Goal: Task Accomplishment & Management: Complete application form

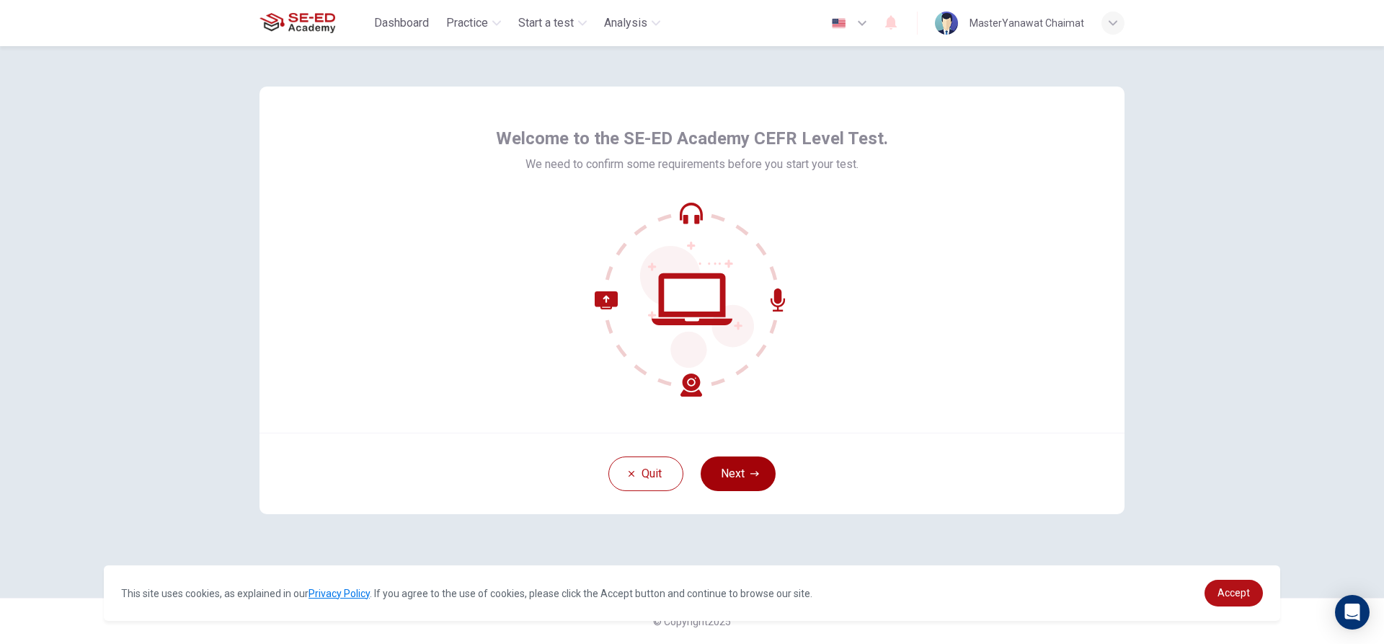
click at [763, 464] on button "Next" at bounding box center [738, 473] width 75 height 35
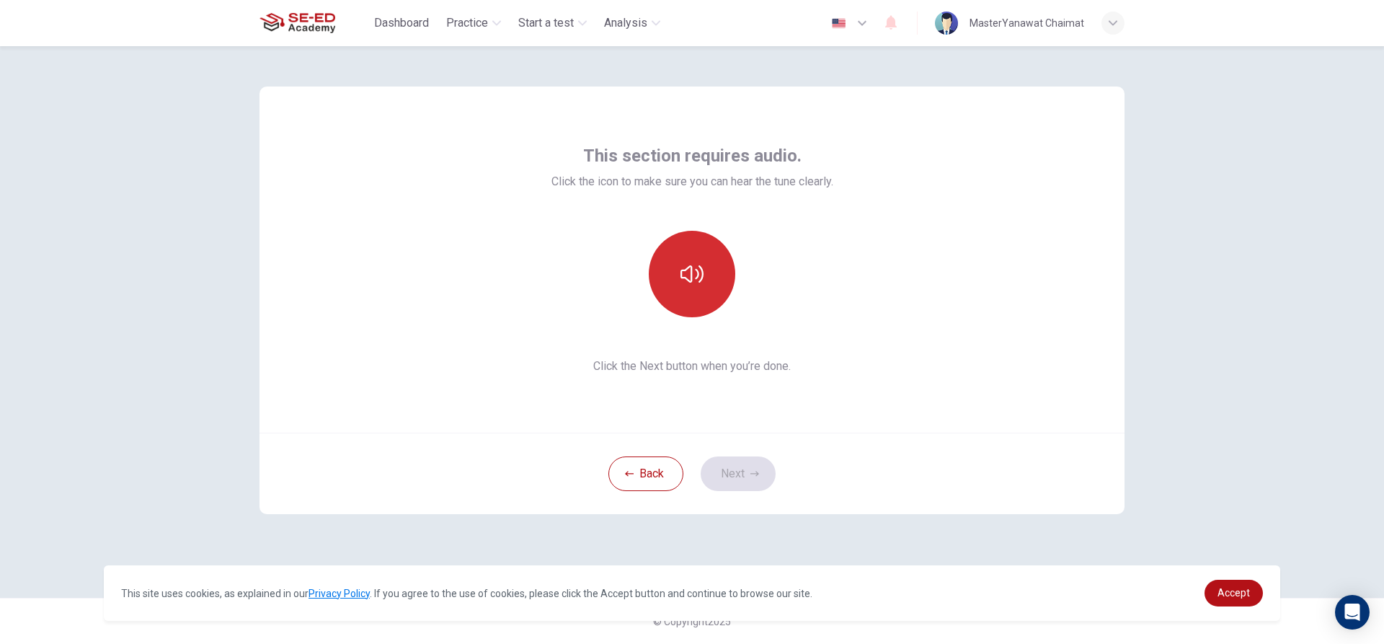
click at [697, 262] on button "button" at bounding box center [692, 274] width 87 height 87
click at [751, 473] on icon "button" at bounding box center [755, 473] width 9 height 9
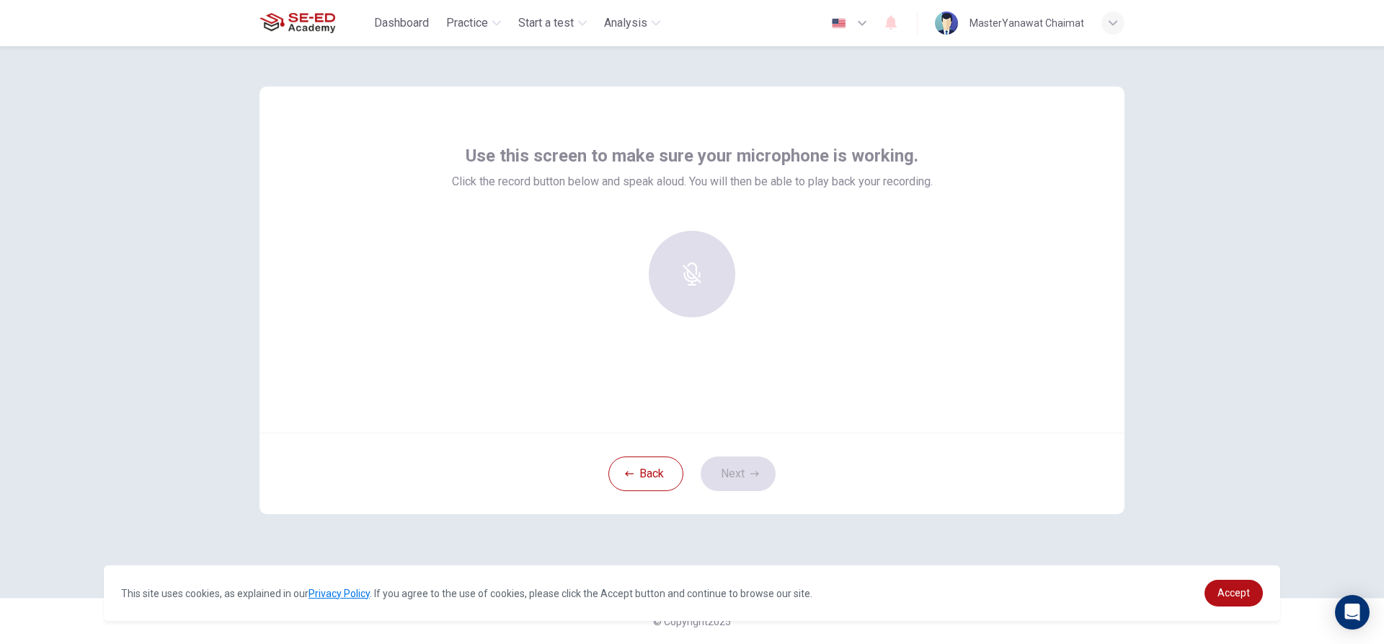
click at [698, 270] on div at bounding box center [692, 274] width 156 height 87
click at [701, 264] on div at bounding box center [692, 274] width 156 height 87
click at [688, 268] on div at bounding box center [692, 274] width 156 height 87
click at [900, 534] on div "Use this screen to make sure your microphone is working. Click the record butto…" at bounding box center [692, 322] width 911 height 552
click at [351, 114] on div "Use this screen to make sure your microphone is working. Click the record butto…" at bounding box center [692, 260] width 865 height 346
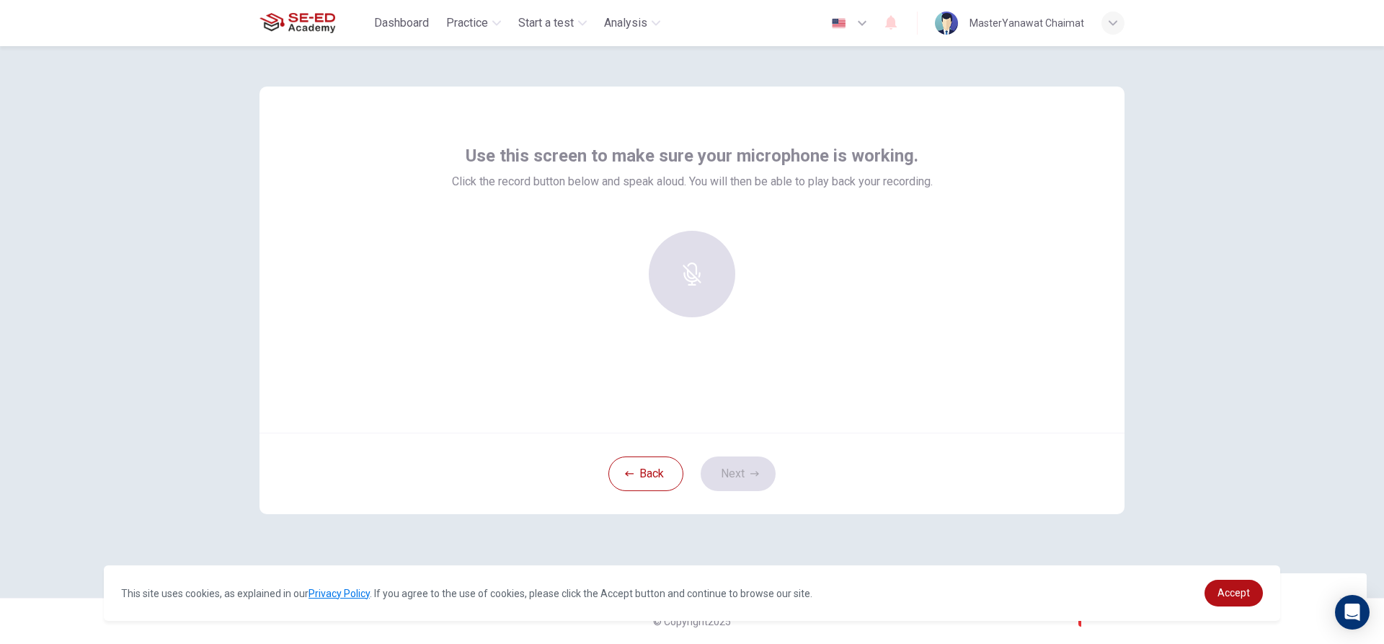
click at [690, 273] on div at bounding box center [692, 274] width 156 height 87
click at [666, 464] on button "Back" at bounding box center [646, 473] width 75 height 35
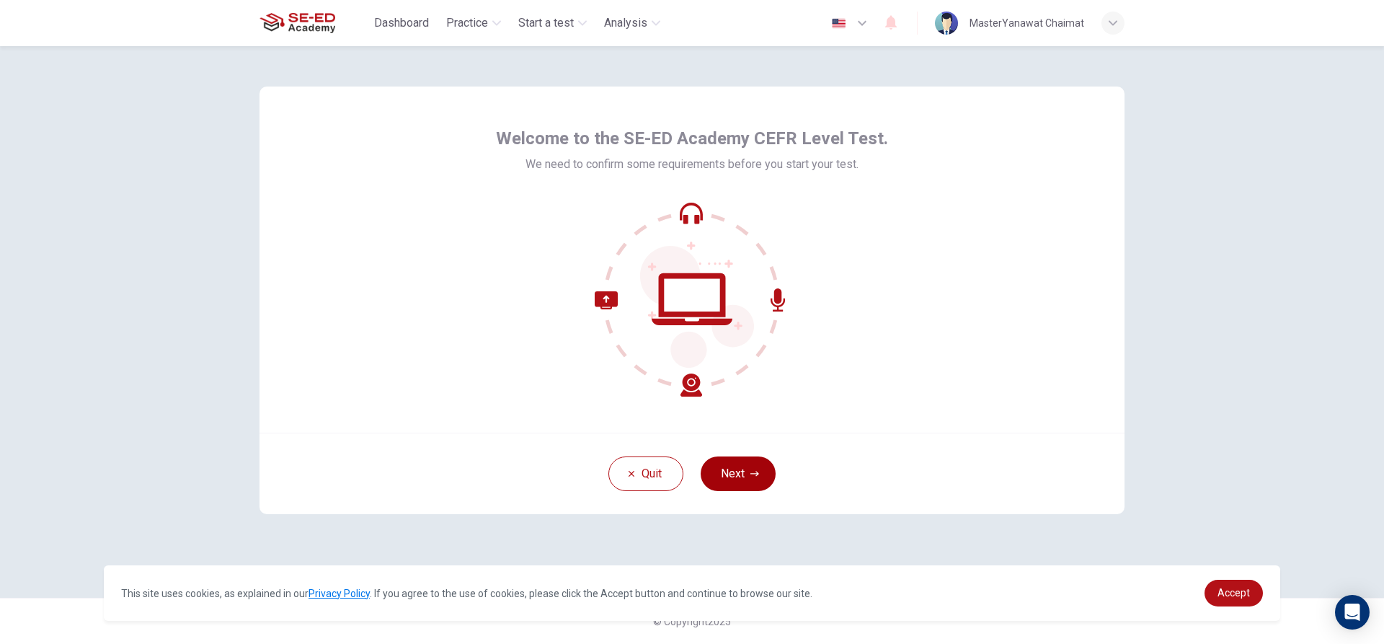
click at [736, 475] on button "Next" at bounding box center [738, 473] width 75 height 35
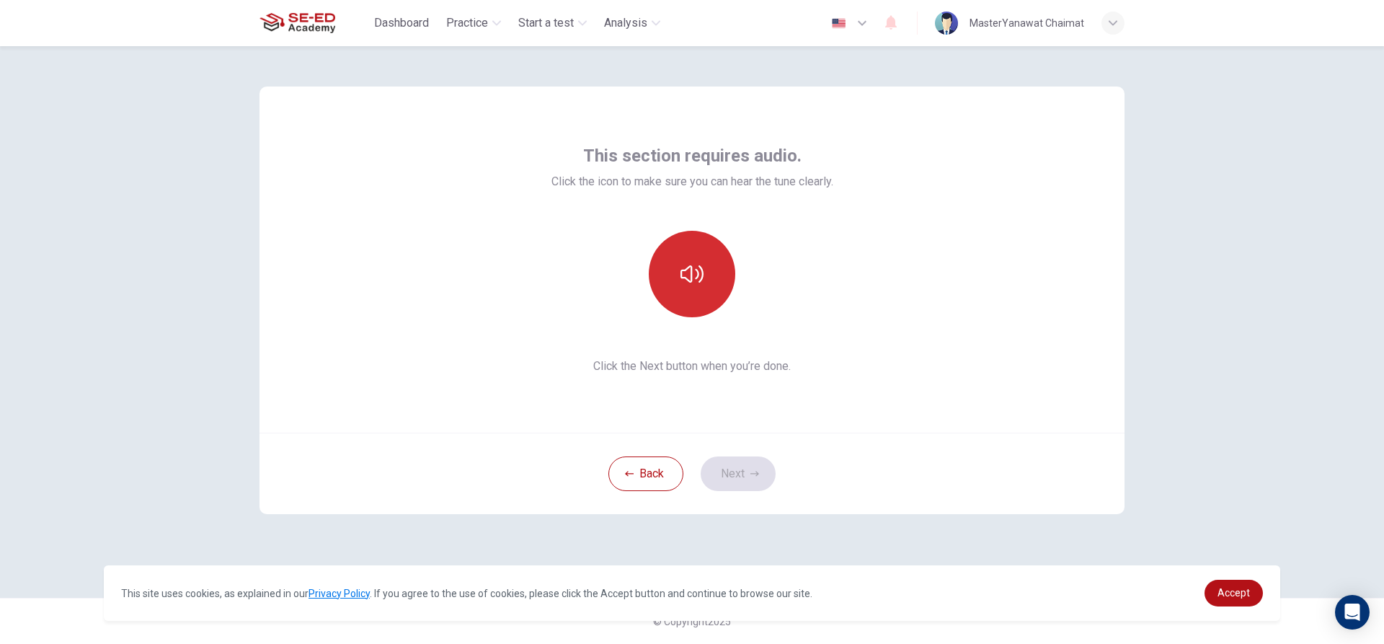
click at [701, 281] on icon "button" at bounding box center [692, 273] width 23 height 17
click at [728, 469] on button "Next" at bounding box center [738, 473] width 75 height 35
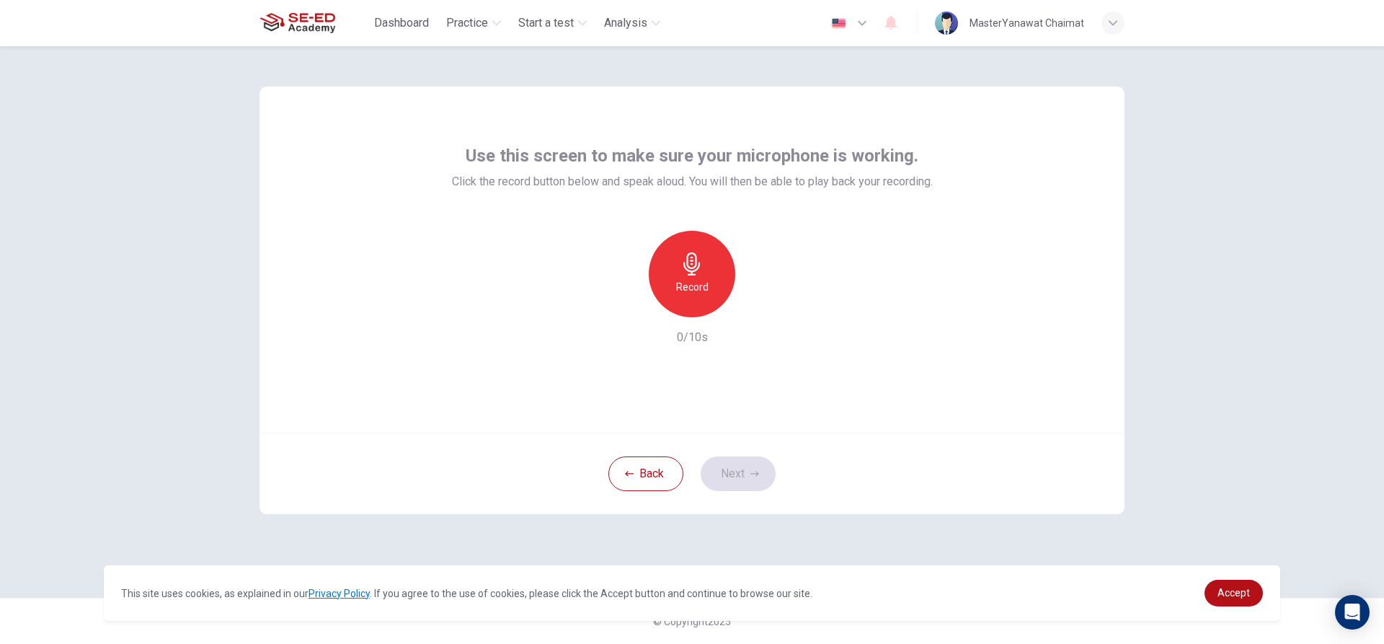
click at [681, 275] on div "Record" at bounding box center [692, 274] width 87 height 87
click at [750, 481] on button "Next" at bounding box center [738, 473] width 75 height 35
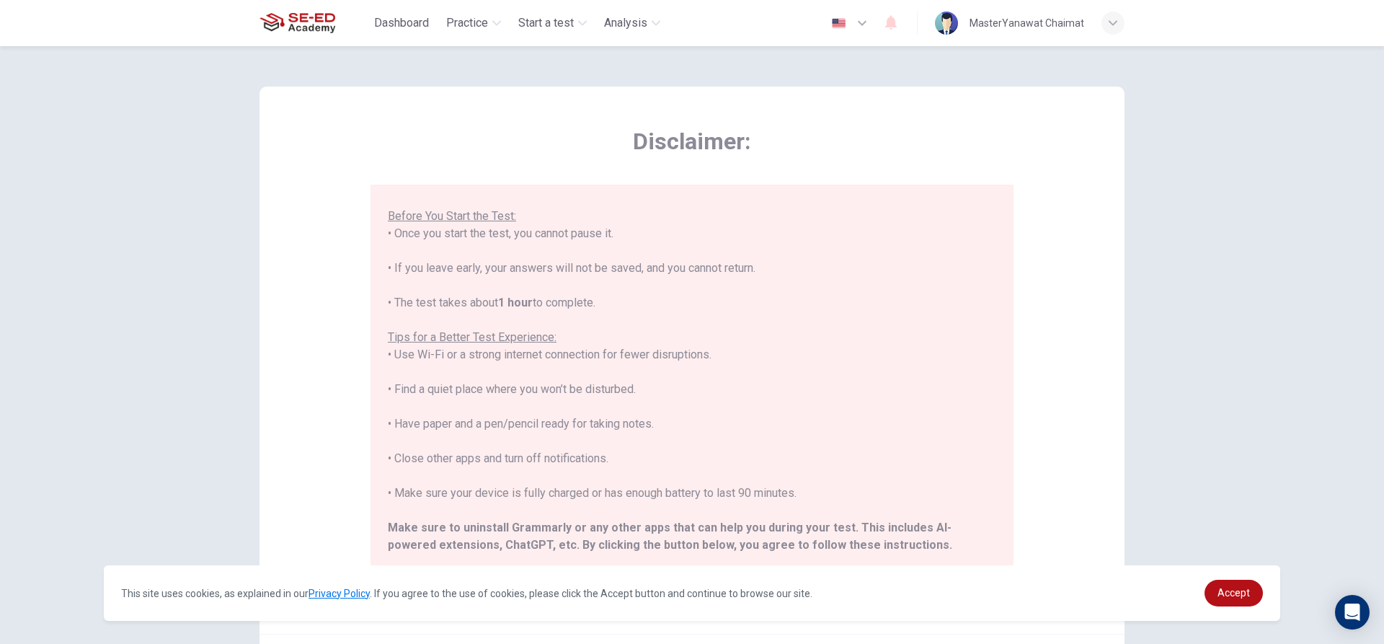
scroll to position [138, 0]
click at [1220, 599] on span "Accept" at bounding box center [1234, 593] width 32 height 12
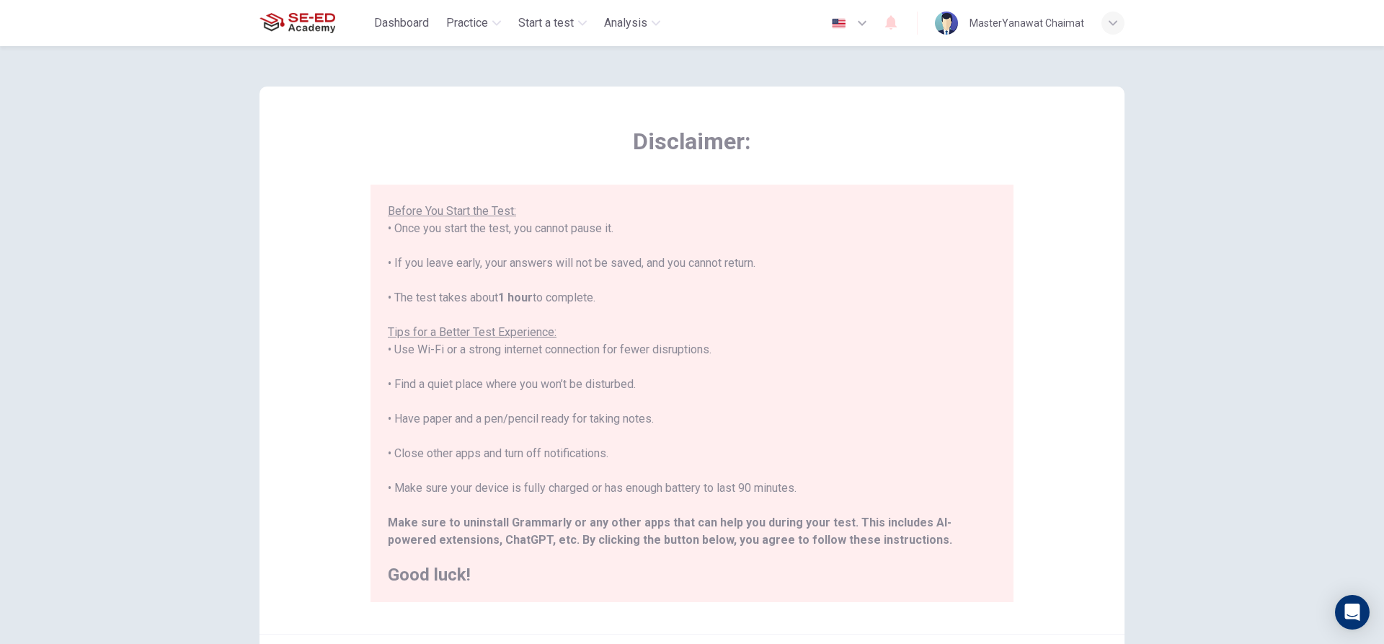
scroll to position [158, 0]
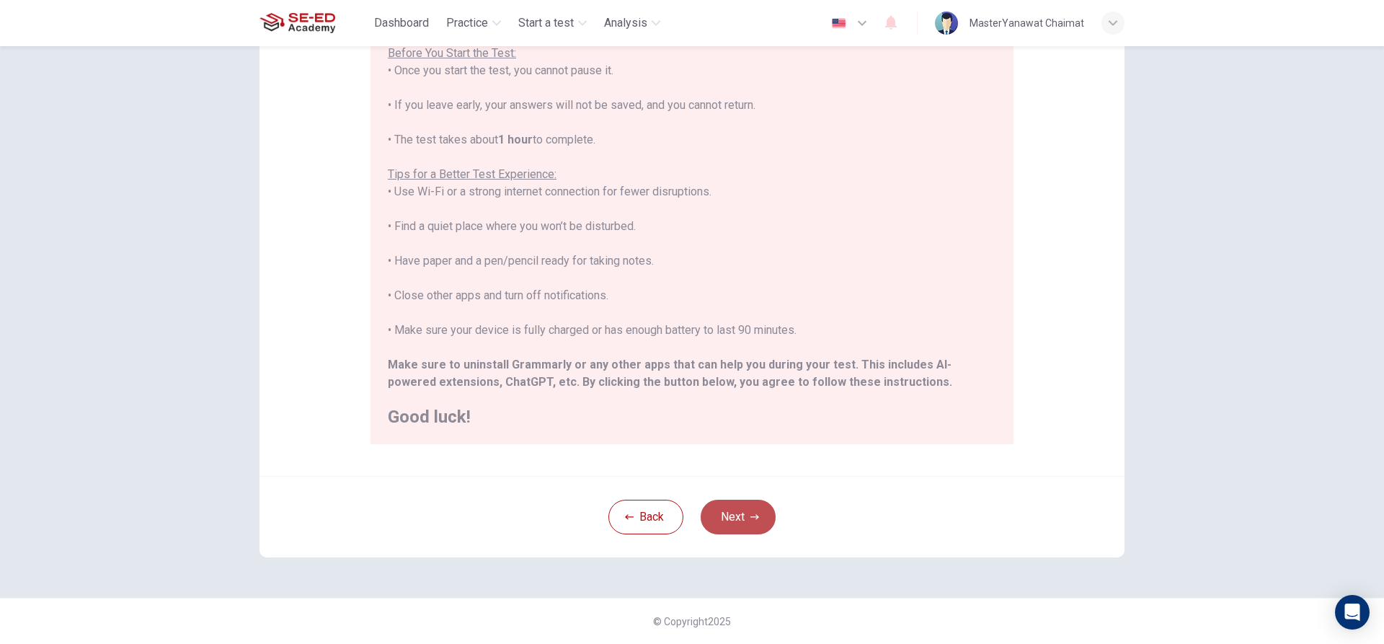
click at [720, 515] on button "Next" at bounding box center [738, 517] width 75 height 35
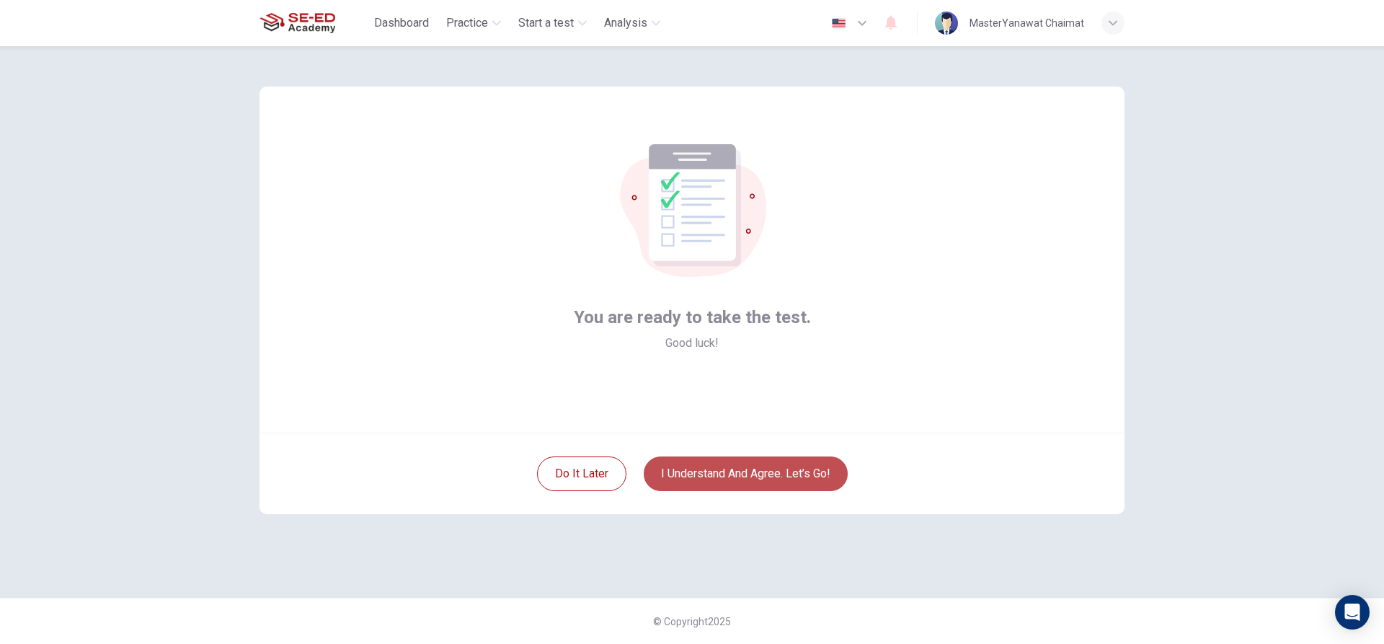
click at [740, 478] on button "I understand and agree. Let’s go!" at bounding box center [746, 473] width 204 height 35
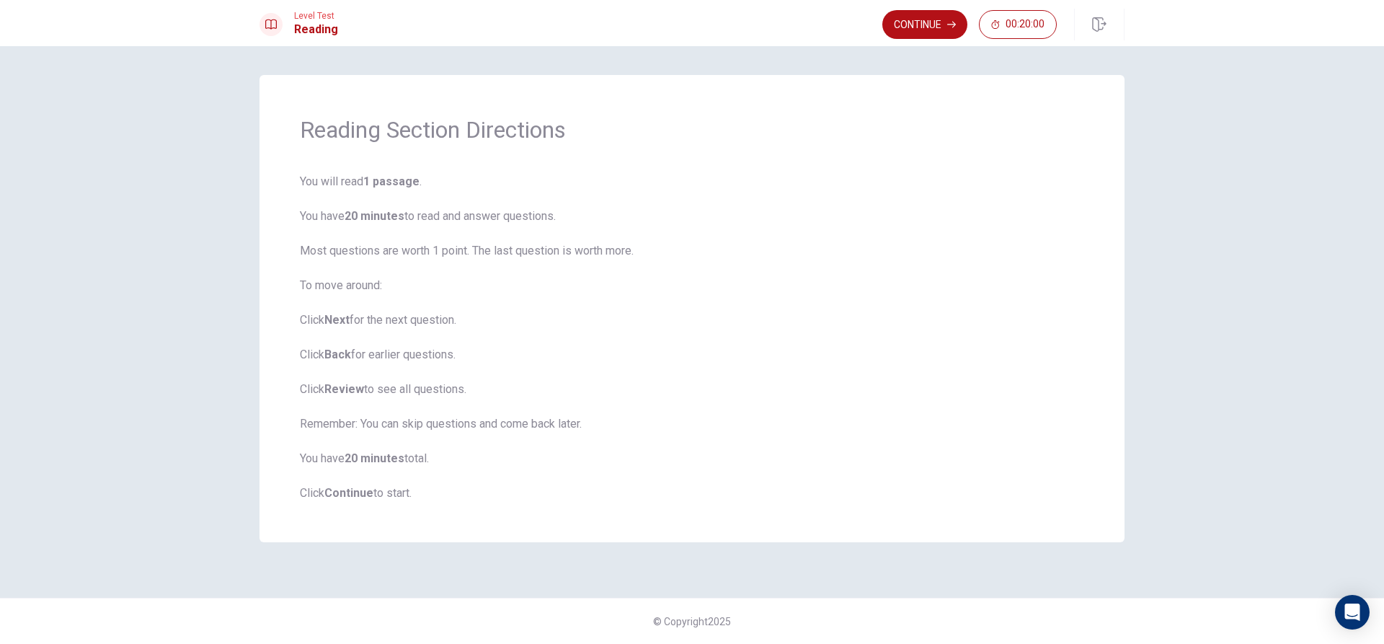
click at [335, 309] on span "You will read 1 passage . You have 20 minutes to read and answer questions. Mos…" at bounding box center [692, 337] width 785 height 329
click at [341, 309] on span "You will read 1 passage . You have 20 minutes to read and answer questions. Mos…" at bounding box center [692, 337] width 785 height 329
click at [1009, 502] on div "Reading Section Directions You will read 1 passage . You have 20 minutes to rea…" at bounding box center [692, 308] width 865 height 467
click at [323, 196] on span "You will read 1 passage . You have 20 minutes to read and answer questions. Mos…" at bounding box center [692, 337] width 785 height 329
click at [332, 177] on span "You will read 1 passage . You have 20 minutes to read and answer questions. Mos…" at bounding box center [692, 337] width 785 height 329
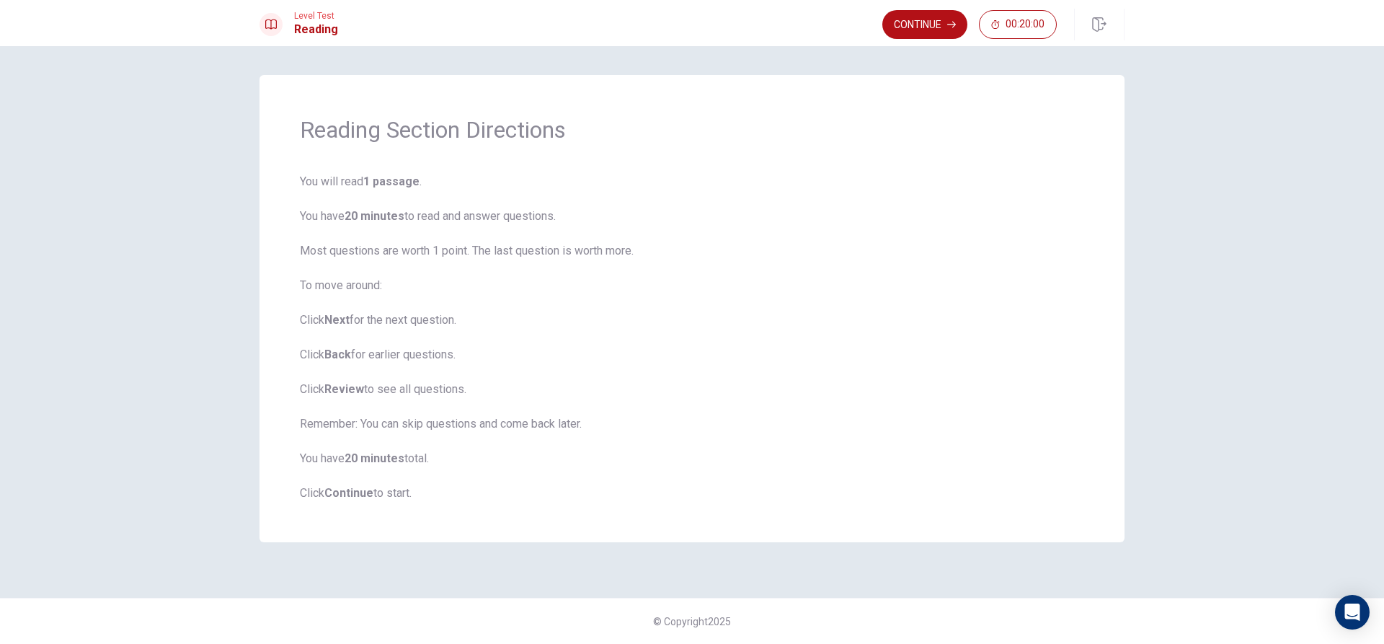
click at [350, 180] on span "You will read 1 passage . You have 20 minutes to read and answer questions. Mos…" at bounding box center [692, 337] width 785 height 329
click at [518, 207] on span "You will read 1 passage . You have 20 minutes to read and answer questions. Mos…" at bounding box center [692, 337] width 785 height 329
click at [777, 623] on div "© Copyright 2025" at bounding box center [692, 621] width 1384 height 46
click at [912, 23] on button "Continue" at bounding box center [925, 24] width 85 height 29
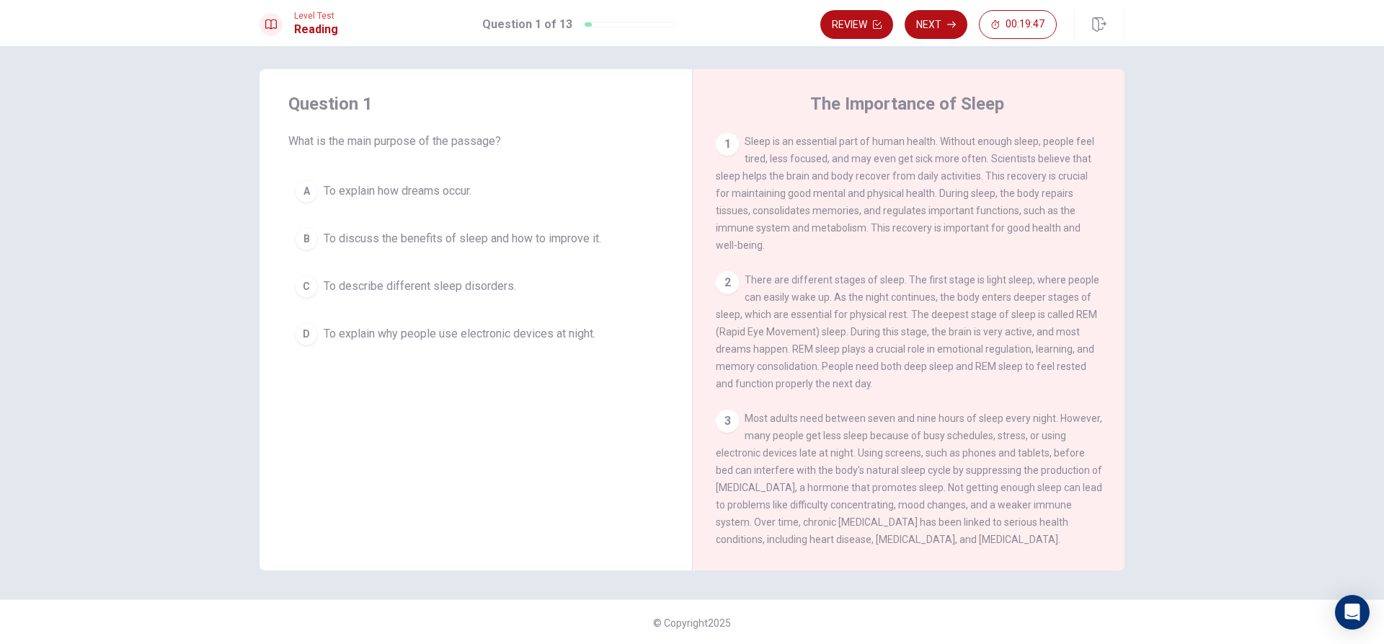
scroll to position [7, 0]
click at [298, 186] on div "A" at bounding box center [306, 189] width 23 height 23
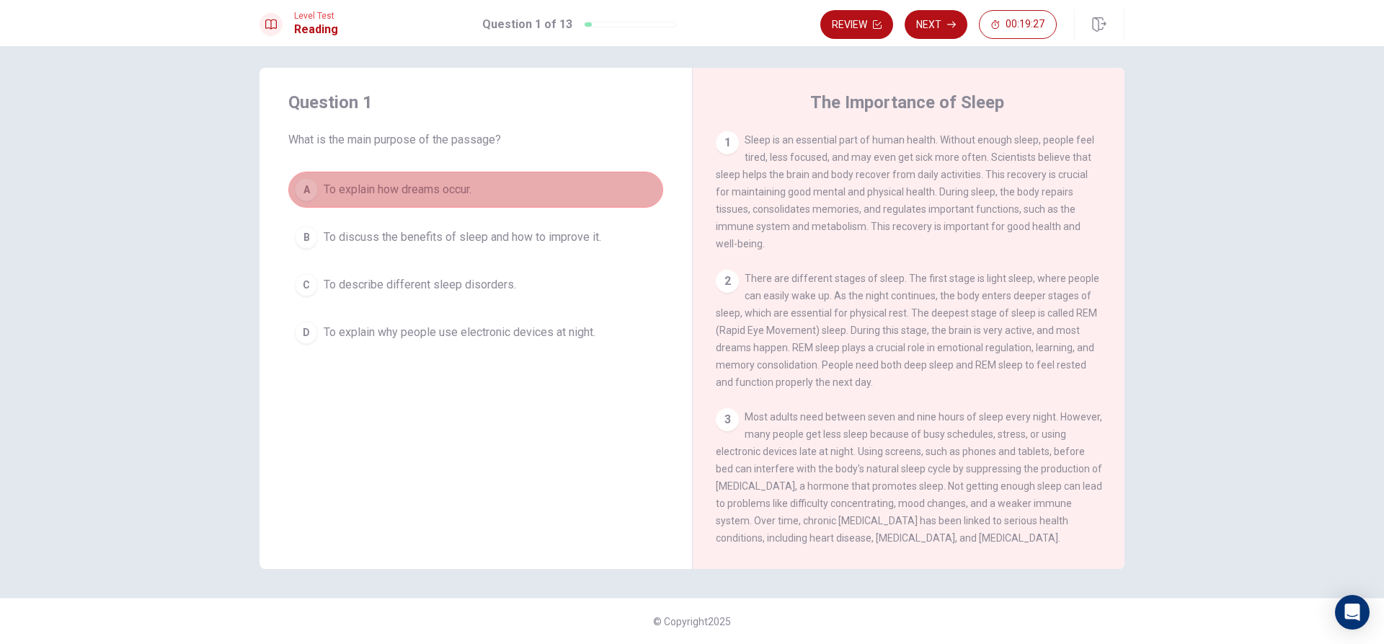
click at [337, 182] on span "To explain how dreams occur." at bounding box center [398, 189] width 148 height 17
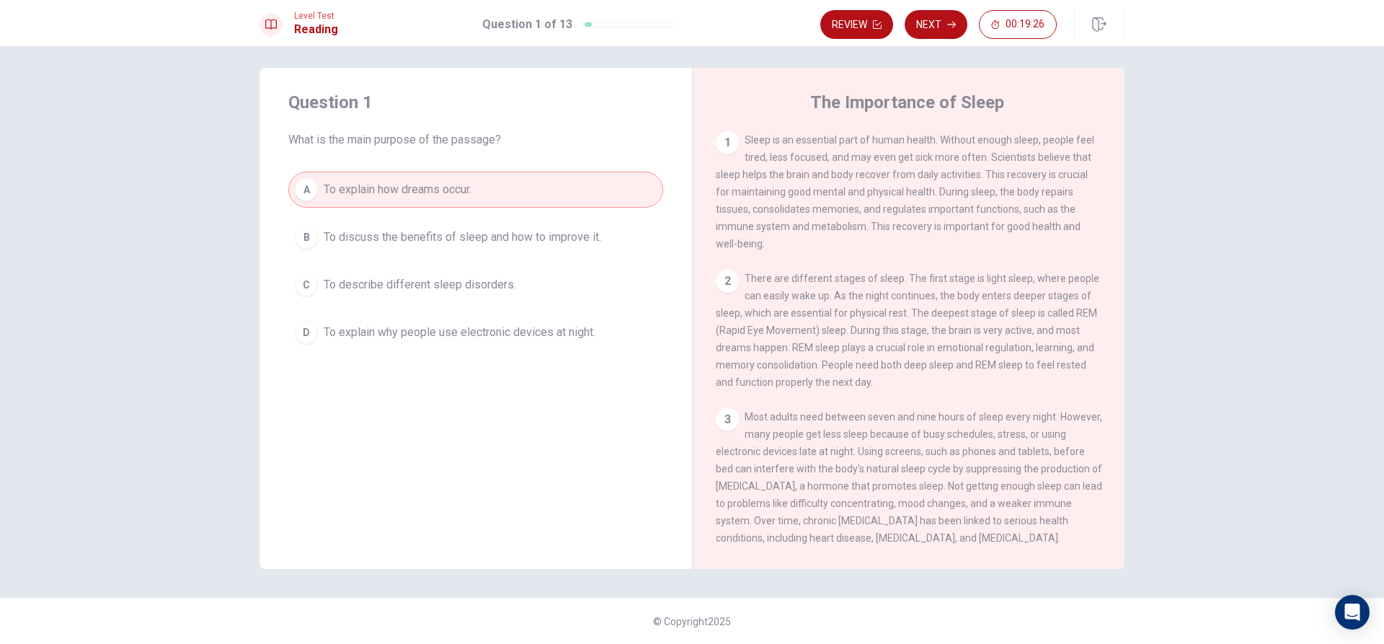
click at [337, 182] on span "To explain how dreams occur." at bounding box center [398, 189] width 148 height 17
click at [722, 150] on div "1" at bounding box center [727, 142] width 23 height 23
click at [725, 146] on div "1" at bounding box center [727, 142] width 23 height 23
click at [725, 141] on div "1" at bounding box center [727, 142] width 23 height 23
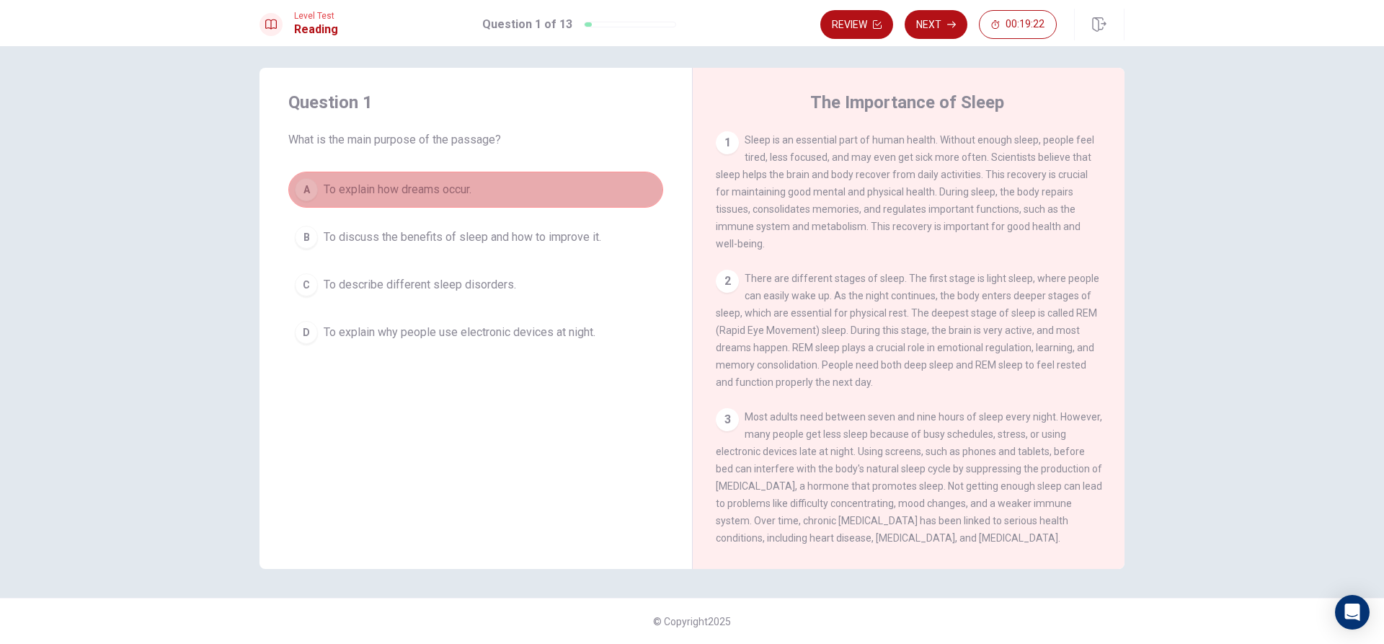
click at [601, 189] on button "A To explain how dreams occur." at bounding box center [475, 190] width 375 height 36
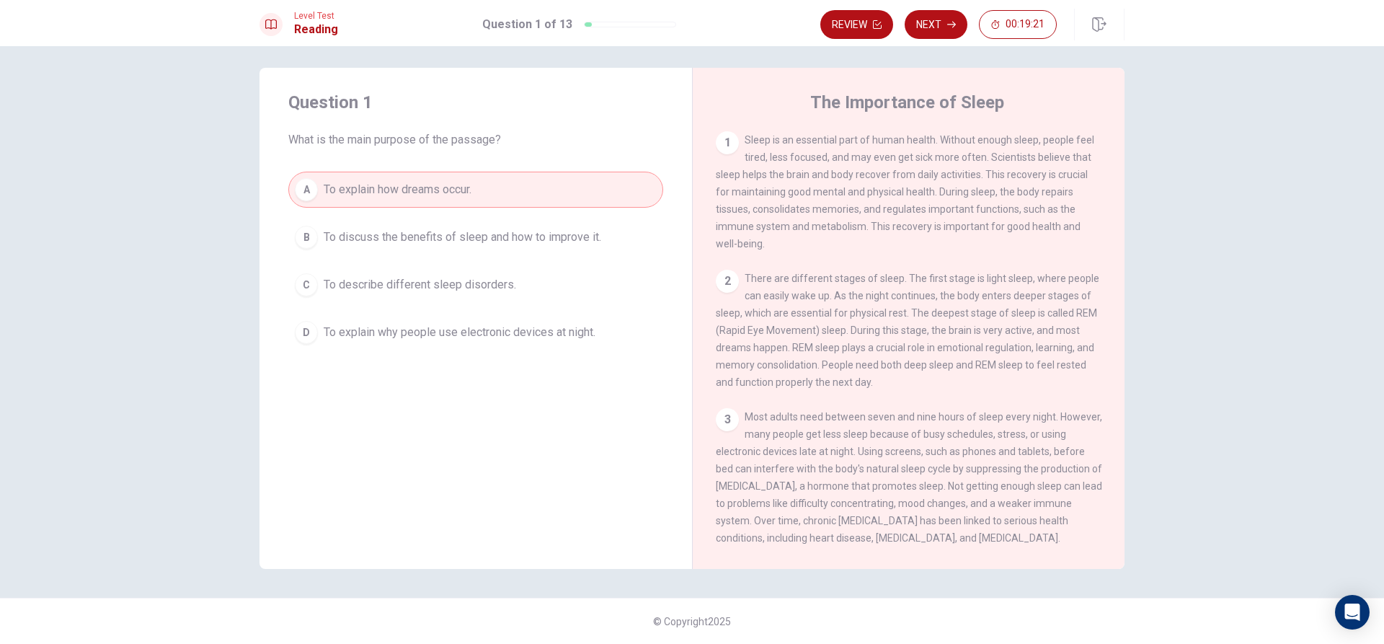
click at [584, 237] on span "To discuss the benefits of sleep and how to improve it." at bounding box center [463, 237] width 278 height 17
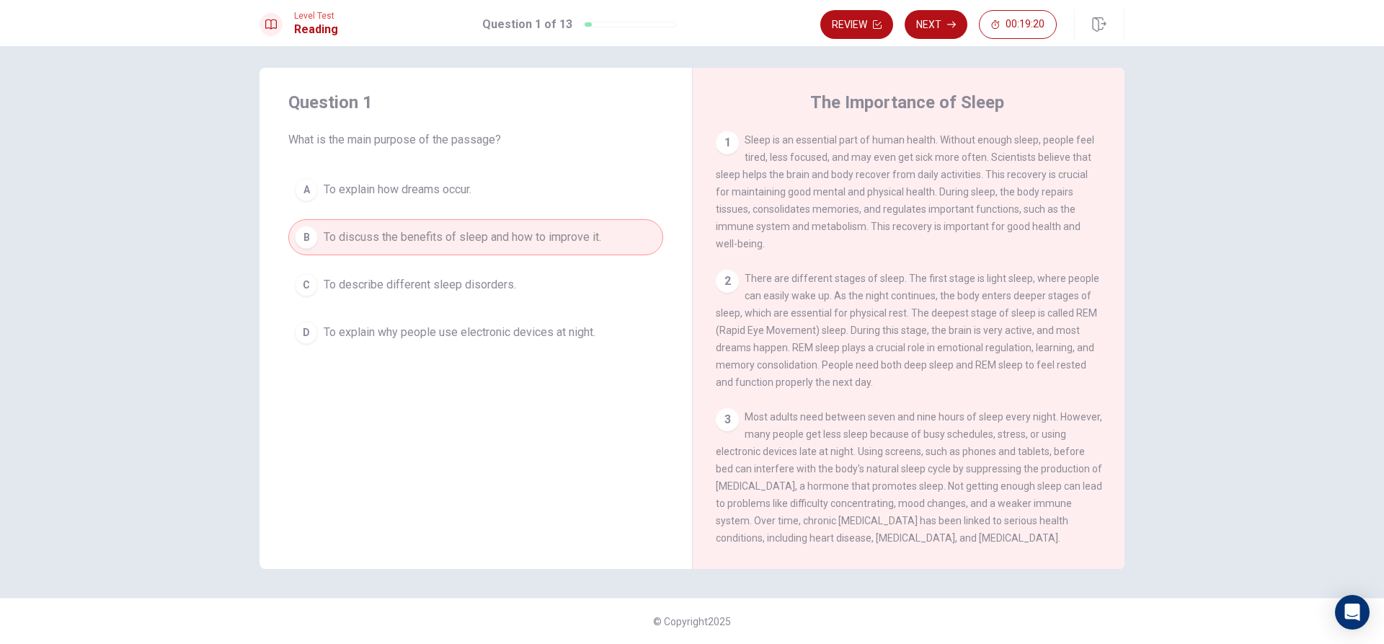
click at [595, 281] on button "C To describe different [MEDICAL_DATA]." at bounding box center [475, 285] width 375 height 36
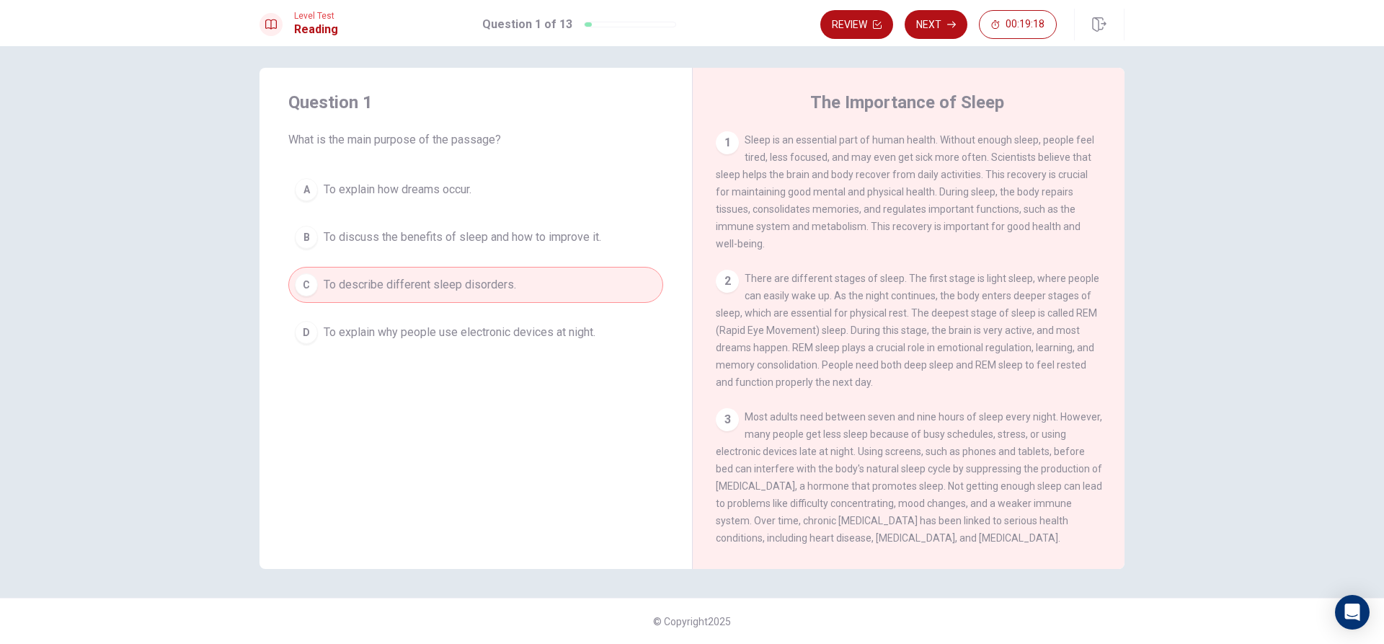
click at [552, 195] on button "A To explain how dreams occur." at bounding box center [475, 190] width 375 height 36
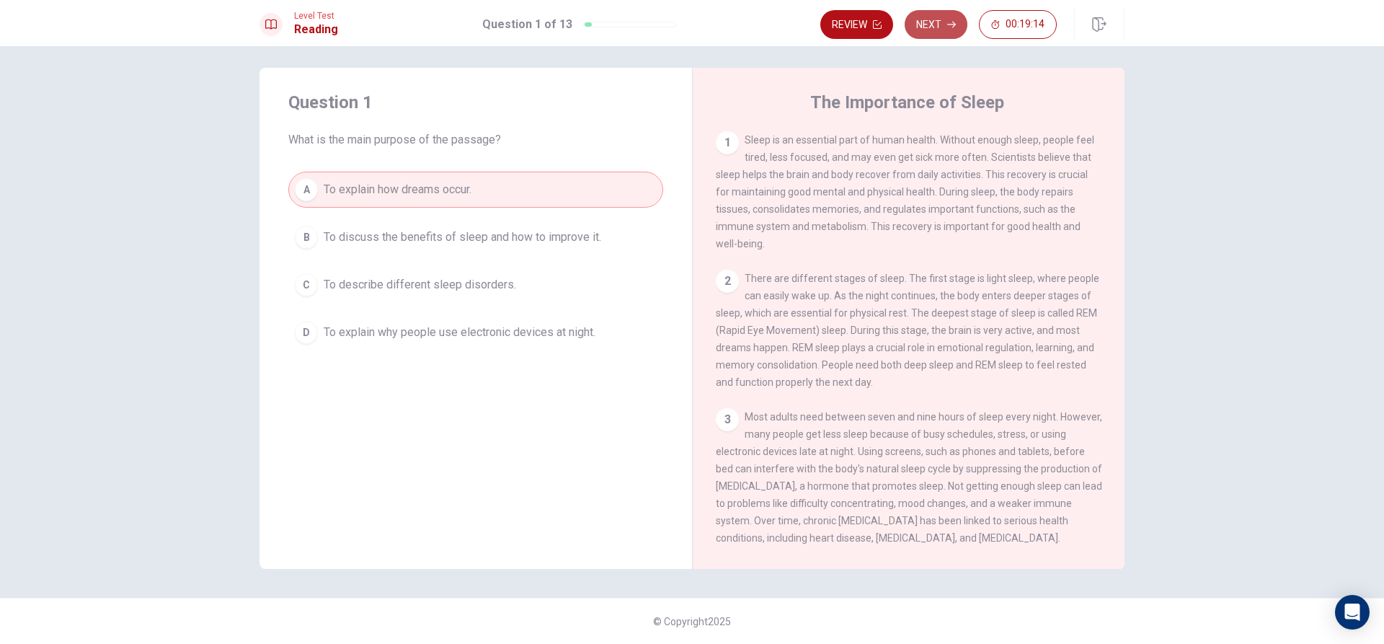
click at [914, 27] on button "Next" at bounding box center [936, 24] width 63 height 29
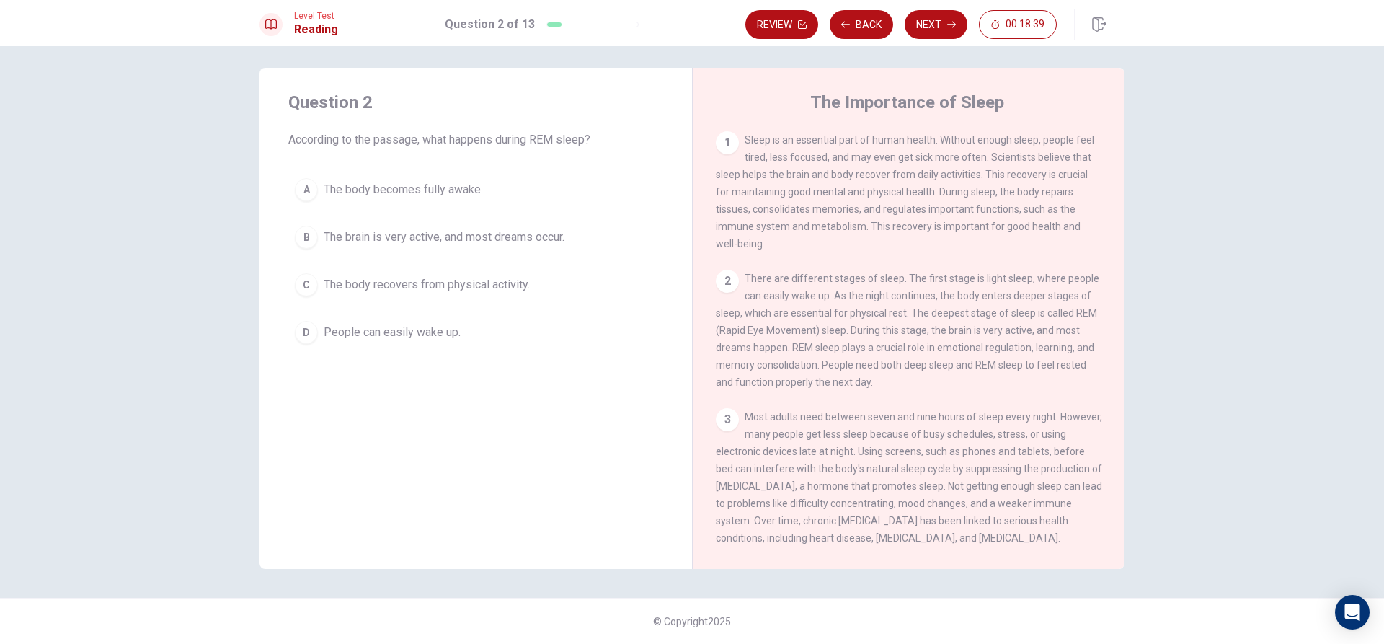
click at [363, 184] on span "The body becomes fully awake." at bounding box center [403, 189] width 159 height 17
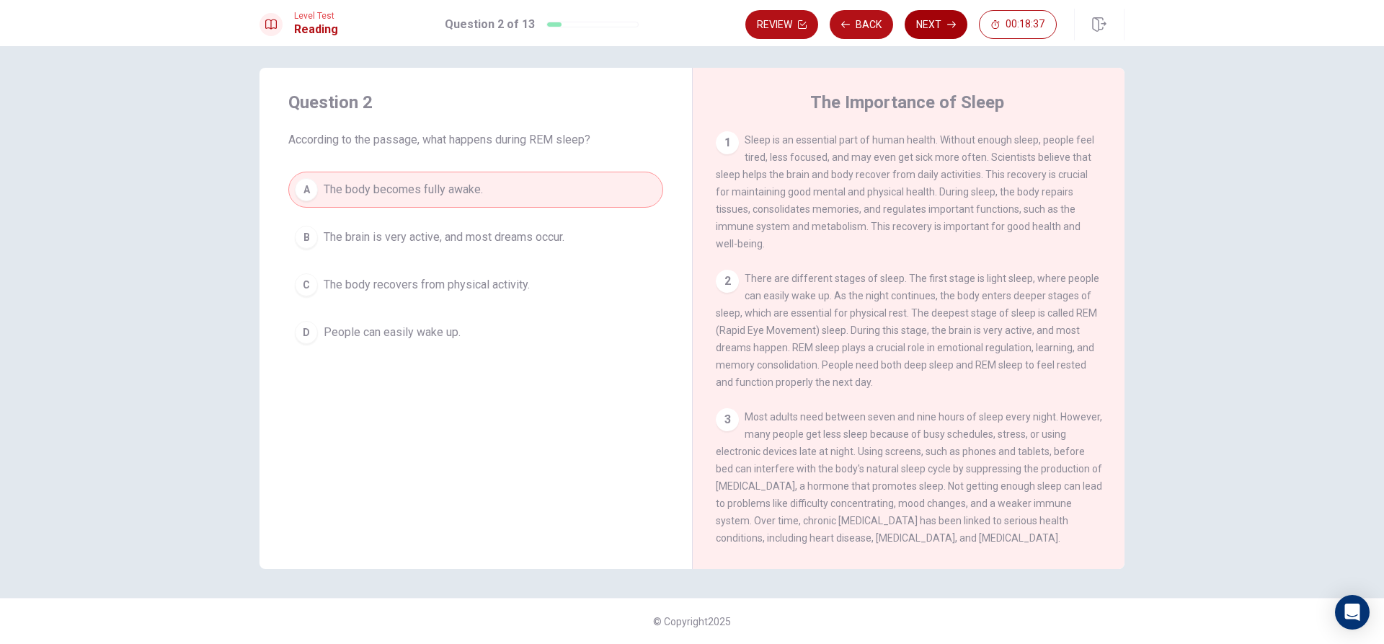
click at [922, 21] on button "Next" at bounding box center [936, 24] width 63 height 29
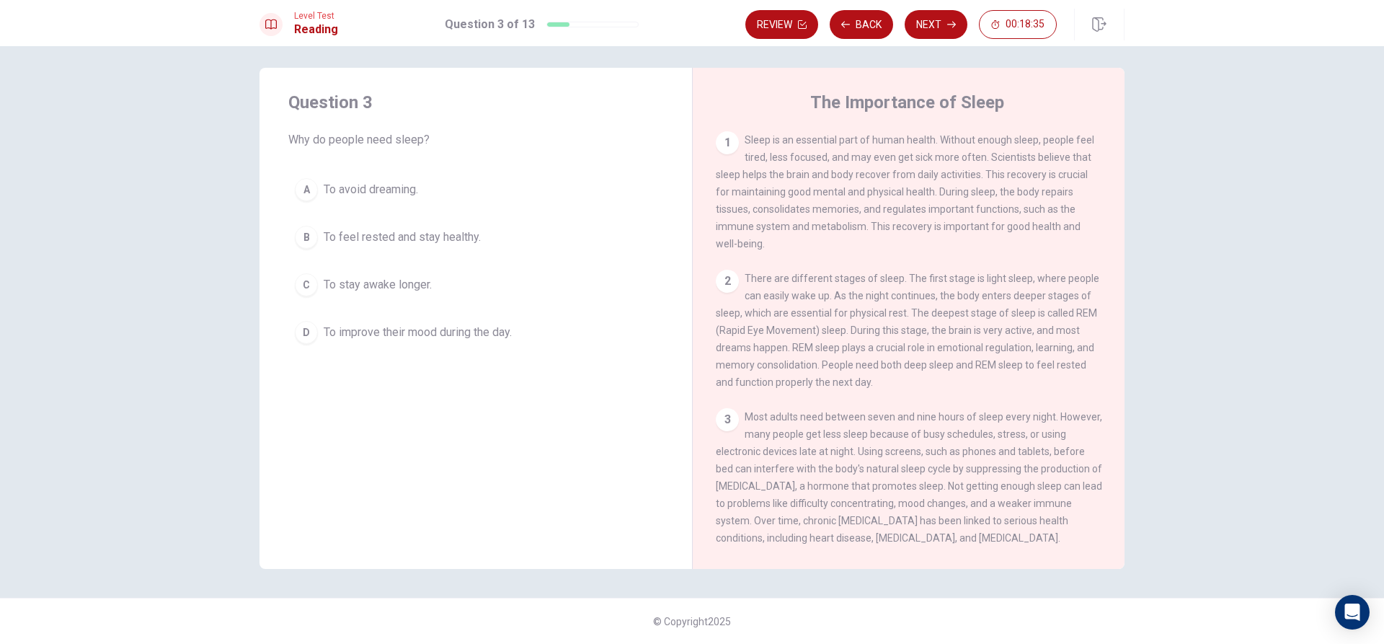
click at [354, 279] on span "To stay awake longer." at bounding box center [378, 284] width 108 height 17
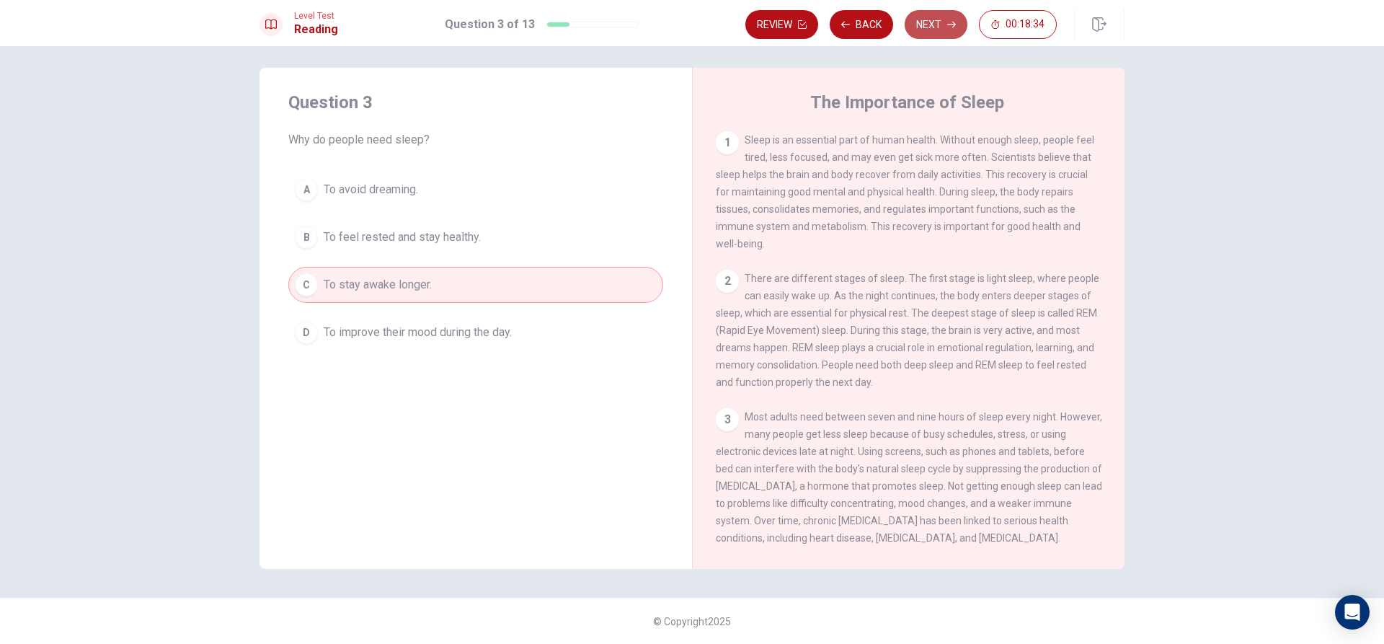
click at [926, 26] on button "Next" at bounding box center [936, 24] width 63 height 29
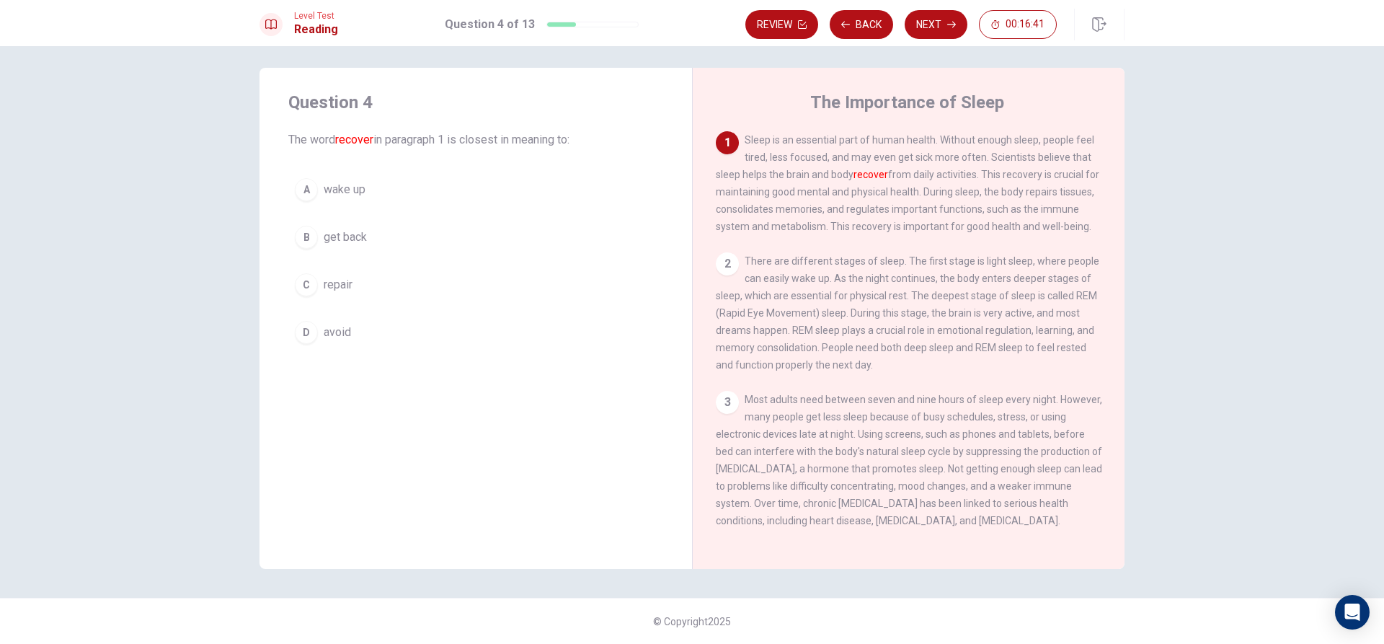
click at [369, 188] on button "A wake up" at bounding box center [475, 190] width 375 height 36
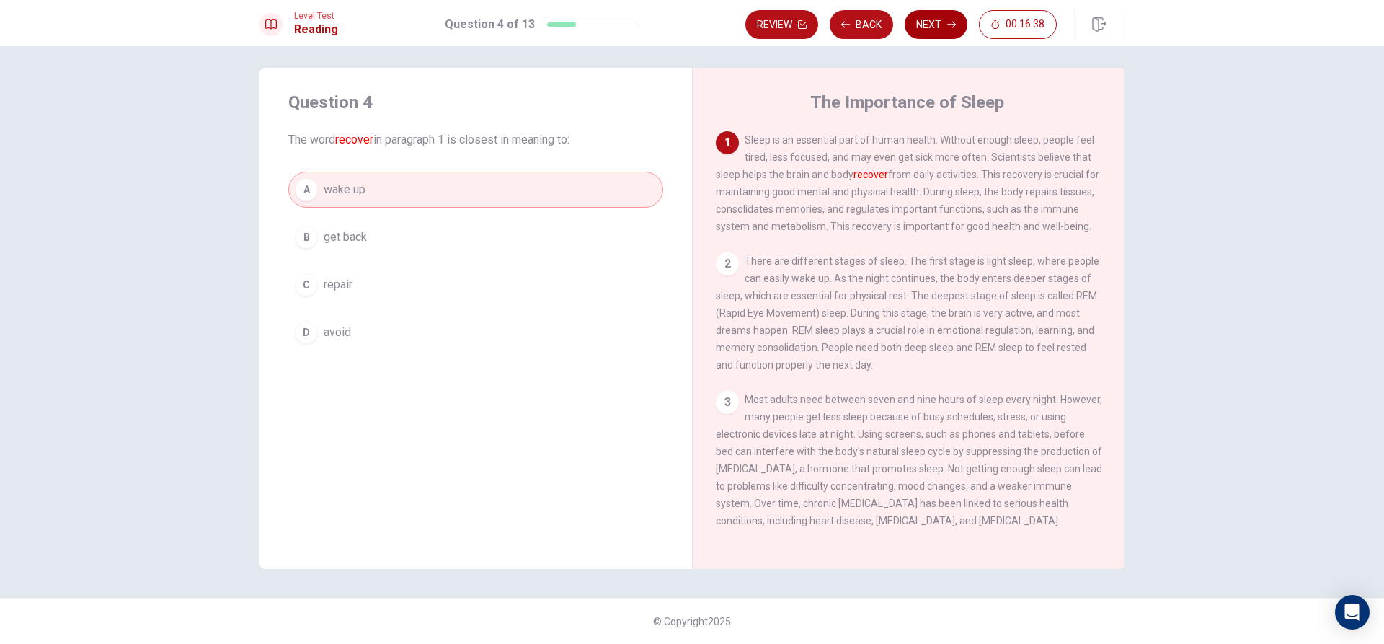
click at [927, 15] on button "Next" at bounding box center [936, 24] width 63 height 29
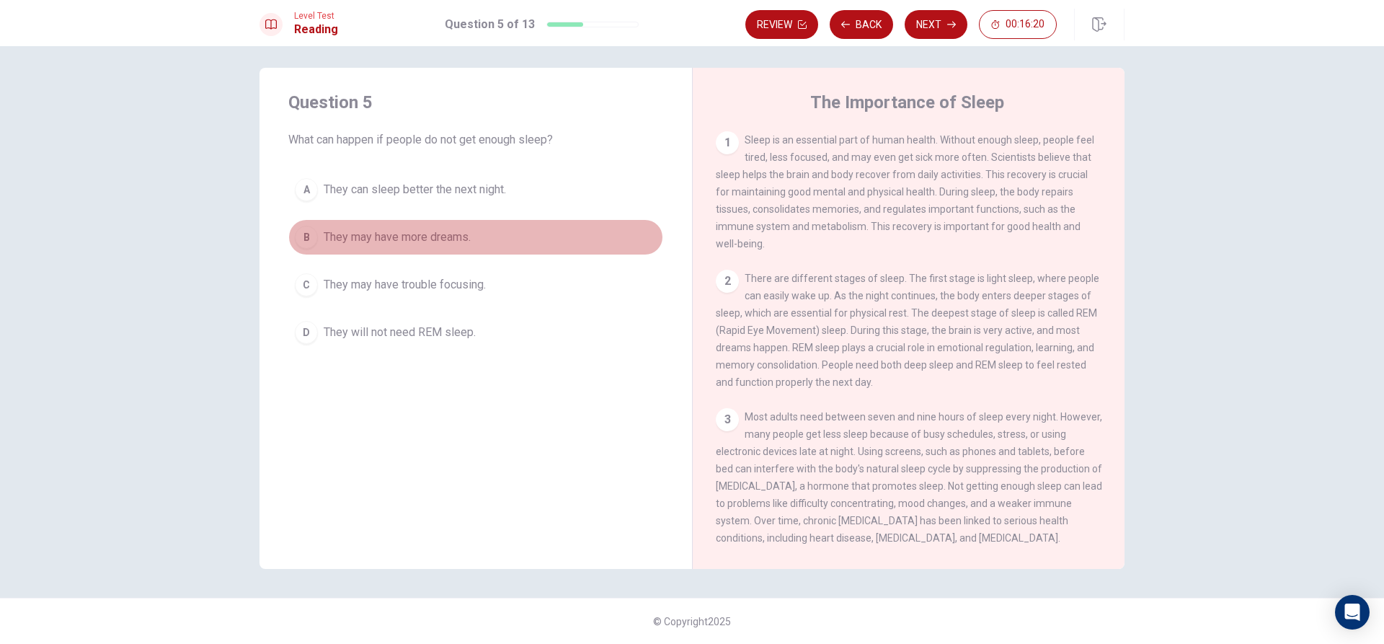
click at [410, 234] on span "They may have more dreams." at bounding box center [397, 237] width 147 height 17
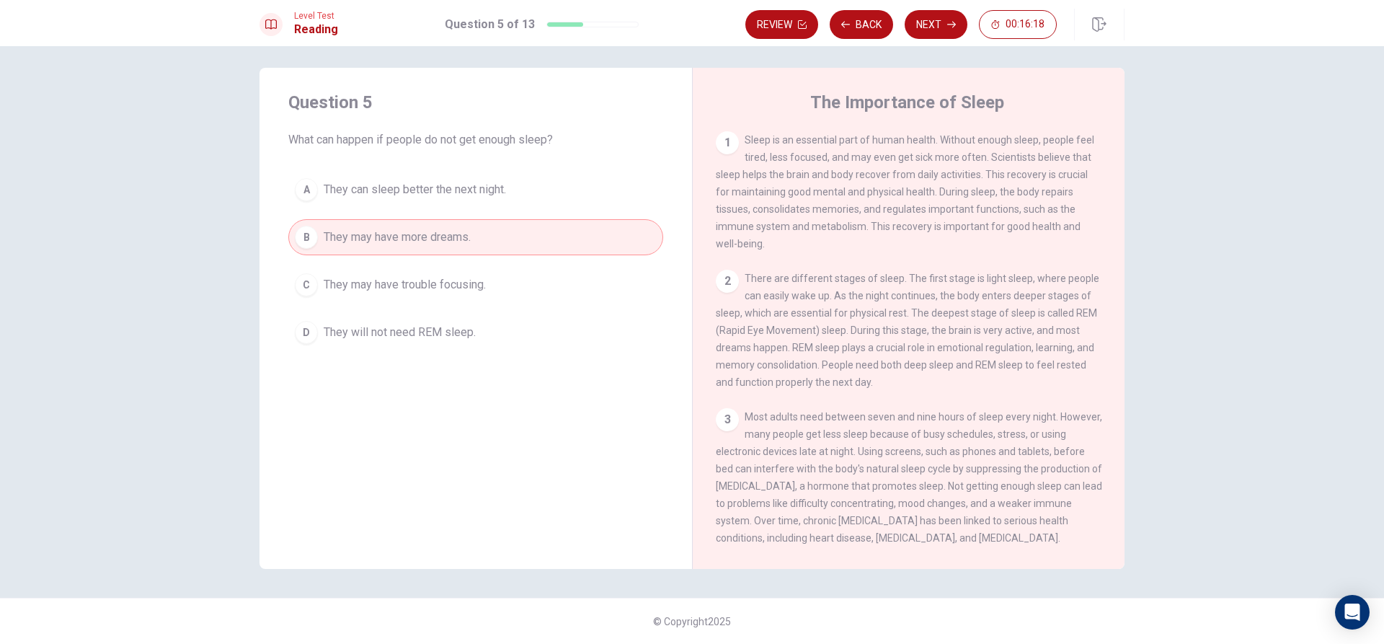
click at [926, 11] on button "Next" at bounding box center [936, 24] width 63 height 29
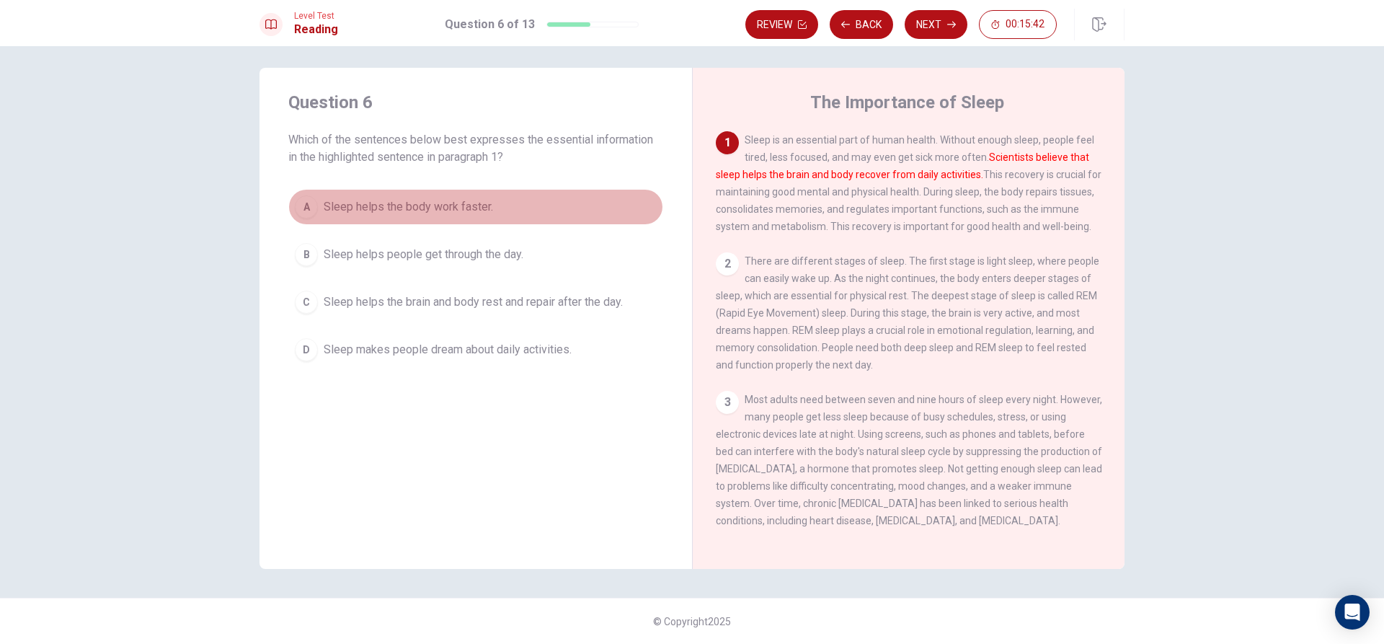
click at [326, 203] on span "Sleep helps the body work faster." at bounding box center [408, 206] width 169 height 17
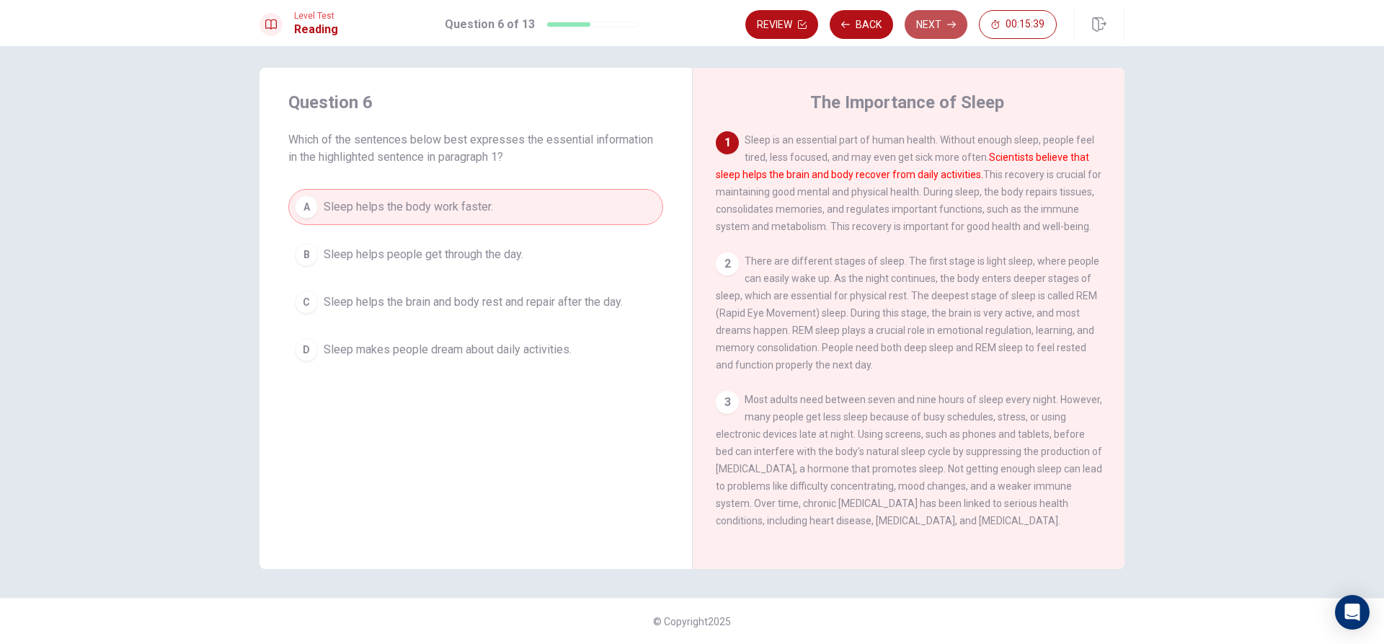
click at [930, 27] on button "Next" at bounding box center [936, 24] width 63 height 29
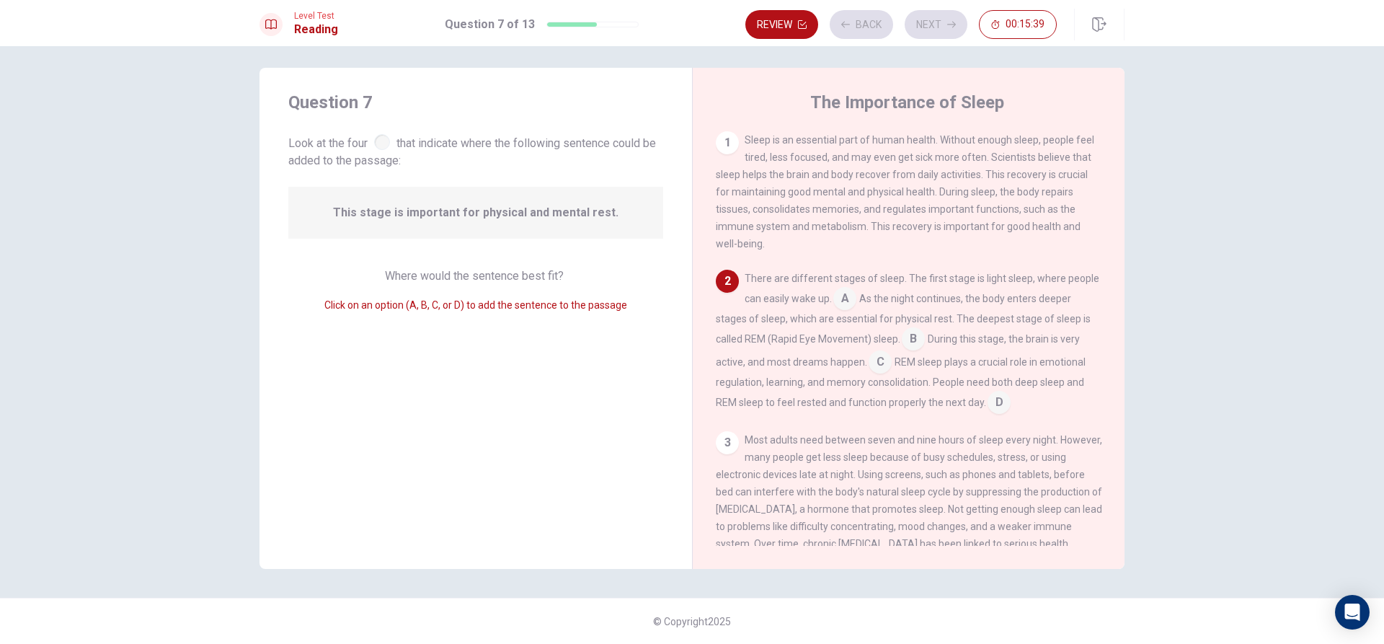
scroll to position [17, 0]
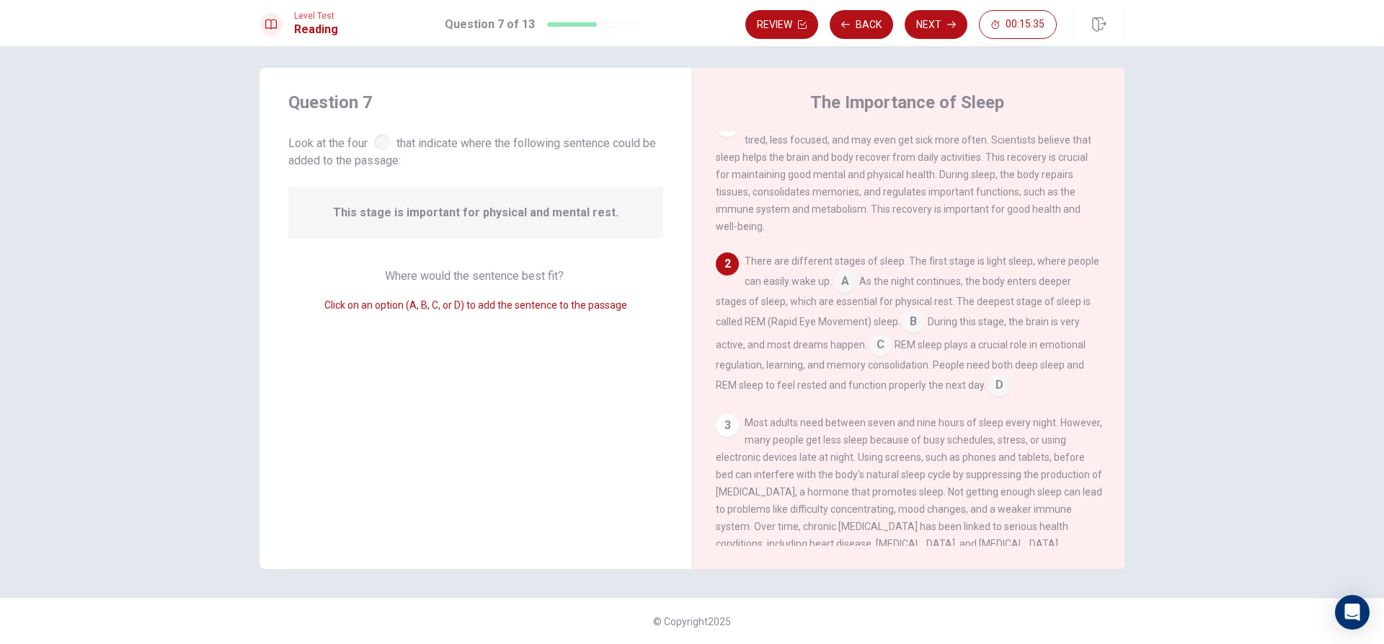
click at [562, 299] on div "Click on an option (A, B, C, or D) to add the sentence to the passage" at bounding box center [475, 304] width 375 height 17
click at [549, 220] on span "This stage is important for physical and mental rest." at bounding box center [476, 212] width 286 height 17
click at [539, 205] on span "This stage is important for physical and mental rest." at bounding box center [476, 212] width 286 height 17
click at [568, 296] on div "Where would the sentence best fit? Click on an option (A, B, C, or D) to add th…" at bounding box center [475, 291] width 375 height 46
click at [567, 304] on span "Click on an option (A, B, C, or D) to add the sentence to the passage" at bounding box center [475, 305] width 303 height 12
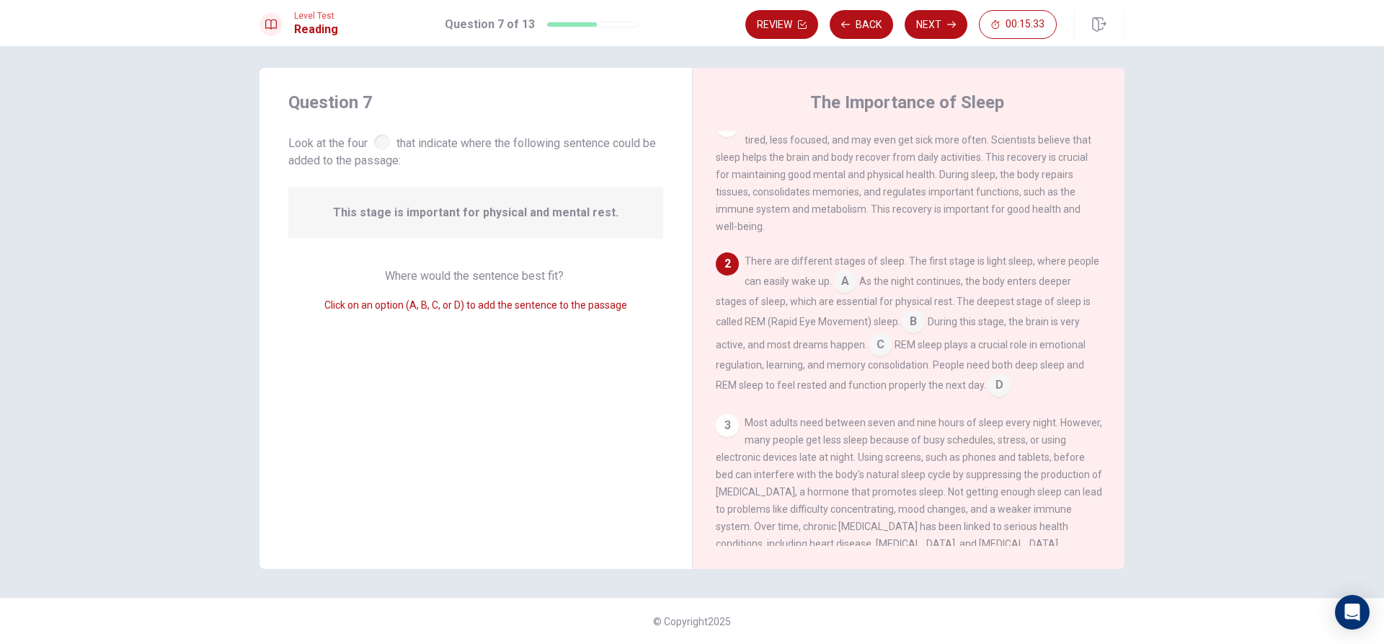
drag, startPoint x: 564, startPoint y: 312, endPoint x: 570, endPoint y: 299, distance: 13.9
click at [566, 307] on div "Click on an option (A, B, C, or D) to add the sentence to the passage" at bounding box center [475, 304] width 375 height 17
click at [843, 284] on input at bounding box center [845, 282] width 23 height 23
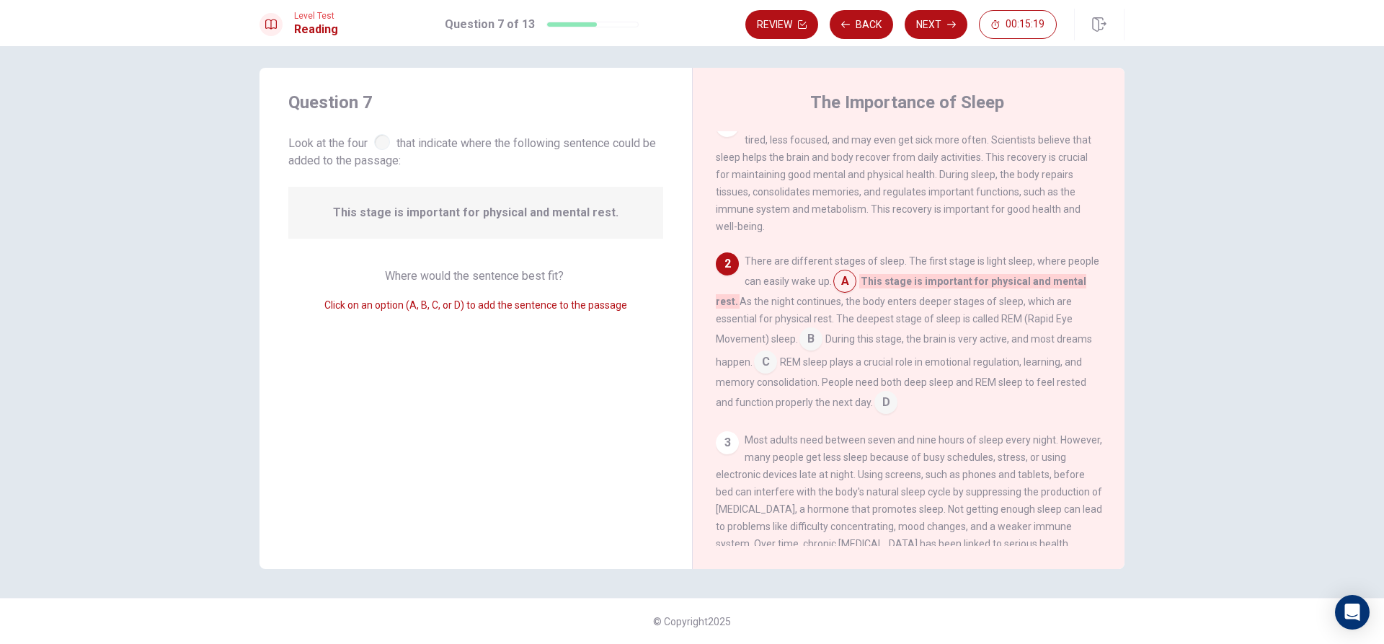
click at [934, 28] on button "Next" at bounding box center [936, 24] width 63 height 29
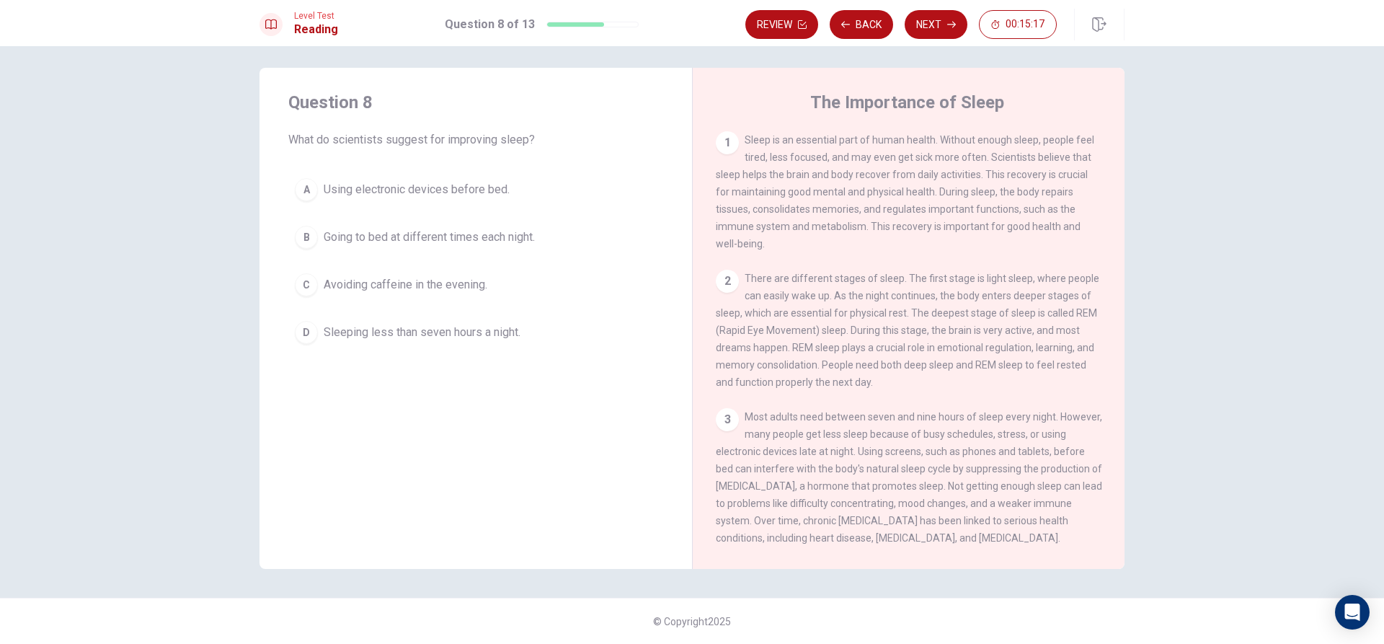
click at [441, 177] on button "A Using electronic devices before bed." at bounding box center [475, 190] width 375 height 36
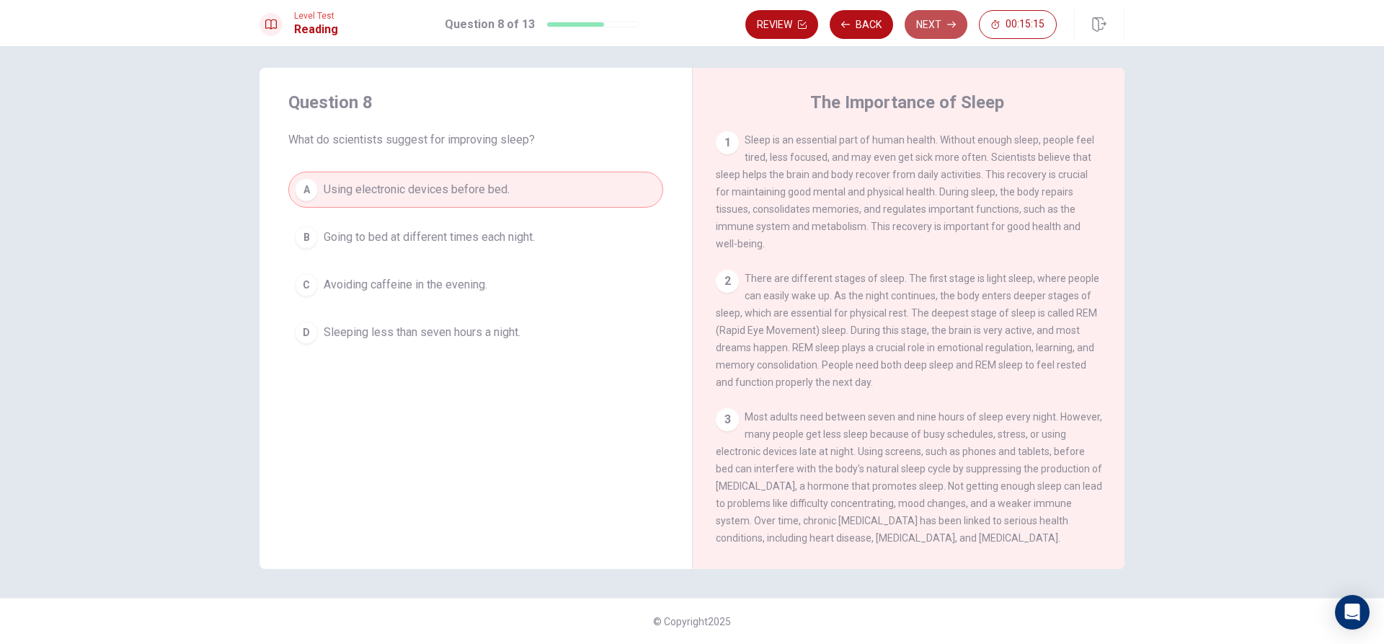
click at [935, 20] on button "Next" at bounding box center [936, 24] width 63 height 29
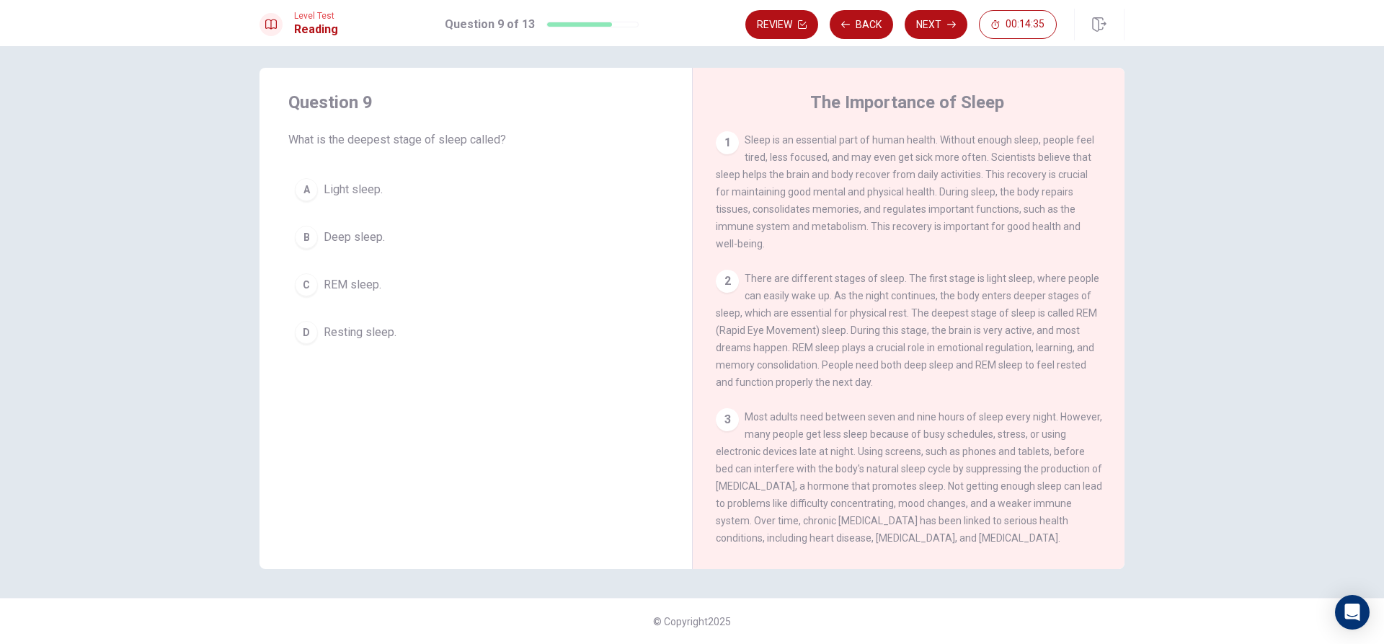
click at [492, 198] on button "A Light sleep." at bounding box center [475, 190] width 375 height 36
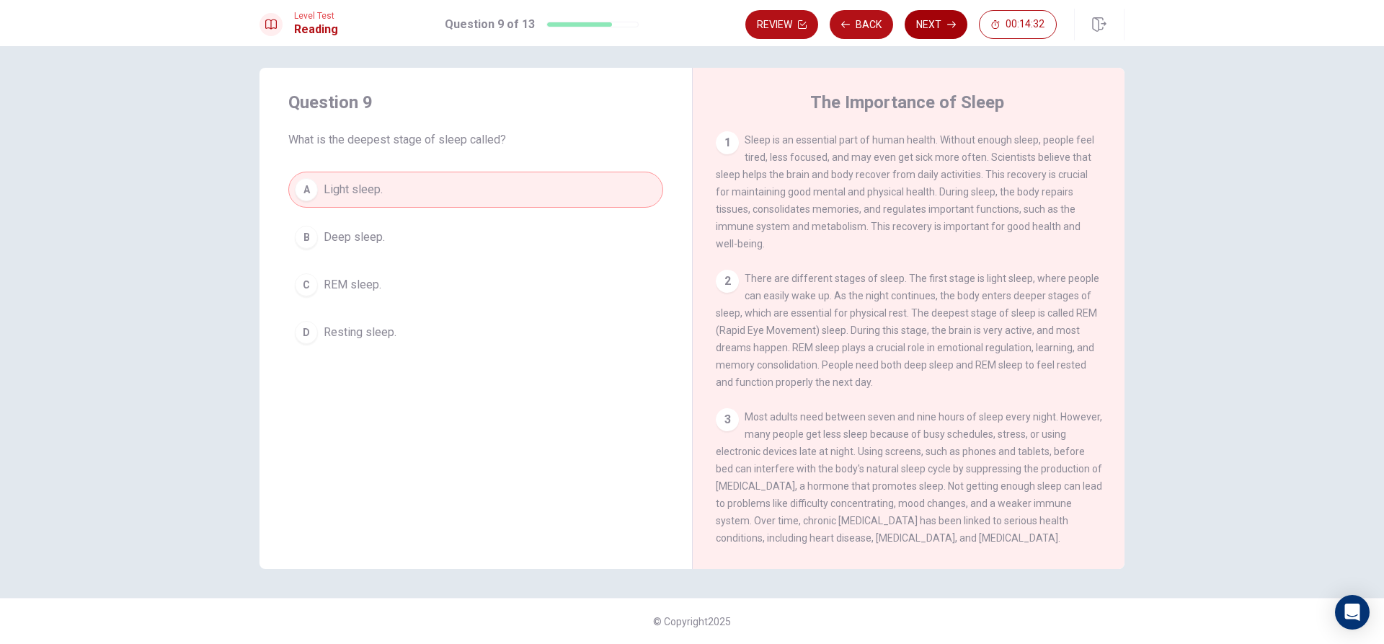
click at [927, 22] on button "Next" at bounding box center [936, 24] width 63 height 29
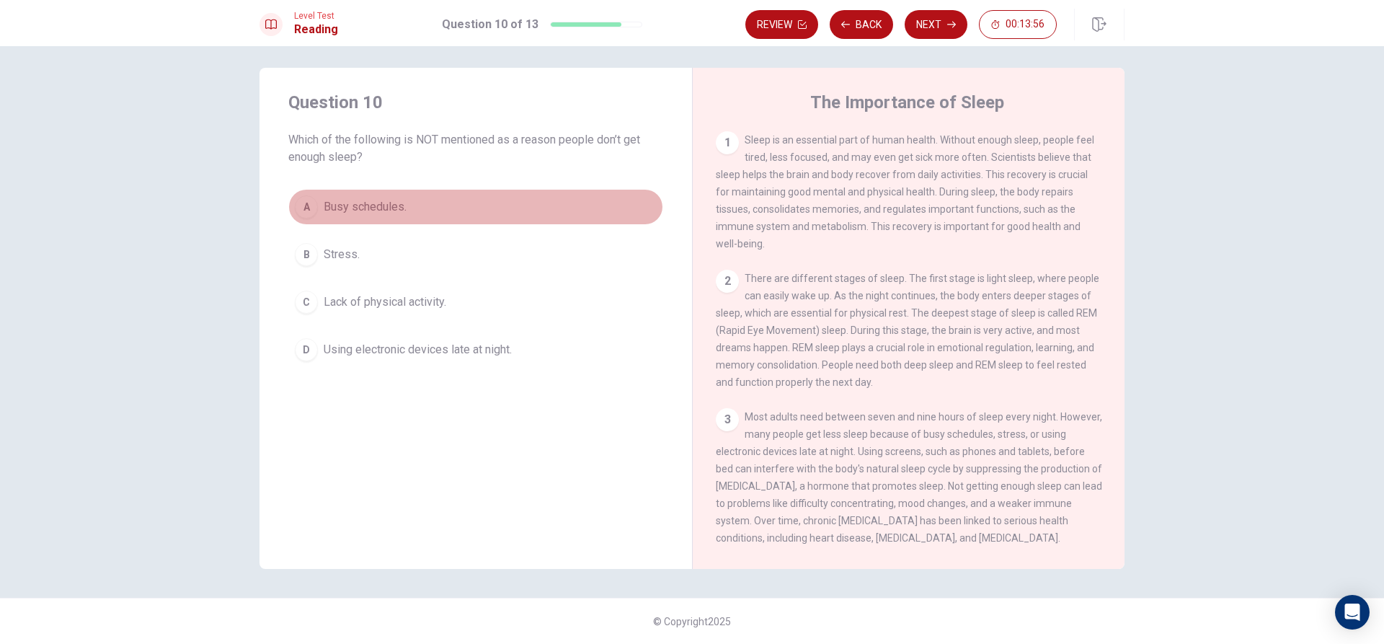
click at [489, 213] on button "A Busy schedules." at bounding box center [475, 207] width 375 height 36
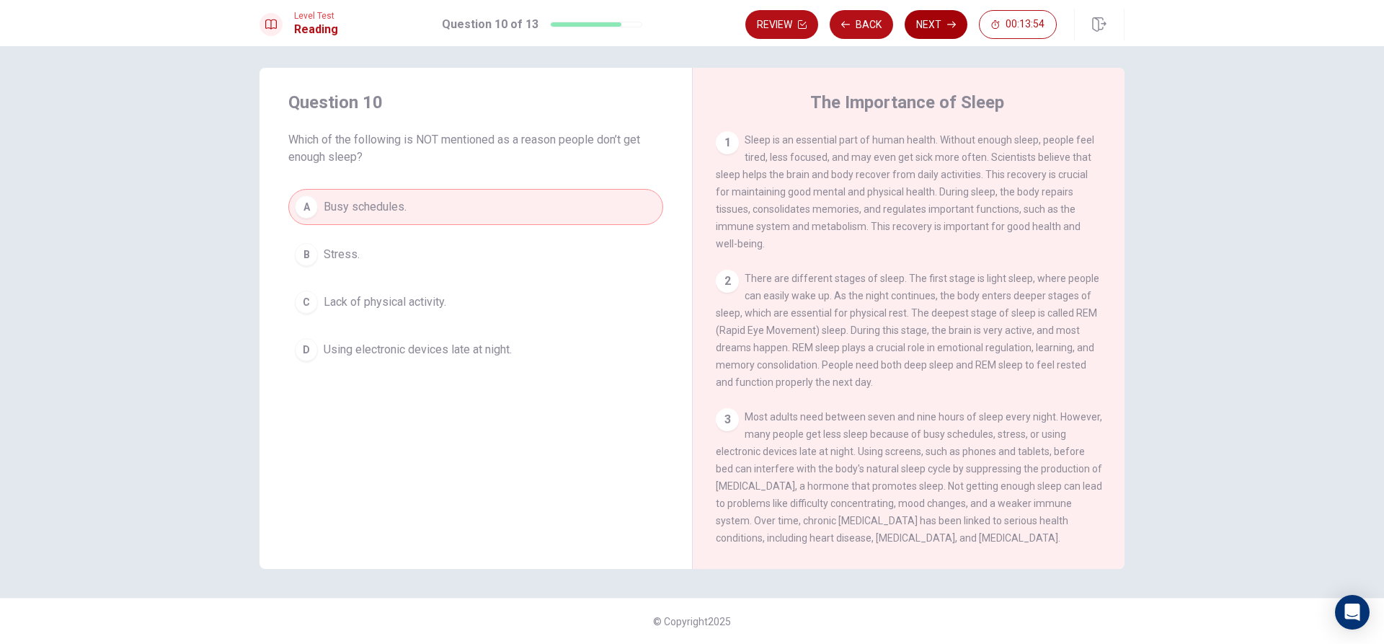
click at [928, 12] on button "Next" at bounding box center [936, 24] width 63 height 29
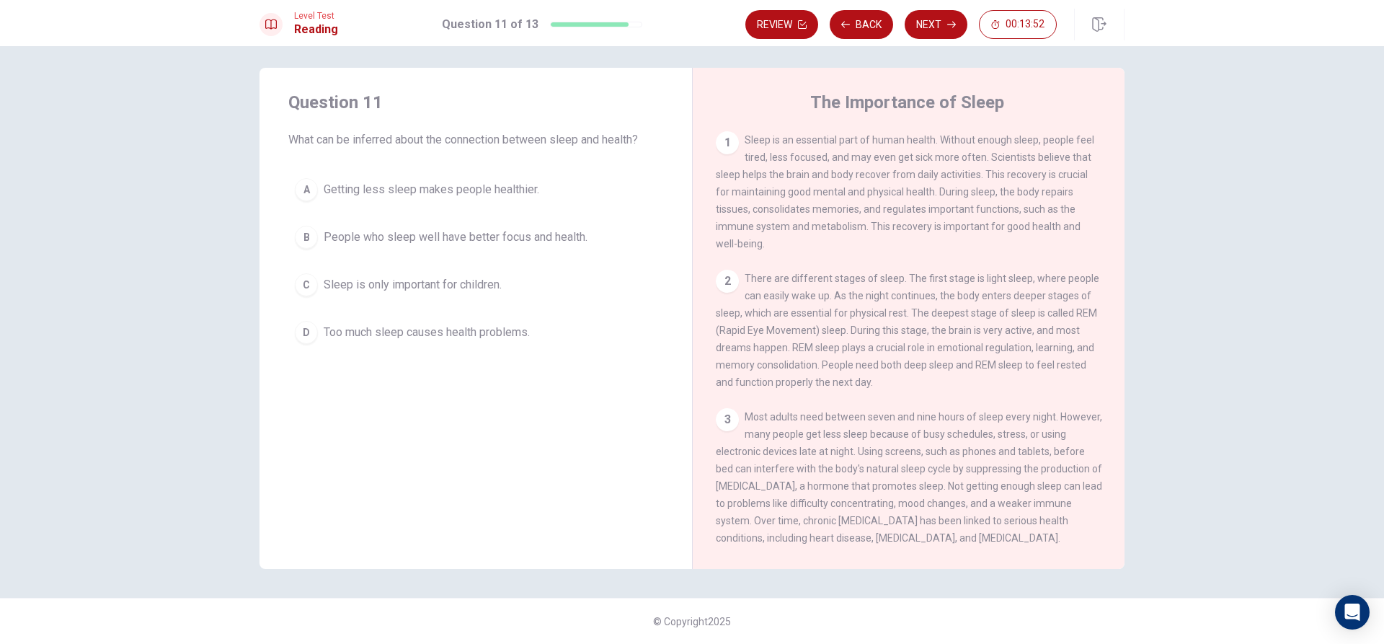
click at [524, 187] on span "Getting less sleep makes people healthier." at bounding box center [432, 189] width 216 height 17
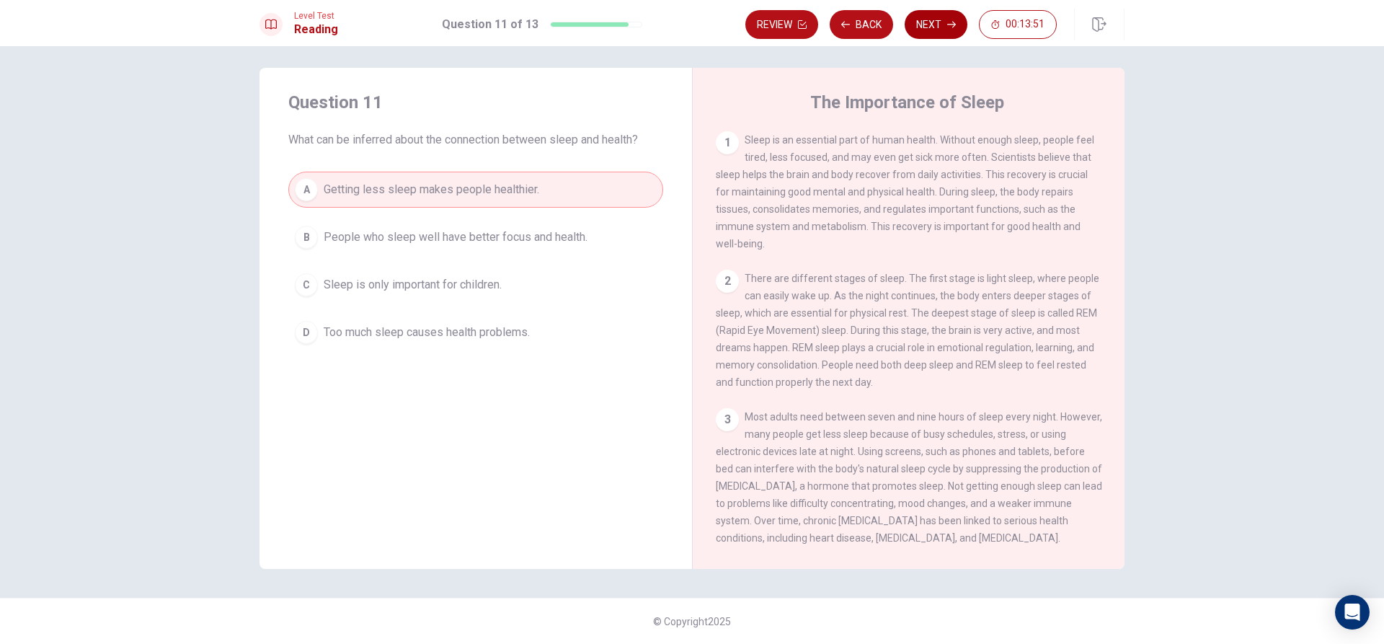
click at [942, 31] on button "Next" at bounding box center [936, 24] width 63 height 29
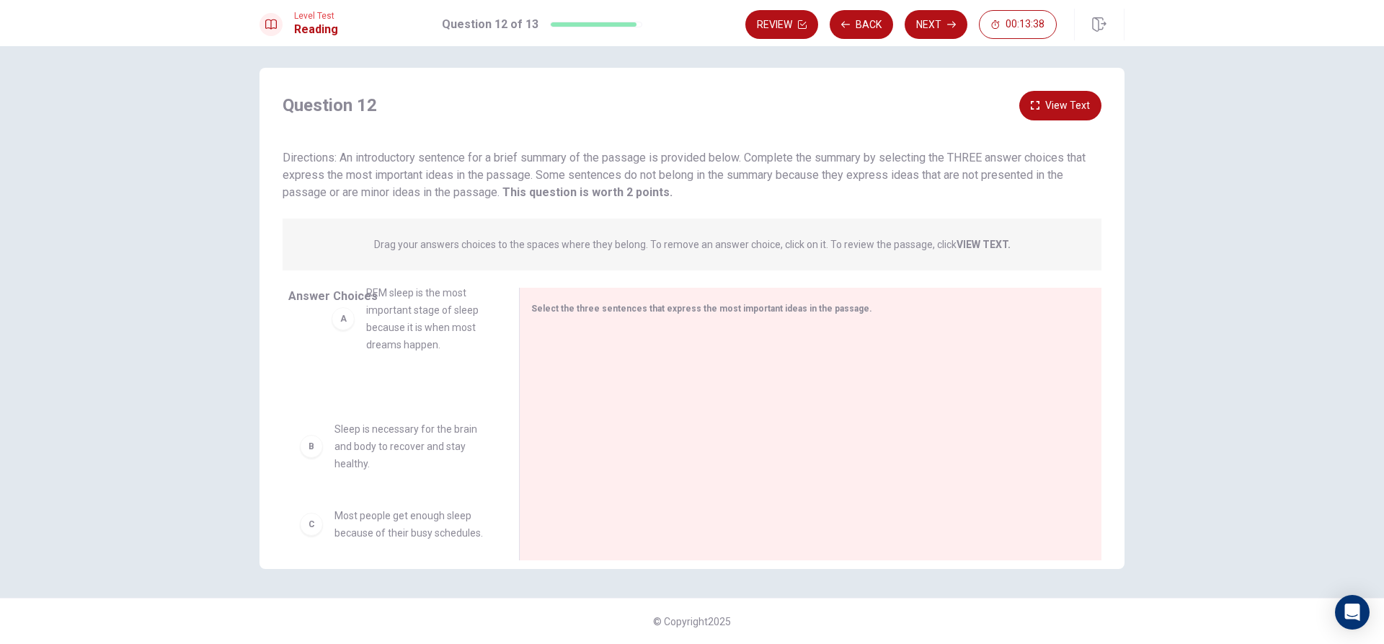
drag, startPoint x: 351, startPoint y: 378, endPoint x: 395, endPoint y: 330, distance: 64.8
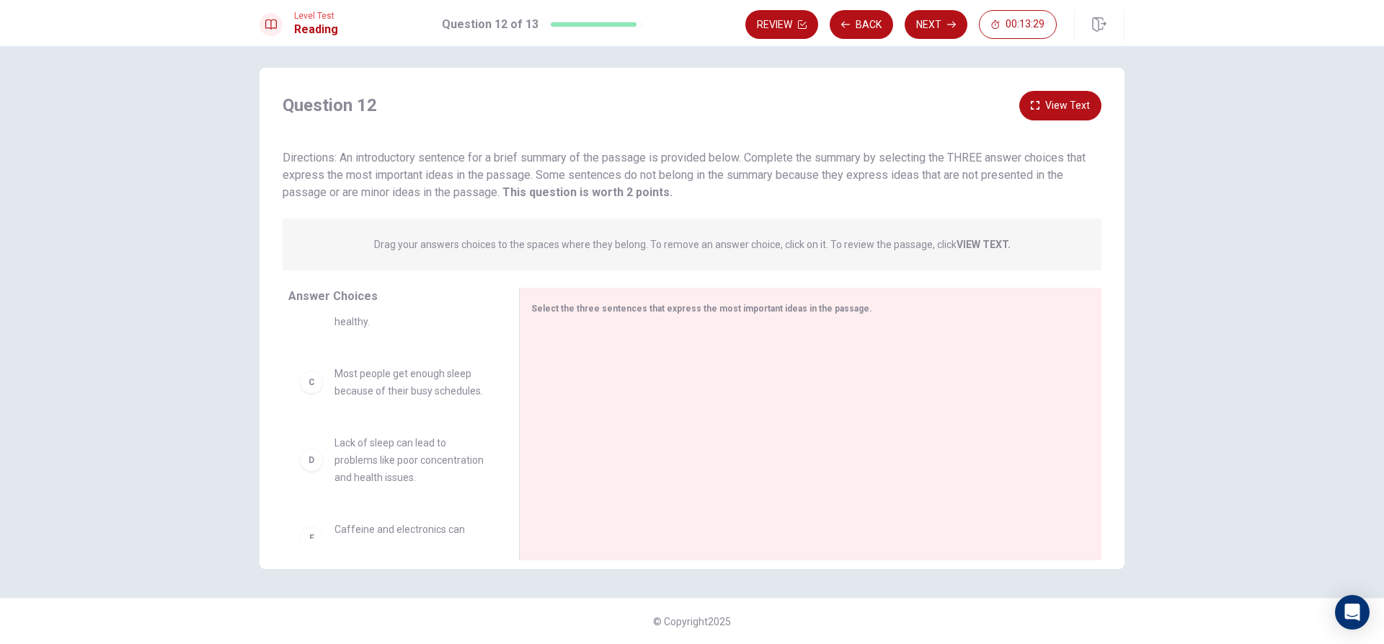
scroll to position [0, 0]
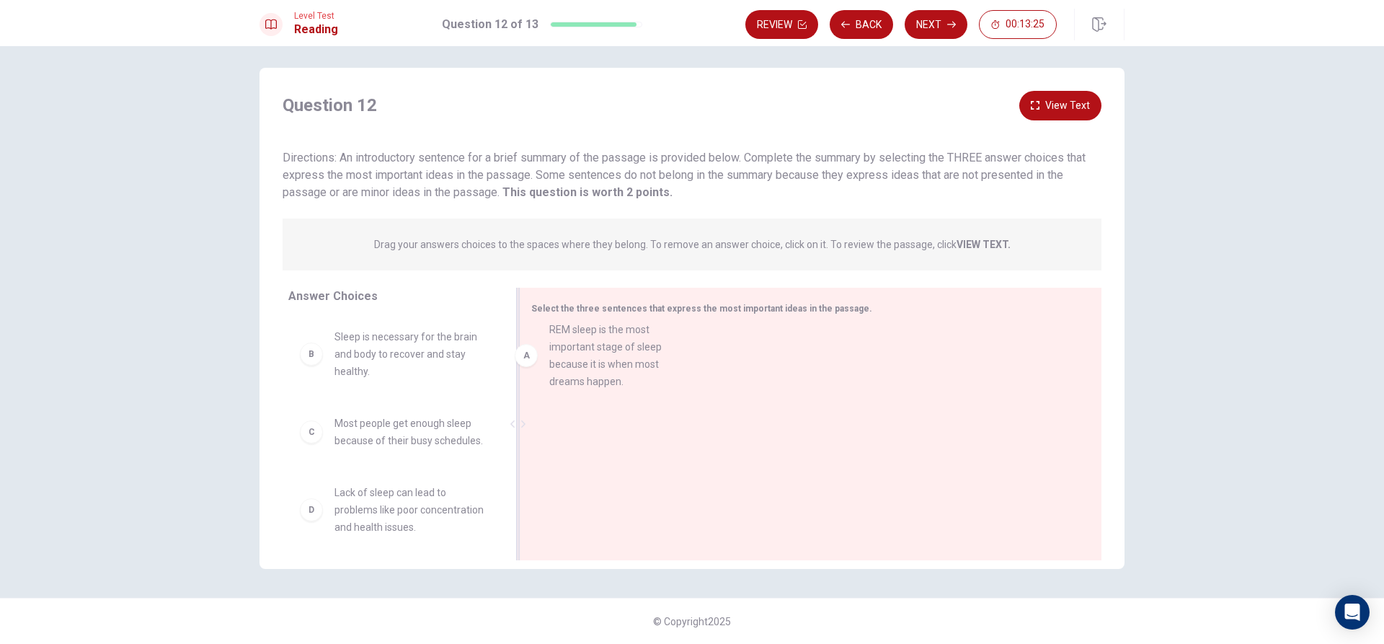
drag, startPoint x: 357, startPoint y: 389, endPoint x: 579, endPoint y: 381, distance: 222.2
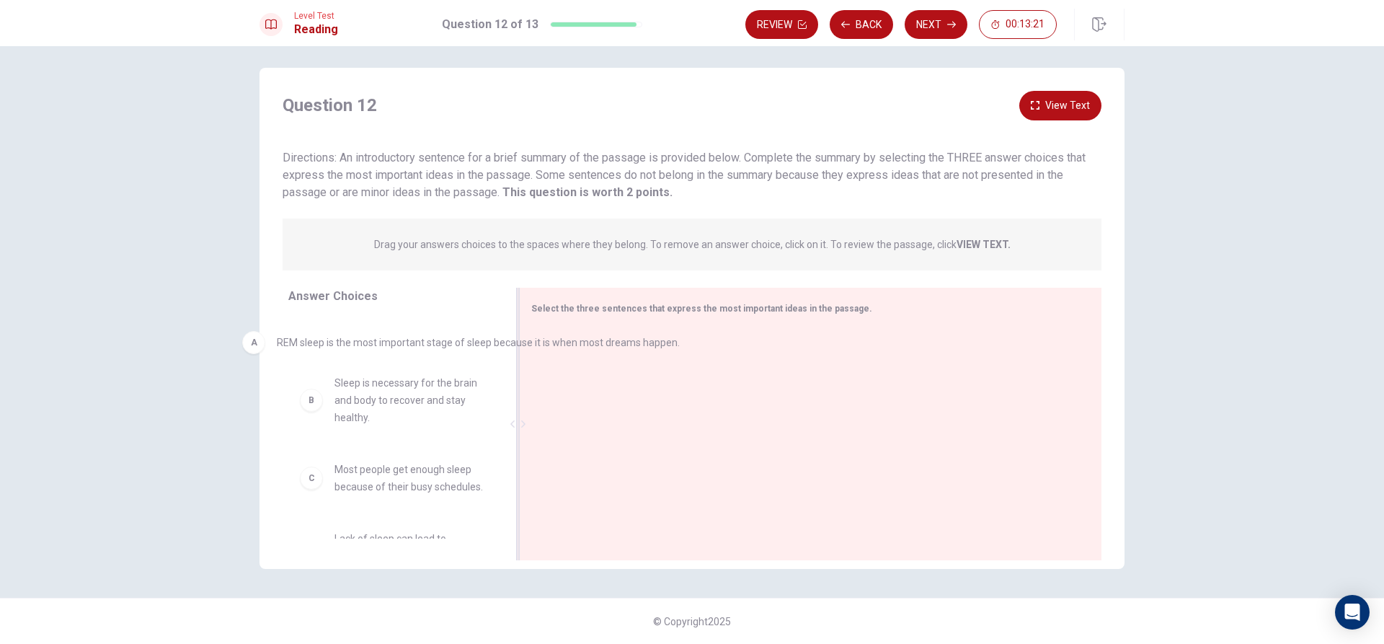
drag, startPoint x: 570, startPoint y: 361, endPoint x: 264, endPoint y: 351, distance: 305.9
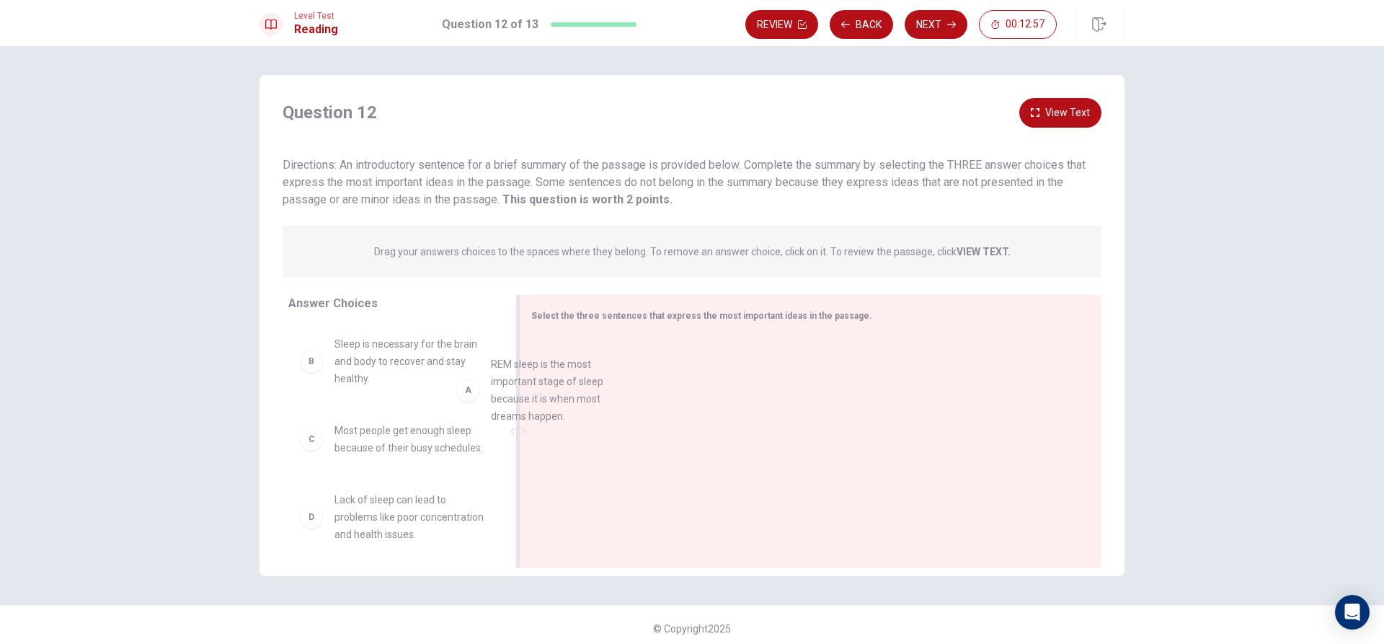
drag, startPoint x: 411, startPoint y: 378, endPoint x: 476, endPoint y: 402, distance: 69.4
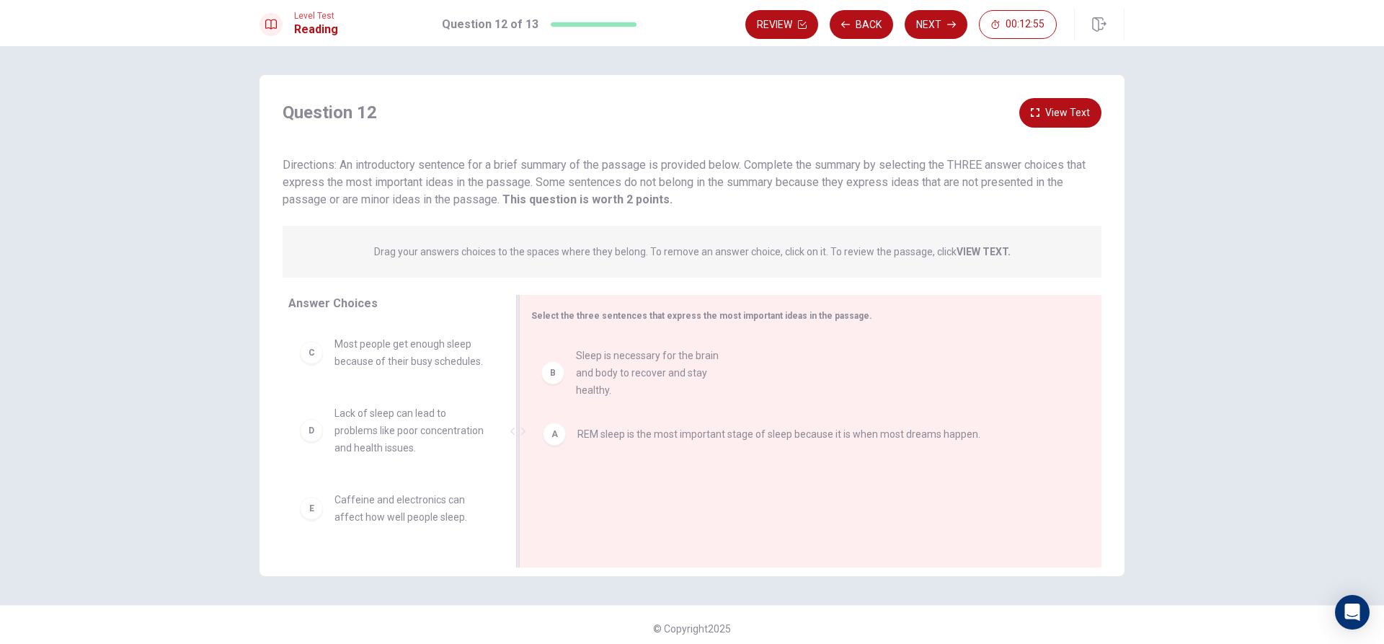
drag, startPoint x: 387, startPoint y: 391, endPoint x: 648, endPoint y: 405, distance: 260.7
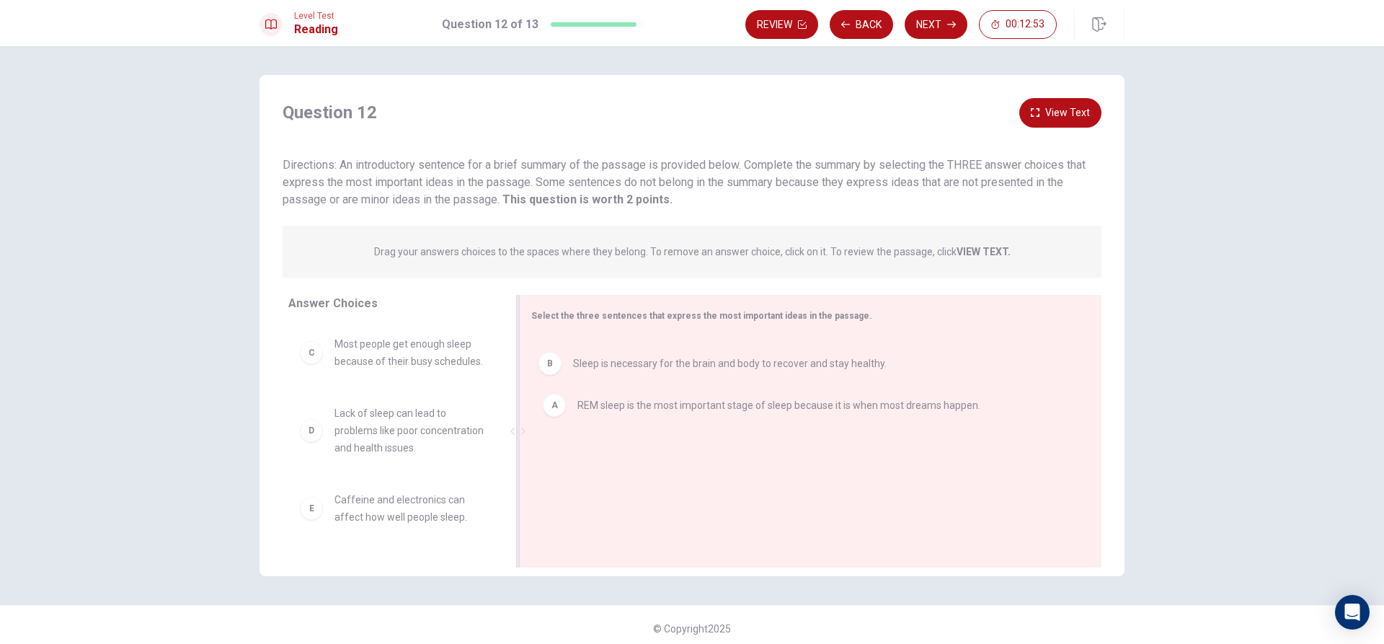
drag, startPoint x: 592, startPoint y: 423, endPoint x: 592, endPoint y: 358, distance: 64.2
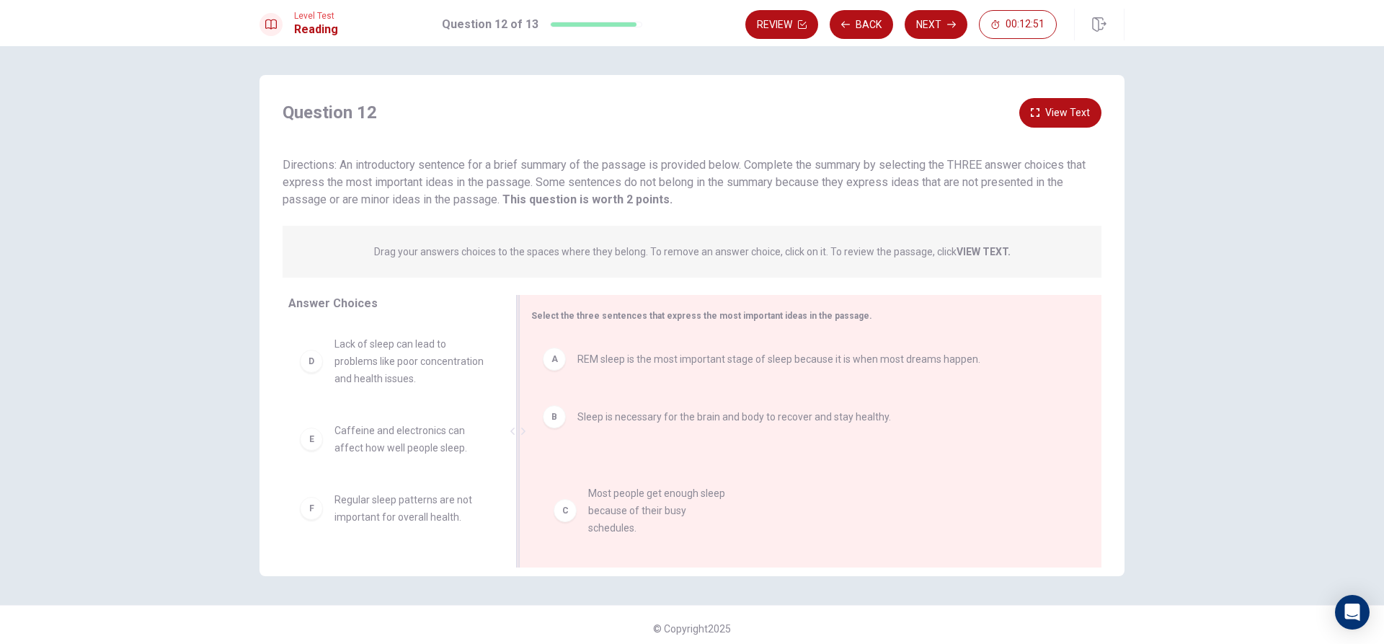
drag, startPoint x: 428, startPoint y: 353, endPoint x: 655, endPoint y: 492, distance: 266.4
click at [918, 17] on button "Next" at bounding box center [936, 24] width 63 height 29
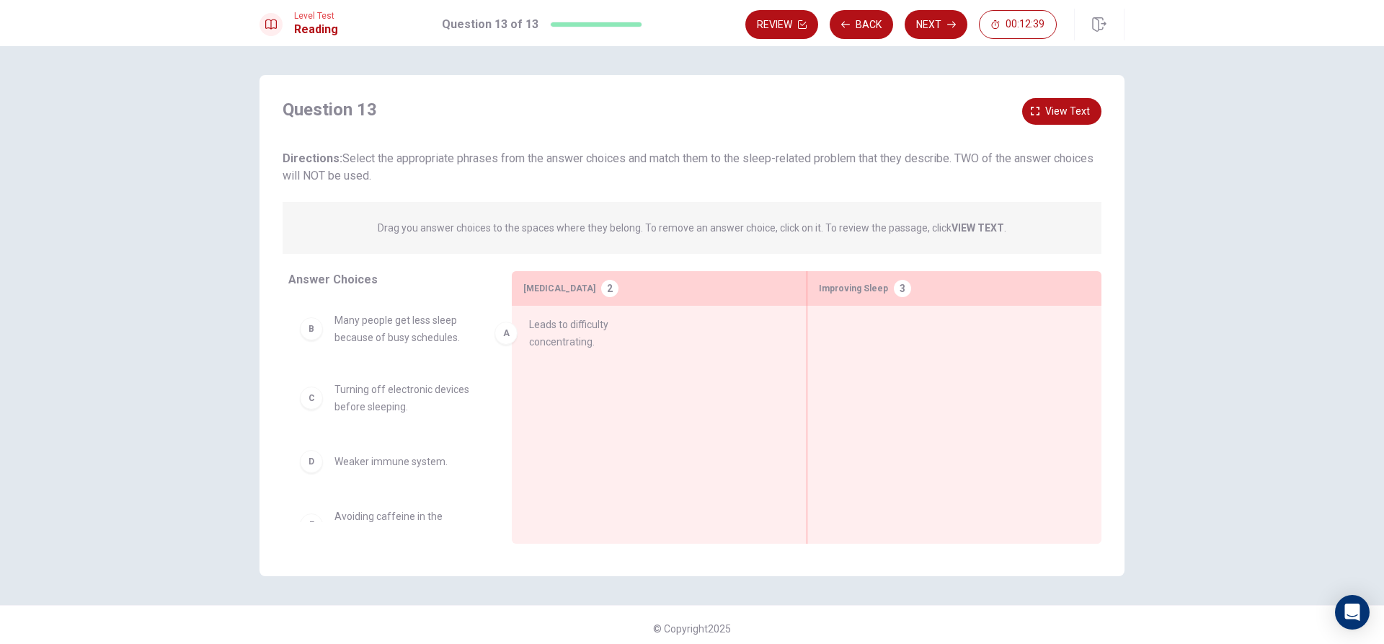
drag, startPoint x: 457, startPoint y: 353, endPoint x: 663, endPoint y: 359, distance: 205.6
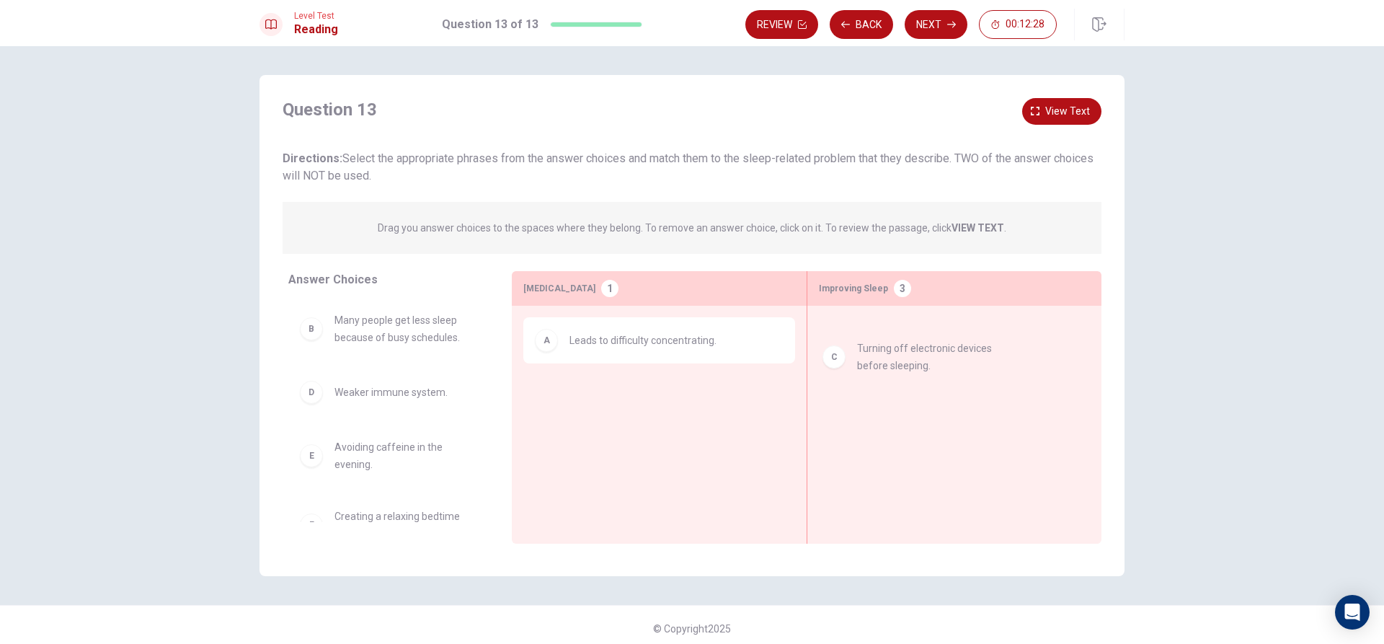
drag, startPoint x: 498, startPoint y: 434, endPoint x: 994, endPoint y: 386, distance: 497.7
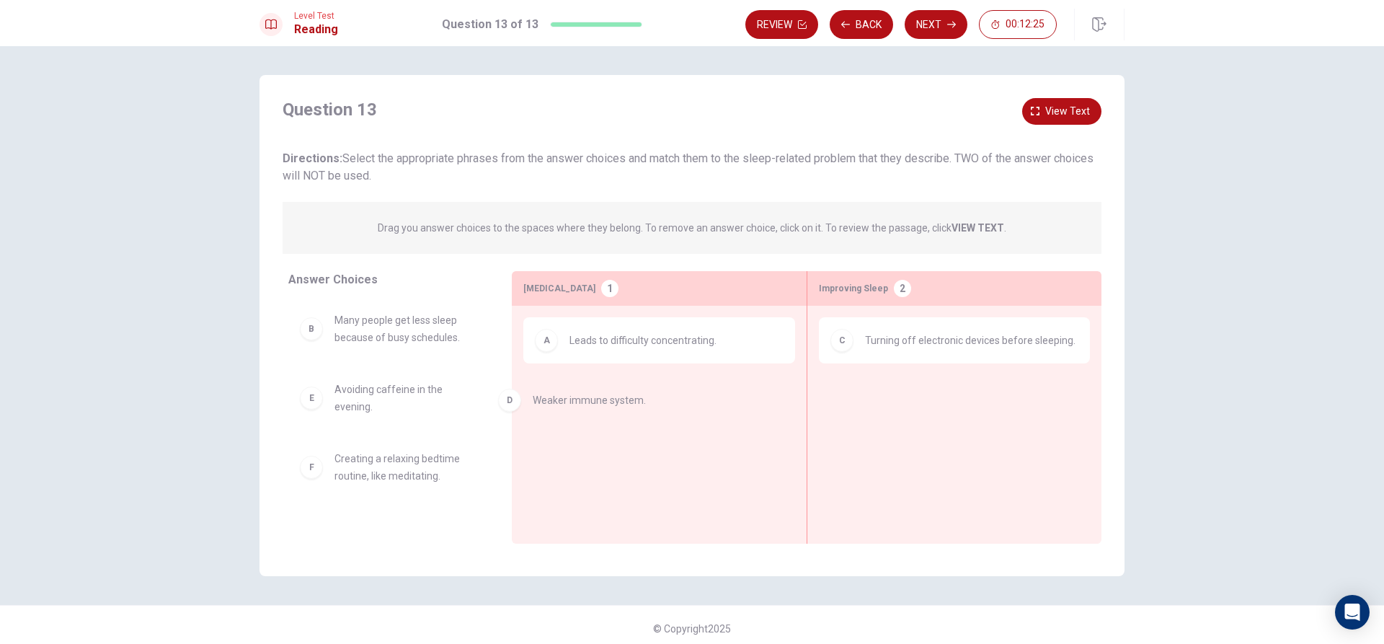
drag, startPoint x: 418, startPoint y: 394, endPoint x: 640, endPoint y: 402, distance: 221.5
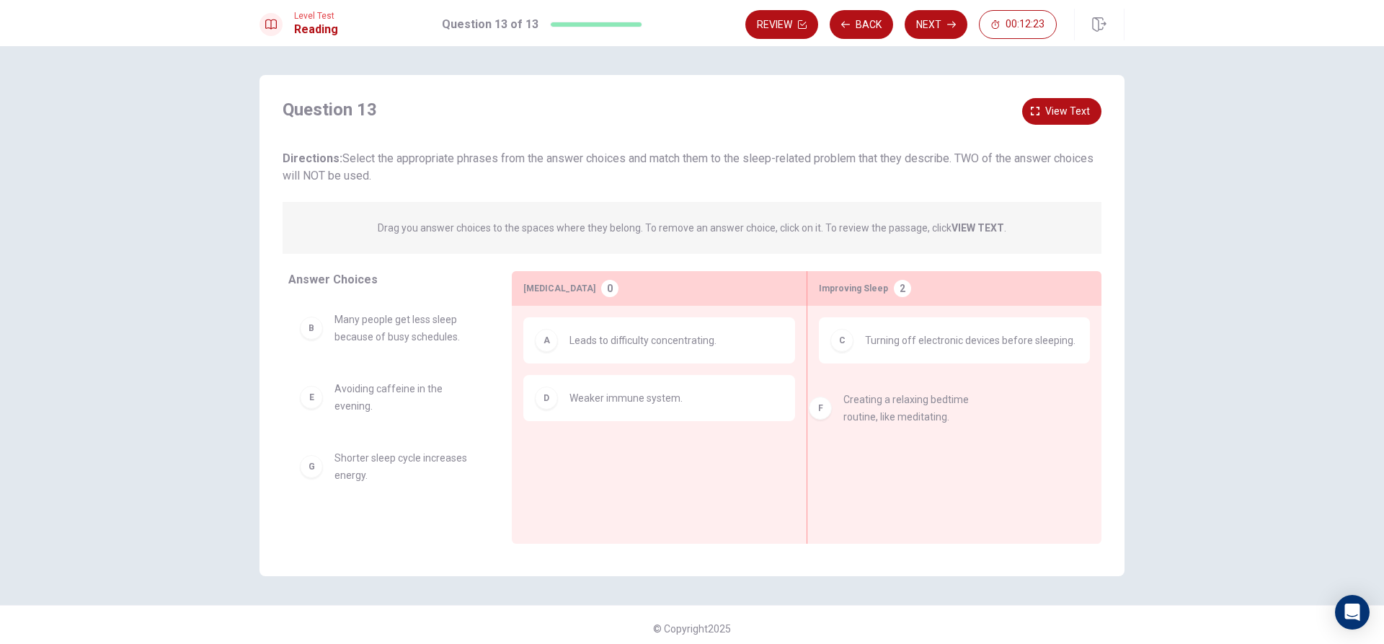
drag, startPoint x: 362, startPoint y: 479, endPoint x: 896, endPoint y: 418, distance: 537.0
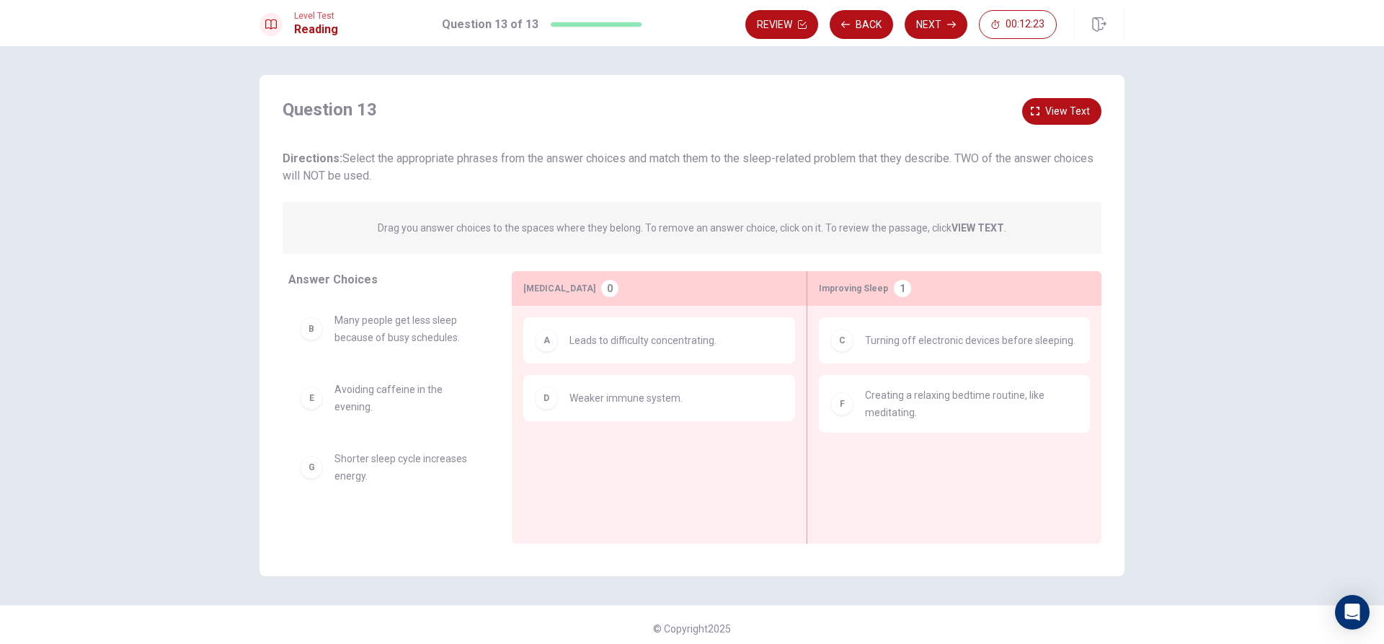
scroll to position [0, 0]
drag, startPoint x: 419, startPoint y: 349, endPoint x: 642, endPoint y: 500, distance: 269.6
drag, startPoint x: 426, startPoint y: 443, endPoint x: 668, endPoint y: 427, distance: 242.8
drag, startPoint x: 393, startPoint y: 345, endPoint x: 630, endPoint y: 485, distance: 274.4
drag, startPoint x: 354, startPoint y: 397, endPoint x: 795, endPoint y: 436, distance: 442.4
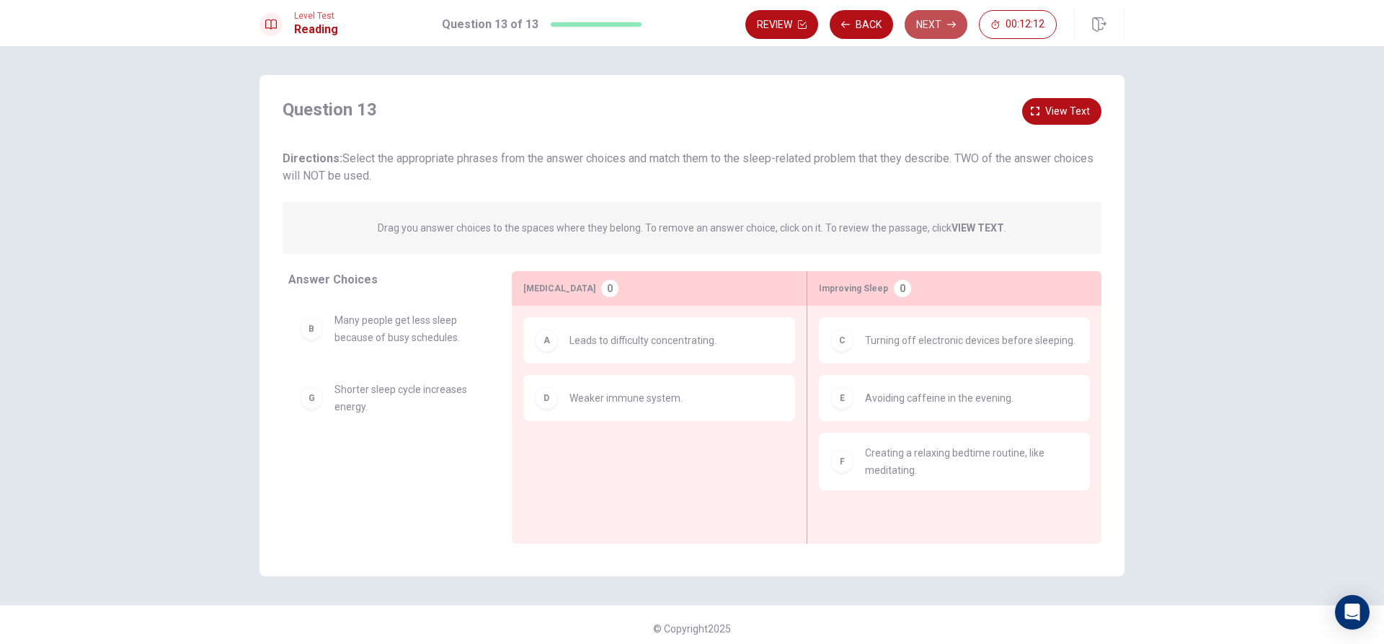
click at [914, 31] on button "Next" at bounding box center [936, 24] width 63 height 29
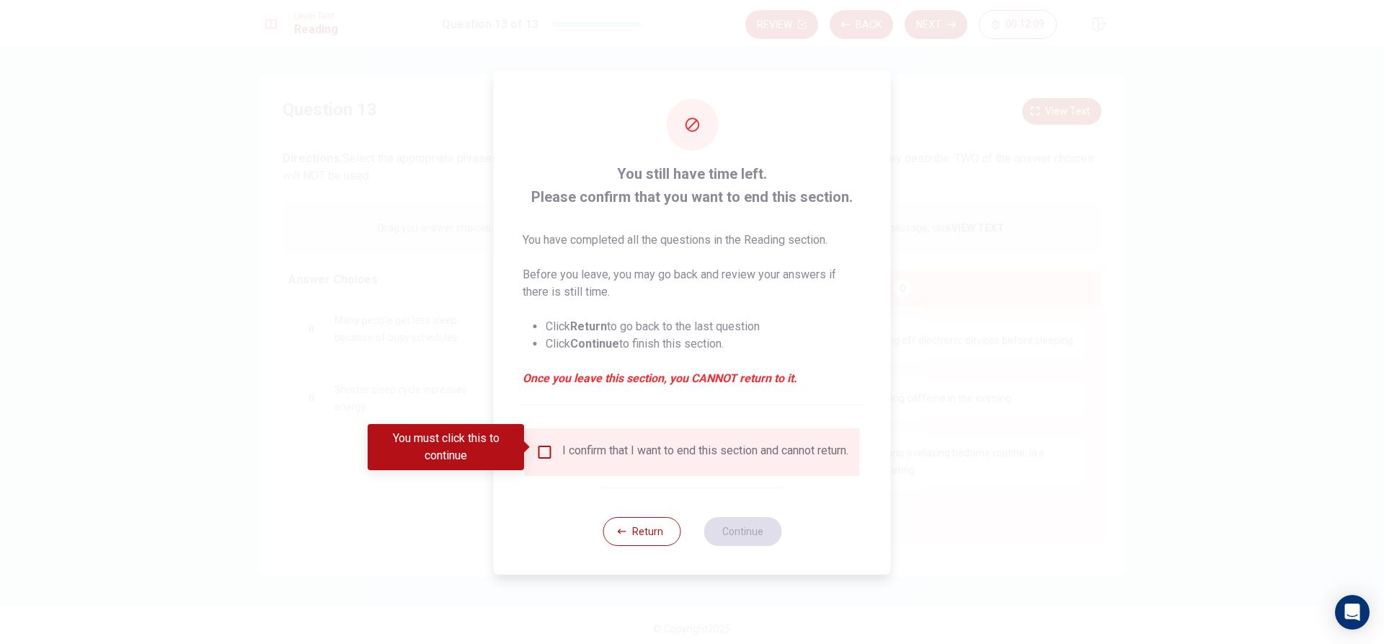
click at [534, 445] on div "You must click this to continue" at bounding box center [451, 447] width 167 height 46
click at [541, 447] on input "You must click this to continue" at bounding box center [544, 451] width 17 height 17
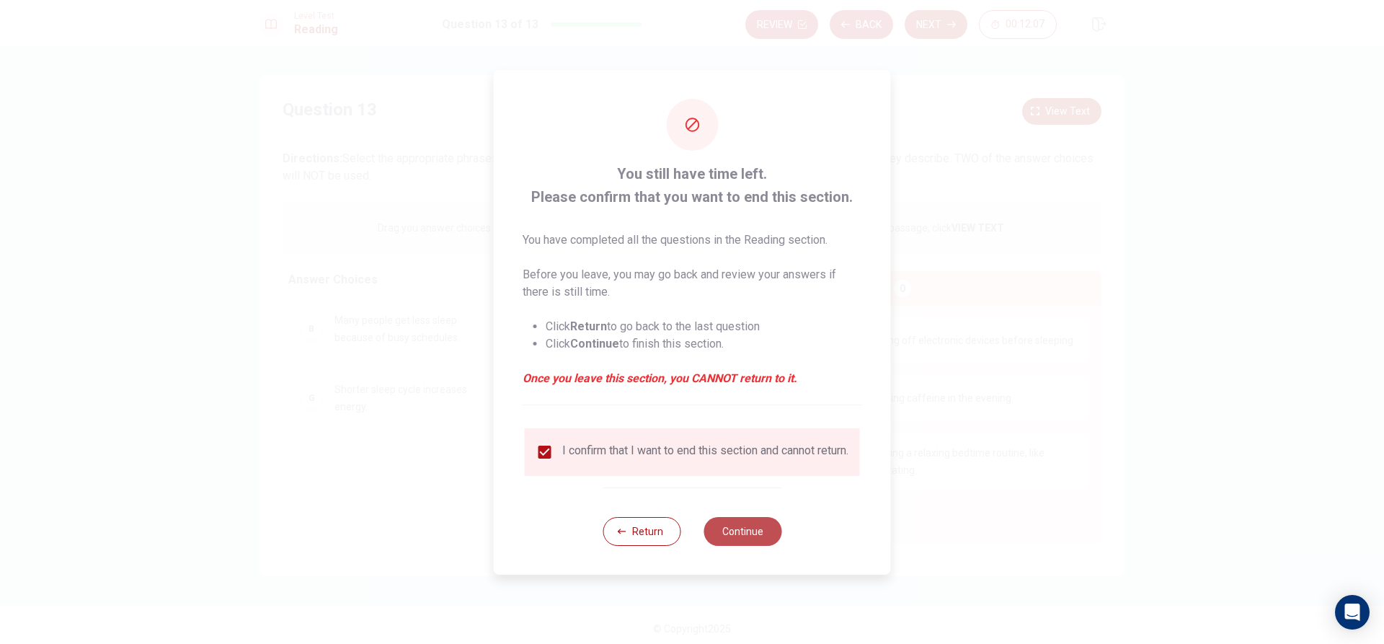
click at [739, 541] on button "Continue" at bounding box center [743, 531] width 78 height 29
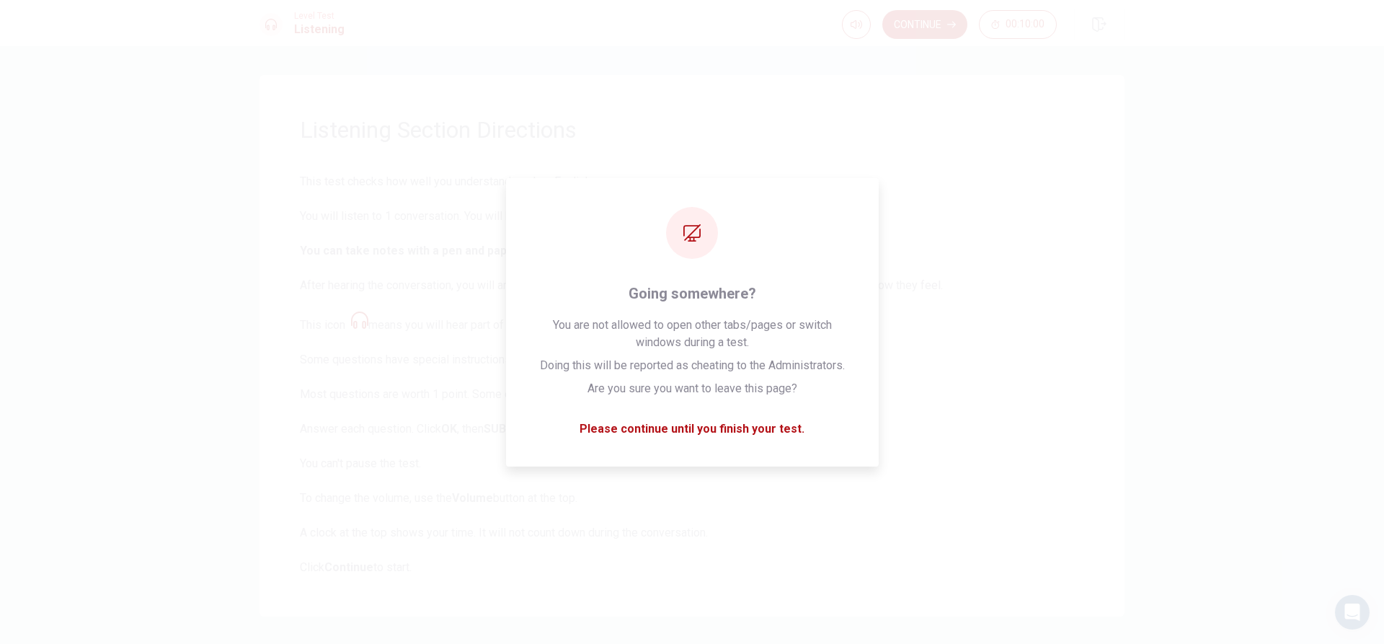
click at [1162, 324] on div "Listening Section Directions This test checks how well you understand spoken En…" at bounding box center [692, 345] width 1384 height 598
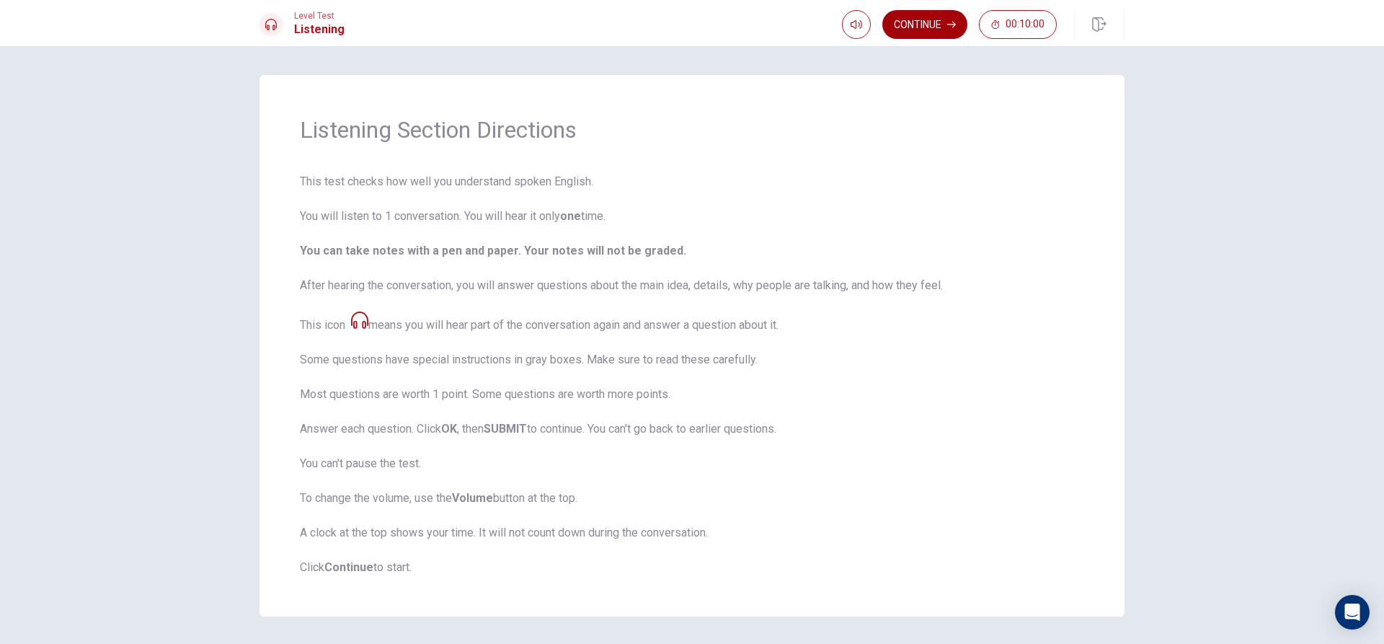
click at [909, 32] on button "Continue" at bounding box center [925, 24] width 85 height 29
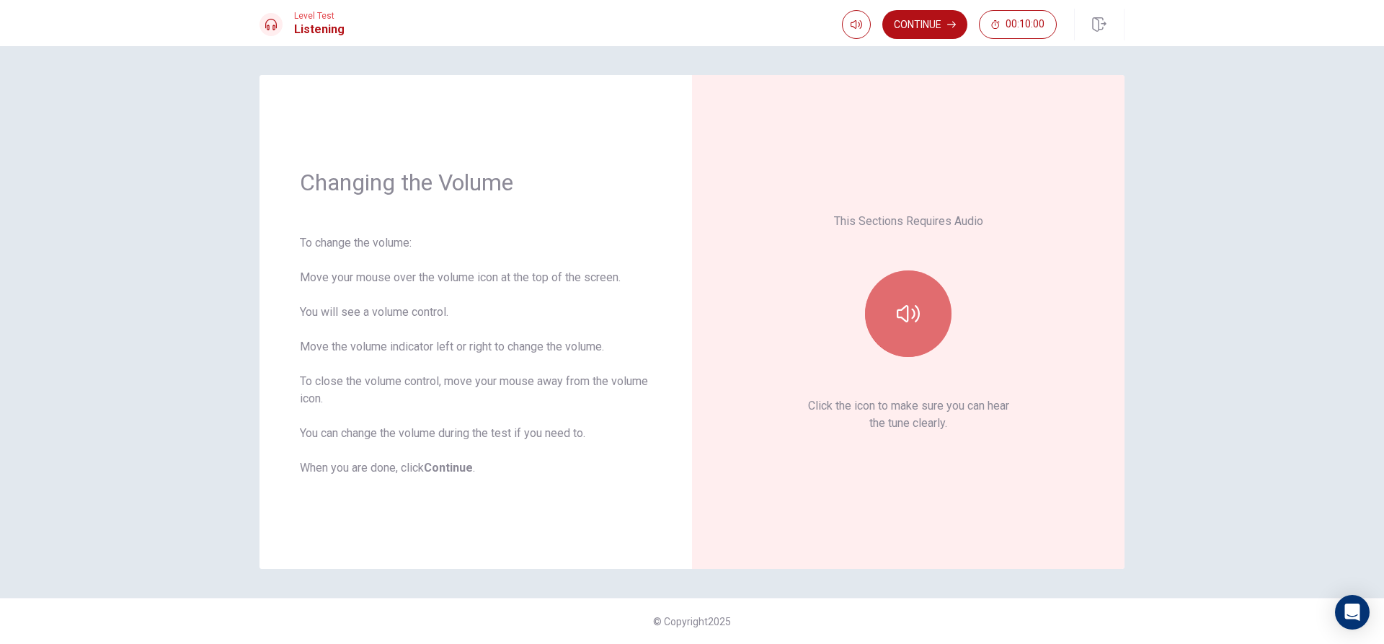
click at [905, 330] on button "button" at bounding box center [908, 313] width 87 height 87
click at [932, 20] on button "Continue" at bounding box center [925, 24] width 85 height 29
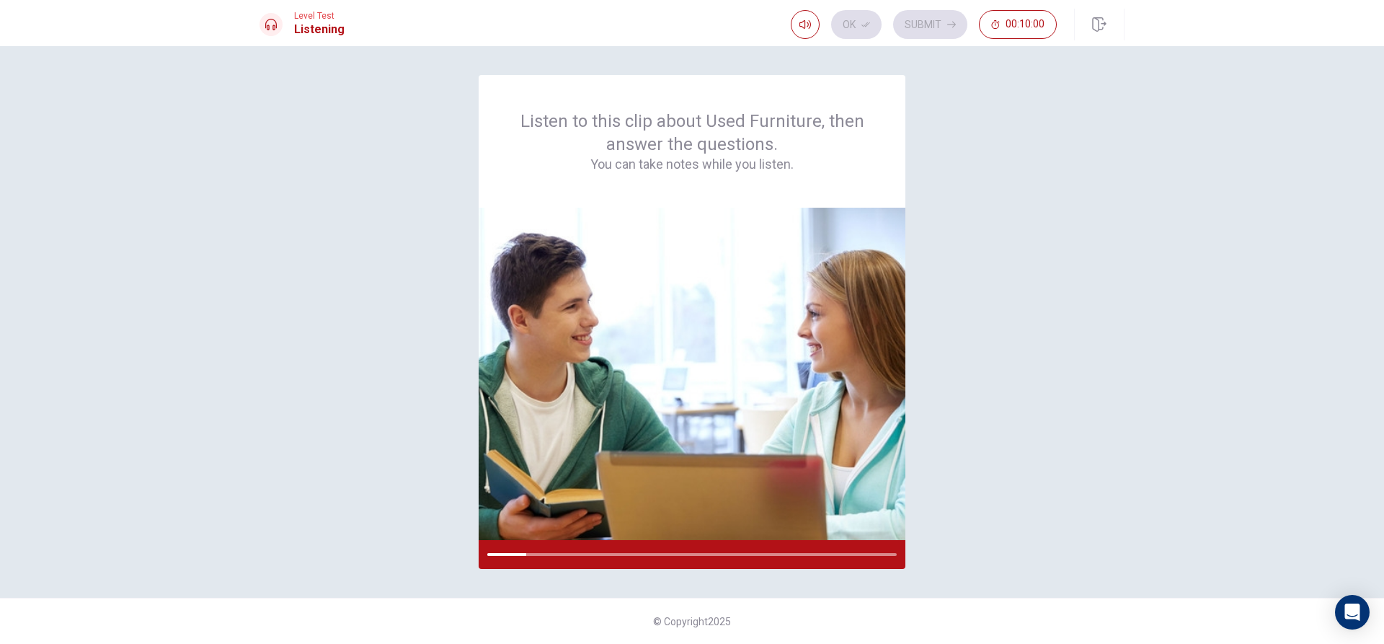
click at [931, 522] on div "Listen to this clip about Used Furniture, then answer the questions. You can ta…" at bounding box center [692, 322] width 865 height 494
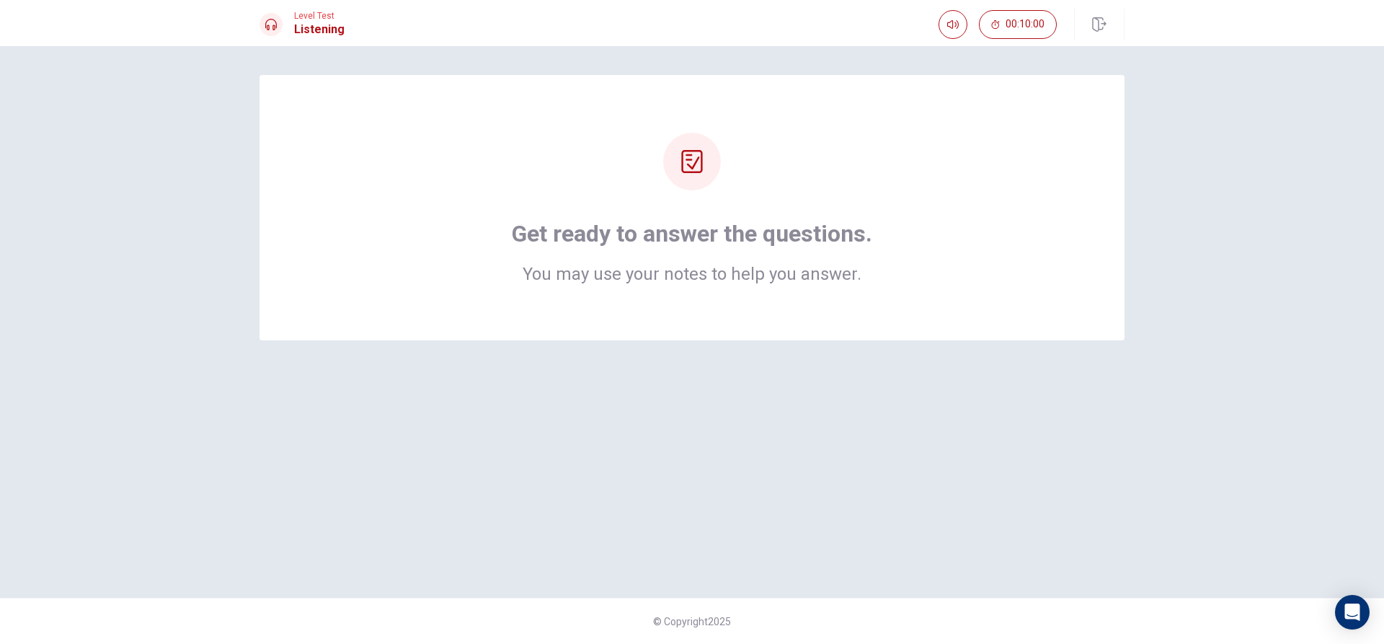
click at [782, 183] on div "Get ready to answer the questions. You may use your notes to help you answer." at bounding box center [692, 208] width 750 height 150
drag, startPoint x: 862, startPoint y: 200, endPoint x: 843, endPoint y: 207, distance: 20.8
click at [862, 200] on div "Get ready to answer the questions. You may use your notes to help you answer." at bounding box center [692, 208] width 750 height 150
click at [953, 26] on icon "button" at bounding box center [954, 24] width 12 height 9
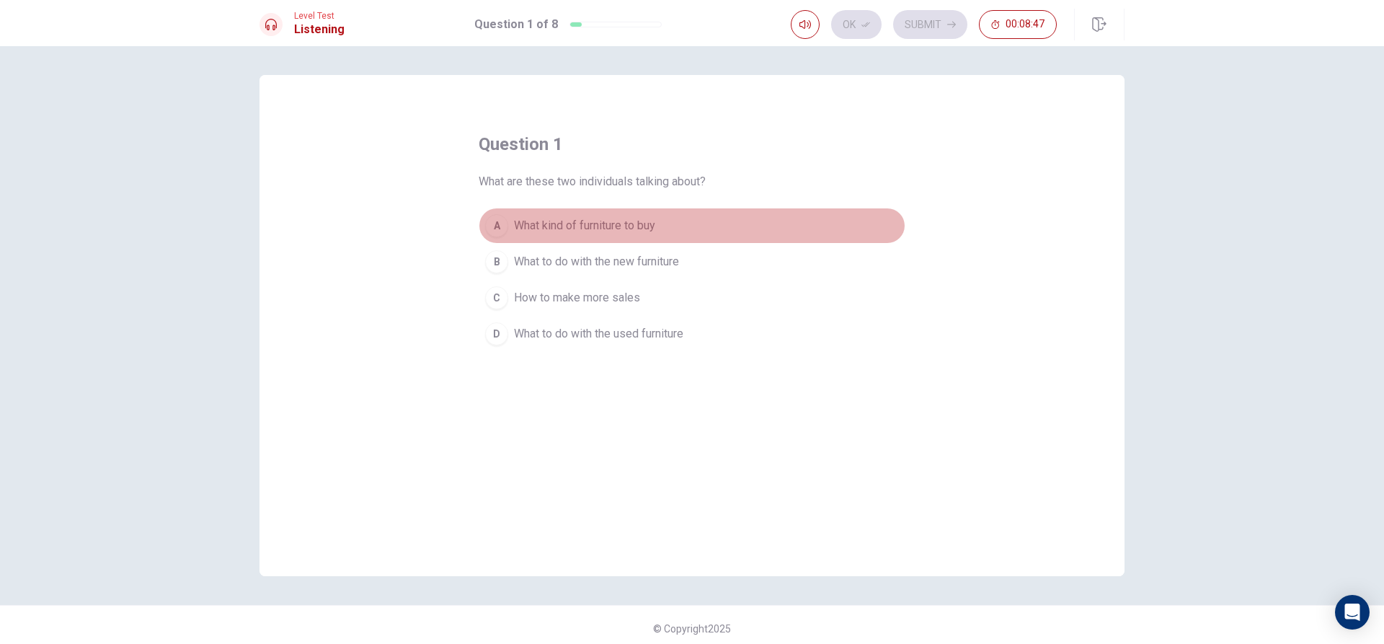
click at [623, 231] on span "What kind of furniture to buy" at bounding box center [584, 225] width 141 height 17
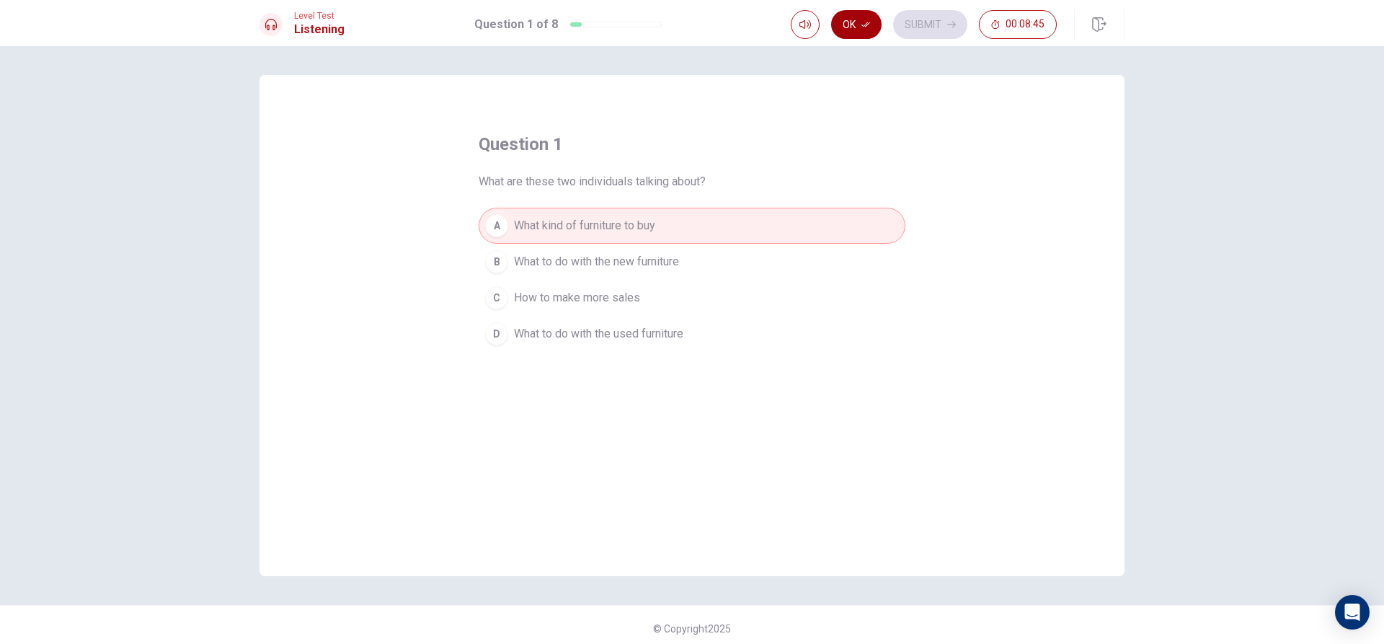
click at [854, 22] on button "Ok" at bounding box center [856, 24] width 50 height 29
click at [942, 19] on button "Submit" at bounding box center [930, 24] width 74 height 29
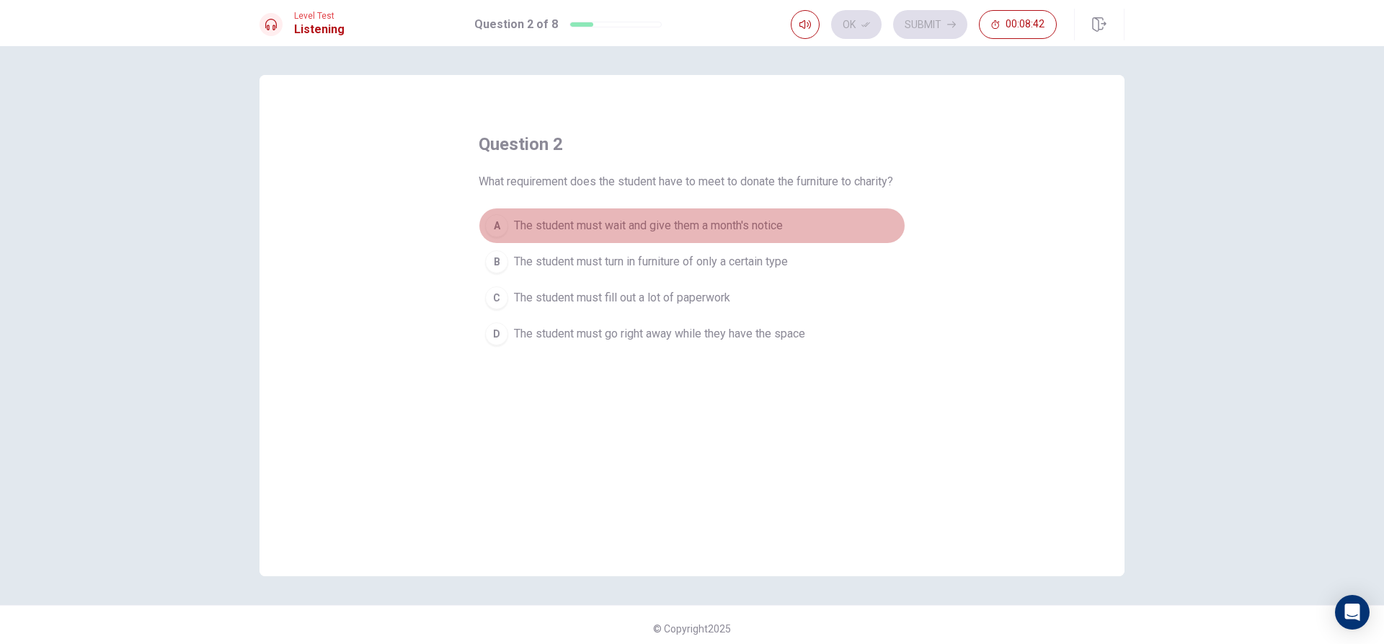
click at [748, 216] on button "A The student must wait and give them a month's notice" at bounding box center [692, 226] width 427 height 36
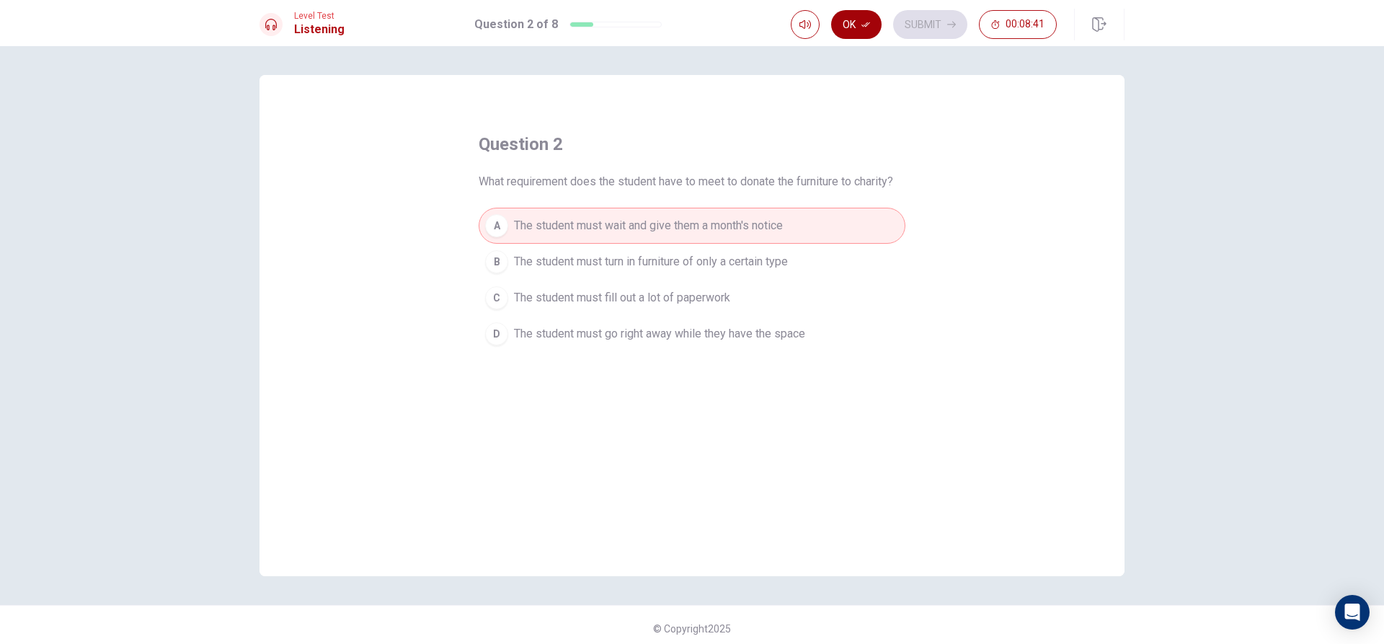
click at [857, 30] on button "Ok" at bounding box center [856, 24] width 50 height 29
click at [908, 17] on button "Submit" at bounding box center [930, 24] width 74 height 29
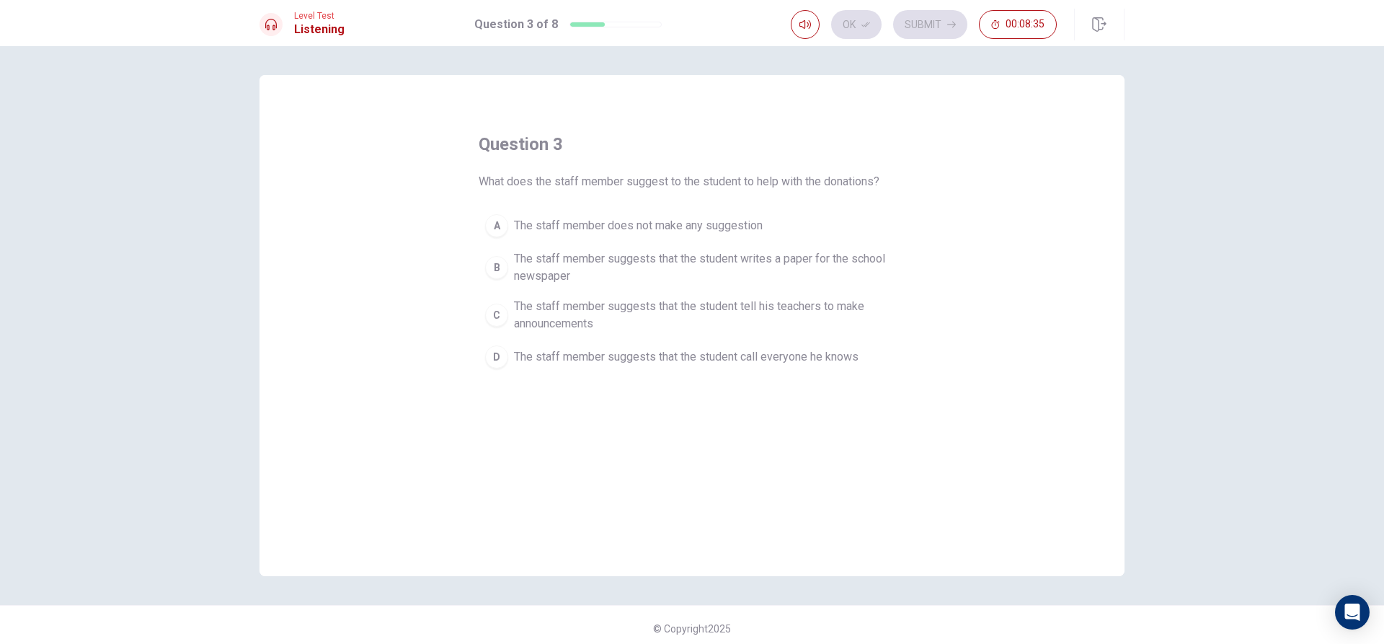
click at [716, 316] on span "The staff member suggests that the student tell his teachers to make announceme…" at bounding box center [706, 315] width 385 height 35
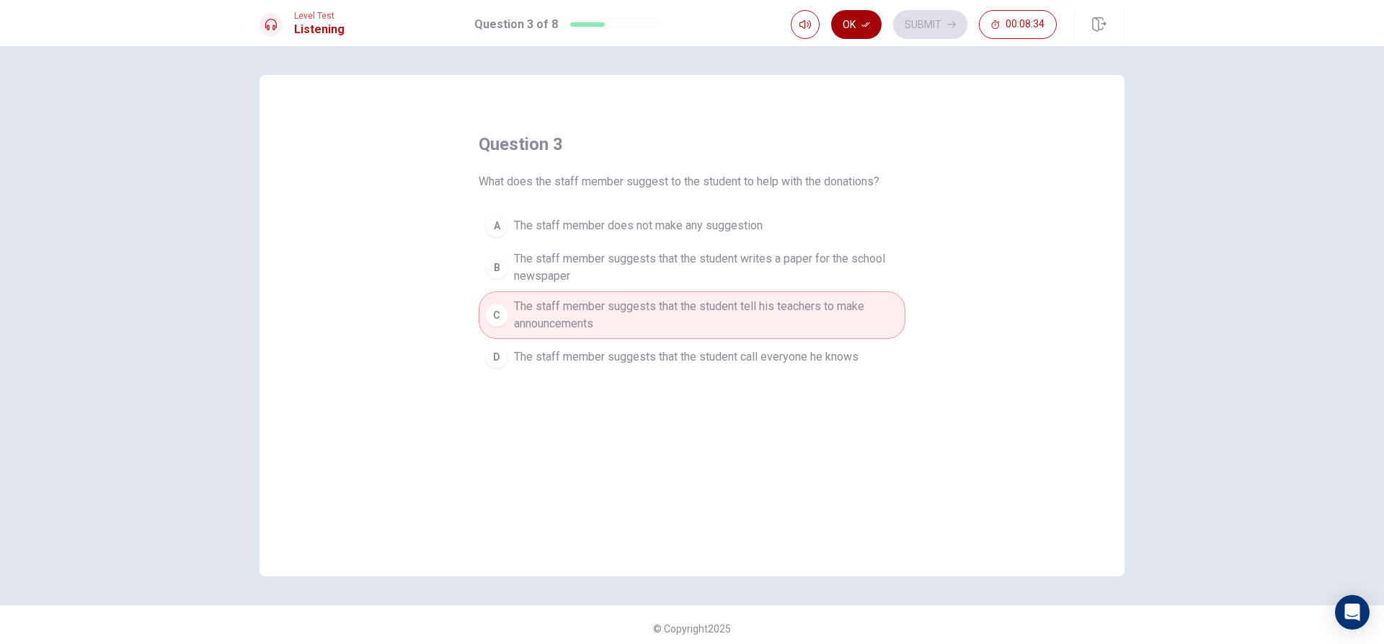
click at [871, 27] on button "Ok" at bounding box center [856, 24] width 50 height 29
click at [926, 14] on button "Submit" at bounding box center [930, 24] width 74 height 29
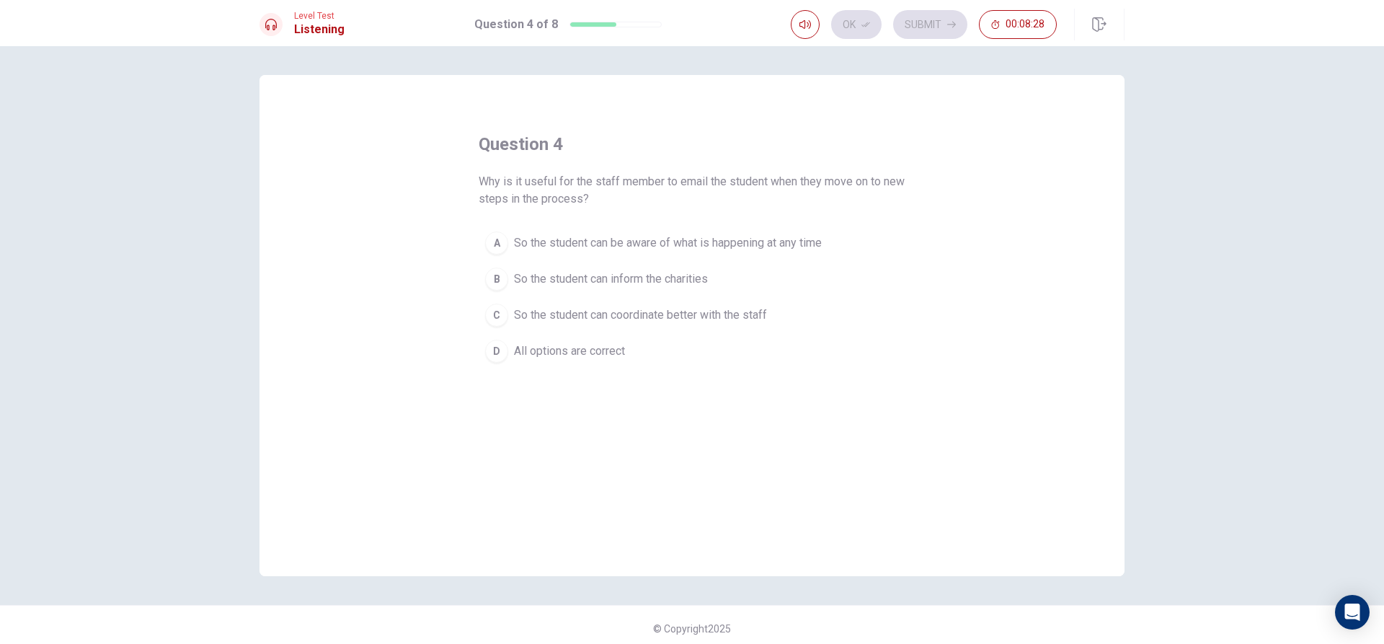
click at [587, 249] on span "So the student can be aware of what is happening at any time" at bounding box center [668, 242] width 308 height 17
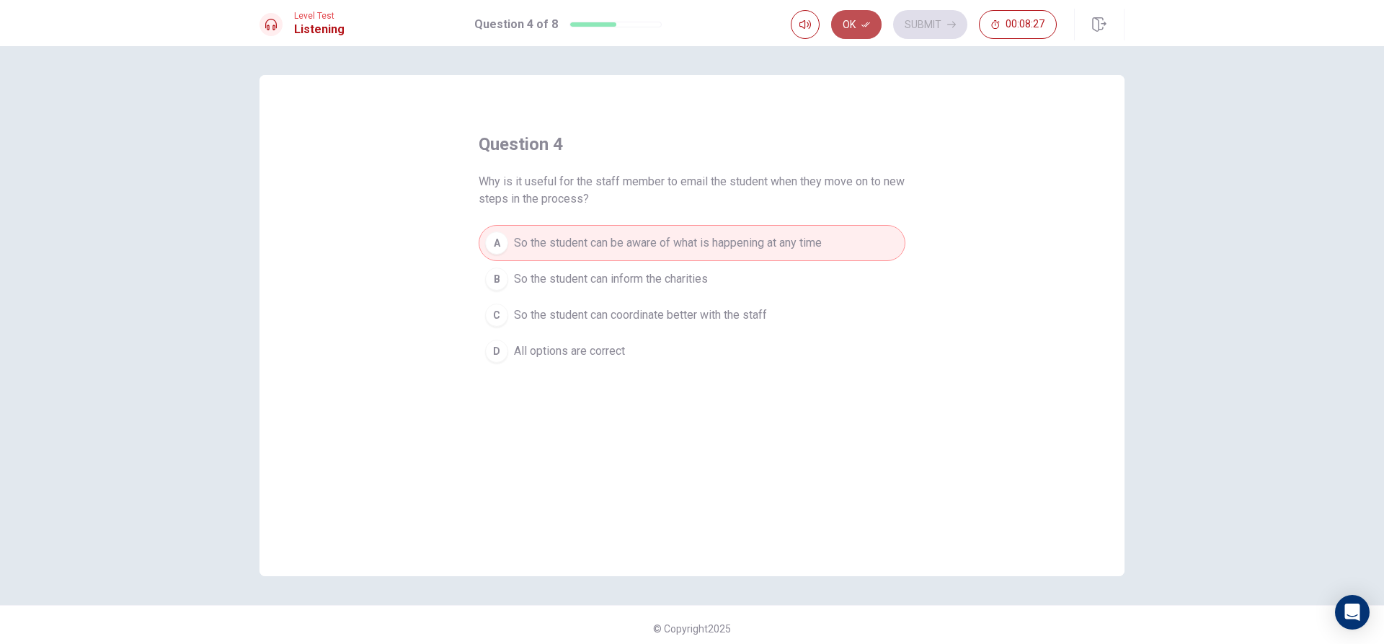
click at [851, 16] on button "Ok" at bounding box center [856, 24] width 50 height 29
click at [888, 23] on div "Ok Submit 00:08:26" at bounding box center [924, 24] width 266 height 29
click at [938, 24] on button "Submit" at bounding box center [930, 24] width 74 height 29
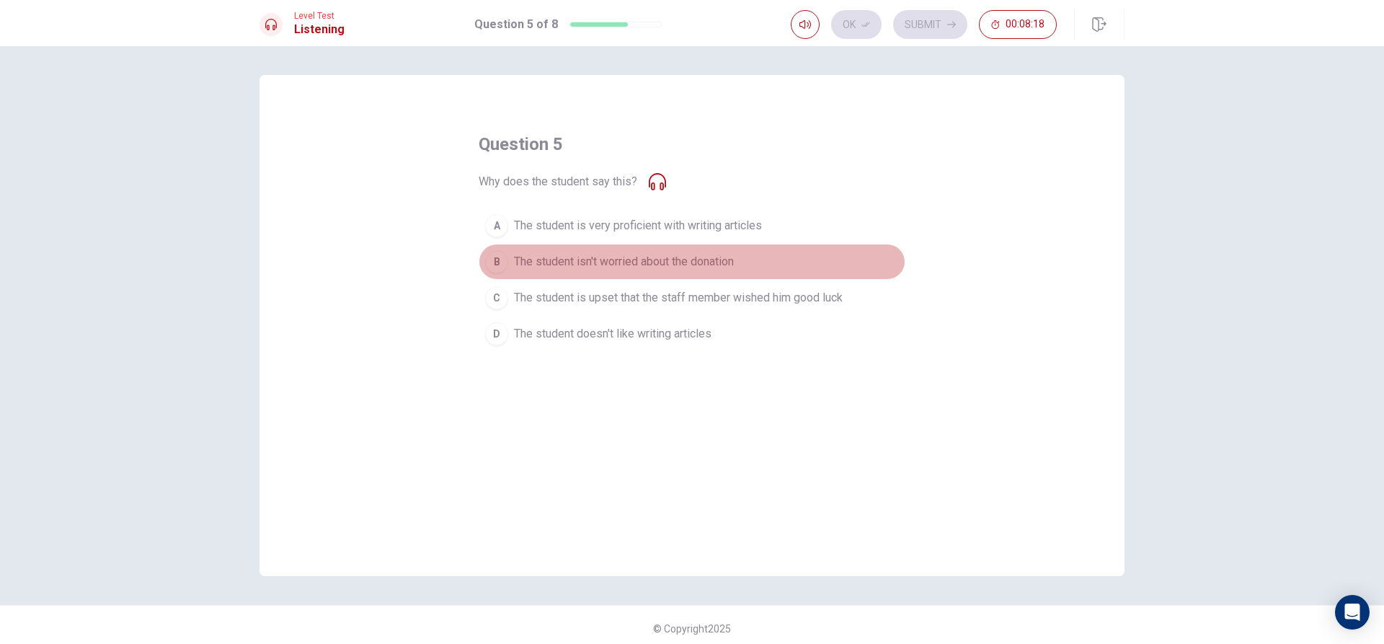
click at [630, 263] on span "The student isn't worried about the donation" at bounding box center [624, 261] width 220 height 17
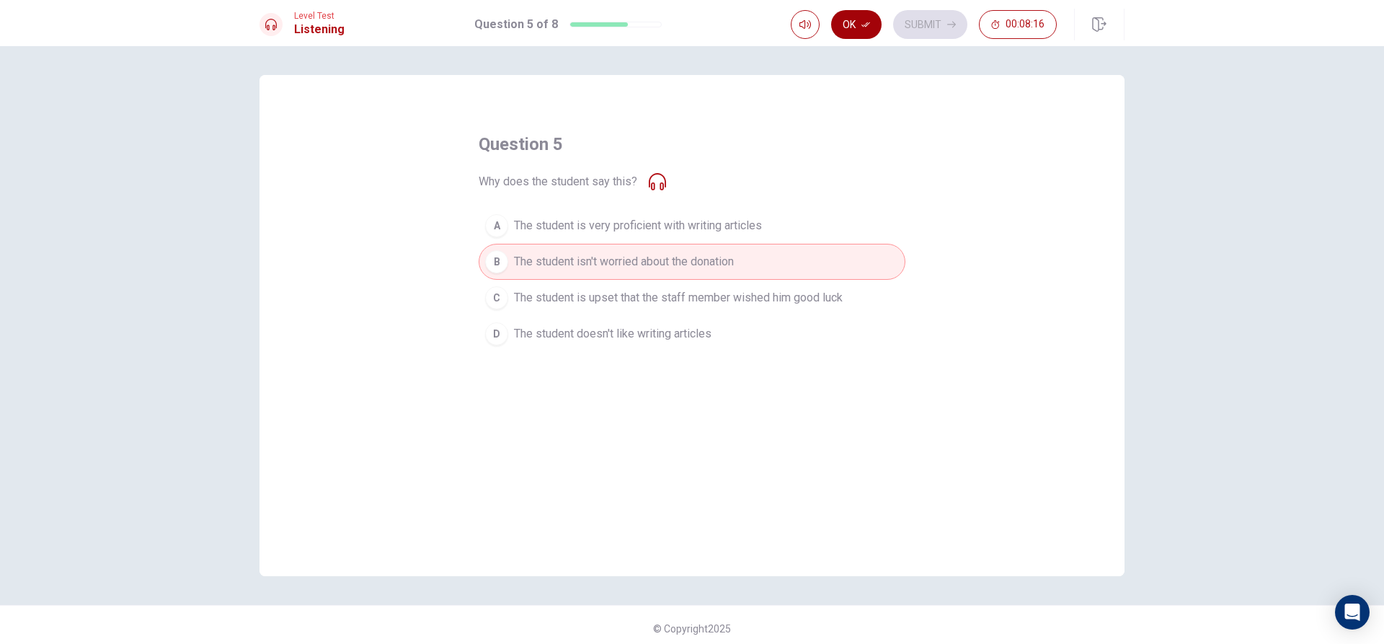
click at [851, 25] on button "Ok" at bounding box center [856, 24] width 50 height 29
click at [925, 20] on button "Submit" at bounding box center [930, 24] width 74 height 29
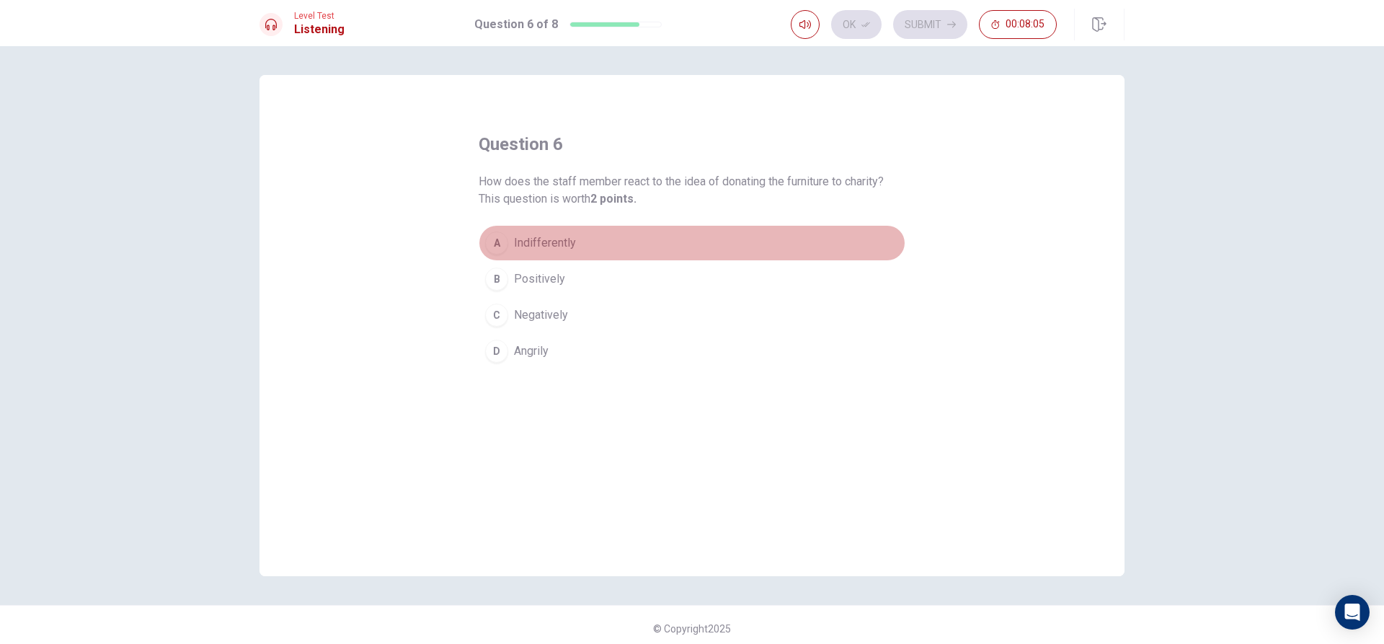
click at [699, 249] on button "A Indifferently" at bounding box center [692, 243] width 427 height 36
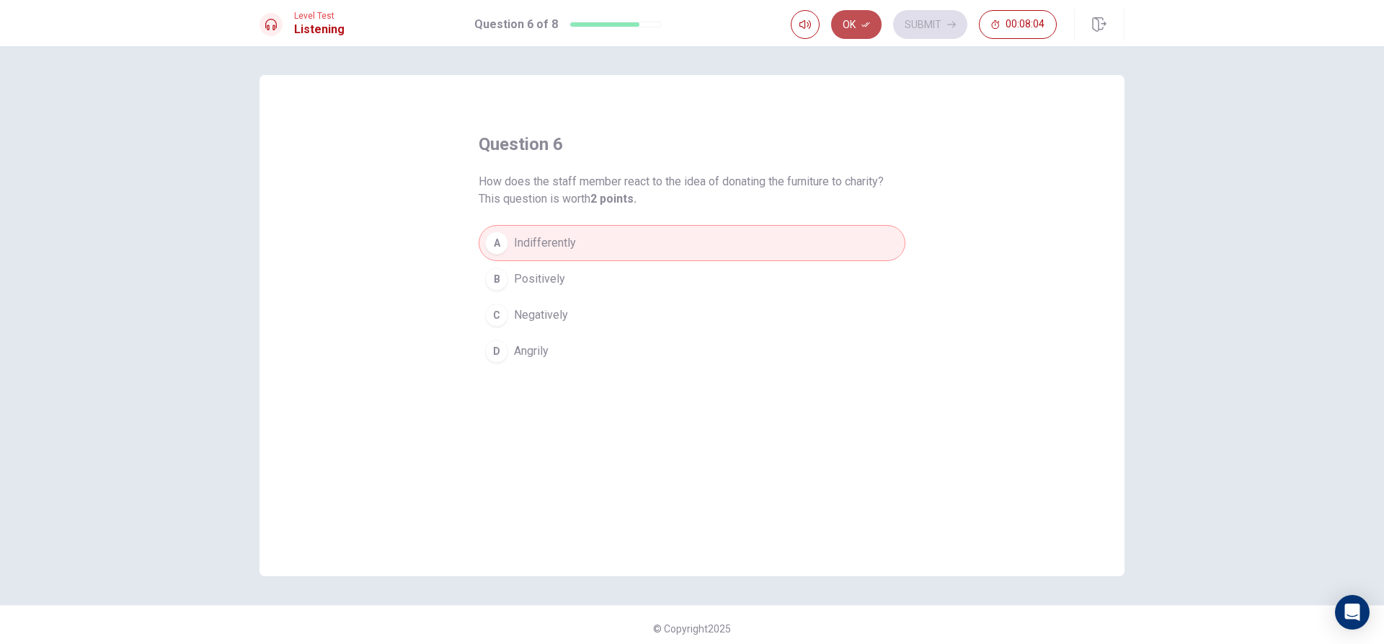
click at [858, 21] on button "Ok" at bounding box center [856, 24] width 50 height 29
click at [929, 4] on div "Level Test Listening Question 6 of 8 Ok Submit 00:08:04" at bounding box center [692, 23] width 1384 height 46
click at [929, 20] on button "Submit" at bounding box center [930, 24] width 74 height 29
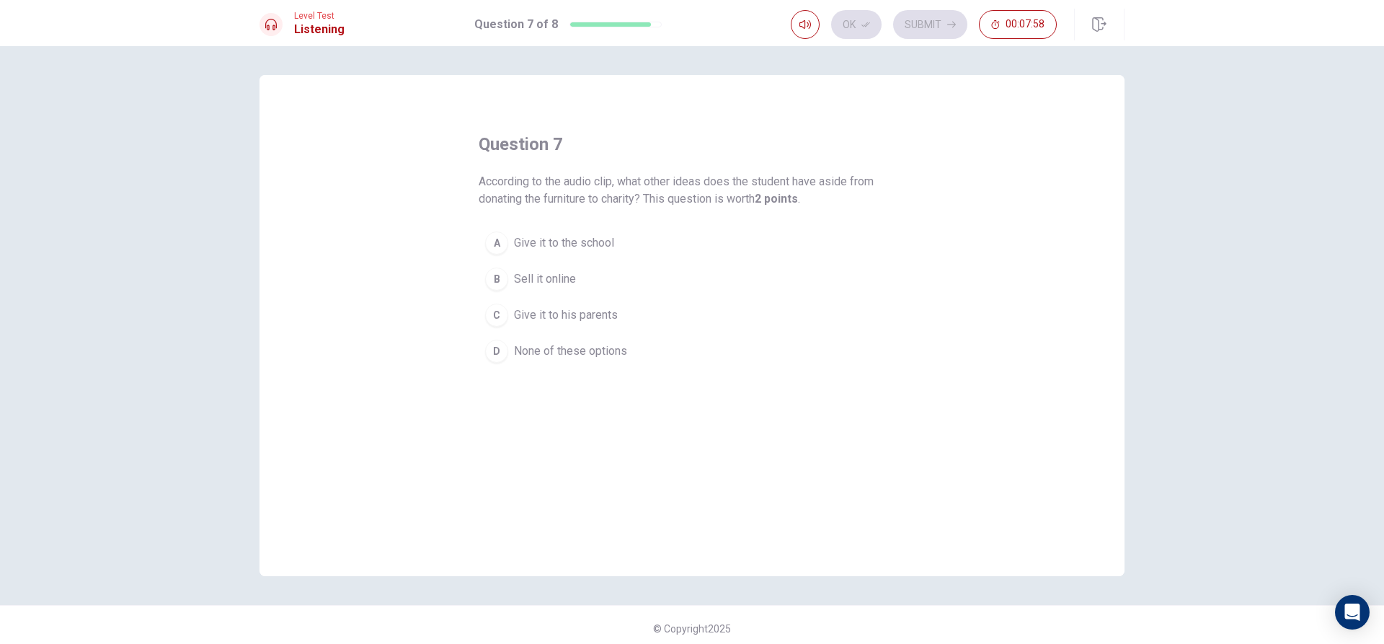
click at [663, 232] on button "A Give it to the school" at bounding box center [692, 243] width 427 height 36
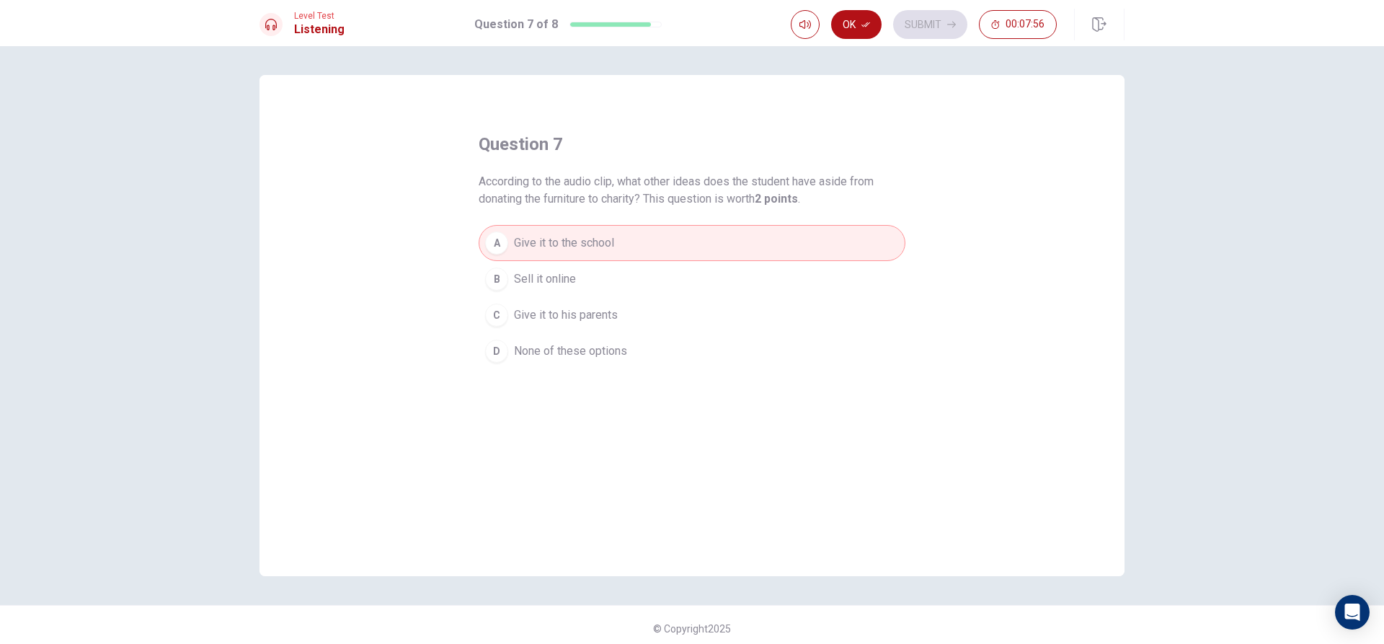
click at [865, 5] on div "Level Test Listening Question 7 of 8 Ok Submit 00:07:56" at bounding box center [692, 23] width 1384 height 46
click at [866, 10] on button "Ok" at bounding box center [856, 24] width 50 height 29
click at [924, 14] on button "Submit" at bounding box center [930, 24] width 74 height 29
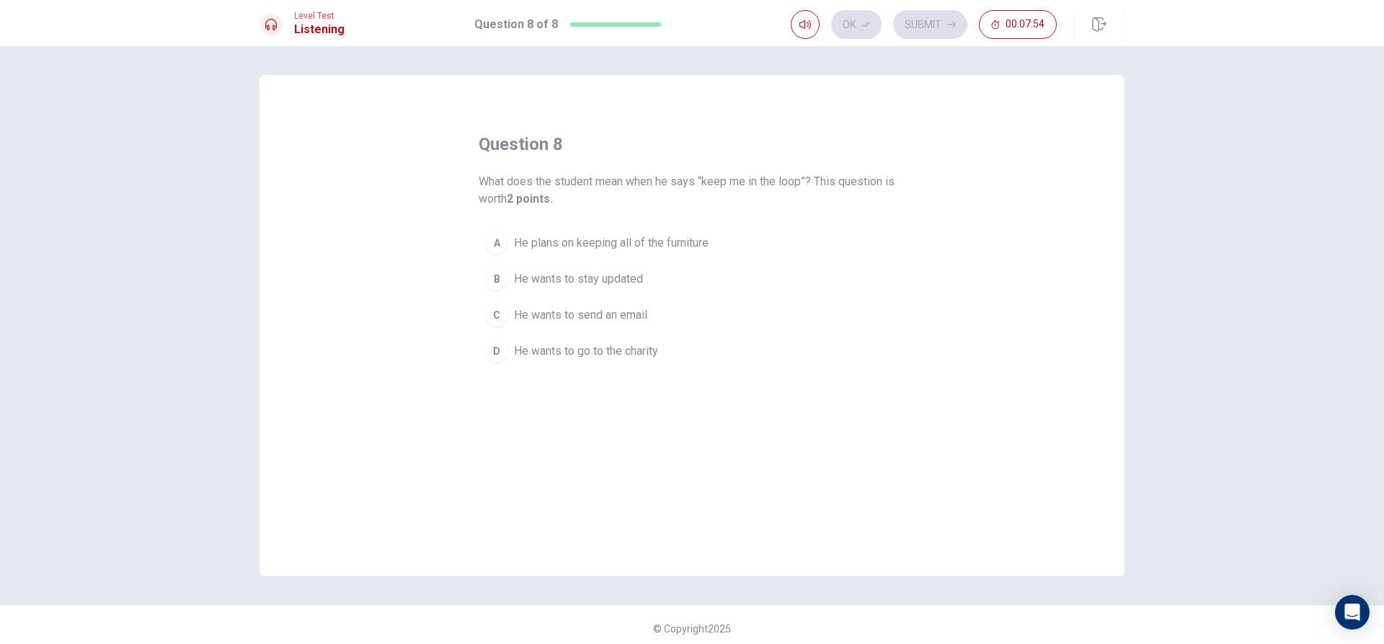
drag, startPoint x: 640, startPoint y: 264, endPoint x: 651, endPoint y: 244, distance: 22.6
click at [640, 264] on button "B He wants to stay updated" at bounding box center [692, 279] width 427 height 36
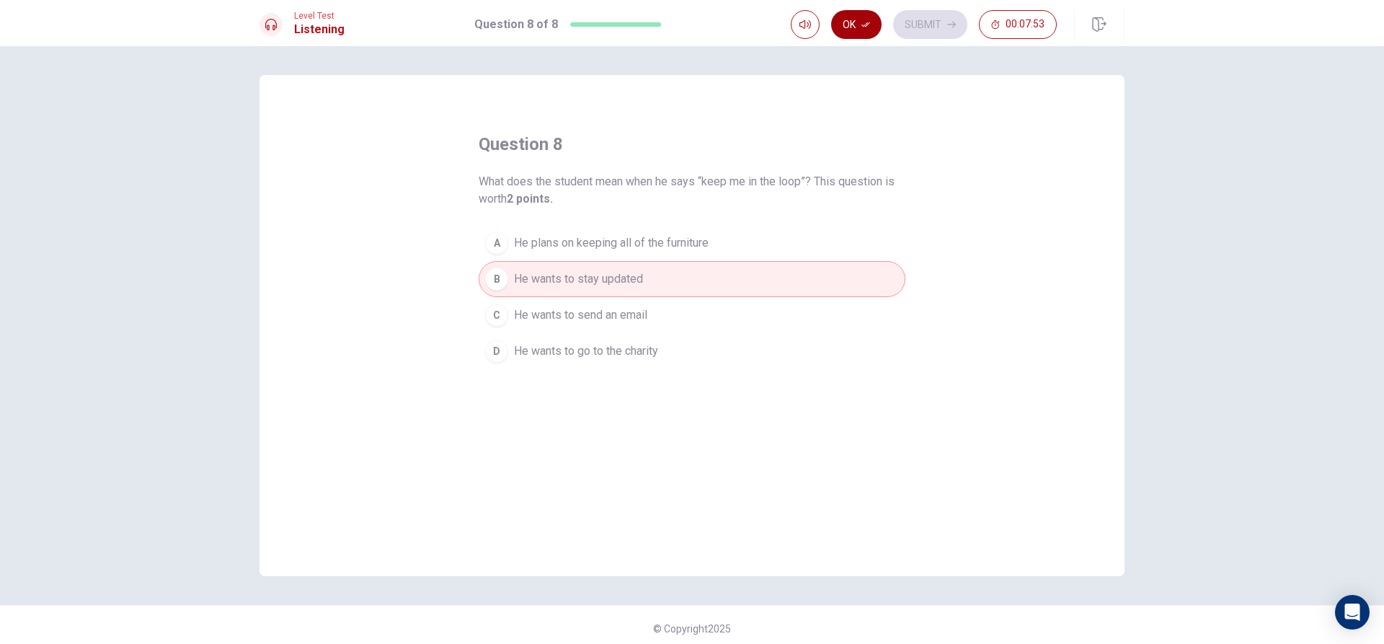
click at [851, 28] on button "Ok" at bounding box center [856, 24] width 50 height 29
click at [921, 24] on button "Submit" at bounding box center [930, 24] width 74 height 29
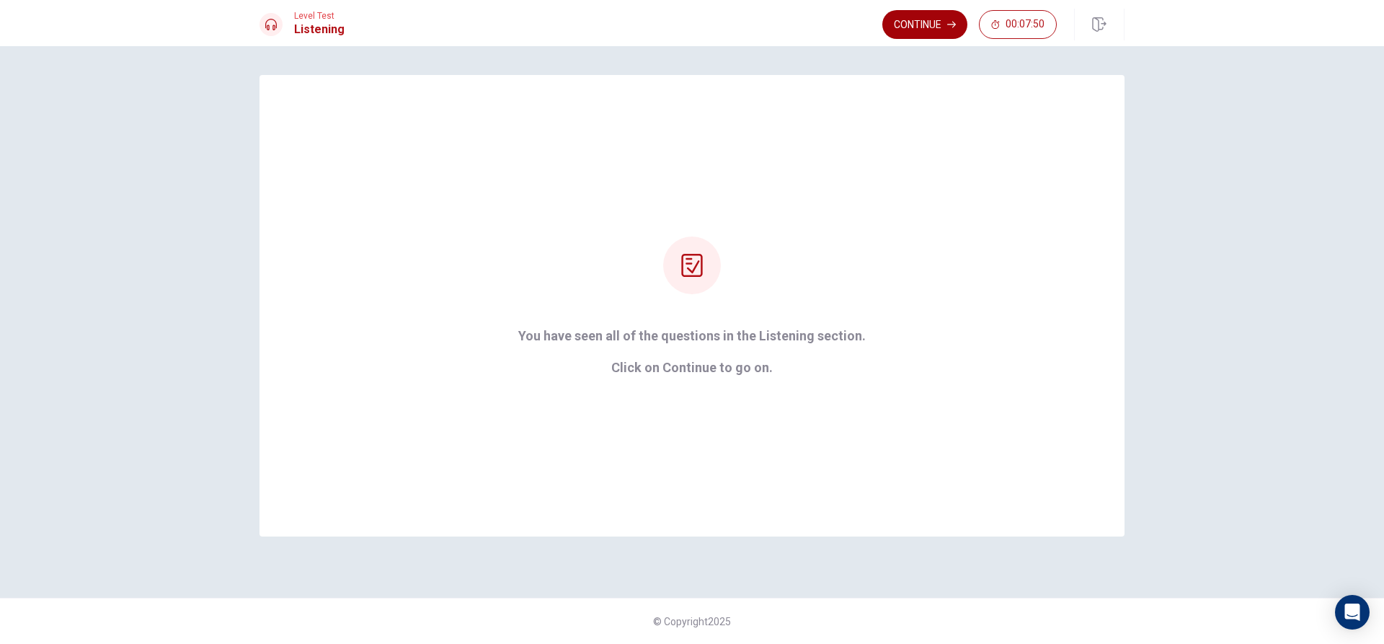
click at [918, 13] on button "Continue" at bounding box center [925, 24] width 85 height 29
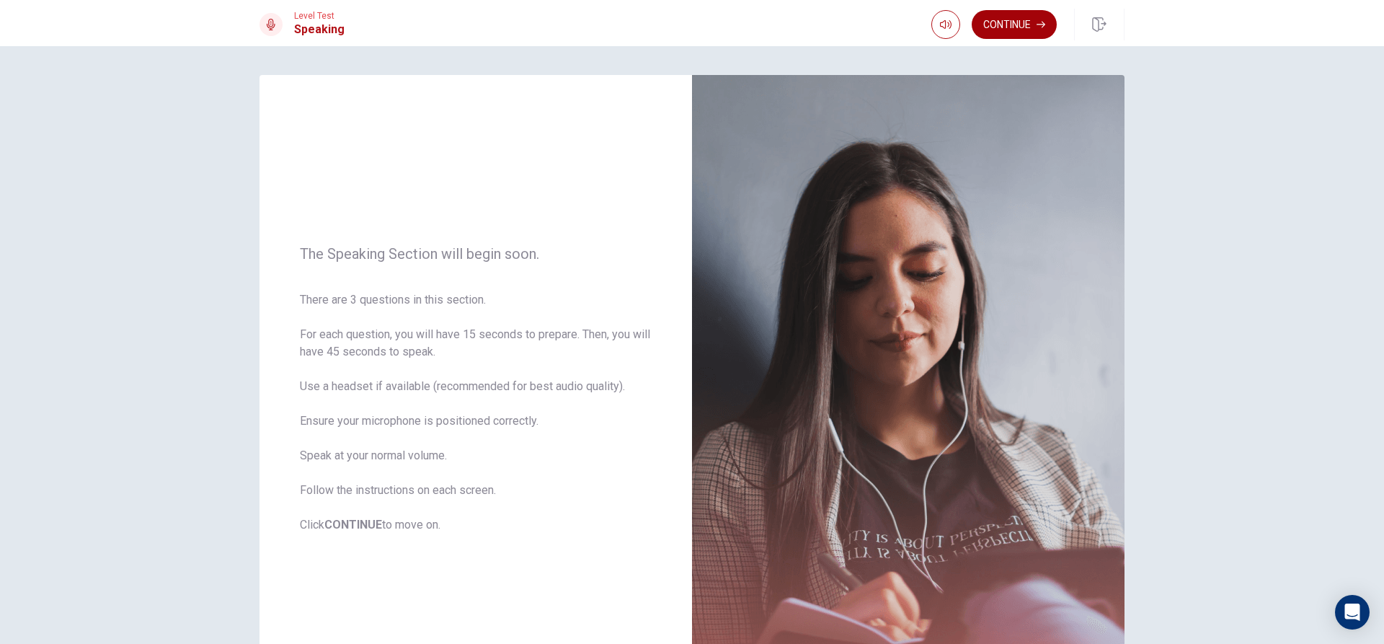
click at [1005, 30] on button "Continue" at bounding box center [1014, 24] width 85 height 29
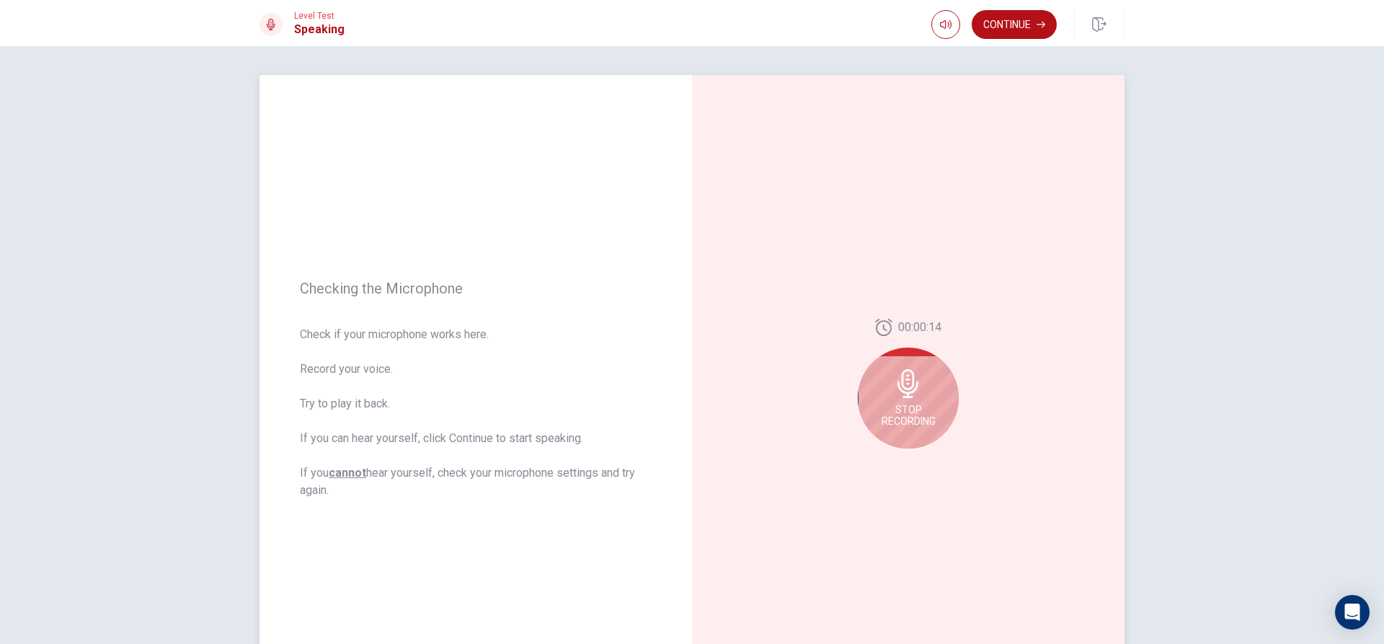
click at [916, 420] on span "Stop Recording" at bounding box center [909, 415] width 54 height 23
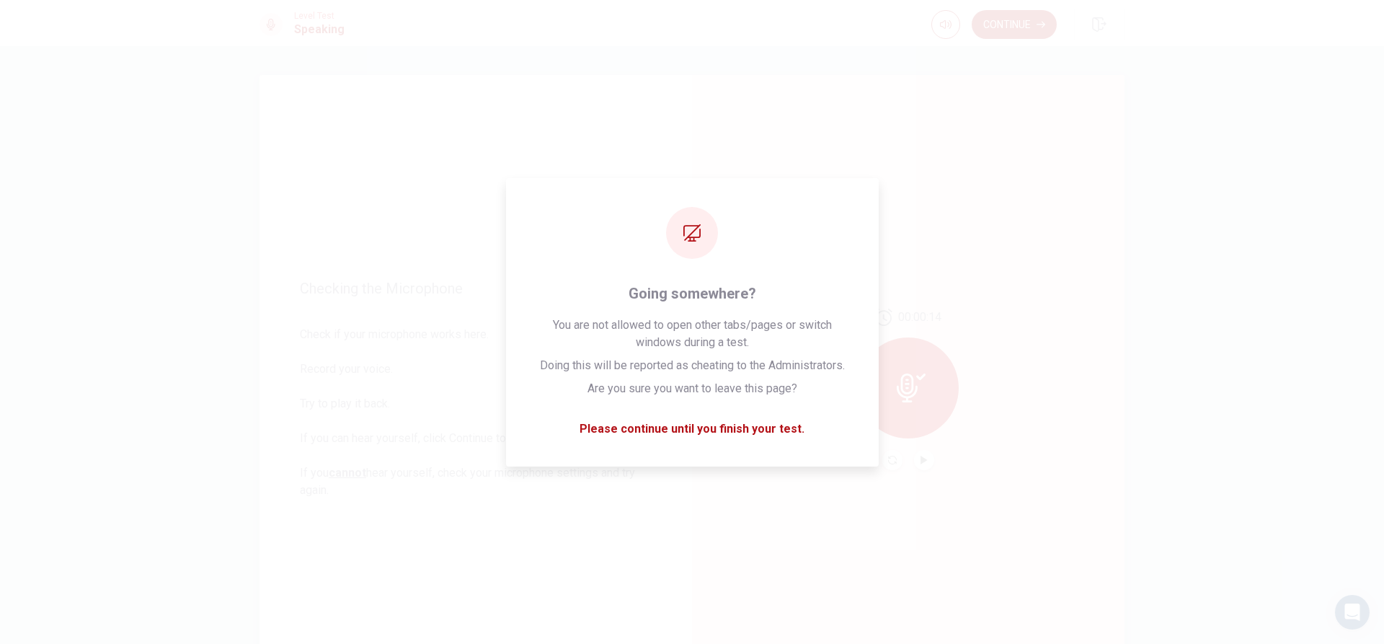
click at [1017, 76] on div "00:00:14" at bounding box center [908, 389] width 433 height 629
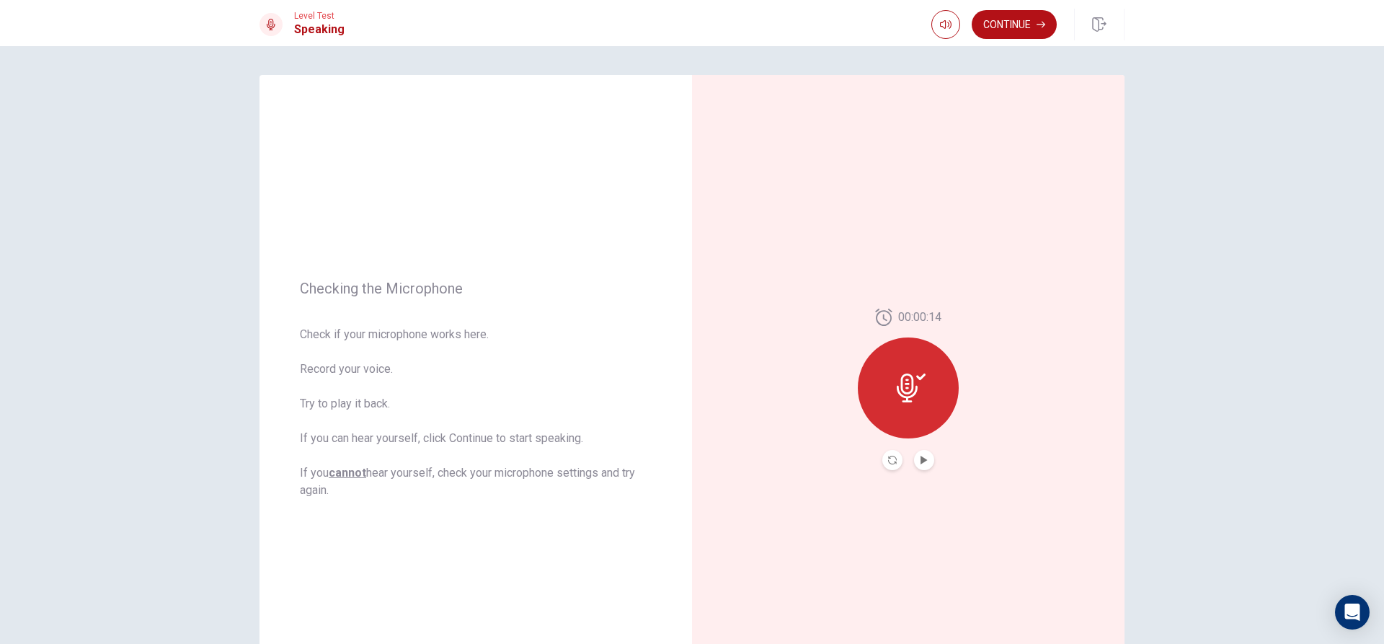
click at [1003, 22] on button "Continue" at bounding box center [1014, 24] width 85 height 29
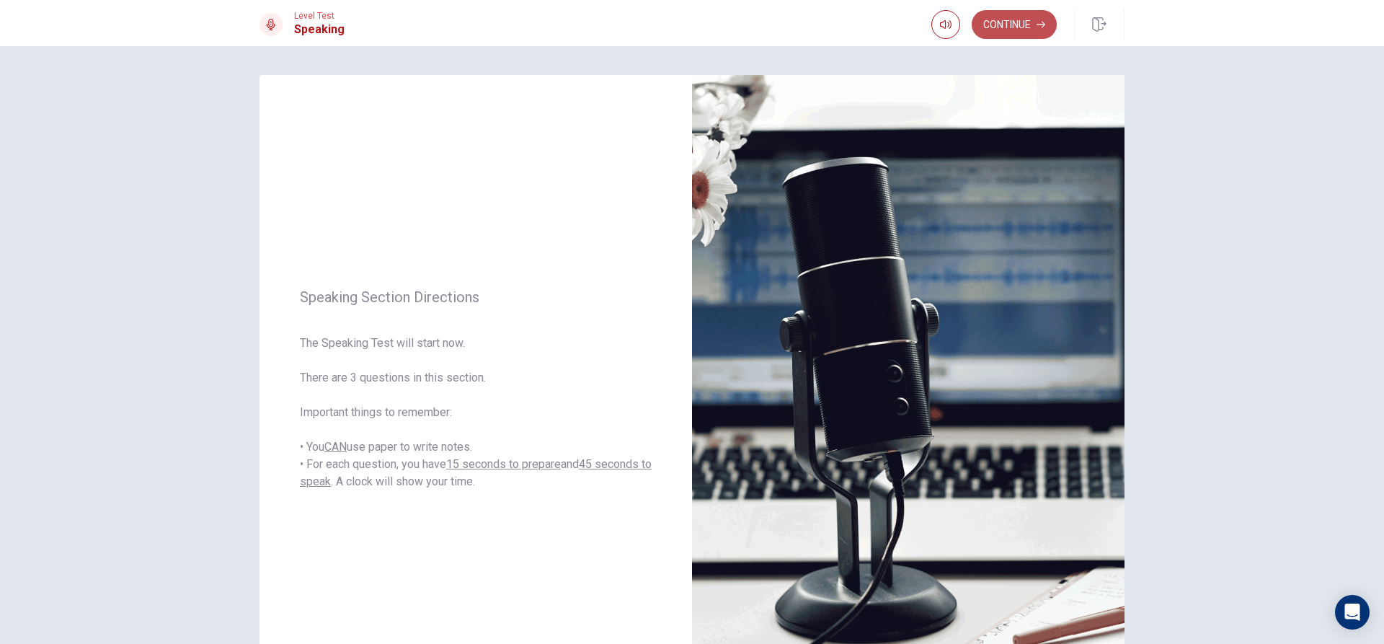
click at [1020, 21] on button "Continue" at bounding box center [1014, 24] width 85 height 29
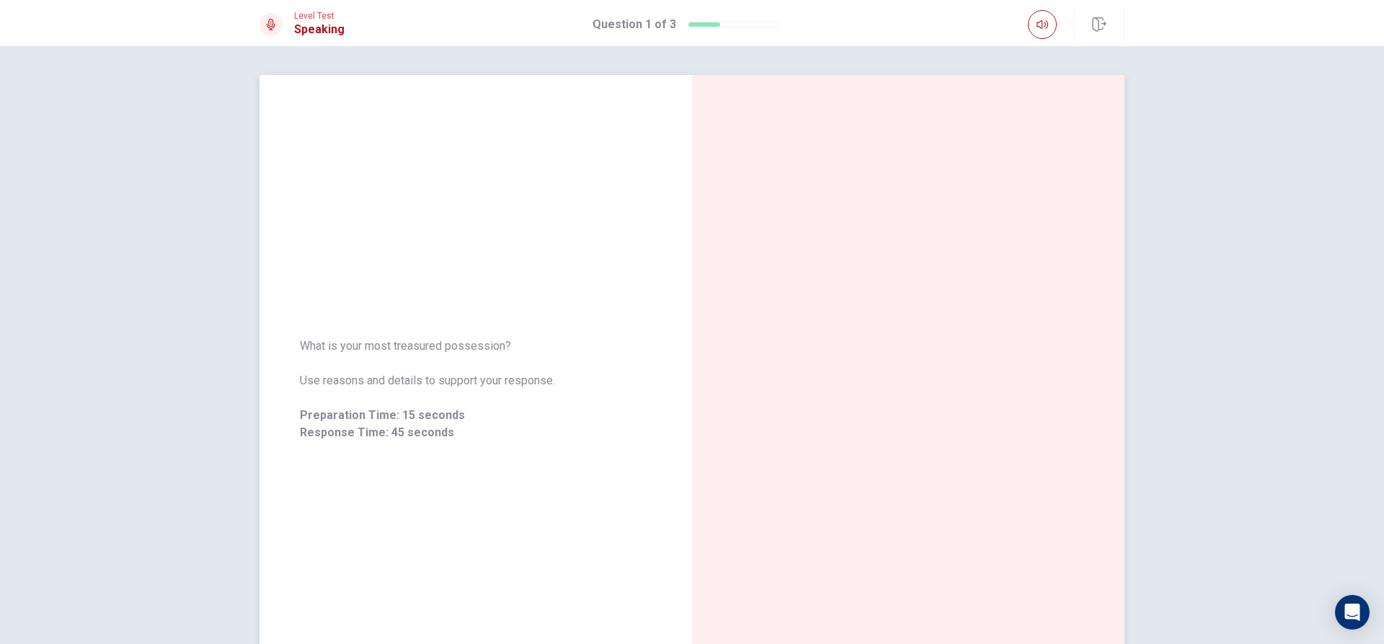
drag, startPoint x: 430, startPoint y: 397, endPoint x: 552, endPoint y: 396, distance: 121.9
click at [552, 396] on div "What is your most treasured possession? Use reasons and details to support your…" at bounding box center [476, 389] width 352 height 104
click at [423, 466] on div "What is your most treasured possession? Use reasons and details to support your…" at bounding box center [476, 389] width 433 height 629
drag, startPoint x: 451, startPoint y: 405, endPoint x: 544, endPoint y: 271, distance: 162.2
click at [459, 392] on div "What is your most treasured possession? Use reasons and details to support your…" at bounding box center [476, 389] width 352 height 104
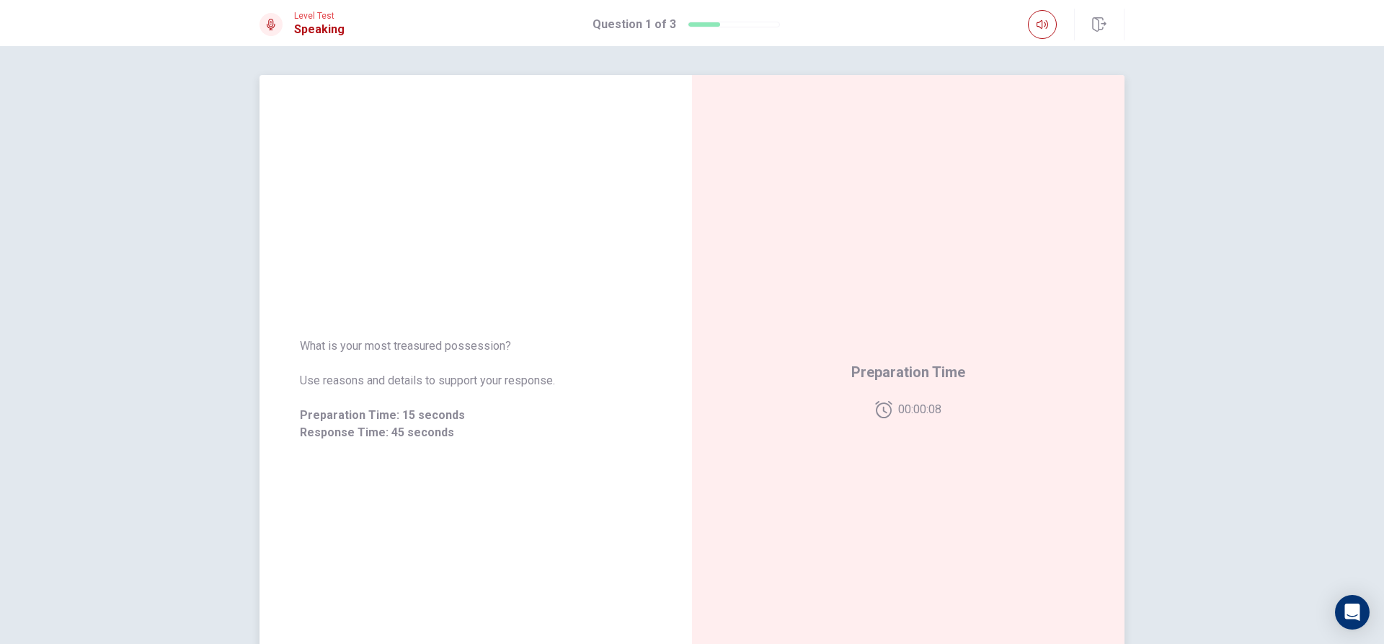
click at [709, 134] on div "Preparation Time 00:00:08" at bounding box center [908, 389] width 433 height 629
click at [1056, 27] on button "button" at bounding box center [1042, 24] width 29 height 29
click at [1054, 27] on button "button" at bounding box center [1042, 24] width 29 height 29
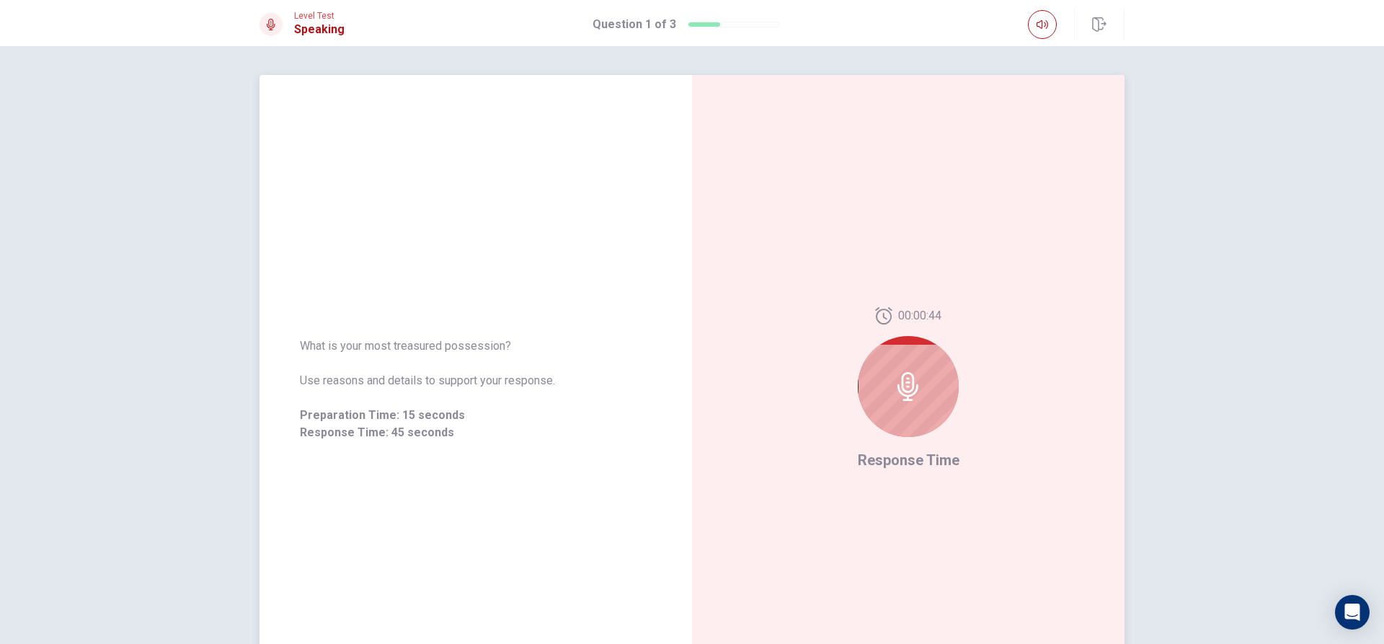
click at [924, 405] on div at bounding box center [908, 386] width 101 height 101
click at [919, 399] on icon at bounding box center [908, 386] width 29 height 29
click at [916, 398] on icon at bounding box center [908, 386] width 29 height 29
click at [875, 381] on div at bounding box center [908, 386] width 101 height 101
click at [886, 382] on div at bounding box center [908, 386] width 101 height 101
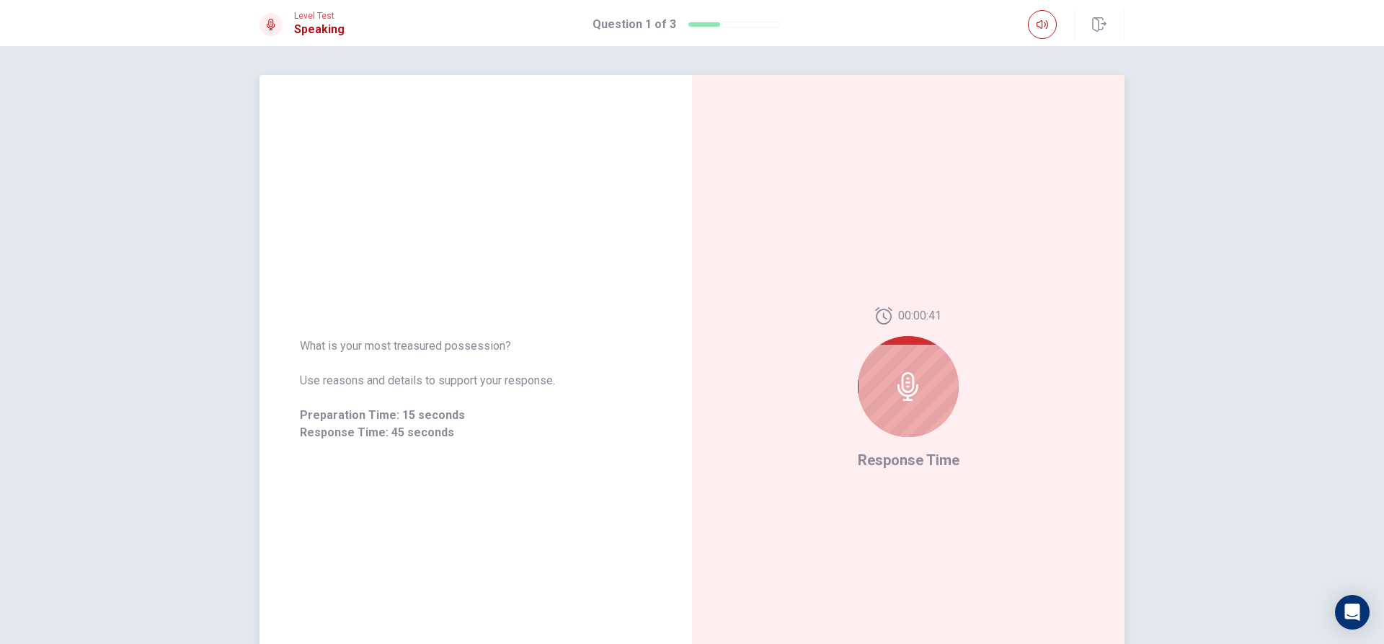
click at [926, 376] on div at bounding box center [908, 386] width 101 height 101
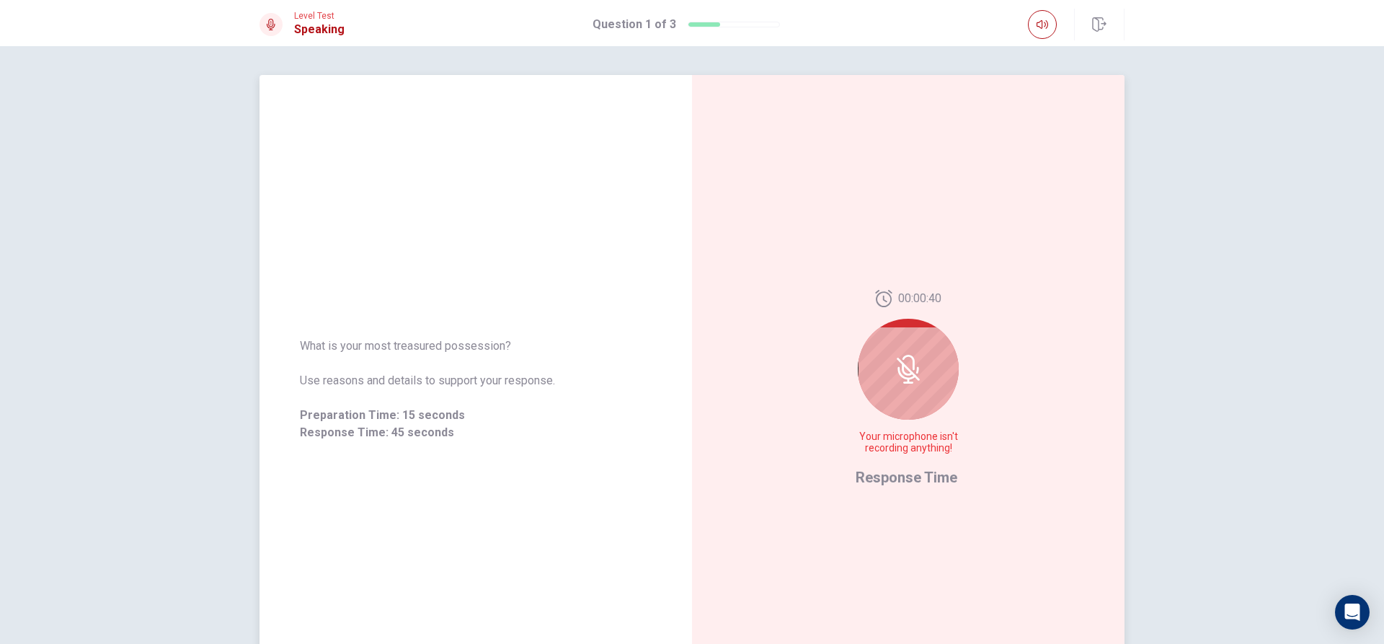
drag, startPoint x: 937, startPoint y: 397, endPoint x: 955, endPoint y: 404, distance: 19.4
click at [955, 404] on div "00:00:40 Your microphone isn't recording anything!" at bounding box center [908, 378] width 105 height 176
click at [880, 376] on div at bounding box center [908, 369] width 101 height 101
click at [901, 369] on icon at bounding box center [908, 369] width 29 height 29
click at [936, 358] on div at bounding box center [908, 369] width 101 height 101
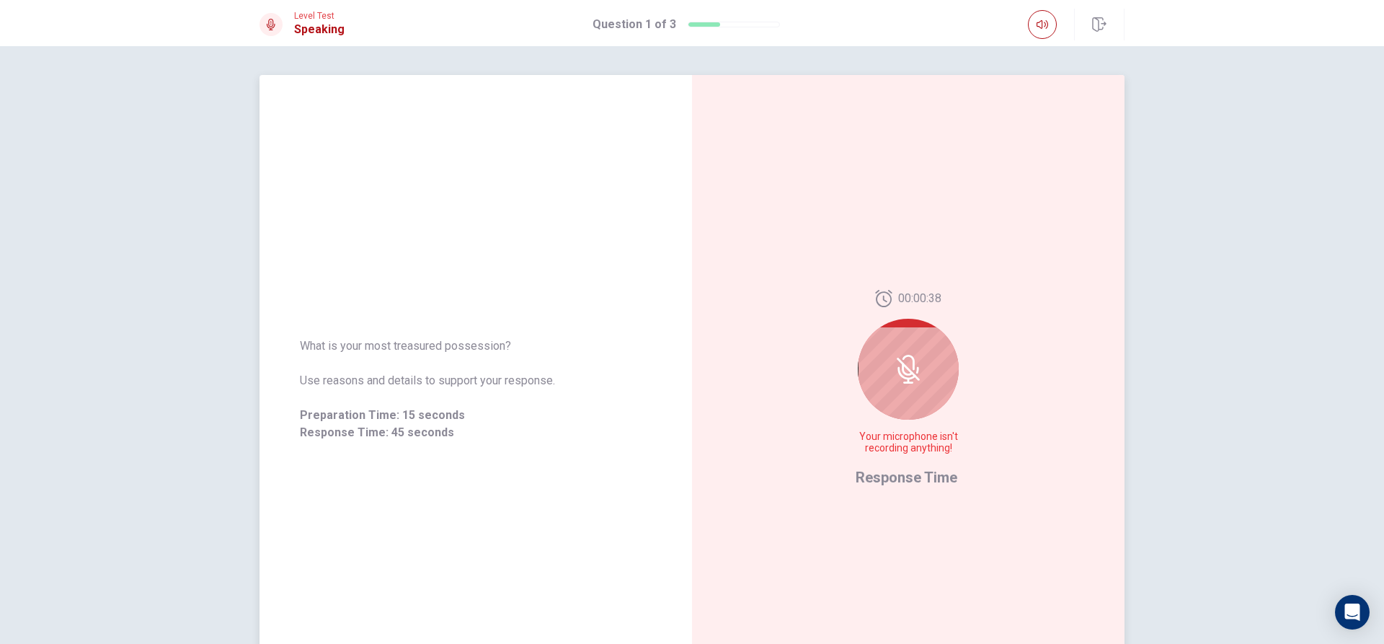
click at [938, 353] on div at bounding box center [908, 369] width 101 height 101
click at [915, 100] on div "00:00:29 Your microphone isn't recording anything! Response Time" at bounding box center [908, 389] width 433 height 629
drag, startPoint x: 966, startPoint y: 336, endPoint x: 948, endPoint y: 348, distance: 20.8
click at [955, 340] on div "00:00:28 Your microphone isn't recording anything! Response Time" at bounding box center [908, 389] width 433 height 629
click at [951, 348] on div at bounding box center [908, 369] width 101 height 101
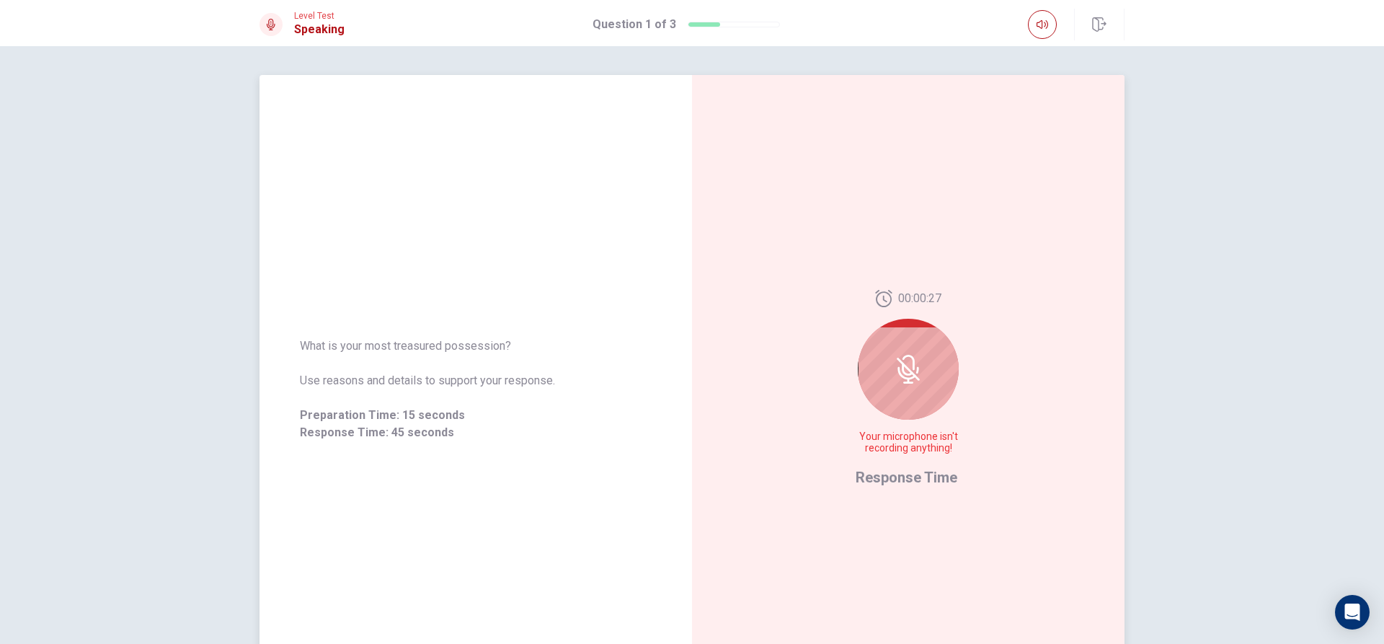
click at [950, 346] on div at bounding box center [908, 369] width 101 height 101
click at [939, 341] on div at bounding box center [908, 369] width 101 height 101
click at [907, 351] on div at bounding box center [908, 369] width 101 height 101
click at [894, 358] on icon at bounding box center [908, 369] width 29 height 29
click at [898, 365] on icon at bounding box center [908, 369] width 29 height 29
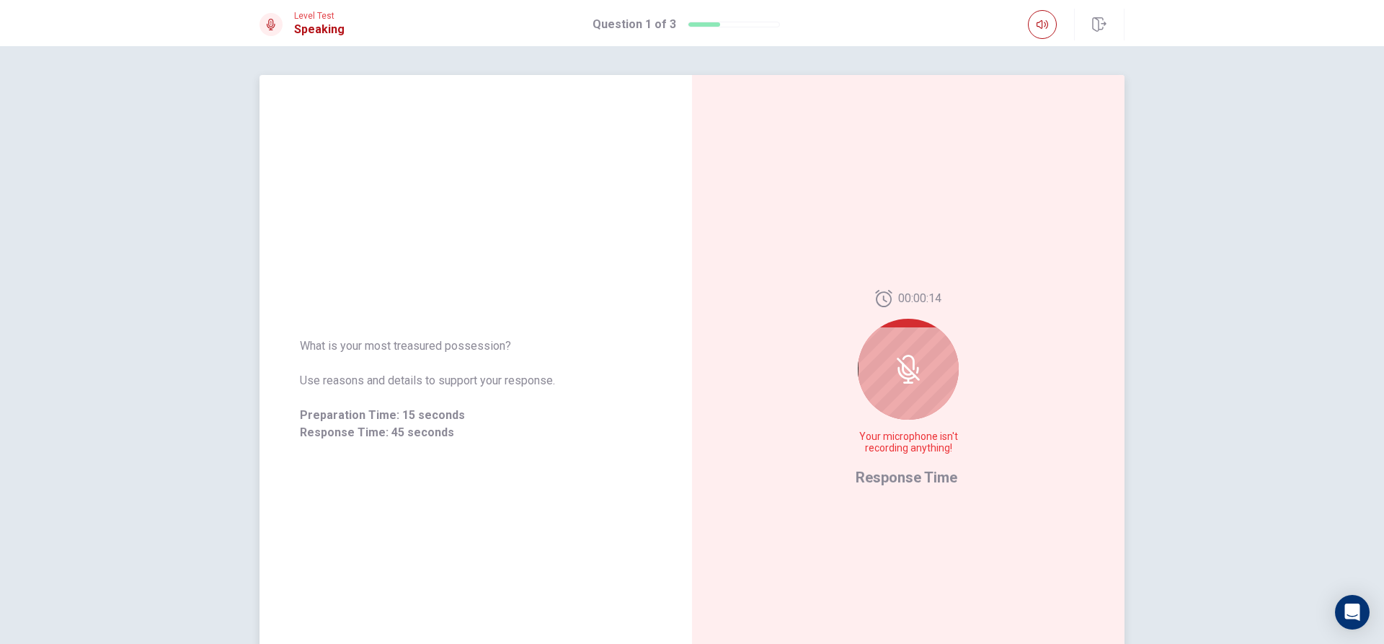
drag, startPoint x: 911, startPoint y: 328, endPoint x: 896, endPoint y: 323, distance: 15.3
click at [898, 335] on div at bounding box center [908, 369] width 101 height 101
click at [1051, 18] on button "button" at bounding box center [1042, 24] width 29 height 29
drag, startPoint x: 969, startPoint y: 194, endPoint x: 973, endPoint y: 202, distance: 8.7
click at [973, 202] on div "00:00:10 Your microphone isn't recording anything! Response Time" at bounding box center [908, 389] width 433 height 629
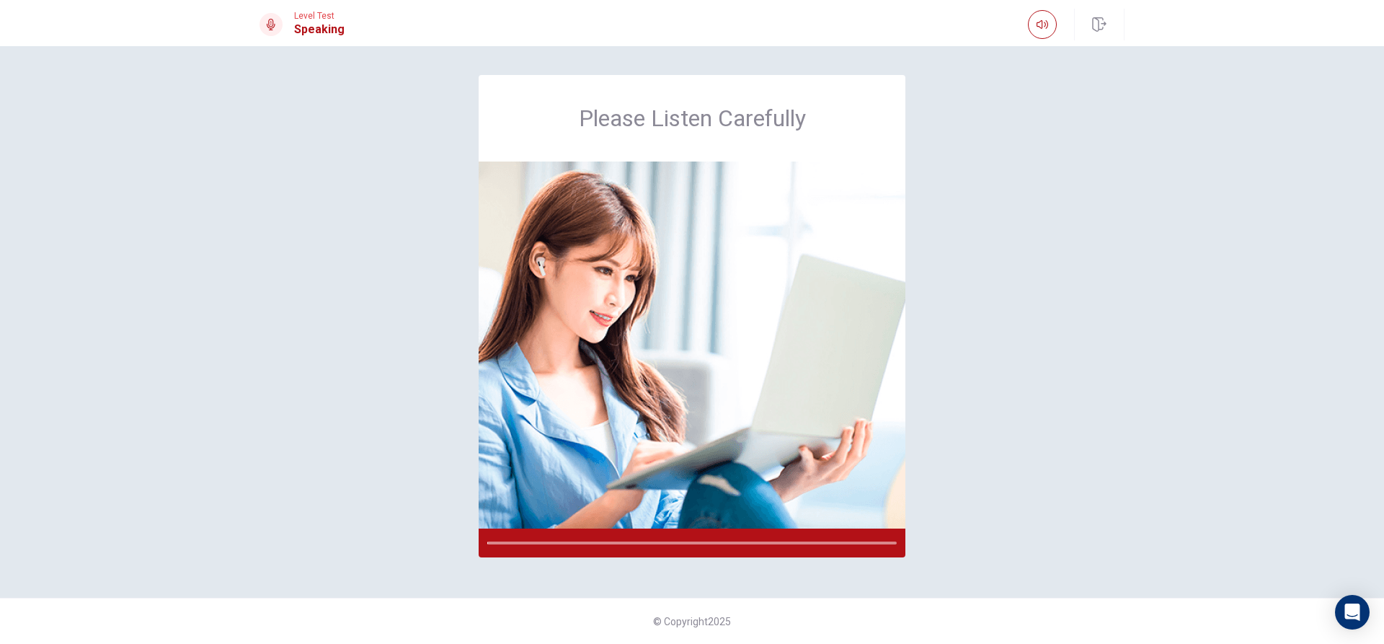
drag, startPoint x: 897, startPoint y: 411, endPoint x: 1153, endPoint y: 461, distance: 260.9
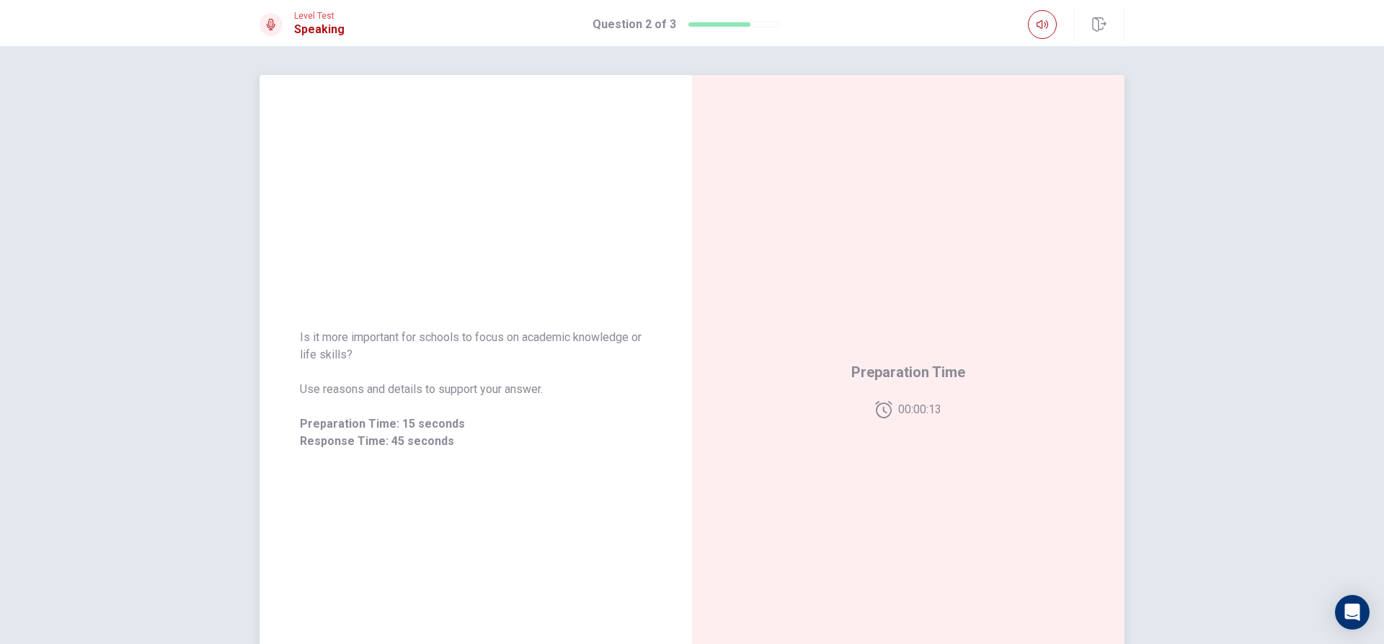
click at [892, 416] on div "00:00:13" at bounding box center [908, 409] width 67 height 17
click at [928, 390] on div "Preparation Time 00:00:12" at bounding box center [909, 390] width 114 height 58
click at [876, 318] on div "Preparation Time 00:00:11" at bounding box center [908, 389] width 433 height 629
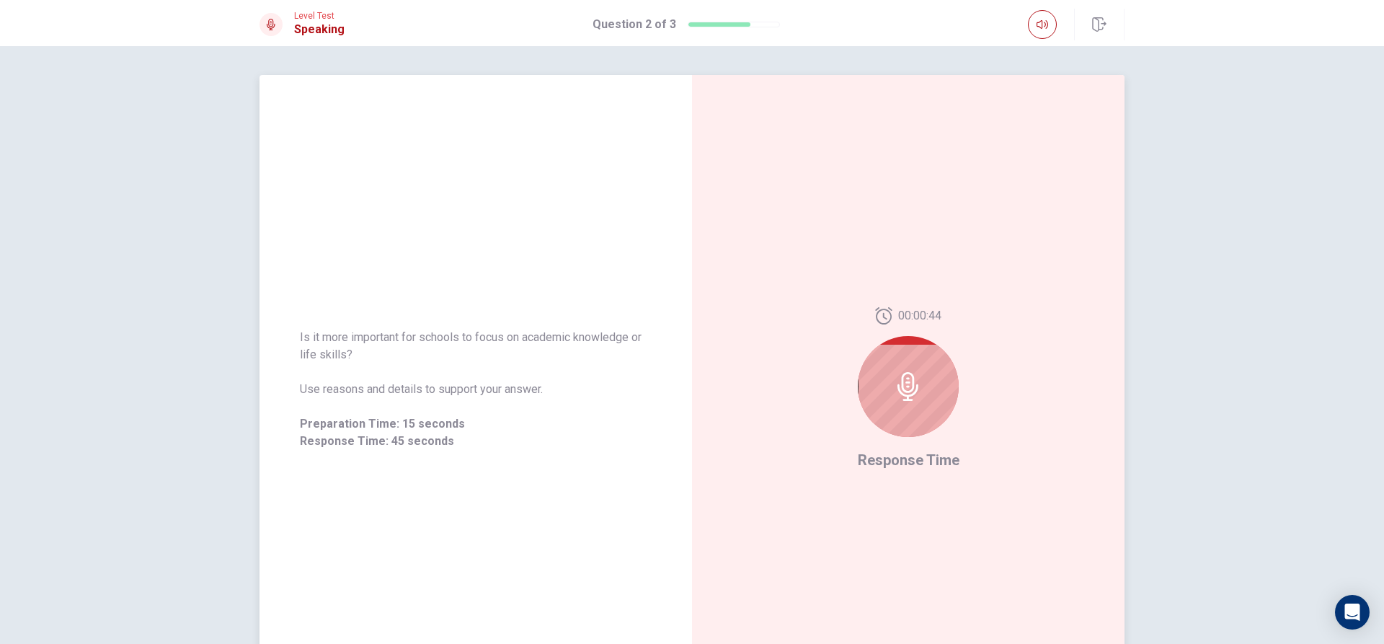
click at [905, 410] on div at bounding box center [908, 386] width 101 height 101
click at [905, 406] on div at bounding box center [908, 386] width 101 height 101
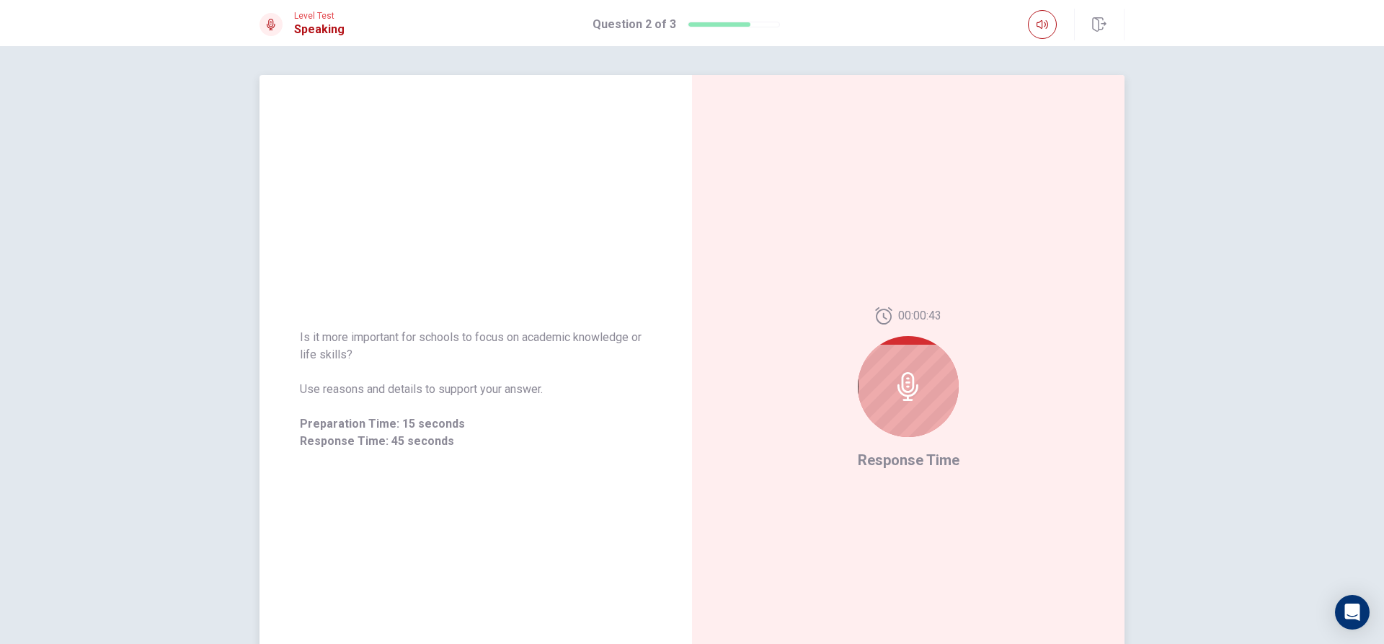
click at [902, 402] on div at bounding box center [908, 386] width 101 height 101
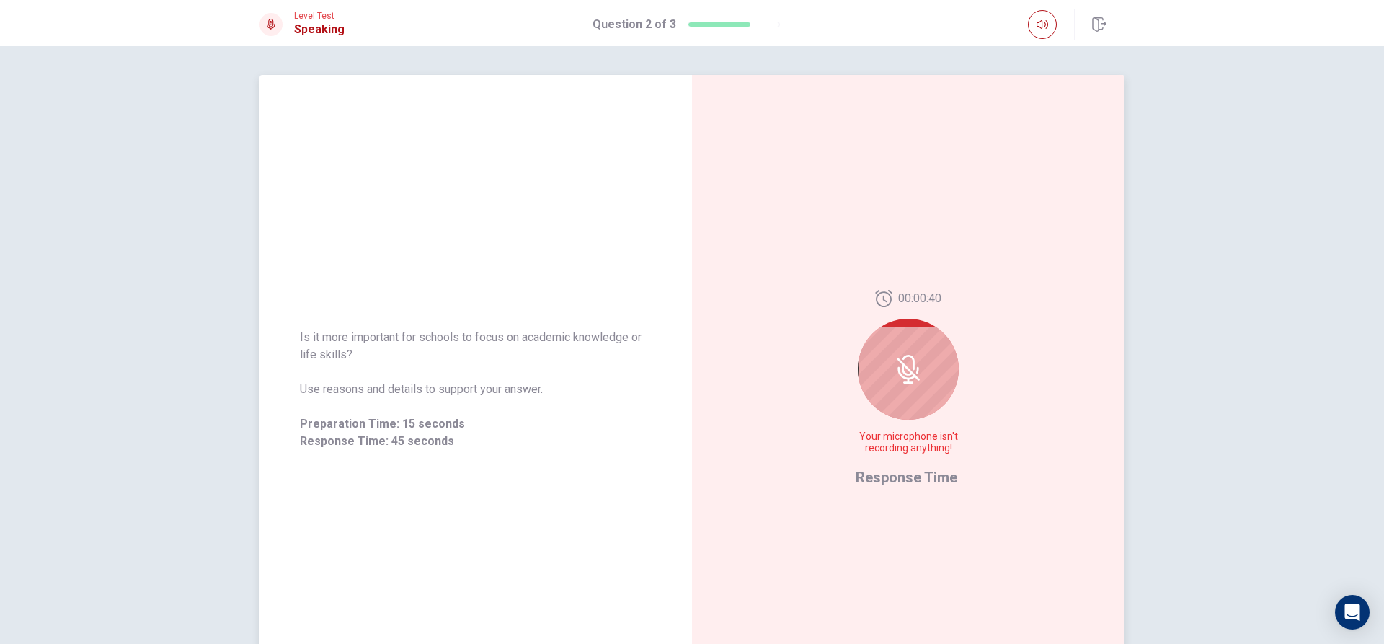
click at [909, 396] on div at bounding box center [908, 369] width 101 height 101
click at [932, 381] on div at bounding box center [908, 369] width 101 height 101
click at [937, 382] on div at bounding box center [908, 369] width 101 height 101
click at [917, 388] on div at bounding box center [908, 369] width 101 height 101
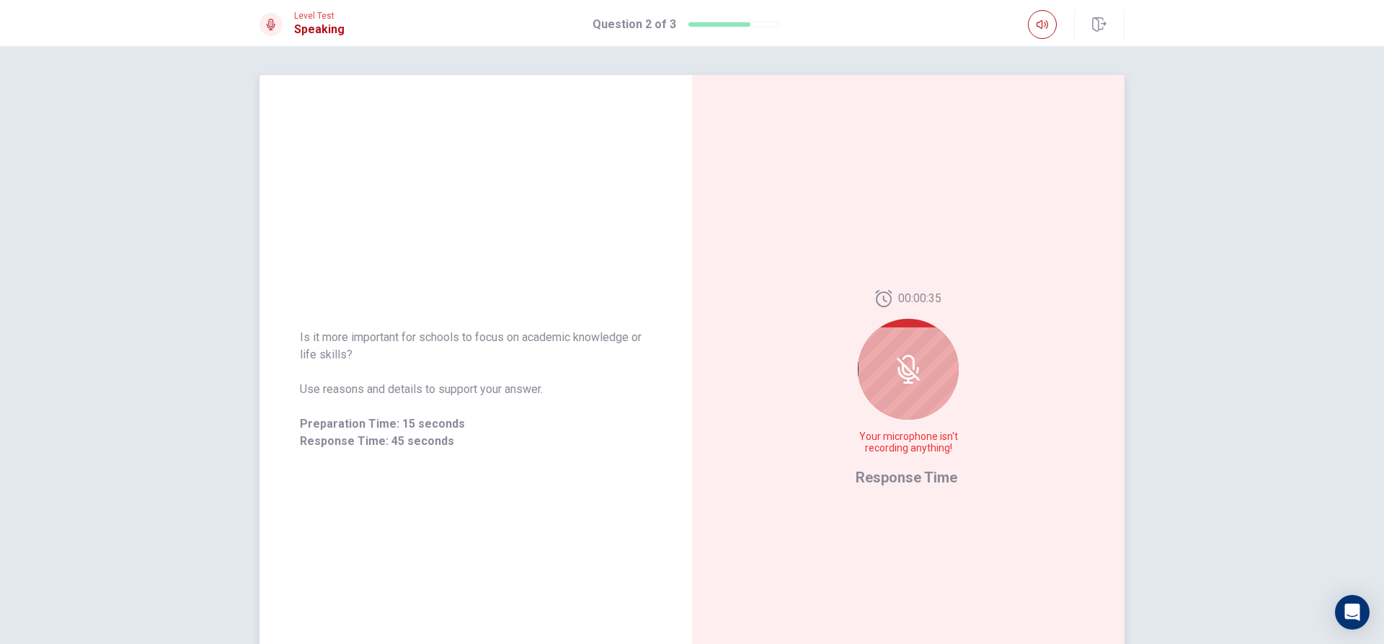
click at [909, 383] on icon at bounding box center [908, 369] width 29 height 29
click at [908, 383] on icon at bounding box center [909, 382] width 10 height 2
drag, startPoint x: 907, startPoint y: 383, endPoint x: 885, endPoint y: 382, distance: 22.4
click at [885, 382] on div at bounding box center [908, 369] width 101 height 101
drag, startPoint x: 811, startPoint y: 364, endPoint x: 823, endPoint y: 376, distance: 16.8
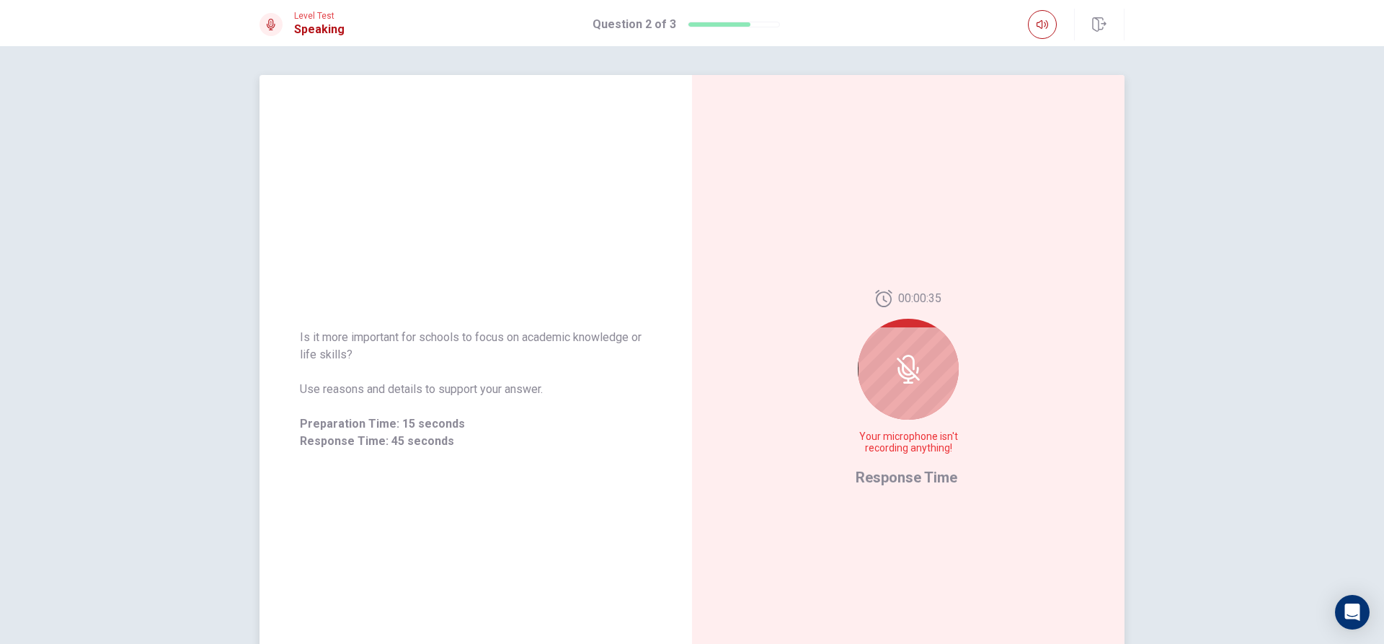
click at [822, 373] on div "00:00:35 Your microphone isn't recording anything! Response Time" at bounding box center [908, 389] width 433 height 629
click at [826, 376] on div "00:00:35 Your microphone isn't recording anything! Response Time" at bounding box center [908, 389] width 433 height 629
click at [830, 376] on div "00:00:34 Your microphone isn't recording anything! Response Time" at bounding box center [908, 389] width 433 height 629
click at [834, 377] on div "00:00:34 Your microphone isn't recording anything! Response Time" at bounding box center [908, 389] width 433 height 629
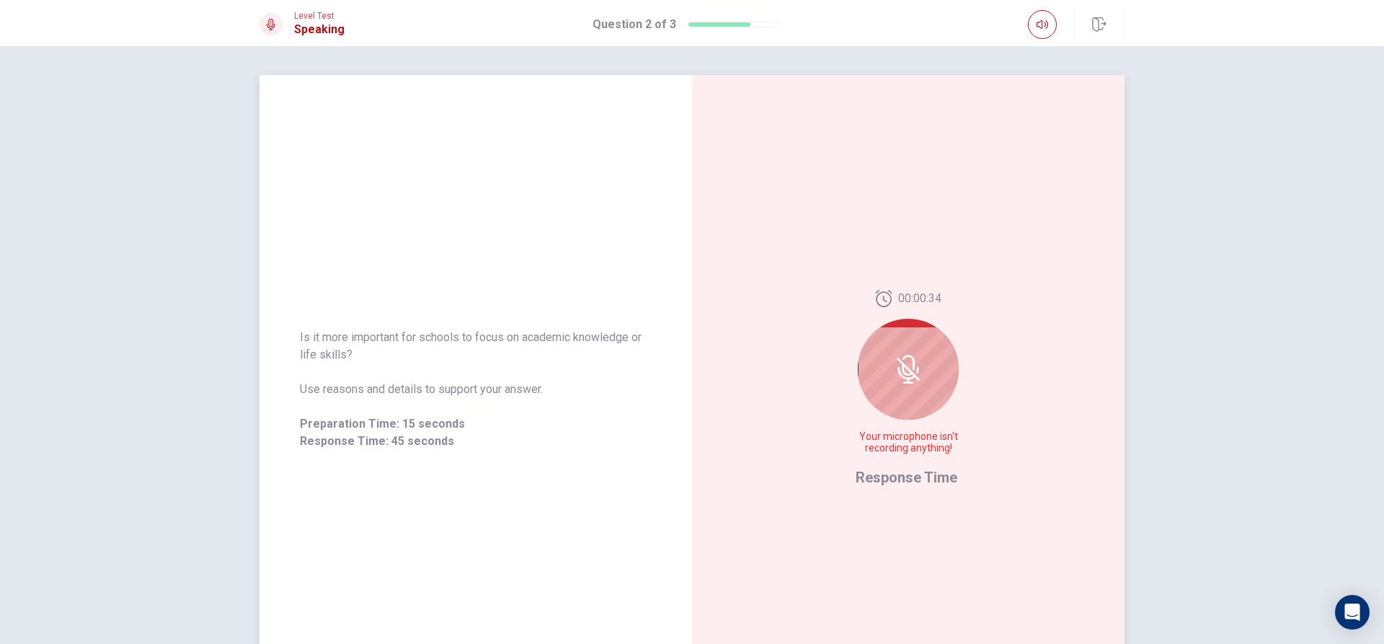
drag, startPoint x: 834, startPoint y: 378, endPoint x: 841, endPoint y: 381, distance: 7.8
click at [841, 381] on div "00:00:34 Your microphone isn't recording anything! Response Time" at bounding box center [908, 389] width 433 height 629
click at [841, 381] on div "00:00:33 Your microphone isn't recording anything! Response Time" at bounding box center [908, 389] width 433 height 629
drag, startPoint x: 841, startPoint y: 381, endPoint x: 844, endPoint y: 388, distance: 7.8
click at [842, 384] on div "00:00:33 Your microphone isn't recording anything! Response Time" at bounding box center [908, 389] width 433 height 629
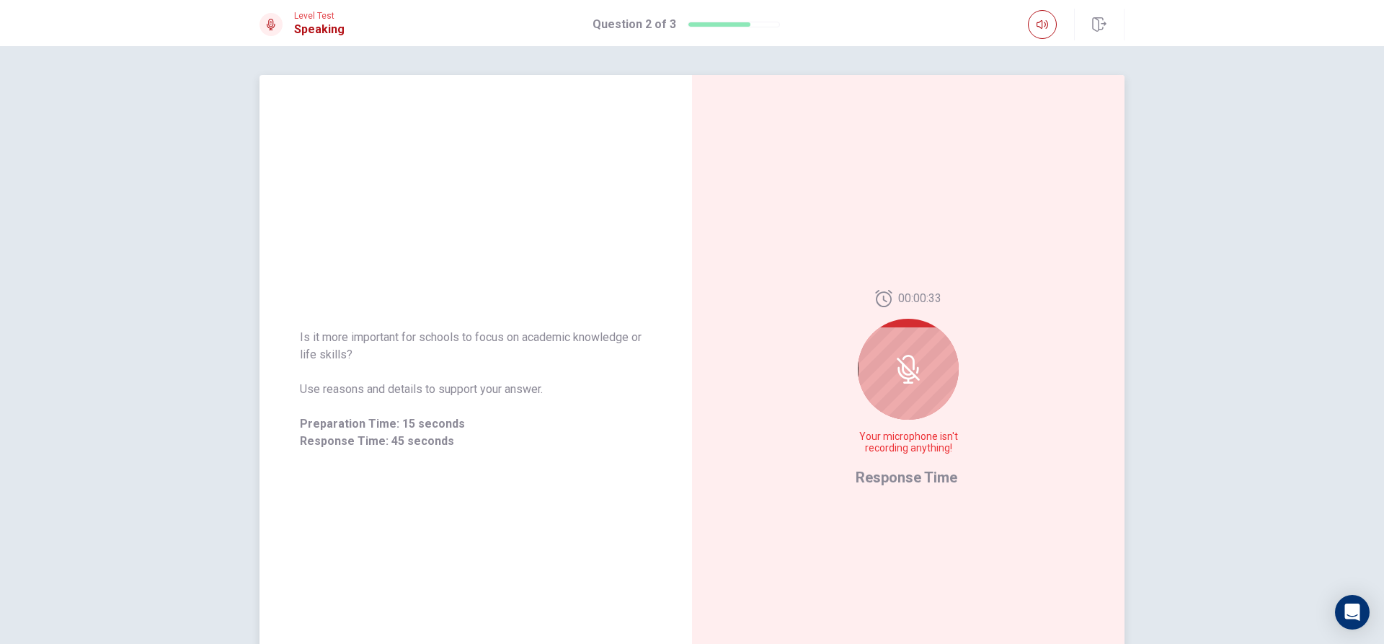
click at [844, 388] on div "00:00:33 Your microphone isn't recording anything! Response Time" at bounding box center [908, 389] width 433 height 629
click at [844, 389] on div "00:00:33 Your microphone isn't recording anything! Response Time" at bounding box center [908, 389] width 433 height 629
click at [844, 389] on div "00:00:32 Your microphone isn't recording anything! Response Time" at bounding box center [908, 389] width 433 height 629
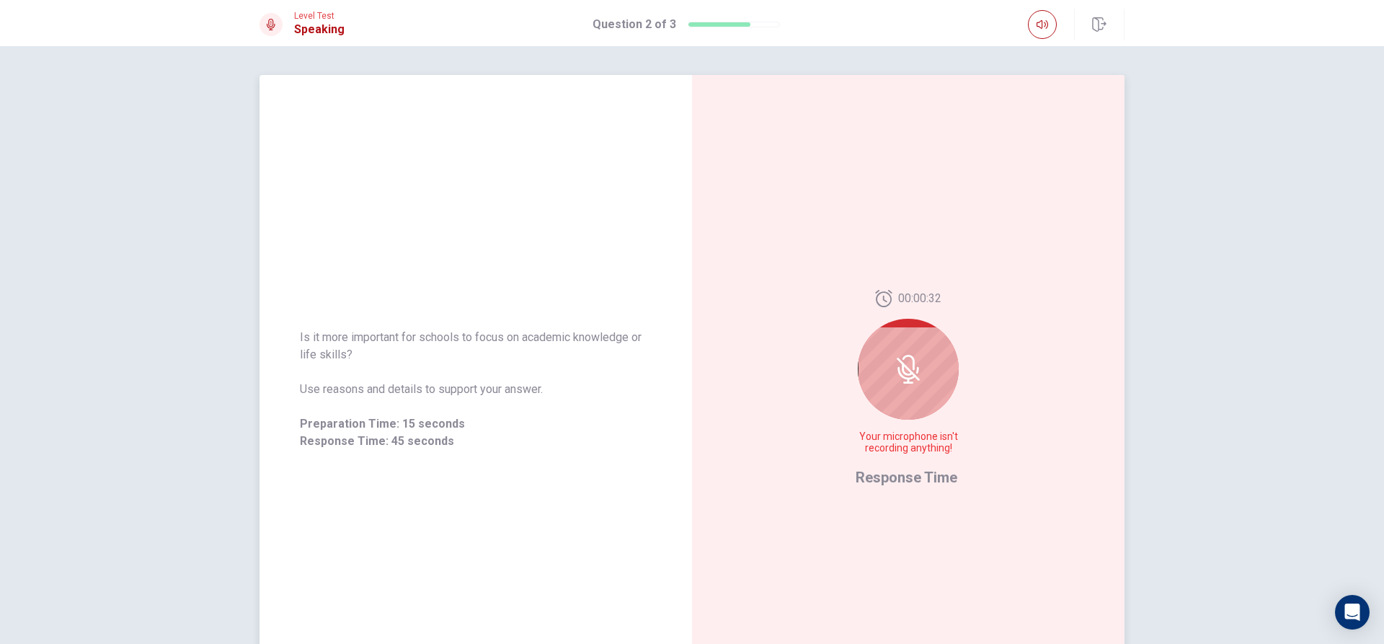
click at [844, 389] on div "00:00:32 Your microphone isn't recording anything! Response Time" at bounding box center [908, 389] width 433 height 629
click at [844, 389] on div "00:00:31 Your microphone isn't recording anything! Response Time" at bounding box center [908, 389] width 433 height 629
click at [866, 383] on div at bounding box center [908, 369] width 101 height 101
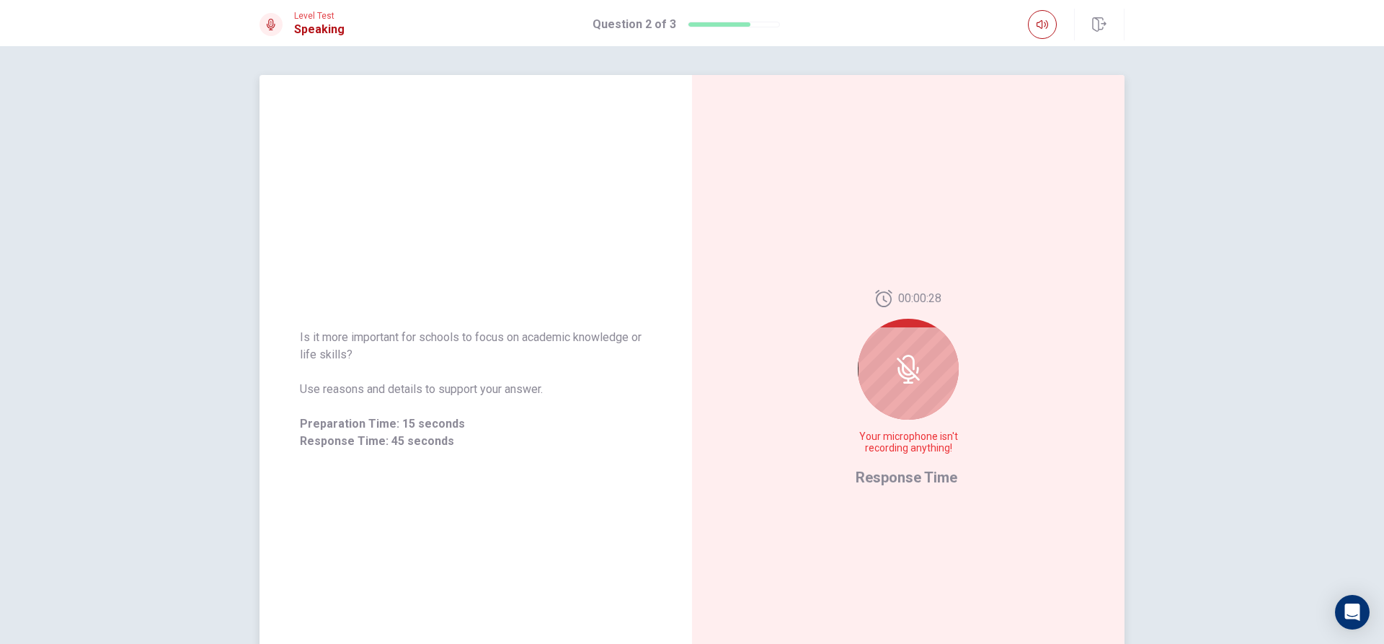
click at [865, 383] on div at bounding box center [908, 369] width 101 height 101
click at [869, 392] on div at bounding box center [908, 369] width 101 height 101
click at [869, 394] on div at bounding box center [908, 369] width 101 height 101
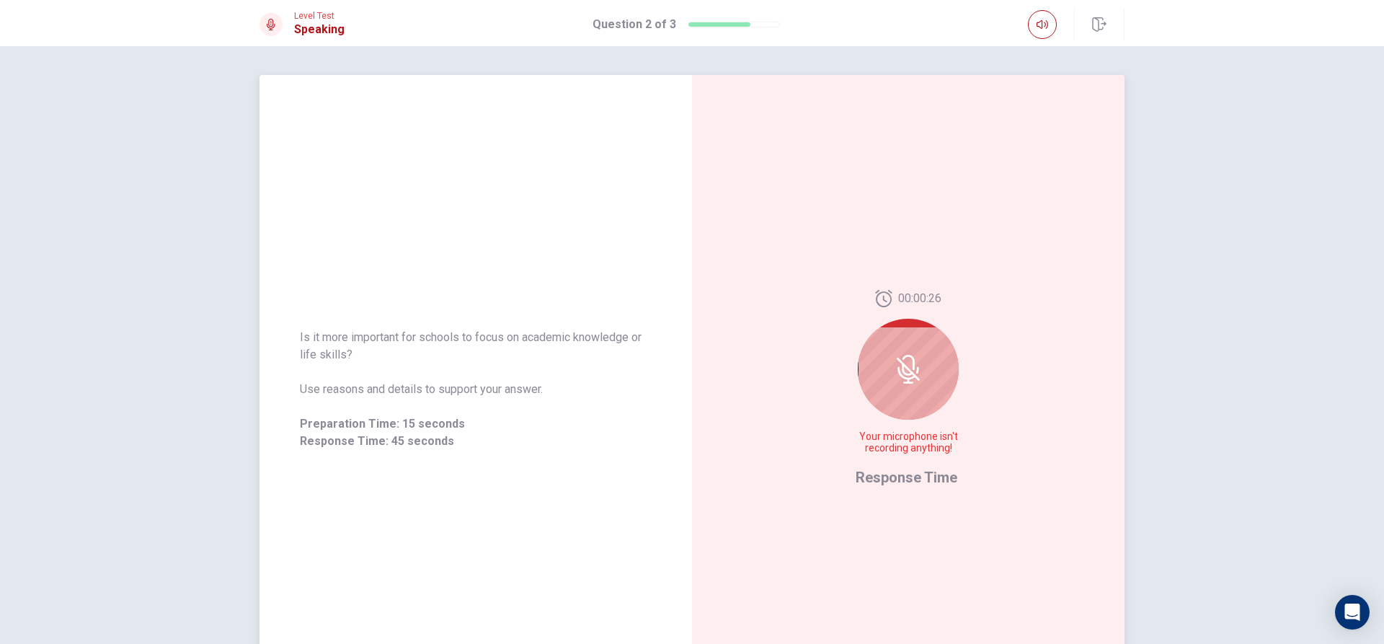
click at [886, 387] on div at bounding box center [908, 369] width 101 height 101
click at [888, 378] on div at bounding box center [908, 369] width 101 height 101
click at [889, 357] on div at bounding box center [908, 369] width 101 height 101
drag, startPoint x: 925, startPoint y: 358, endPoint x: 900, endPoint y: 389, distance: 40.0
click at [909, 378] on div at bounding box center [908, 369] width 101 height 101
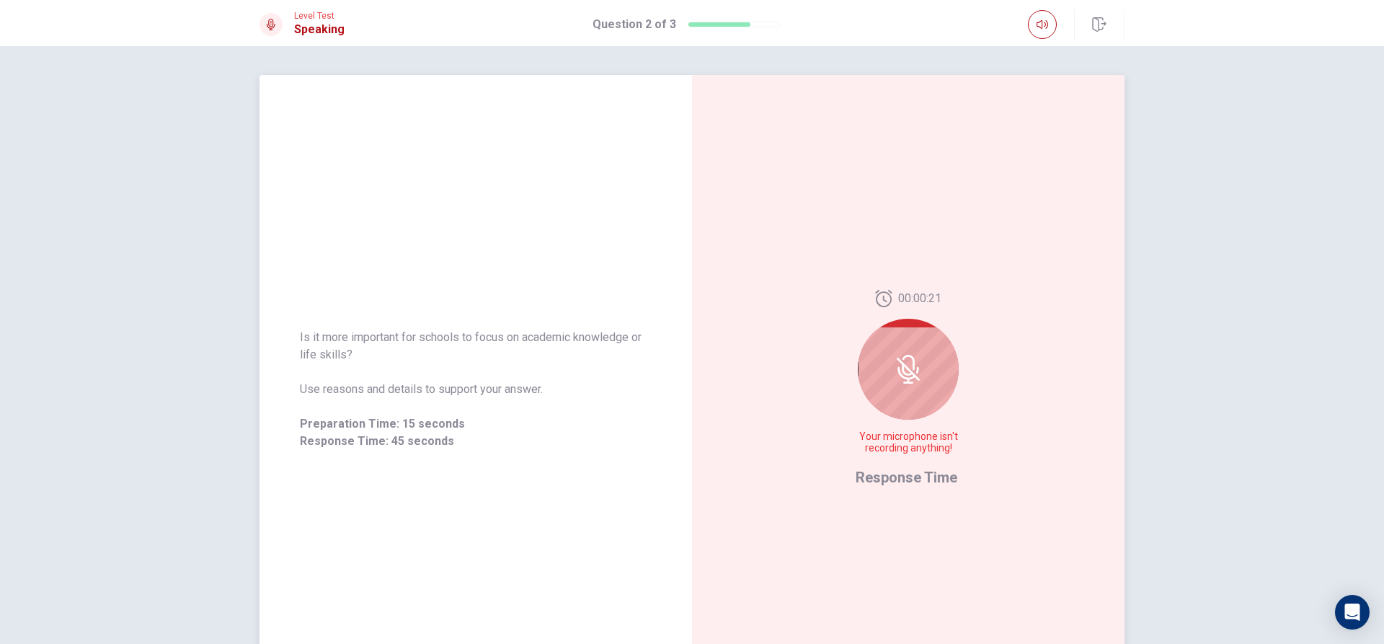
click at [896, 392] on div at bounding box center [908, 369] width 101 height 101
click at [894, 392] on div at bounding box center [908, 369] width 101 height 101
drag, startPoint x: 897, startPoint y: 394, endPoint x: 858, endPoint y: 389, distance: 39.3
click at [897, 394] on div at bounding box center [908, 369] width 101 height 101
drag, startPoint x: 858, startPoint y: 389, endPoint x: 865, endPoint y: 391, distance: 7.5
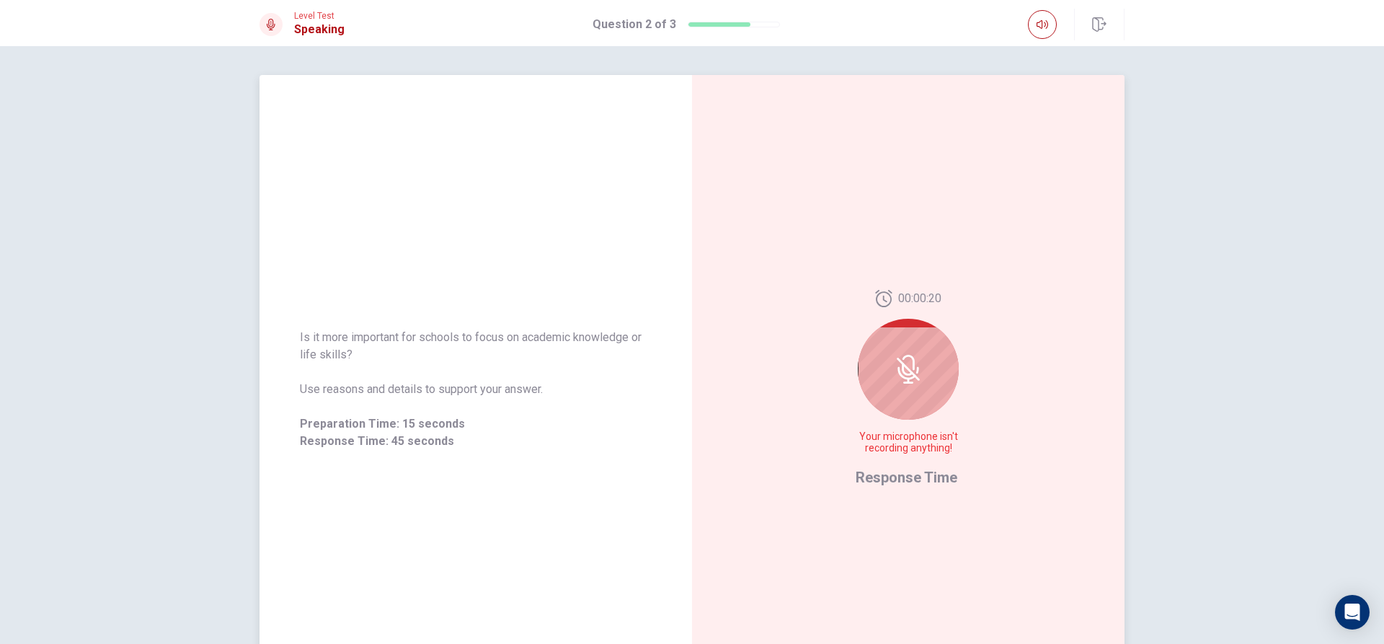
click at [865, 391] on div at bounding box center [908, 369] width 101 height 101
click at [866, 391] on div at bounding box center [908, 369] width 101 height 101
click at [906, 390] on div at bounding box center [908, 369] width 101 height 101
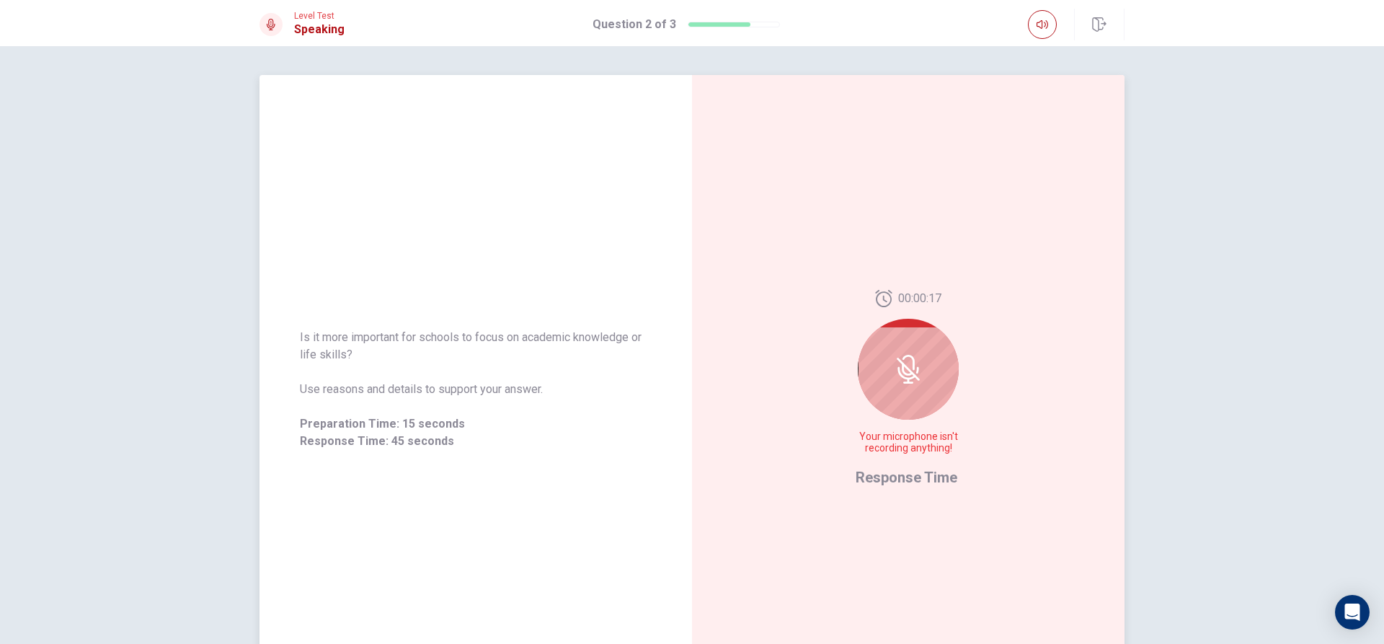
click at [906, 390] on div at bounding box center [908, 369] width 101 height 101
click at [908, 386] on div at bounding box center [908, 369] width 101 height 101
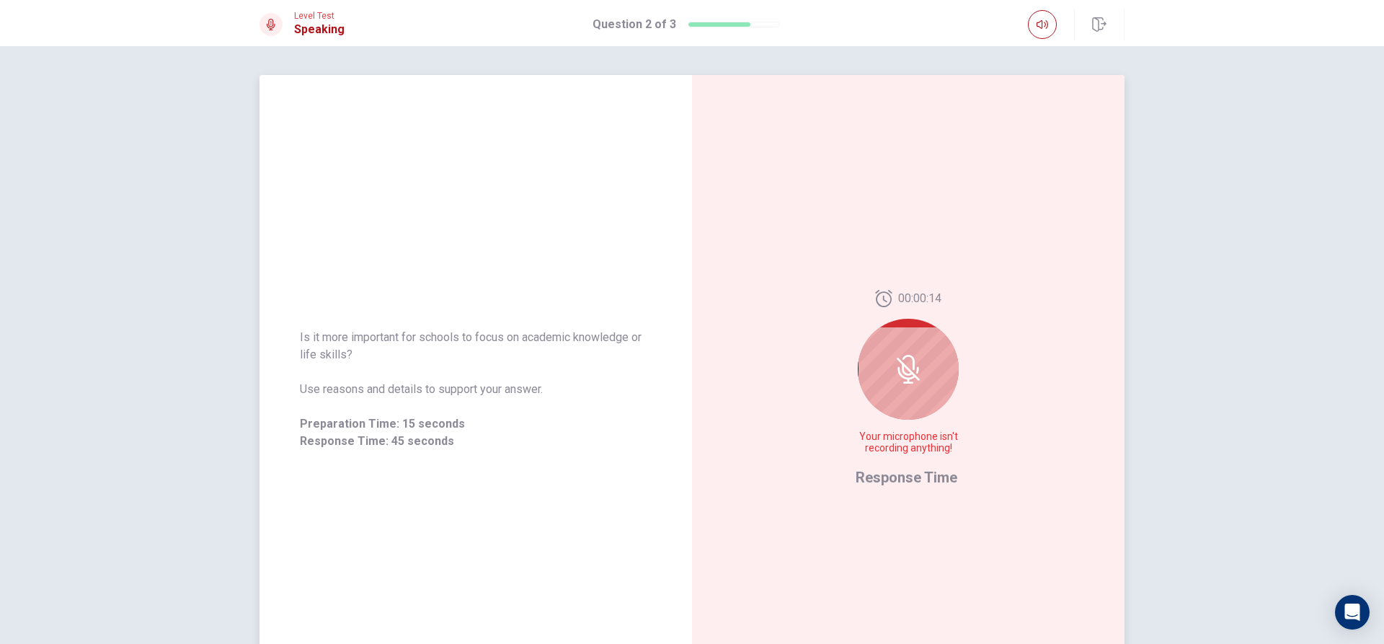
click at [908, 386] on div at bounding box center [908, 369] width 101 height 101
click at [908, 385] on div at bounding box center [908, 369] width 101 height 101
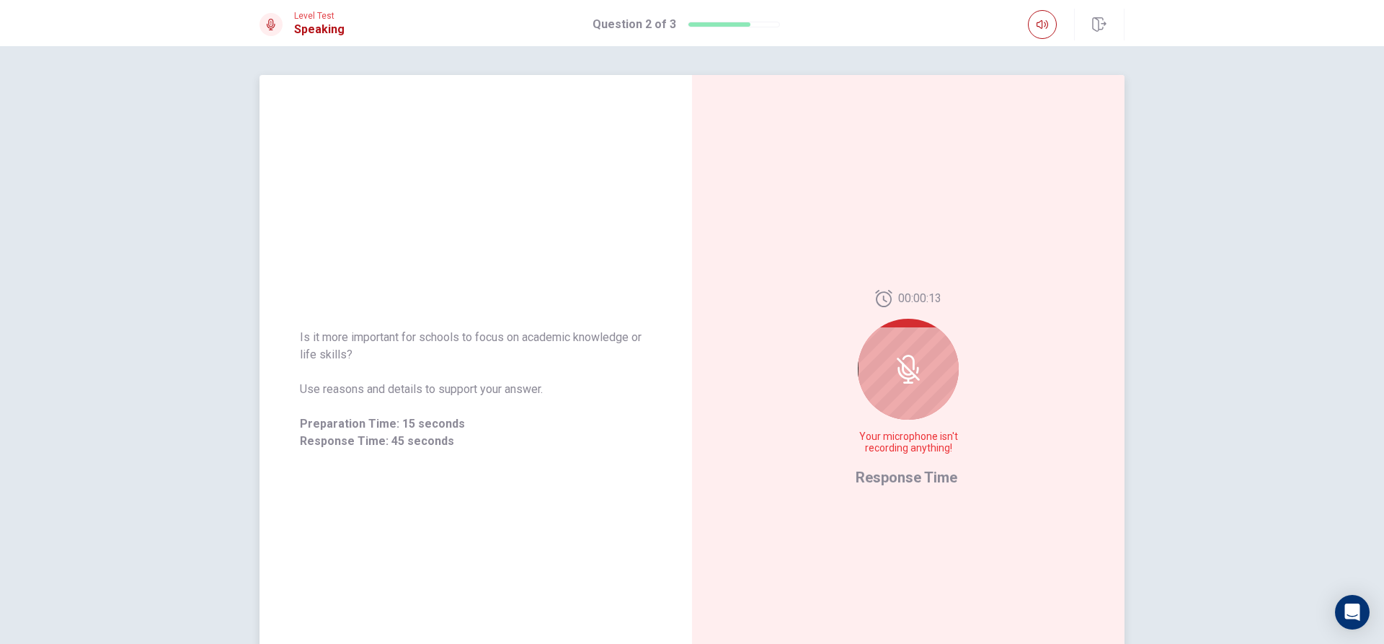
click at [908, 385] on div at bounding box center [908, 369] width 101 height 101
click at [908, 383] on icon at bounding box center [909, 382] width 10 height 2
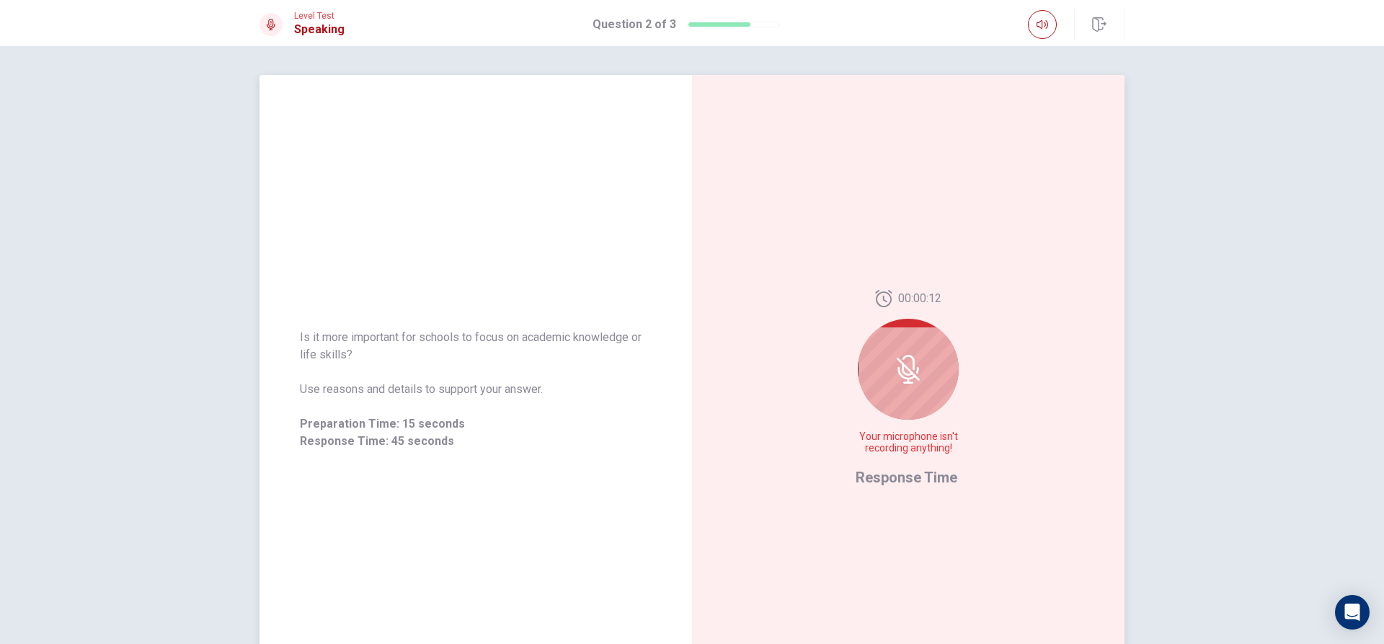
click at [908, 383] on icon at bounding box center [909, 382] width 10 height 2
click at [908, 385] on div at bounding box center [908, 369] width 101 height 101
drag, startPoint x: 908, startPoint y: 389, endPoint x: 925, endPoint y: 401, distance: 20.8
click at [917, 390] on div at bounding box center [908, 369] width 101 height 101
drag, startPoint x: 925, startPoint y: 401, endPoint x: 927, endPoint y: 408, distance: 7.5
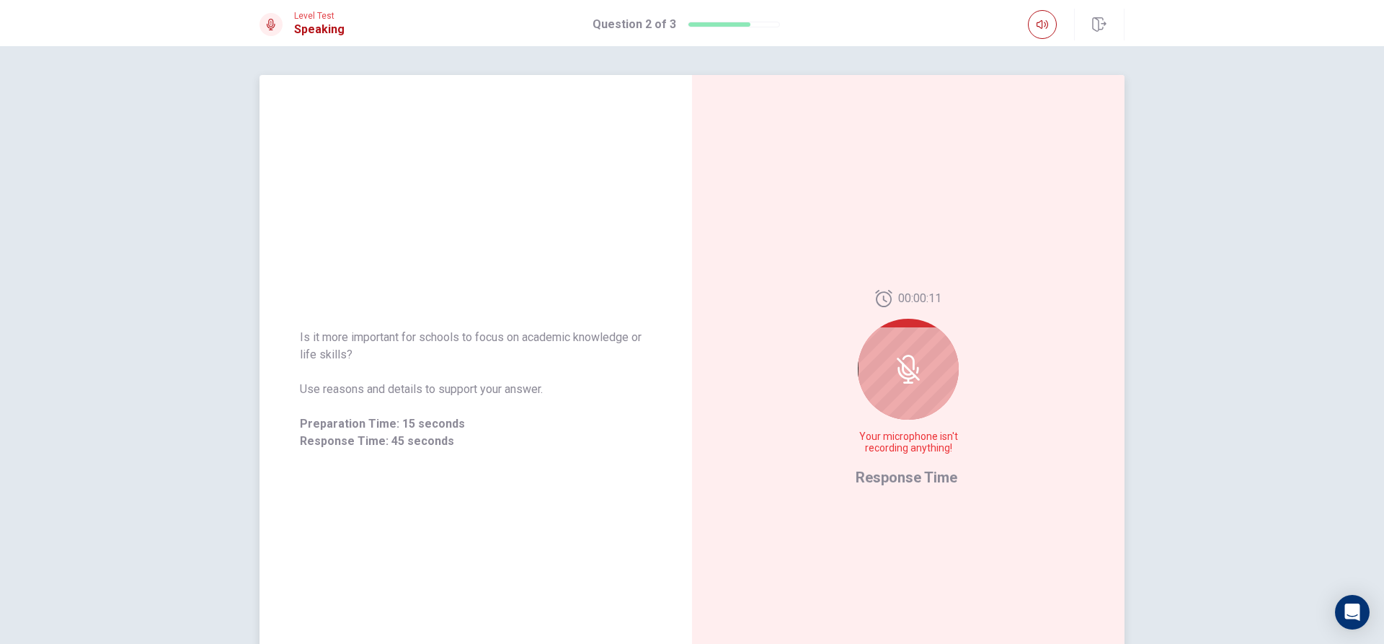
click at [927, 401] on div at bounding box center [908, 369] width 101 height 101
drag, startPoint x: 927, startPoint y: 408, endPoint x: 936, endPoint y: 412, distance: 9.7
click at [927, 409] on div at bounding box center [908, 369] width 101 height 101
click at [936, 412] on div "00:00:11 Your microphone isn't recording anything!" at bounding box center [908, 378] width 105 height 176
click at [936, 412] on div "00:00:10 Your microphone isn't recording anything!" at bounding box center [908, 378] width 105 height 176
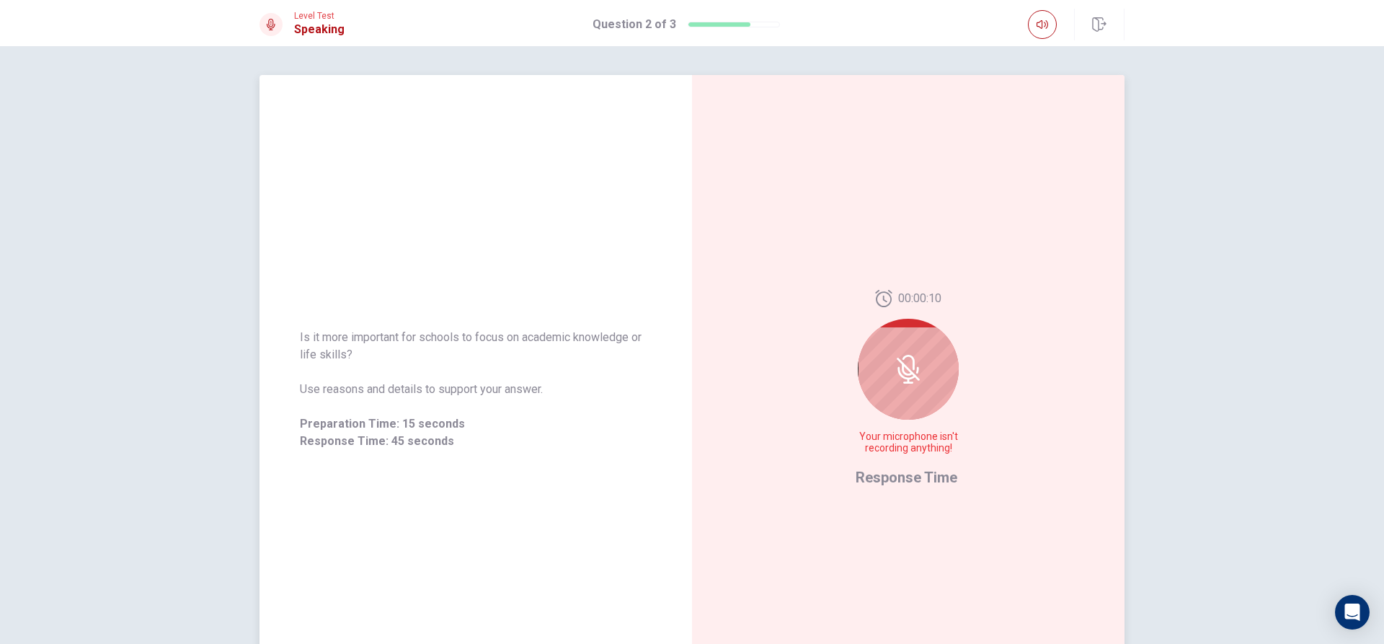
click at [936, 412] on div "00:00:10 Your microphone isn't recording anything!" at bounding box center [908, 378] width 105 height 176
click at [938, 415] on div "00:00:10 Your microphone isn't recording anything!" at bounding box center [908, 378] width 105 height 176
drag, startPoint x: 940, startPoint y: 420, endPoint x: 948, endPoint y: 415, distance: 10.4
click at [942, 420] on div "00:00:09 Your microphone isn't recording anything!" at bounding box center [908, 378] width 105 height 176
click at [948, 415] on div "00:00:09 Your microphone isn't recording anything!" at bounding box center [908, 378] width 105 height 176
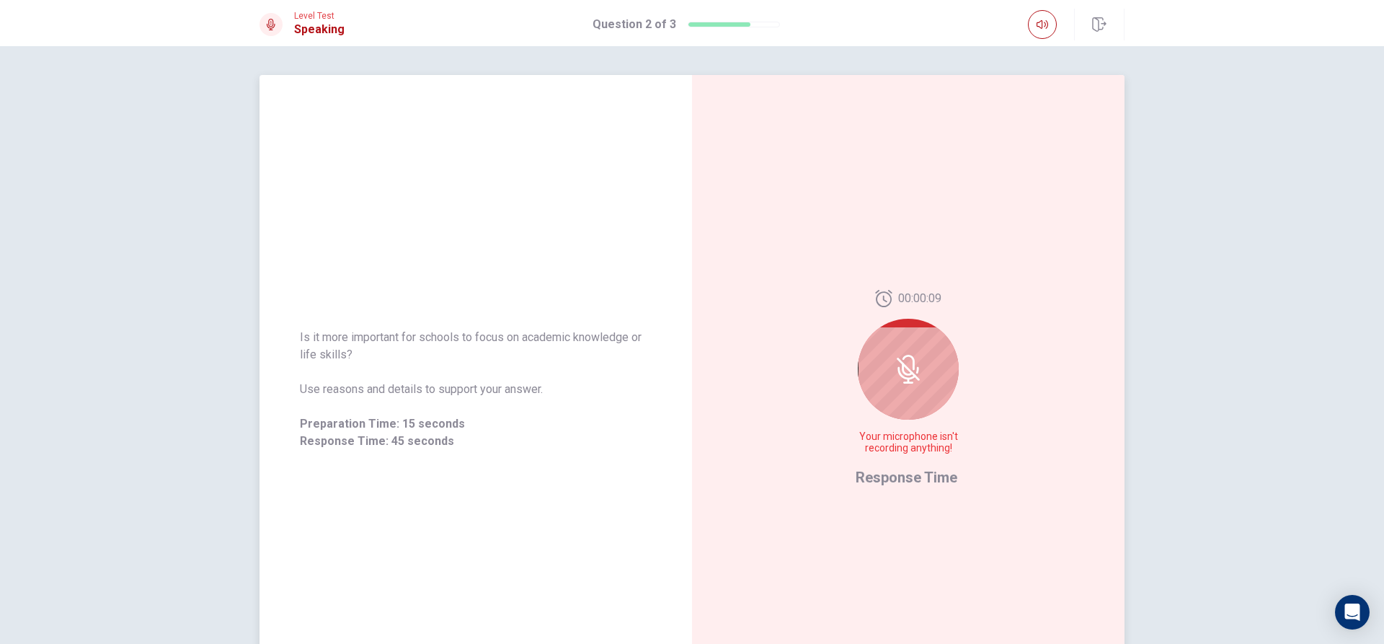
click at [948, 415] on div "00:00:09 Your microphone isn't recording anything!" at bounding box center [908, 378] width 105 height 176
click at [991, 459] on div "00:00:08 Your microphone isn't recording anything! Response Time" at bounding box center [908, 389] width 433 height 629
click at [992, 454] on div "00:00:08 Your microphone isn't recording anything! Response Time" at bounding box center [908, 389] width 433 height 629
click at [1051, 472] on div "00:00:07 Your microphone isn't recording anything! Response Time" at bounding box center [908, 389] width 433 height 629
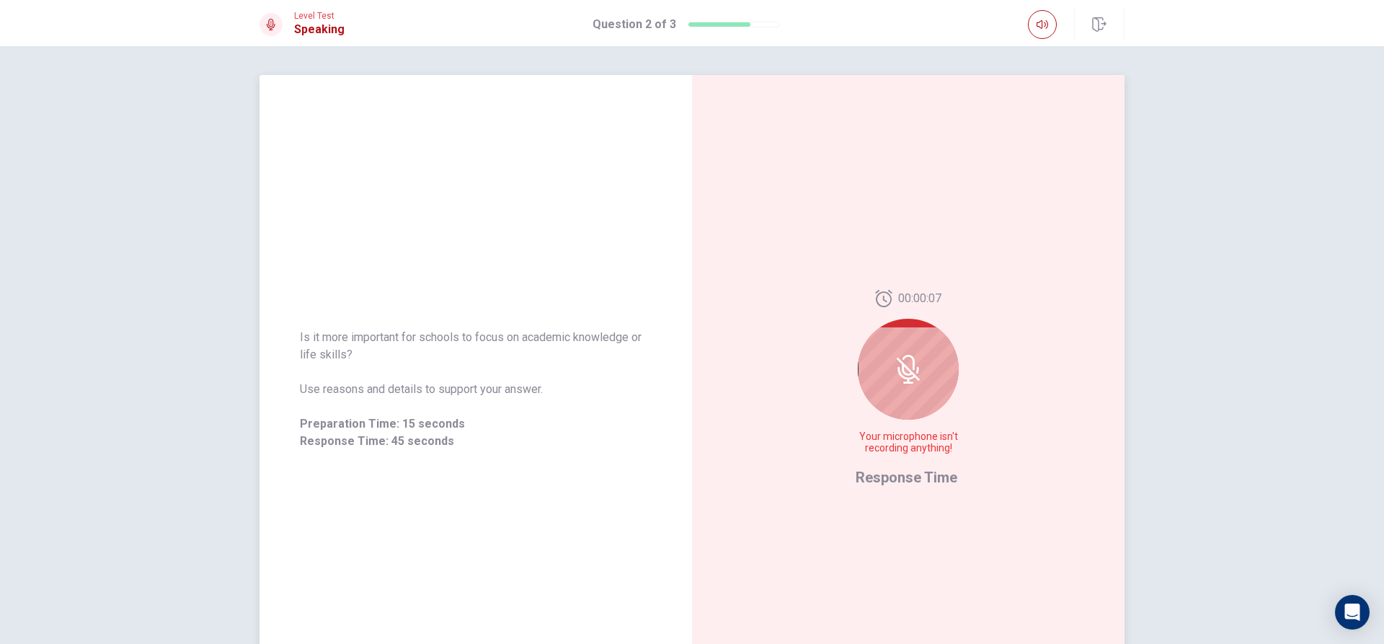
drag, startPoint x: 1045, startPoint y: 467, endPoint x: 959, endPoint y: 426, distance: 95.1
click at [1041, 467] on div "00:00:07 Your microphone isn't recording anything! Response Time" at bounding box center [908, 389] width 433 height 629
drag, startPoint x: 929, startPoint y: 348, endPoint x: 919, endPoint y: 348, distance: 10.1
click at [922, 348] on div at bounding box center [908, 369] width 101 height 101
click at [872, 329] on div "00:00:05 Your microphone isn't recording anything!" at bounding box center [908, 378] width 105 height 176
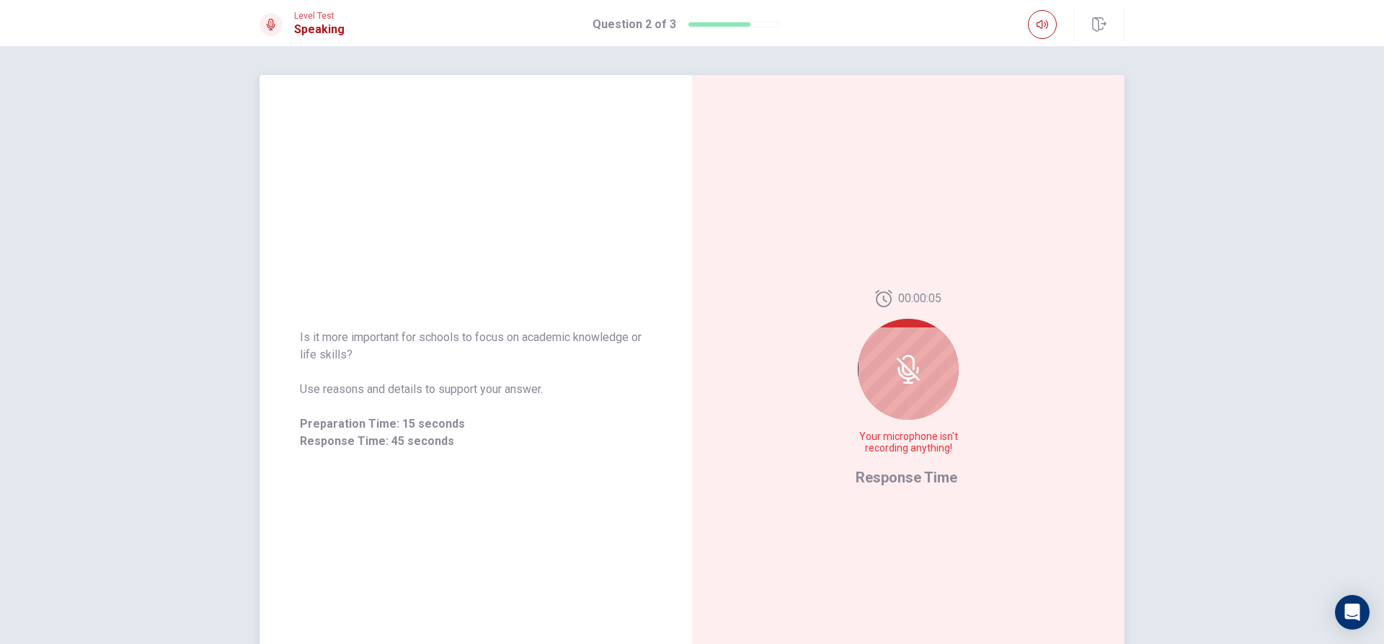
drag, startPoint x: 871, startPoint y: 329, endPoint x: 873, endPoint y: 308, distance: 21.0
click at [857, 314] on div "00:00:05 Your microphone isn't recording anything!" at bounding box center [908, 378] width 105 height 176
drag, startPoint x: 957, startPoint y: 457, endPoint x: 940, endPoint y: 444, distance: 21.6
click at [941, 449] on div "00:00:05 Your microphone isn't recording anything! Response Time" at bounding box center [908, 389] width 433 height 629
click at [911, 394] on div at bounding box center [908, 369] width 101 height 101
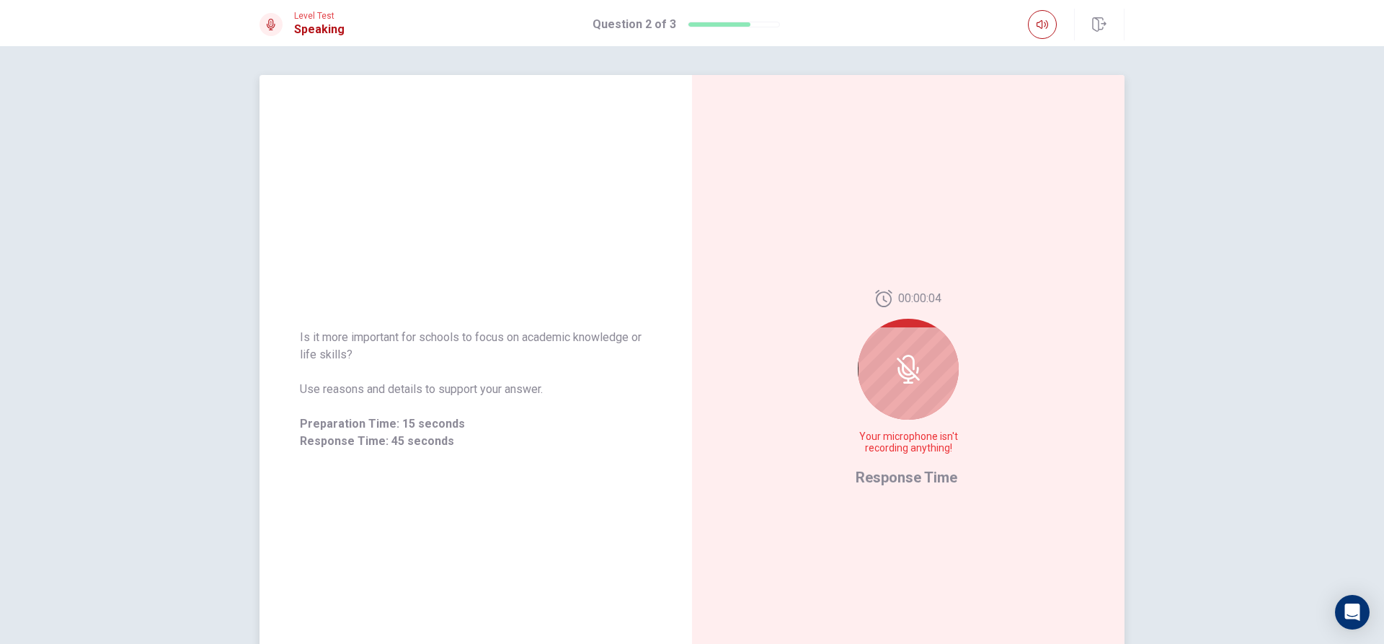
click at [911, 394] on div at bounding box center [908, 369] width 101 height 101
click at [911, 395] on div at bounding box center [908, 369] width 101 height 101
click at [911, 396] on div at bounding box center [908, 369] width 101 height 101
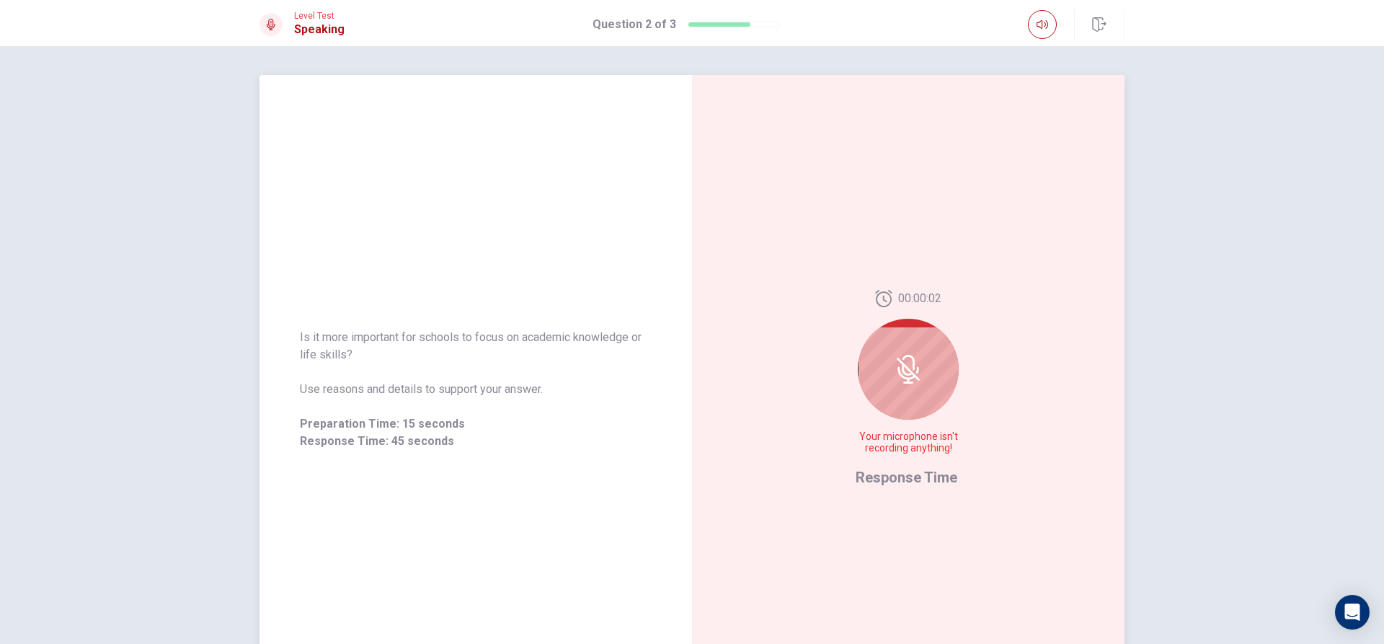
click at [911, 396] on div at bounding box center [908, 369] width 101 height 101
drag, startPoint x: 909, startPoint y: 397, endPoint x: 888, endPoint y: 380, distance: 26.7
drag, startPoint x: 888, startPoint y: 380, endPoint x: 884, endPoint y: 394, distance: 14.9
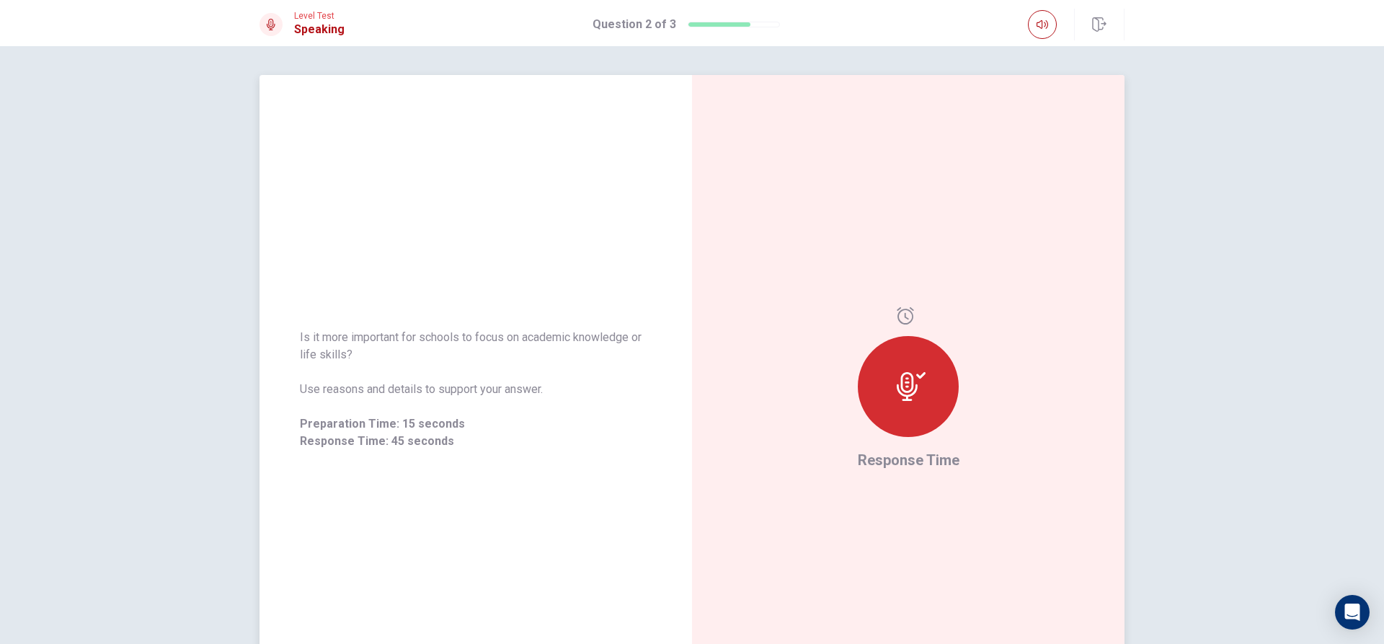
click at [858, 388] on div at bounding box center [908, 386] width 101 height 101
click at [859, 392] on div at bounding box center [908, 386] width 101 height 101
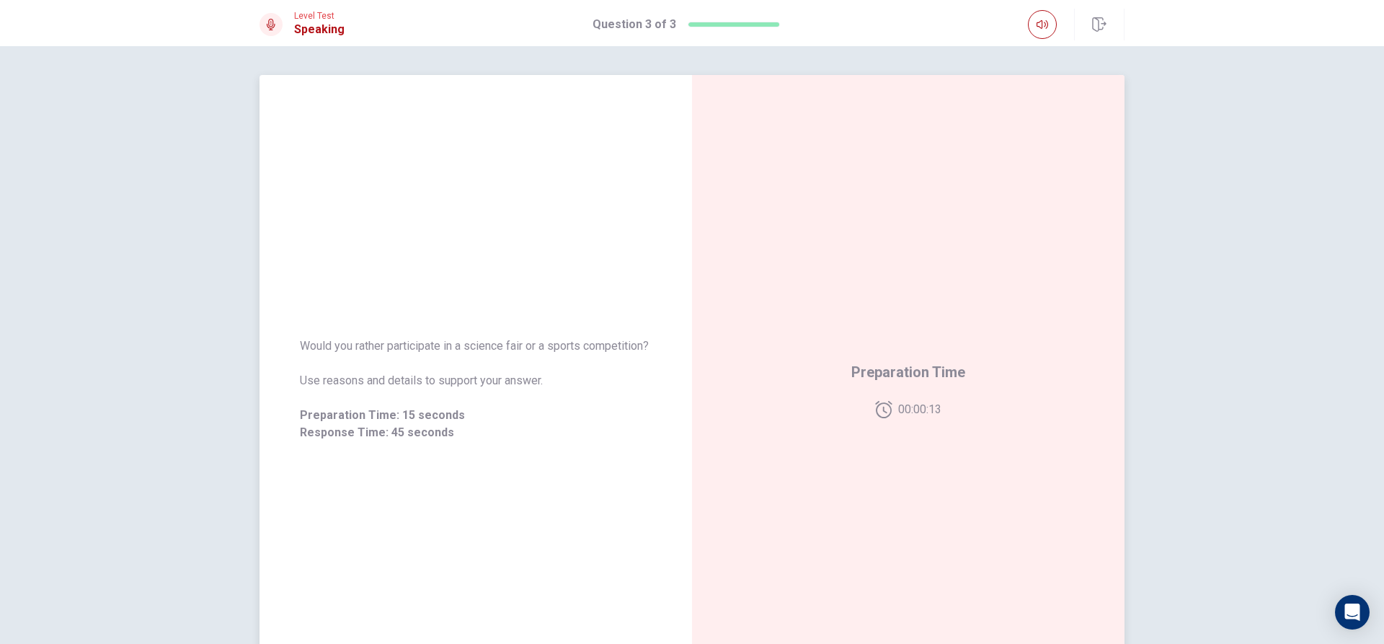
click at [899, 281] on div "Preparation Time 00:00:13" at bounding box center [908, 389] width 433 height 629
click at [900, 280] on div "Preparation Time 00:00:13" at bounding box center [908, 389] width 433 height 629
click at [371, 424] on span "Preparation Time: 15 seconds" at bounding box center [476, 415] width 352 height 17
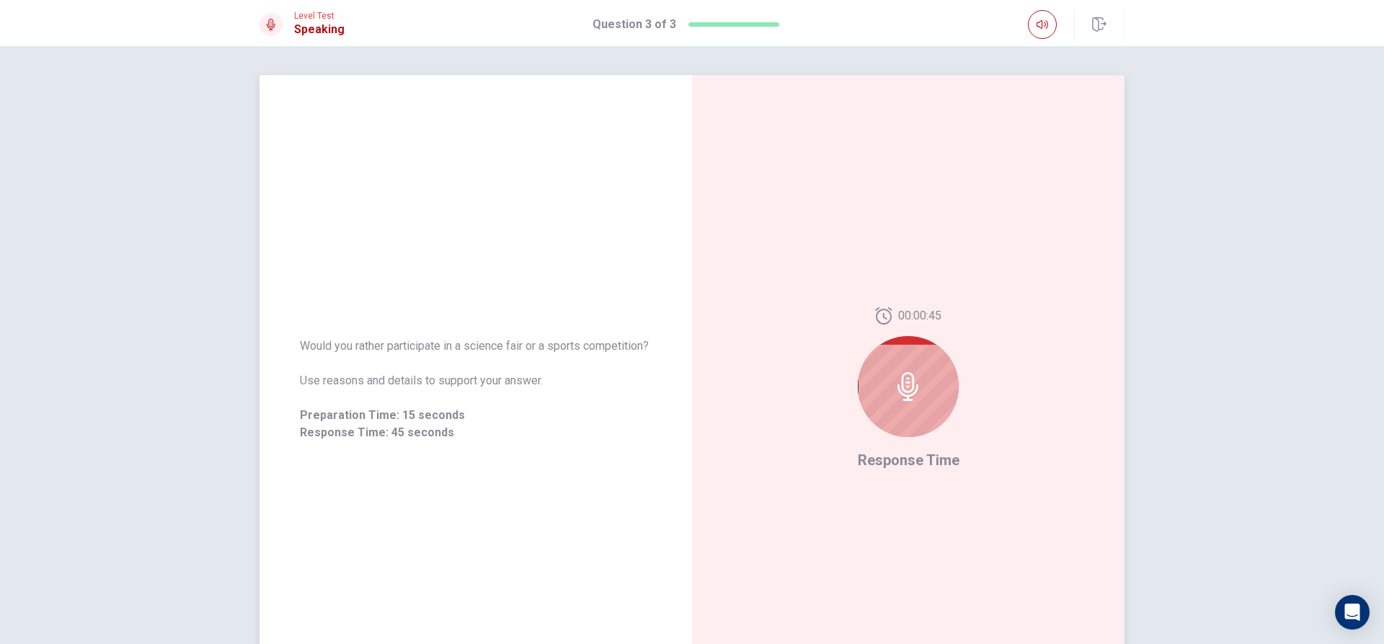
click at [890, 348] on div at bounding box center [908, 386] width 101 height 101
click at [883, 361] on div at bounding box center [908, 386] width 101 height 101
click at [886, 355] on div at bounding box center [908, 386] width 101 height 101
click at [888, 355] on div at bounding box center [908, 386] width 101 height 101
drag, startPoint x: 877, startPoint y: 363, endPoint x: 877, endPoint y: 376, distance: 13.0
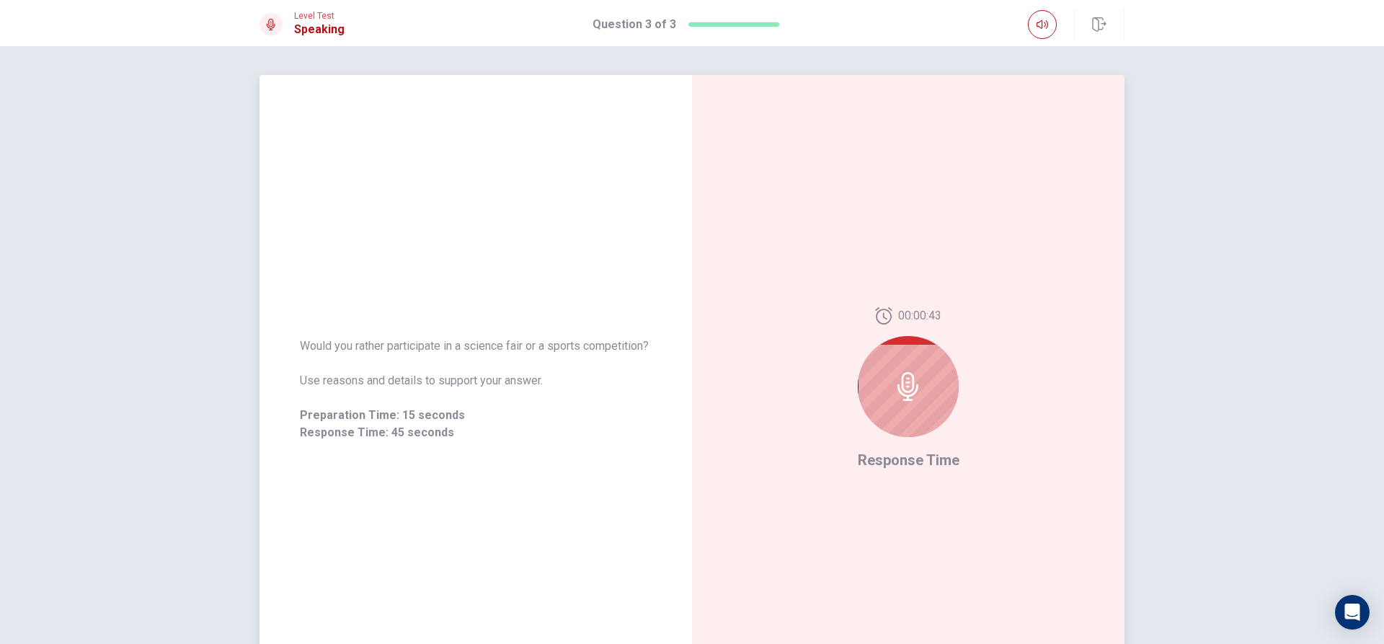
click at [877, 376] on div at bounding box center [908, 386] width 101 height 101
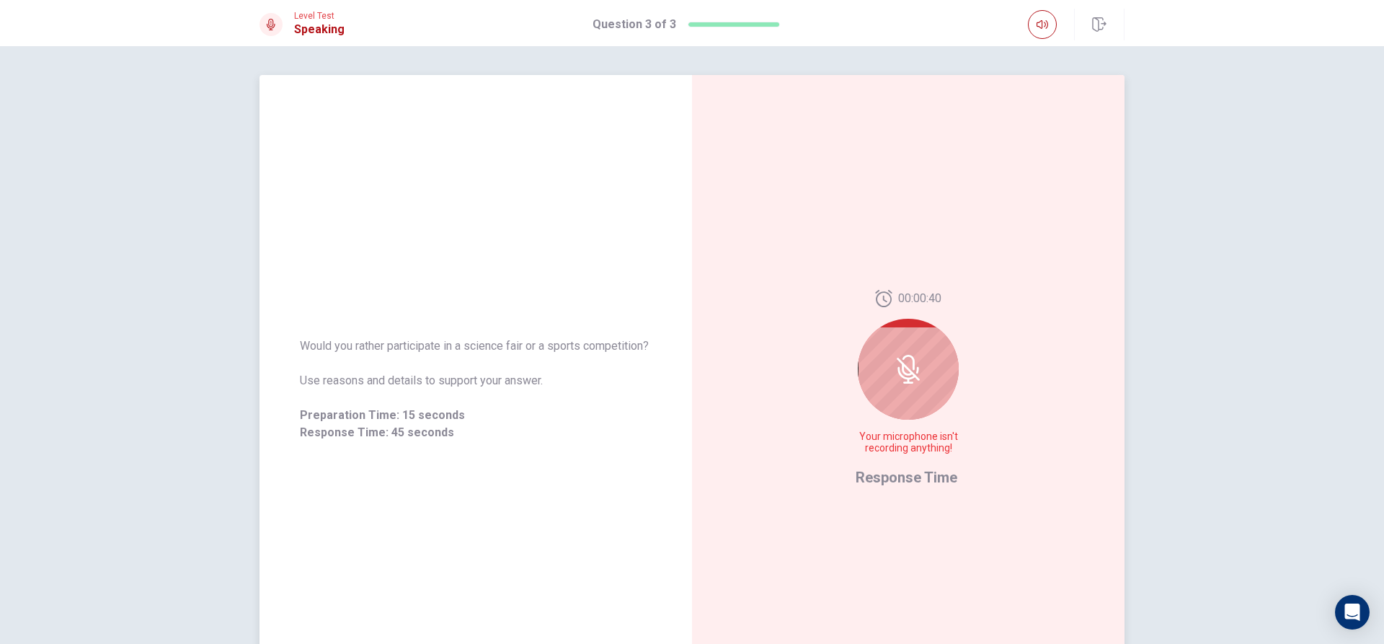
drag, startPoint x: 905, startPoint y: 370, endPoint x: 912, endPoint y: 368, distance: 7.5
click at [907, 370] on icon at bounding box center [908, 369] width 29 height 29
click at [917, 365] on icon at bounding box center [908, 369] width 29 height 29
click at [917, 358] on icon at bounding box center [908, 369] width 29 height 29
click at [918, 358] on icon at bounding box center [908, 369] width 29 height 29
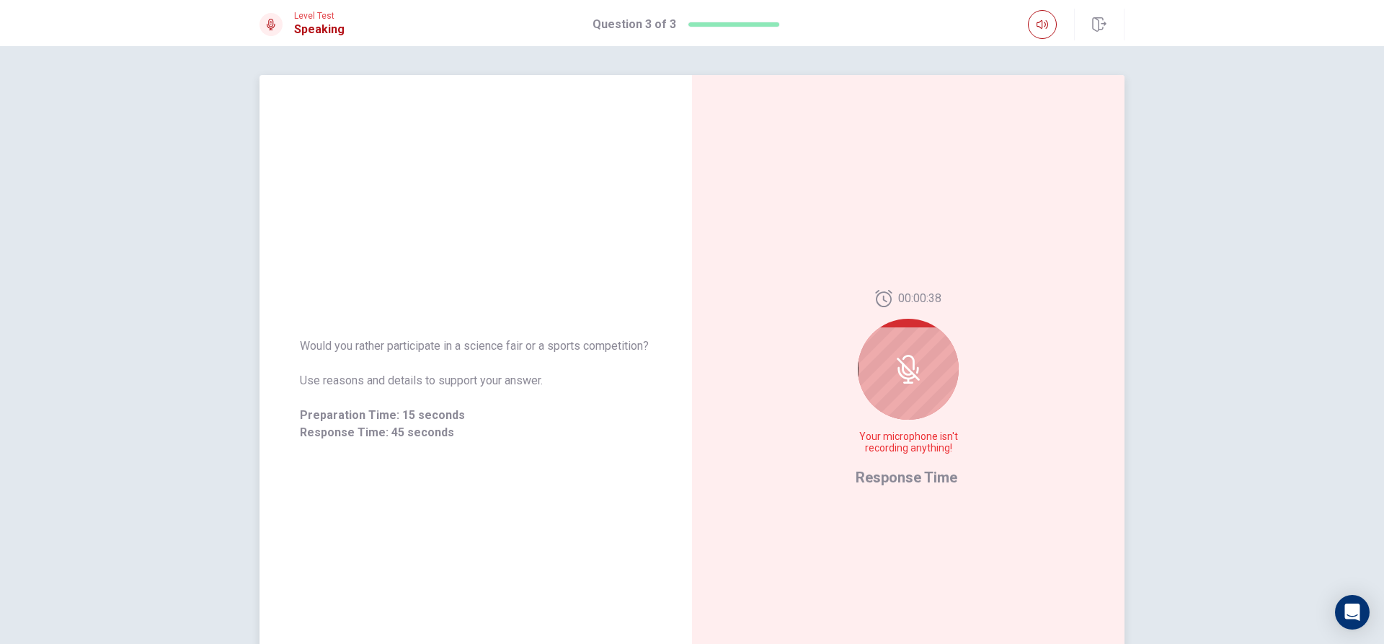
click at [922, 362] on div at bounding box center [908, 369] width 101 height 101
click at [924, 363] on div at bounding box center [908, 369] width 101 height 101
click at [922, 364] on div at bounding box center [908, 369] width 101 height 101
click at [921, 364] on div at bounding box center [908, 369] width 101 height 101
click at [917, 358] on icon at bounding box center [908, 369] width 29 height 29
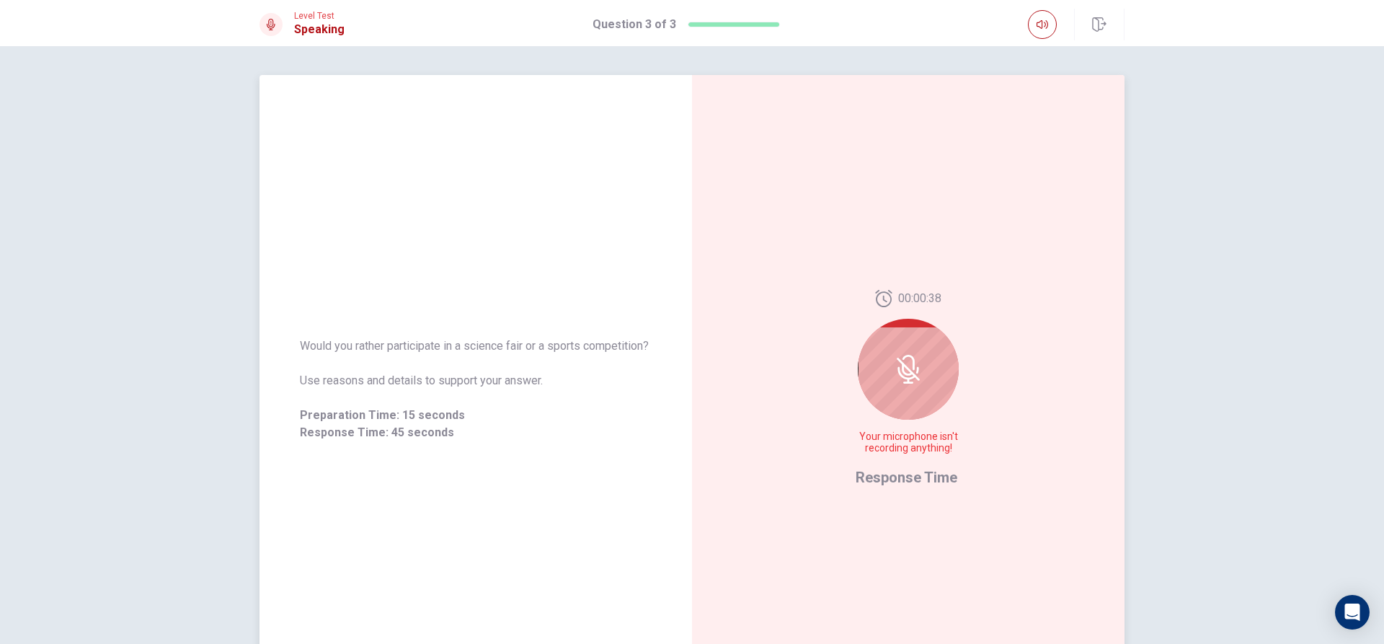
click at [912, 356] on icon at bounding box center [908, 369] width 29 height 29
drag, startPoint x: 911, startPoint y: 356, endPoint x: 898, endPoint y: 372, distance: 21.0
click at [899, 372] on icon at bounding box center [908, 369] width 29 height 29
click at [897, 371] on icon at bounding box center [908, 369] width 29 height 29
click at [894, 370] on icon at bounding box center [908, 369] width 29 height 29
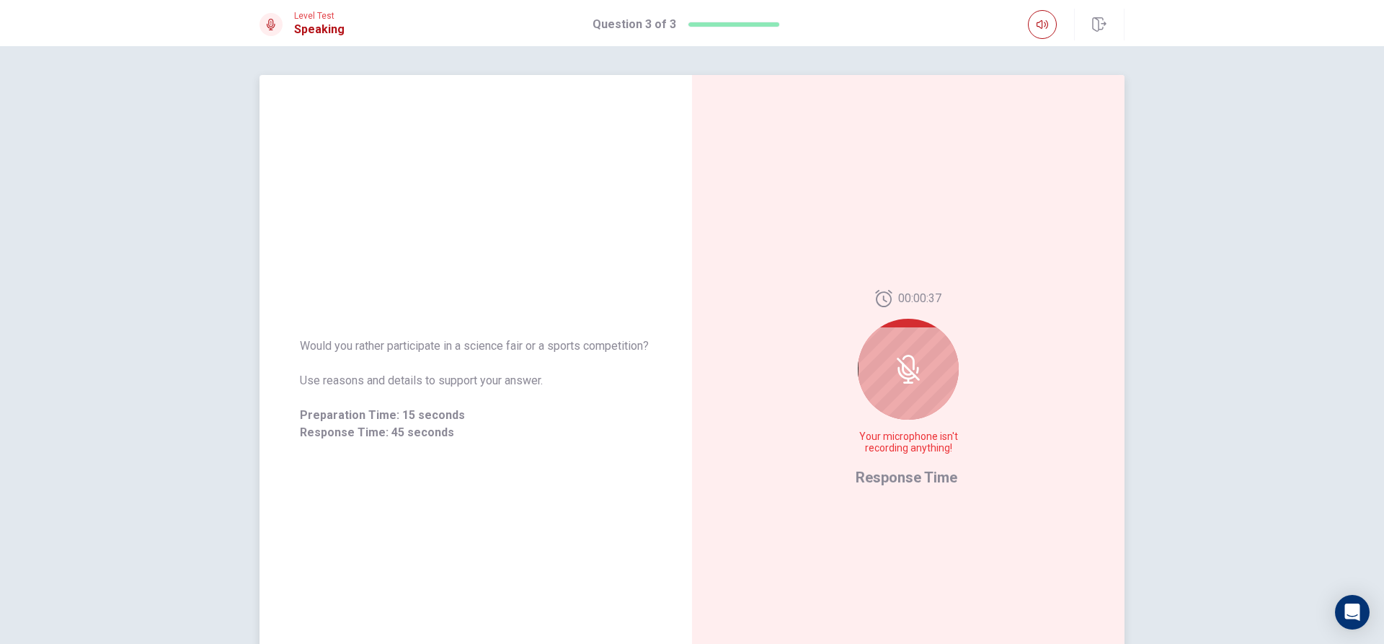
click at [888, 367] on div at bounding box center [908, 369] width 101 height 101
click at [886, 365] on div at bounding box center [908, 369] width 101 height 101
click at [887, 365] on div at bounding box center [908, 369] width 101 height 101
click at [888, 358] on div at bounding box center [908, 369] width 101 height 101
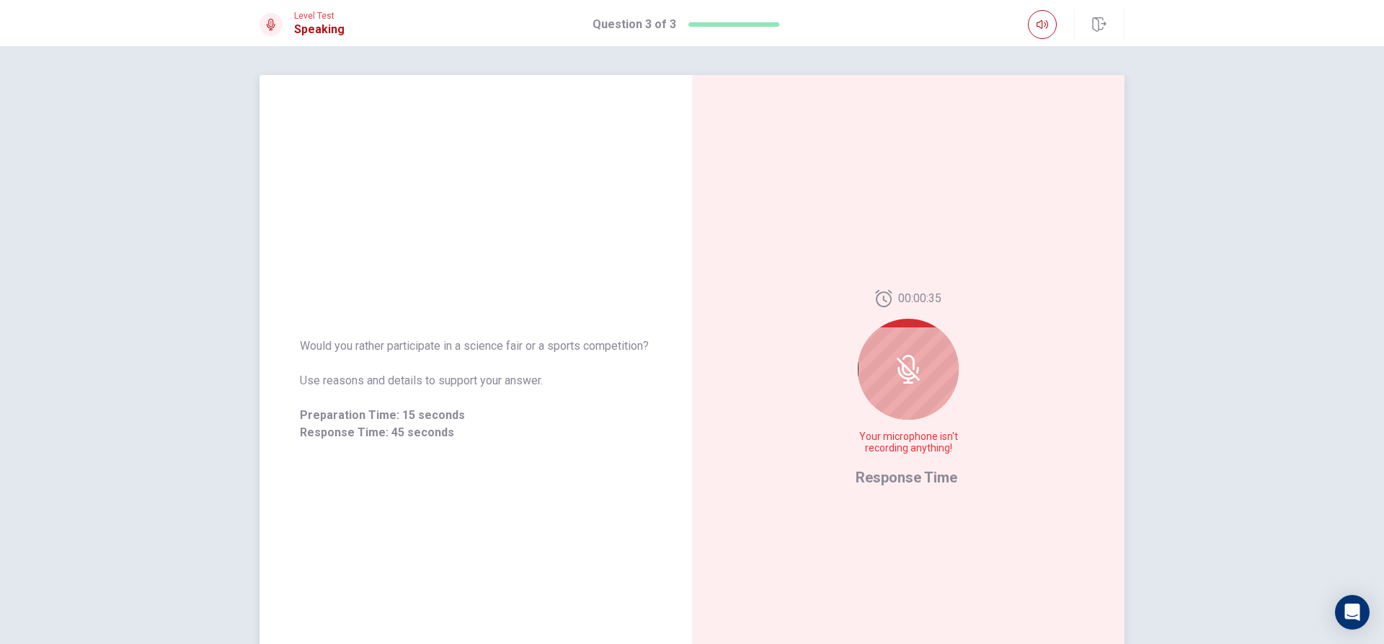
drag, startPoint x: 888, startPoint y: 357, endPoint x: 854, endPoint y: 342, distance: 37.1
click at [877, 354] on div at bounding box center [908, 369] width 101 height 101
click at [856, 343] on div "00:00:35 Your microphone isn't recording anything!" at bounding box center [908, 378] width 105 height 176
click at [869, 345] on div at bounding box center [908, 369] width 101 height 101
click at [875, 348] on div at bounding box center [908, 369] width 101 height 101
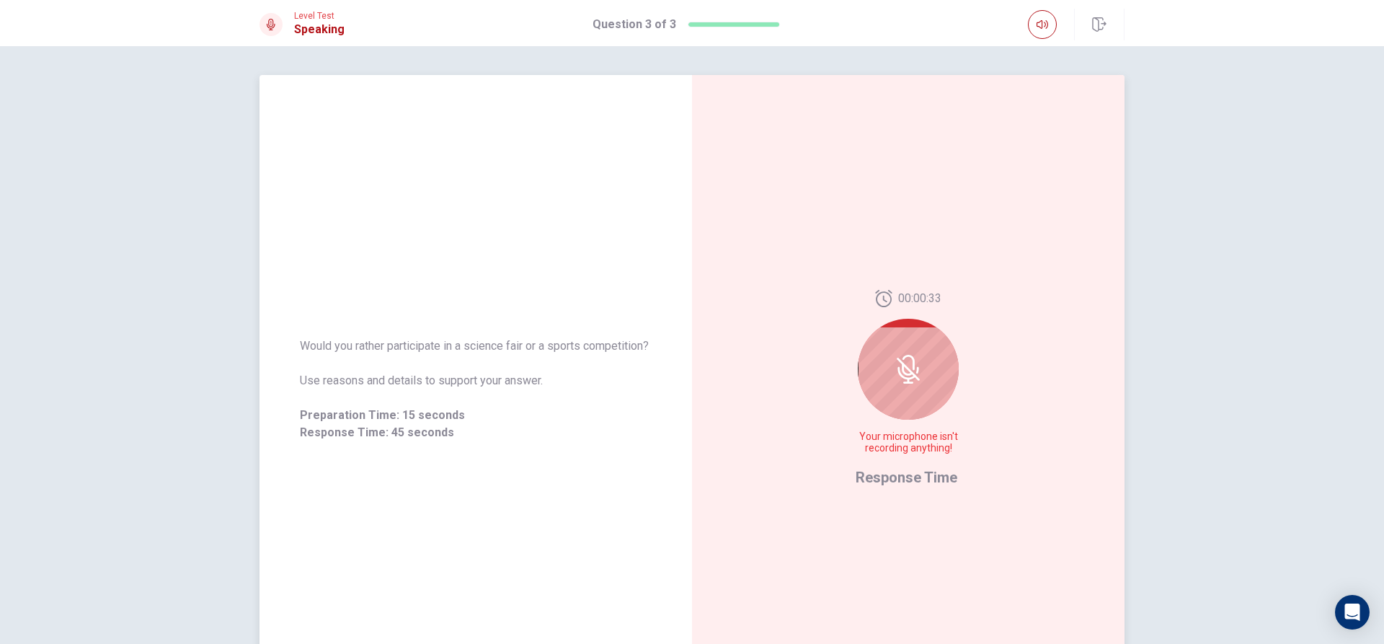
click at [875, 348] on div at bounding box center [908, 369] width 101 height 101
click at [873, 350] on div at bounding box center [908, 369] width 101 height 101
click at [872, 351] on div at bounding box center [908, 369] width 101 height 101
click at [883, 353] on div at bounding box center [908, 369] width 101 height 101
drag, startPoint x: 886, startPoint y: 356, endPoint x: 905, endPoint y: 353, distance: 19.0
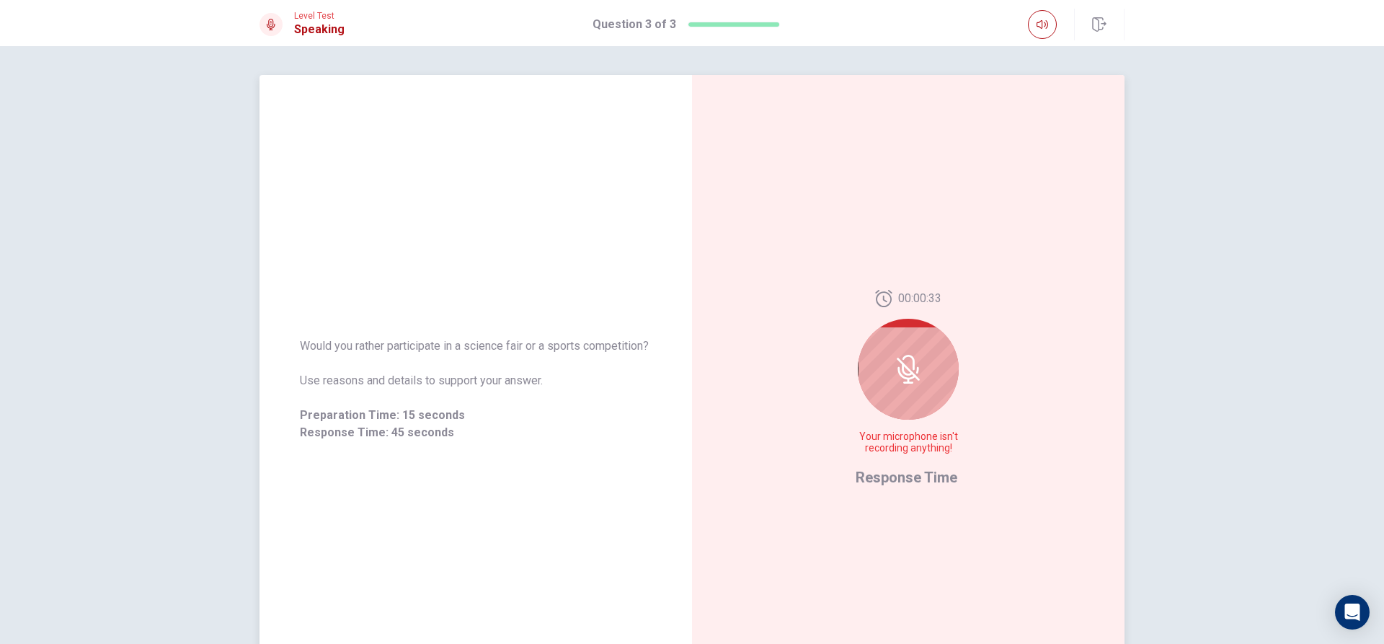
click at [888, 358] on div at bounding box center [908, 369] width 101 height 101
drag, startPoint x: 957, startPoint y: 346, endPoint x: 958, endPoint y: 322, distance: 24.6
click at [958, 332] on div "00:00:32 Your microphone isn't recording anything! Response Time" at bounding box center [908, 389] width 433 height 629
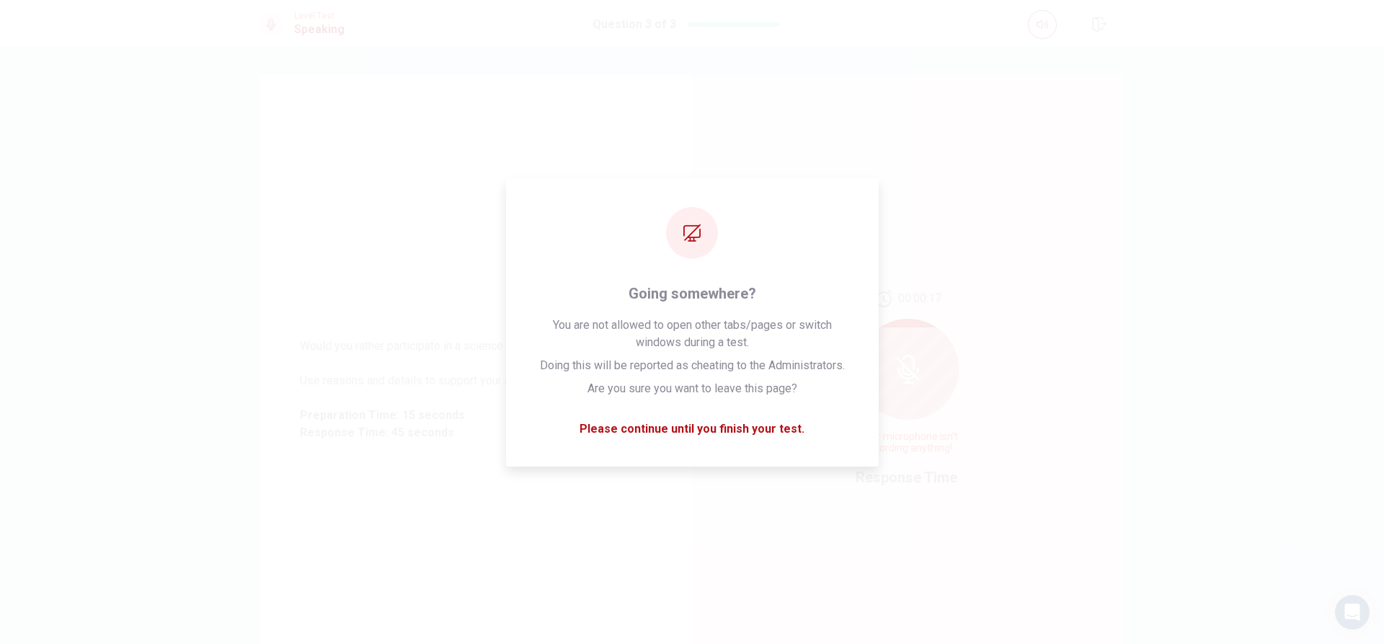
click at [714, 45] on div "Level Test Speaking Question 3 of 3" at bounding box center [692, 23] width 1384 height 46
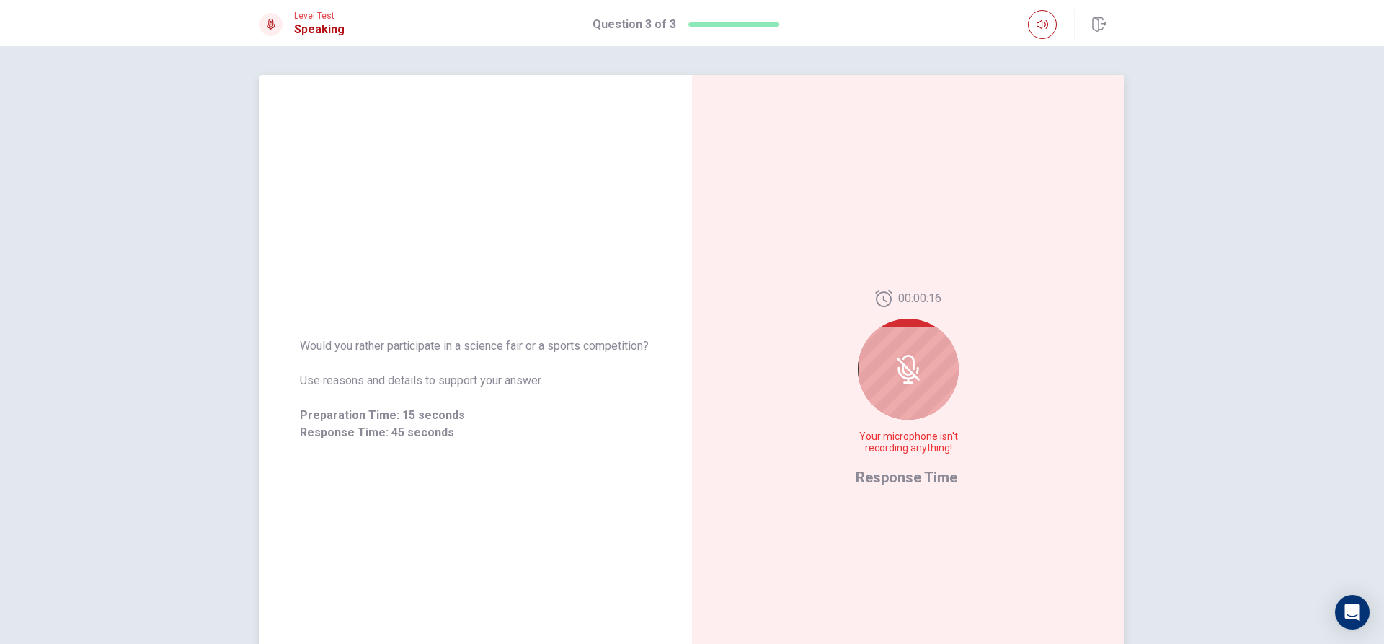
click at [901, 378] on icon at bounding box center [907, 373] width 18 height 13
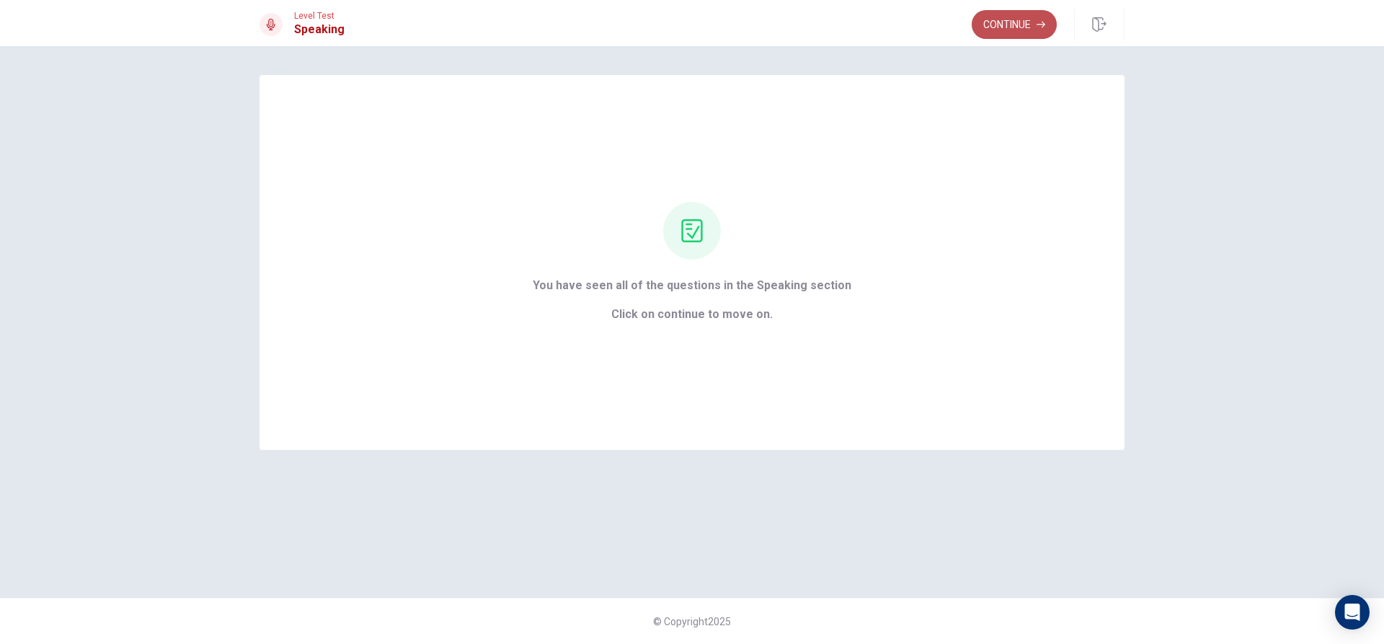
click at [984, 31] on button "Continue" at bounding box center [1014, 24] width 85 height 29
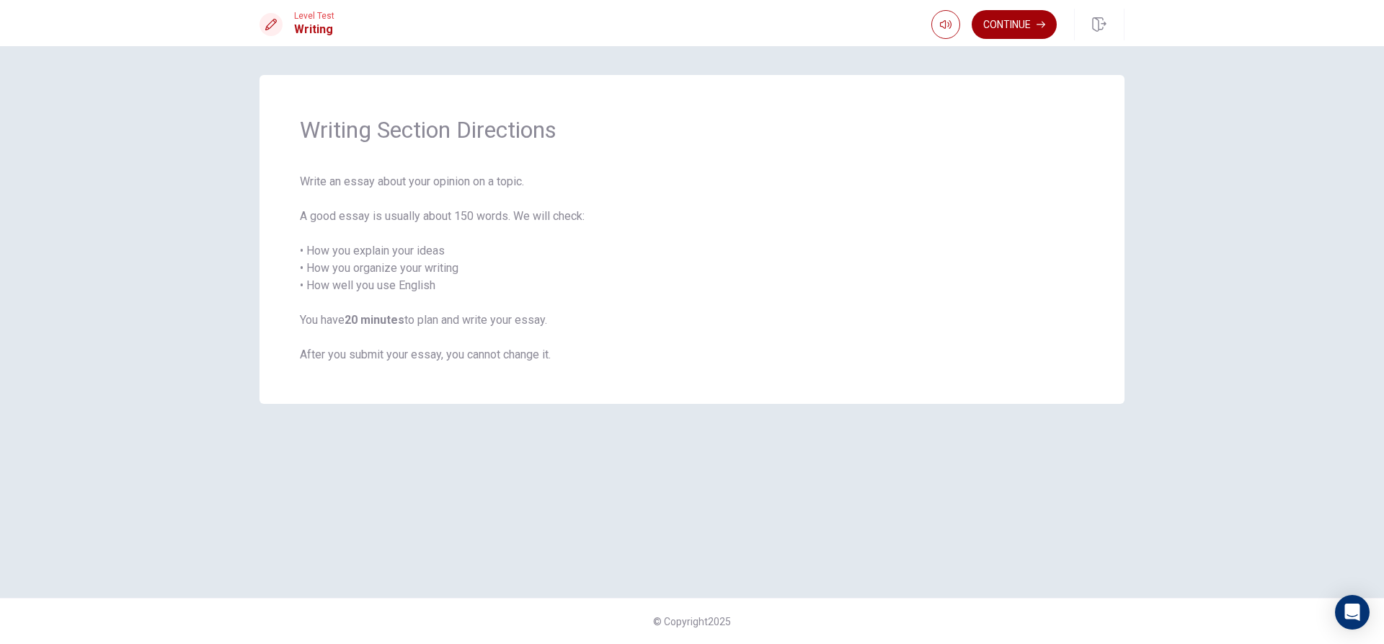
click at [994, 33] on button "Continue" at bounding box center [1014, 24] width 85 height 29
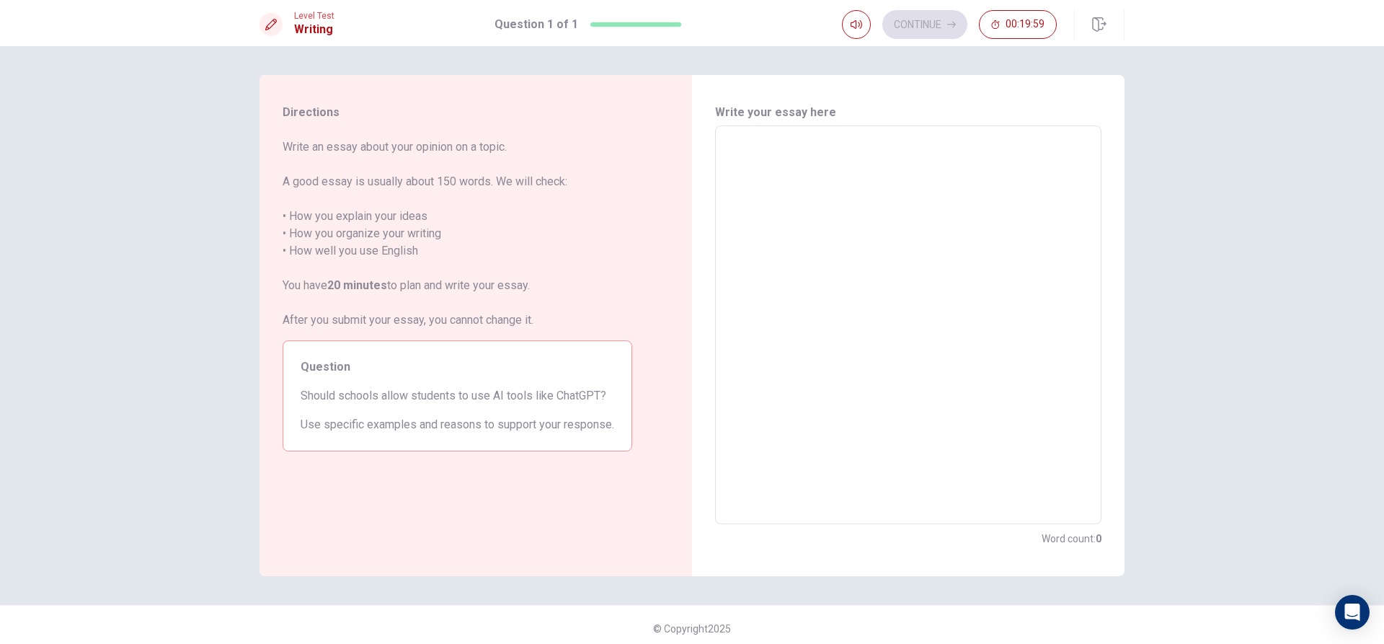
click at [829, 394] on textarea at bounding box center [908, 325] width 366 height 375
click at [747, 213] on textarea at bounding box center [908, 325] width 366 height 375
click at [932, 32] on div "Continue 00:19:56" at bounding box center [949, 24] width 215 height 29
click at [786, 160] on textarea at bounding box center [908, 325] width 366 height 375
type textarea "5"
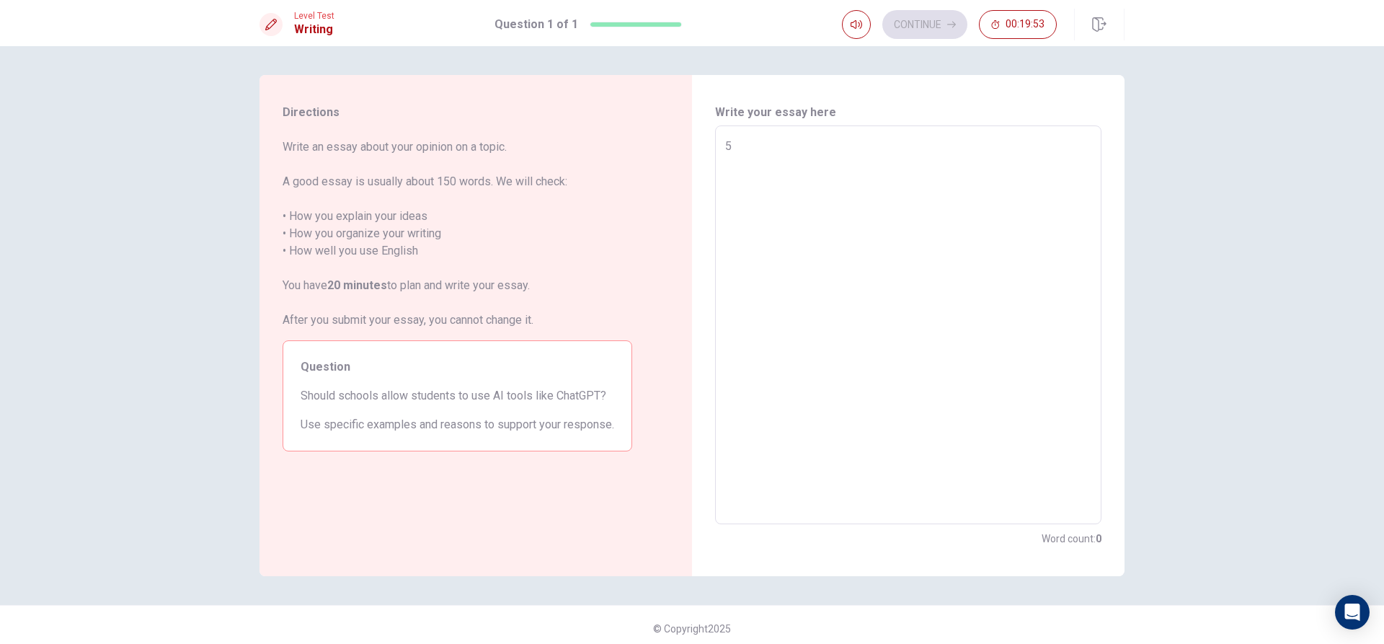
type textarea "x"
type textarea "5y"
type textarea "x"
type textarea "5ye"
type textarea "x"
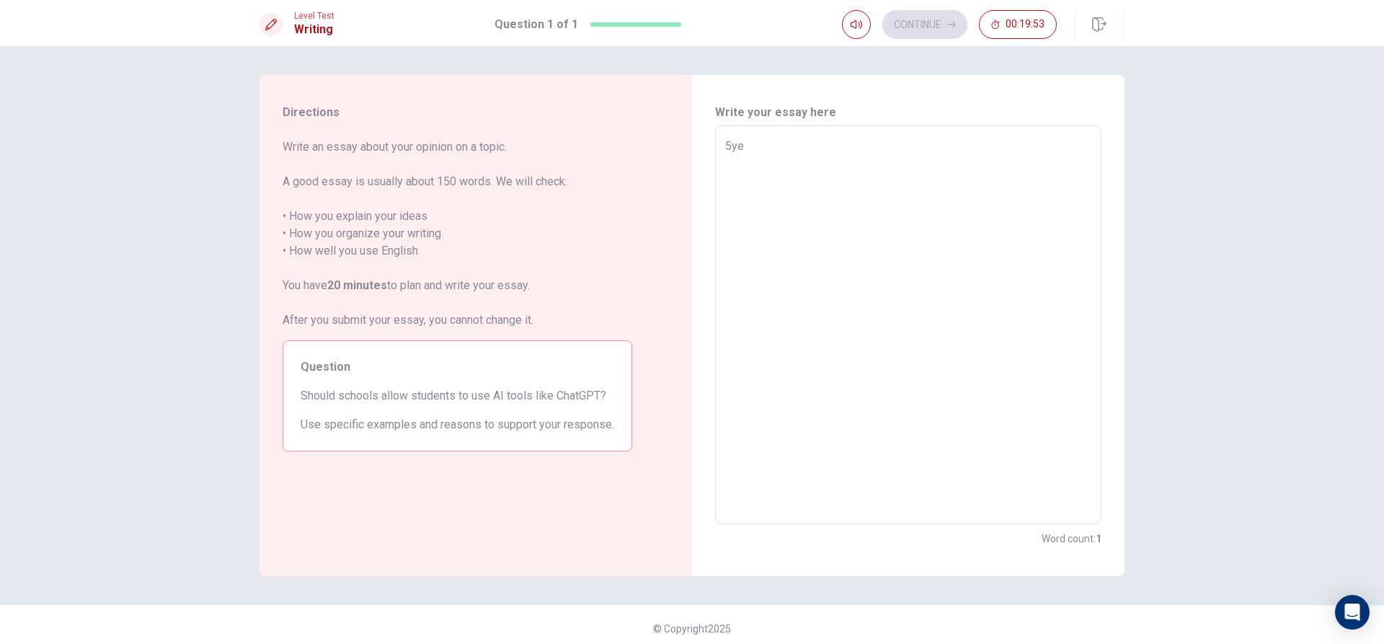
type textarea "5yey"
type textarea "x"
type textarea "5yeye"
type textarea "x"
type textarea "5yeye5"
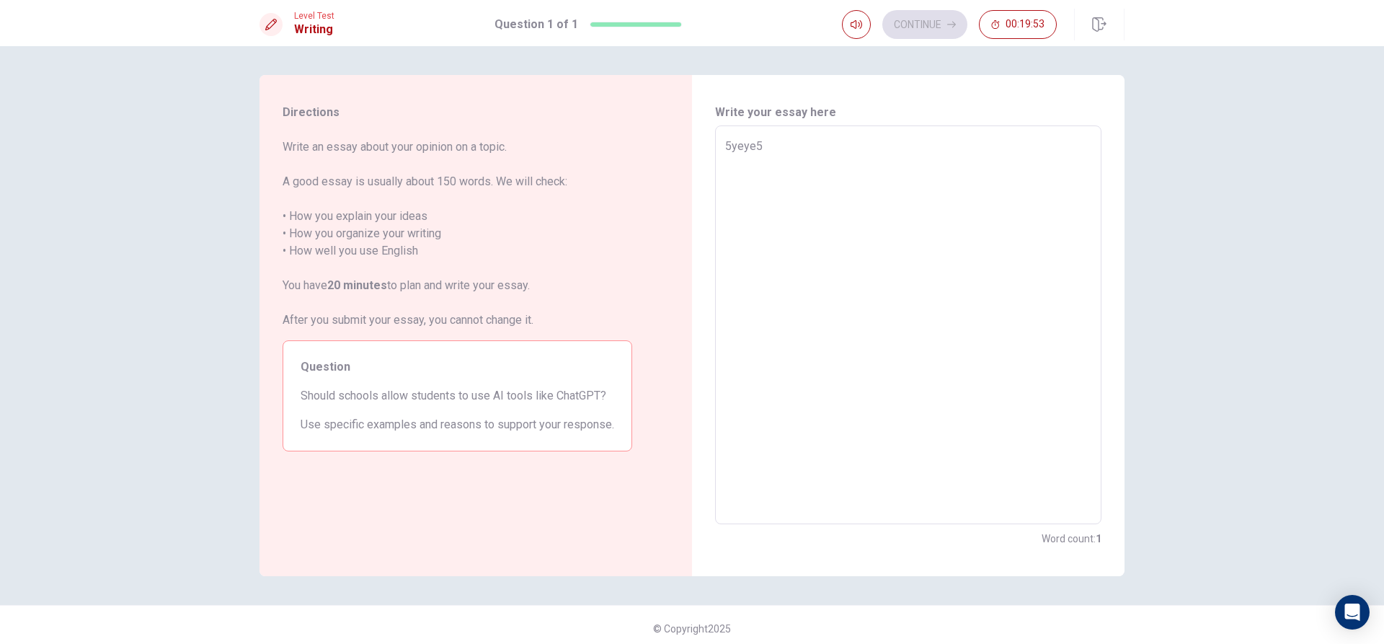
type textarea "x"
type textarea "5yeye5y"
type textarea "x"
type textarea "5yeye5yyf"
type textarea "x"
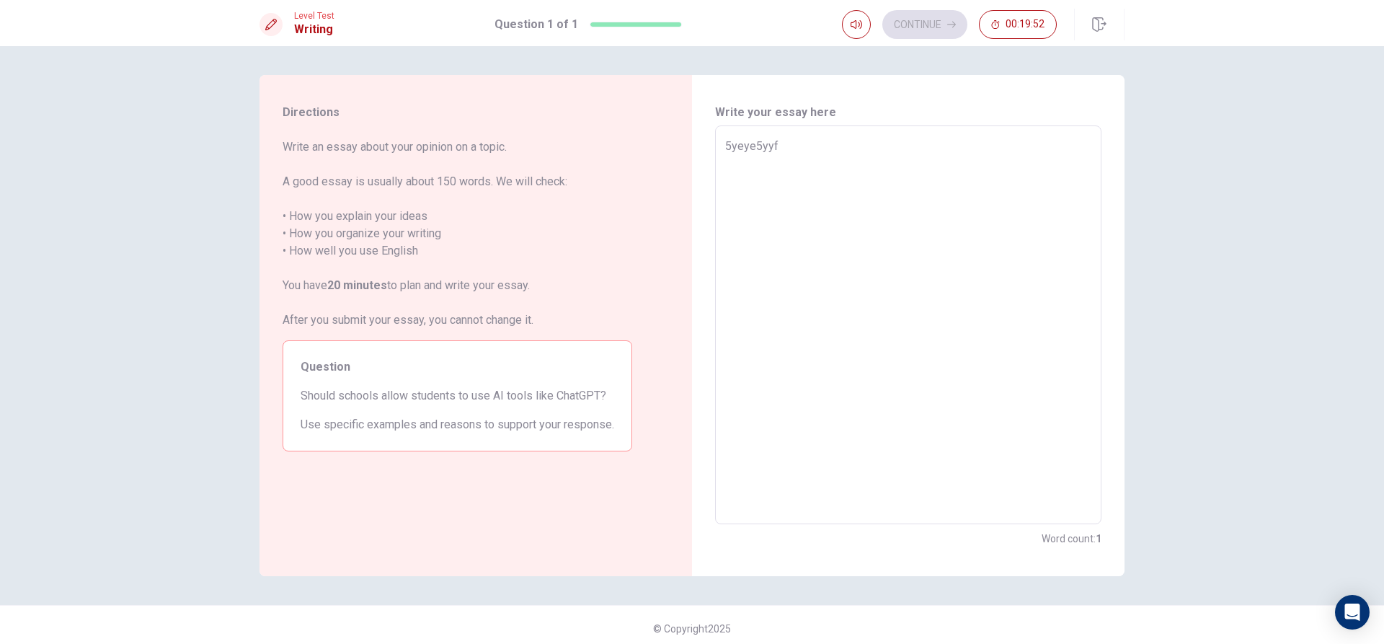
type textarea "5yeye5yyfk"
type textarea "x"
type textarea "5yeye5yyfkty"
type textarea "x"
type textarea "5yeye5yyfktyi"
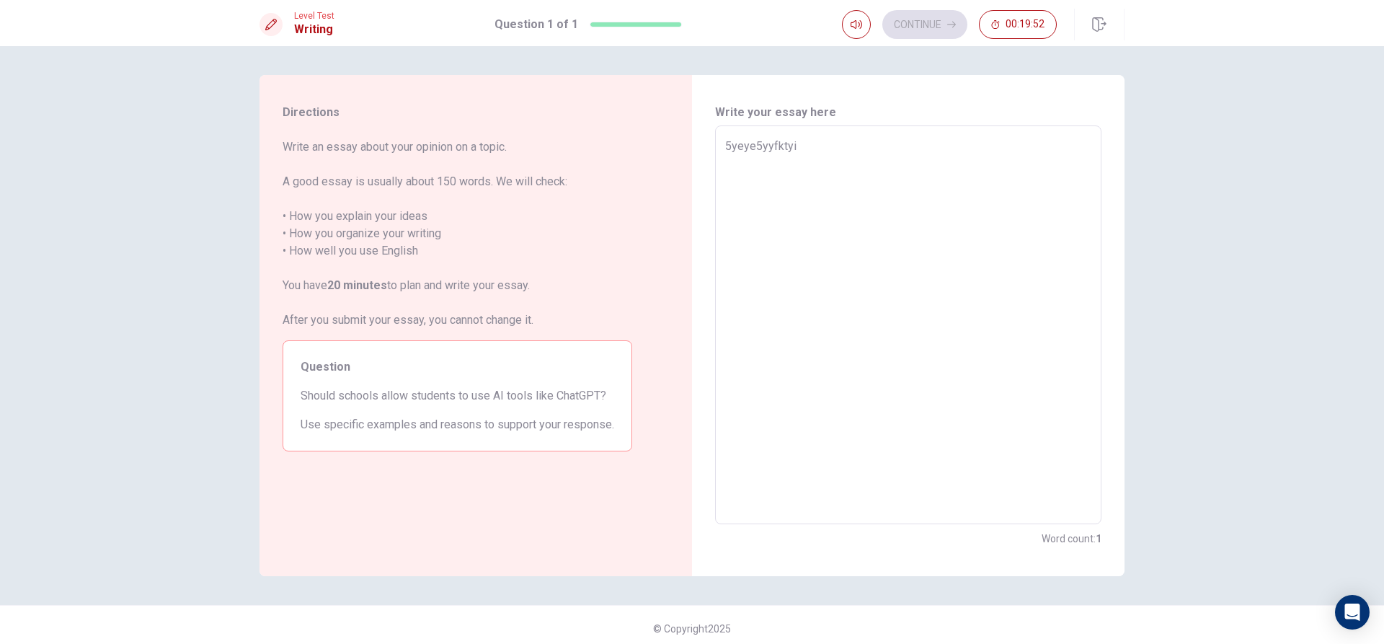
type textarea "x"
type textarea "5yeye5yyfktyi75"
type textarea "x"
type textarea "5yeye5yyfktyi75i"
type textarea "x"
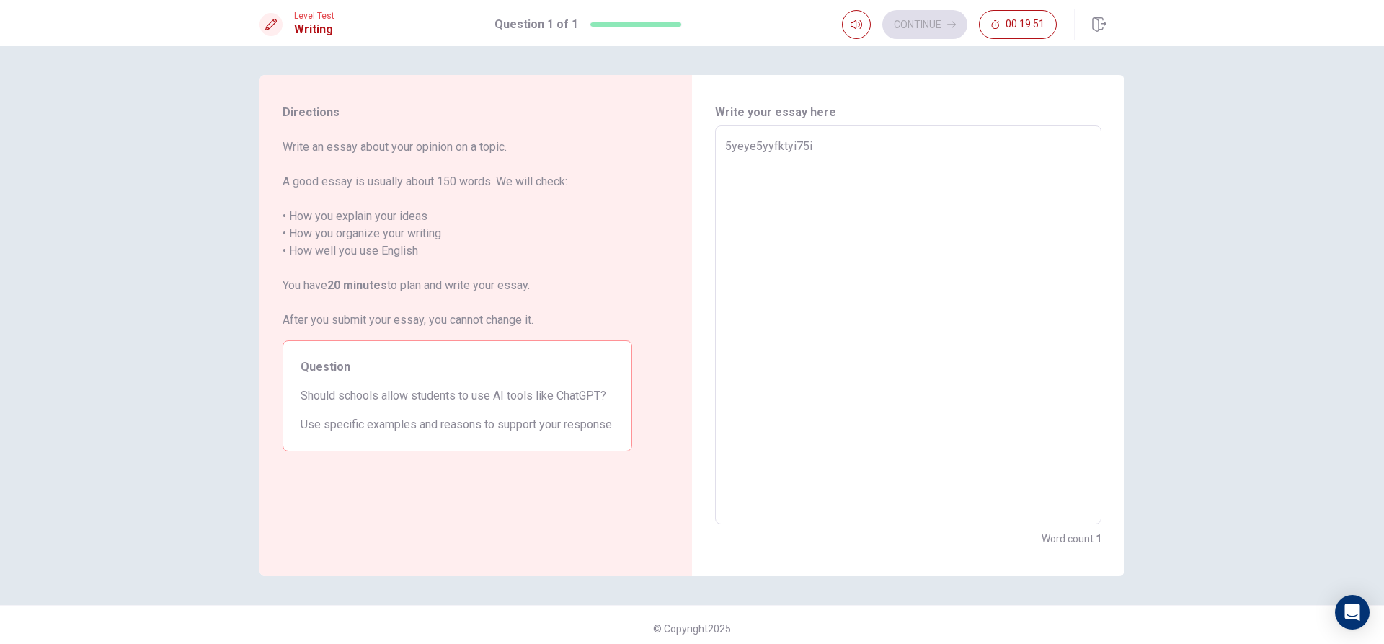
type textarea "5yeye5yyfktyi75id"
type textarea "x"
type textarea "5yeye5yyfktyi75idi"
type textarea "x"
type textarea "5yeye5yyfktyi75idii"
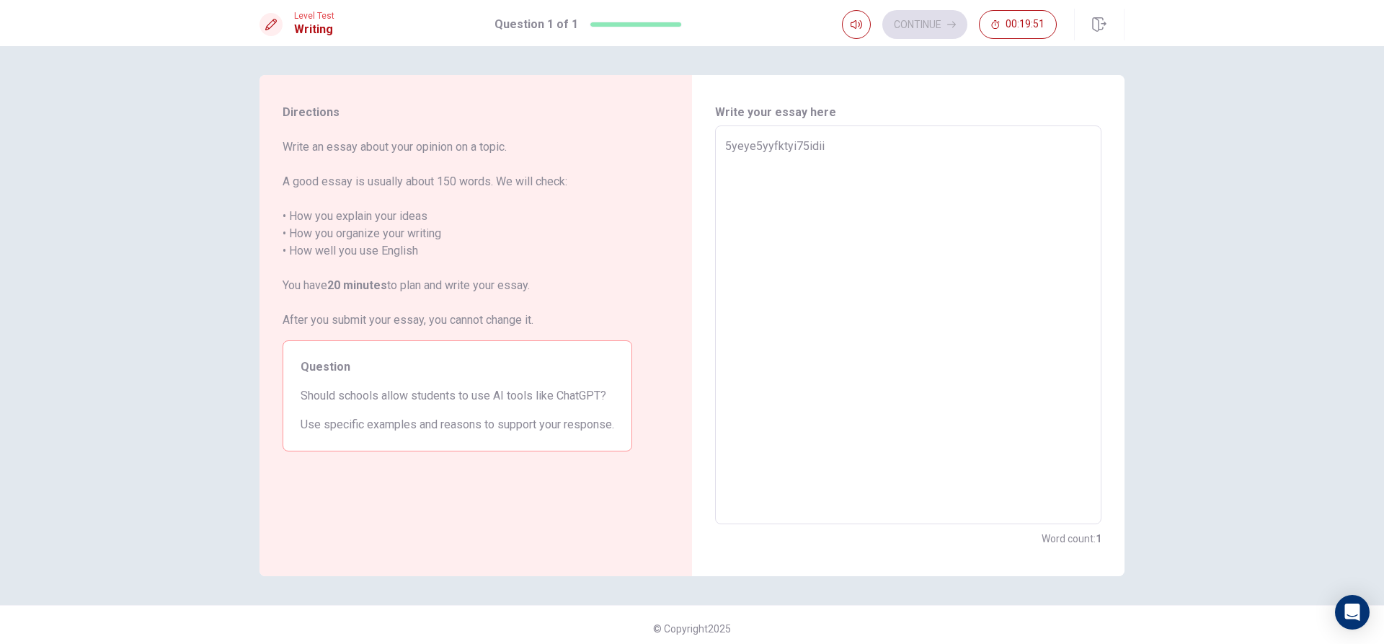
type textarea "x"
type textarea "5yeye5yyfktyi75idiii"
type textarea "x"
type textarea "5yeye5yyfktyi75idiii65"
type textarea "x"
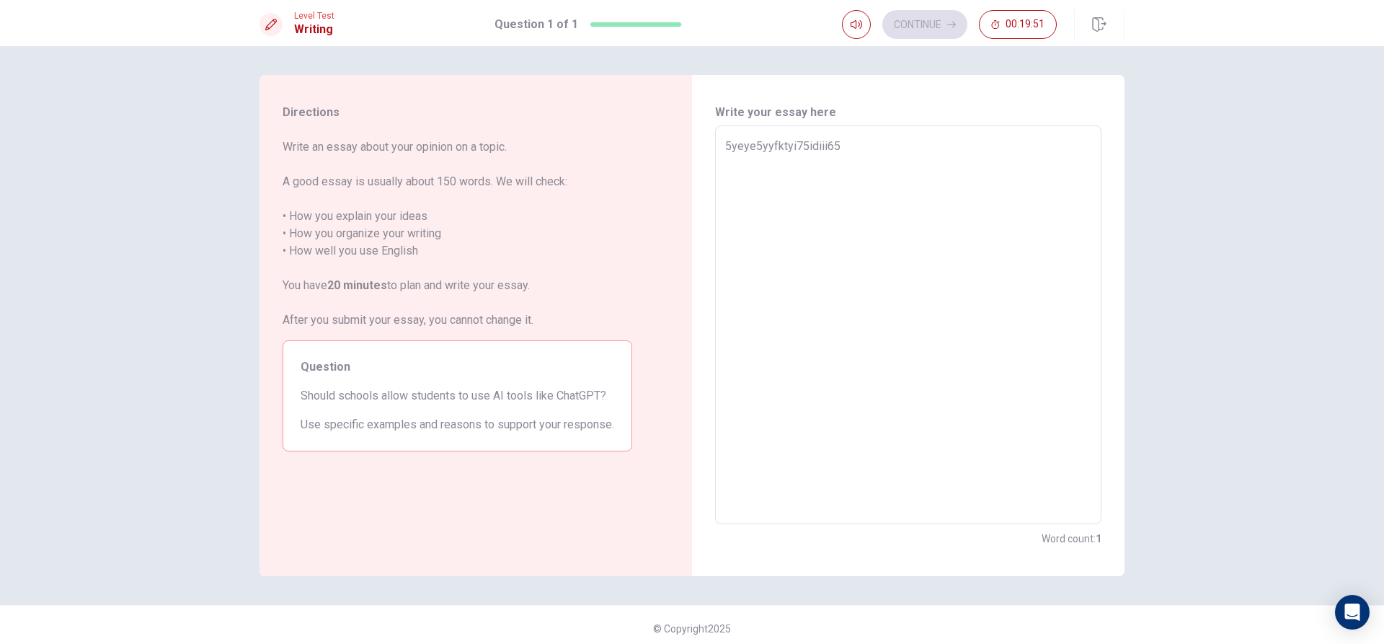
type textarea "5yeye5yyfktyi75idiii65i"
type textarea "x"
type textarea "5yeye5yyfktyi75idiii65ir"
type textarea "x"
type textarea "5yeye5yyfktyi75idiii65irl"
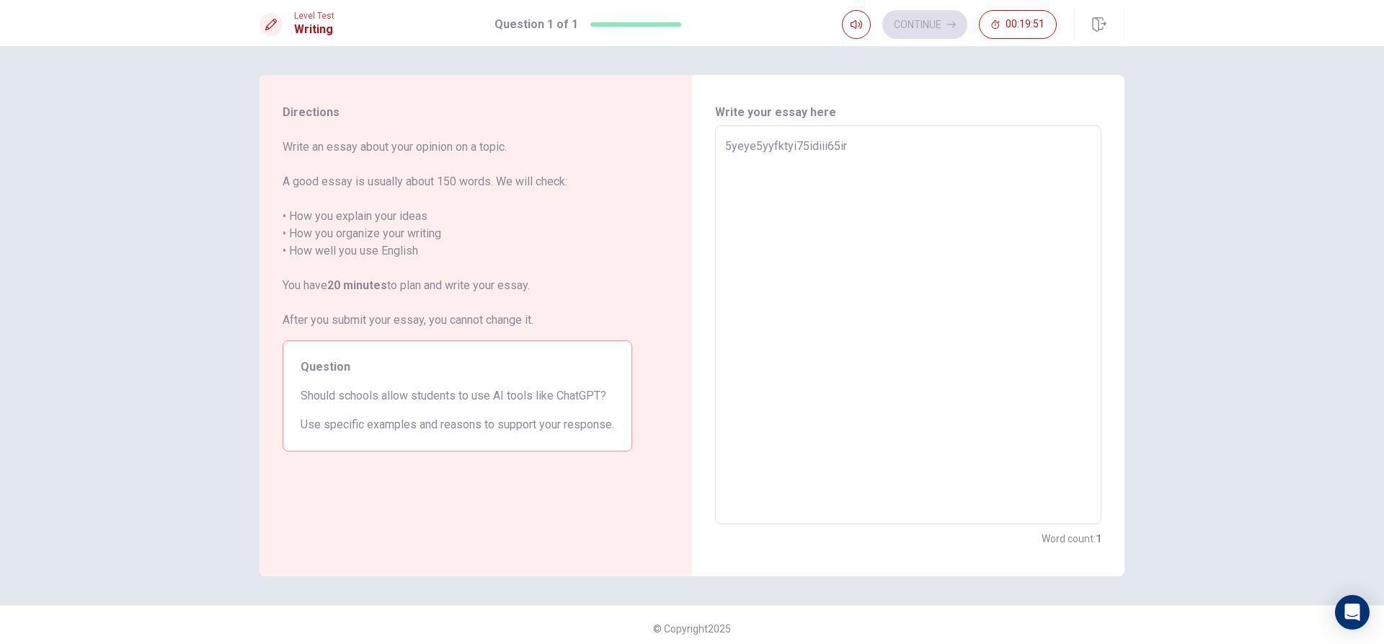
type textarea "x"
type textarea "5yeye5yyfktyi75idiii65irlu"
type textarea "x"
type textarea "5yeye5yyfktyi75idiii65irlul"
type textarea "x"
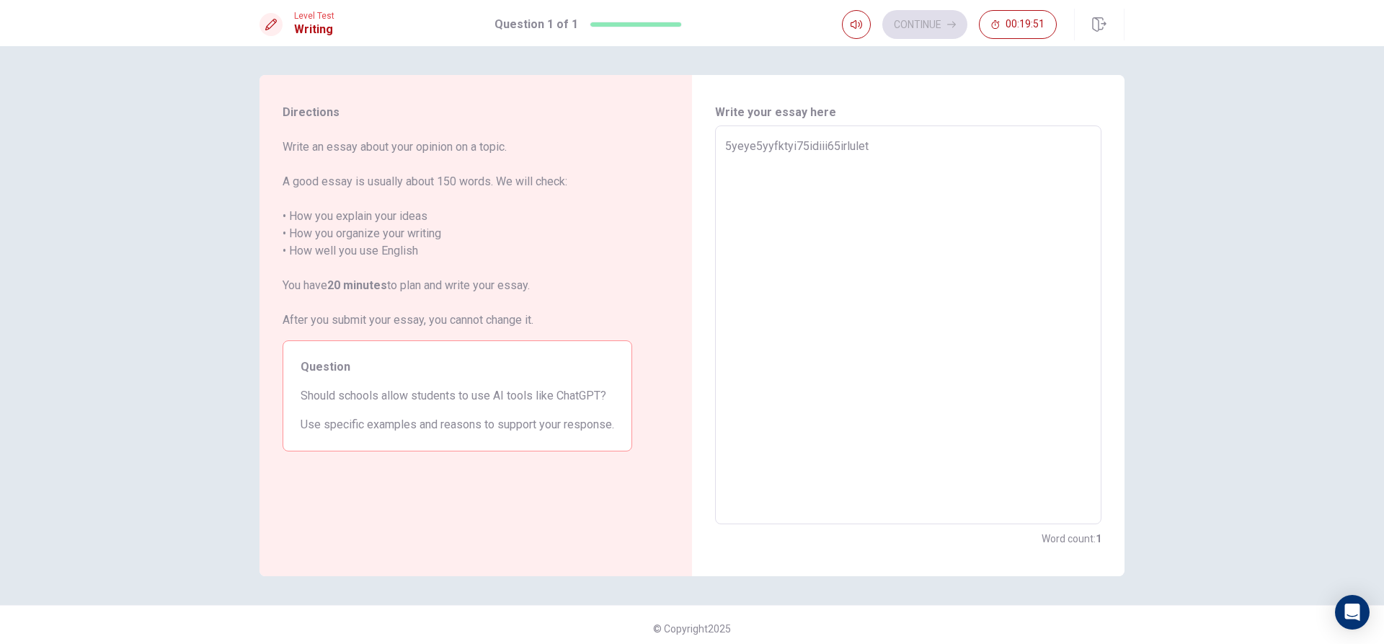
type textarea "5yeye5yyfktyi75idiii65irluletm"
type textarea "x"
type textarea "5yeye5yyfktyi75idiii65irluletmu"
type textarea "x"
type textarea "5yeye5yyfktyi75idiii65irluletmum"
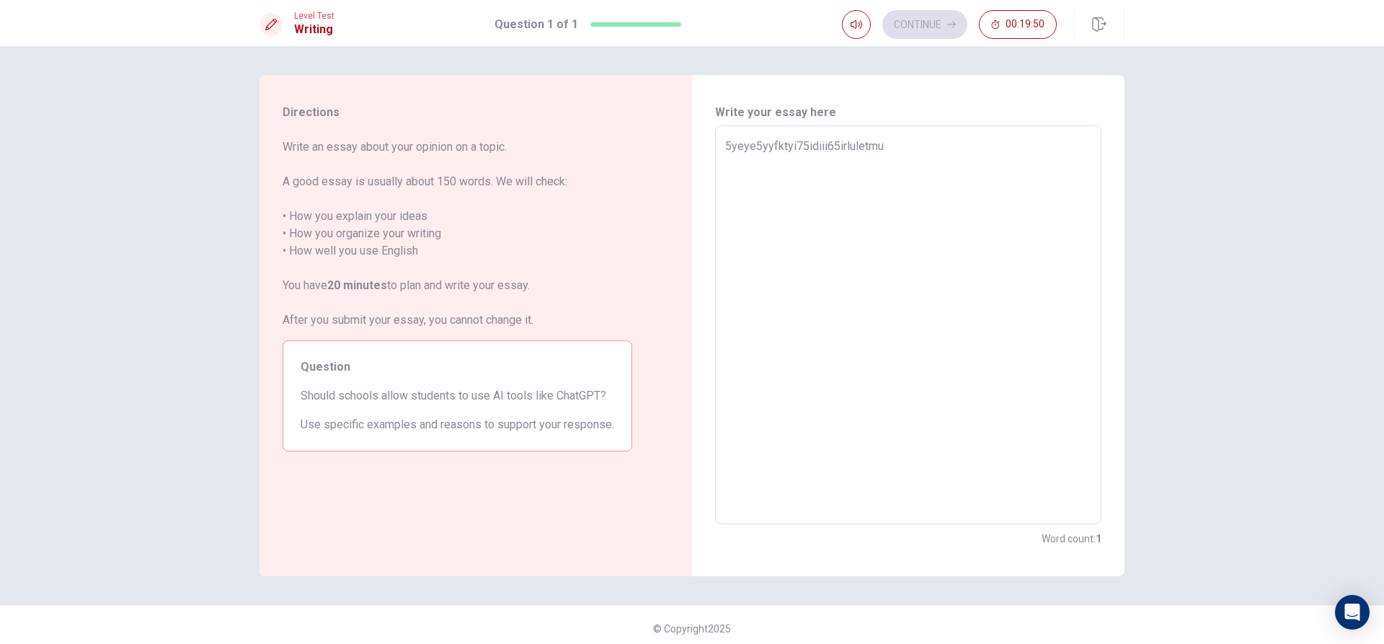
type textarea "x"
type textarea "5yeye5yyfktyi75idiii65irluletmumy"
type textarea "x"
type textarea "5yeye5yyfktyi75idiii65irluletmumyer"
type textarea "x"
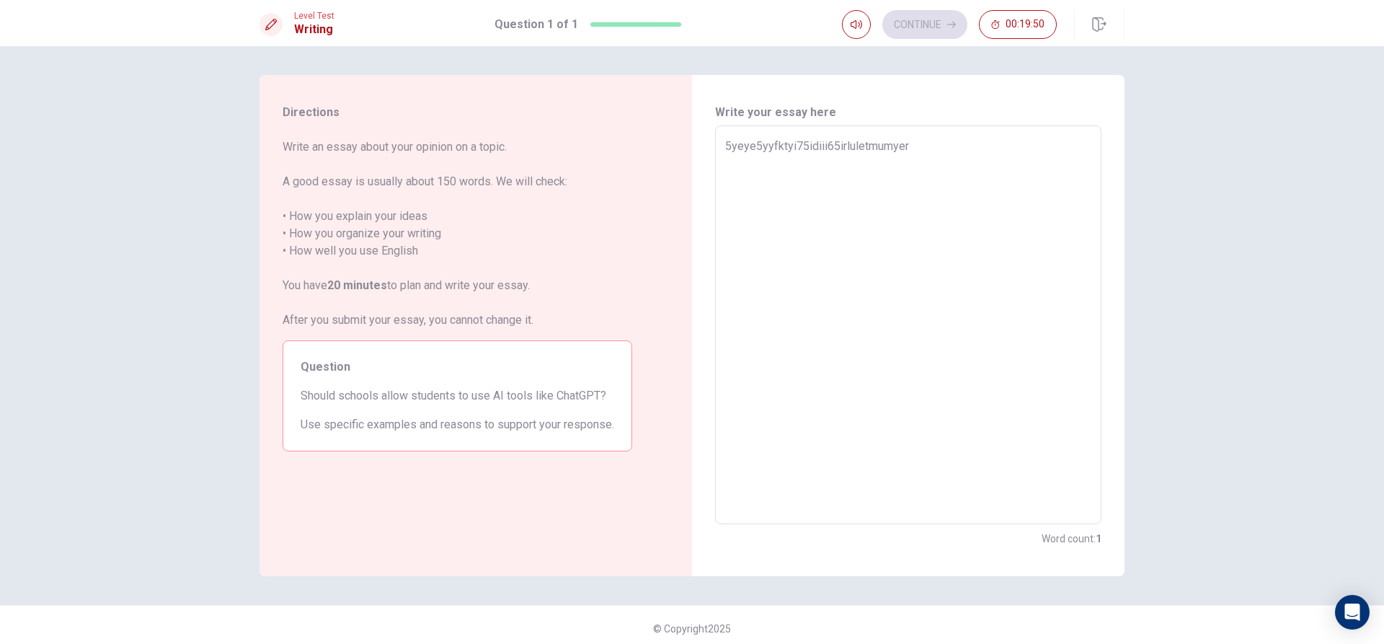
type textarea "5yeye5yyfktyi75idiii65irluletmumyerm"
type textarea "x"
type textarea "5yeye5yyfktyi75idiii65irluletmumyermy"
type textarea "x"
type textarea "5yeye5yyfktyi75idiii65irluletmumyermyikr"
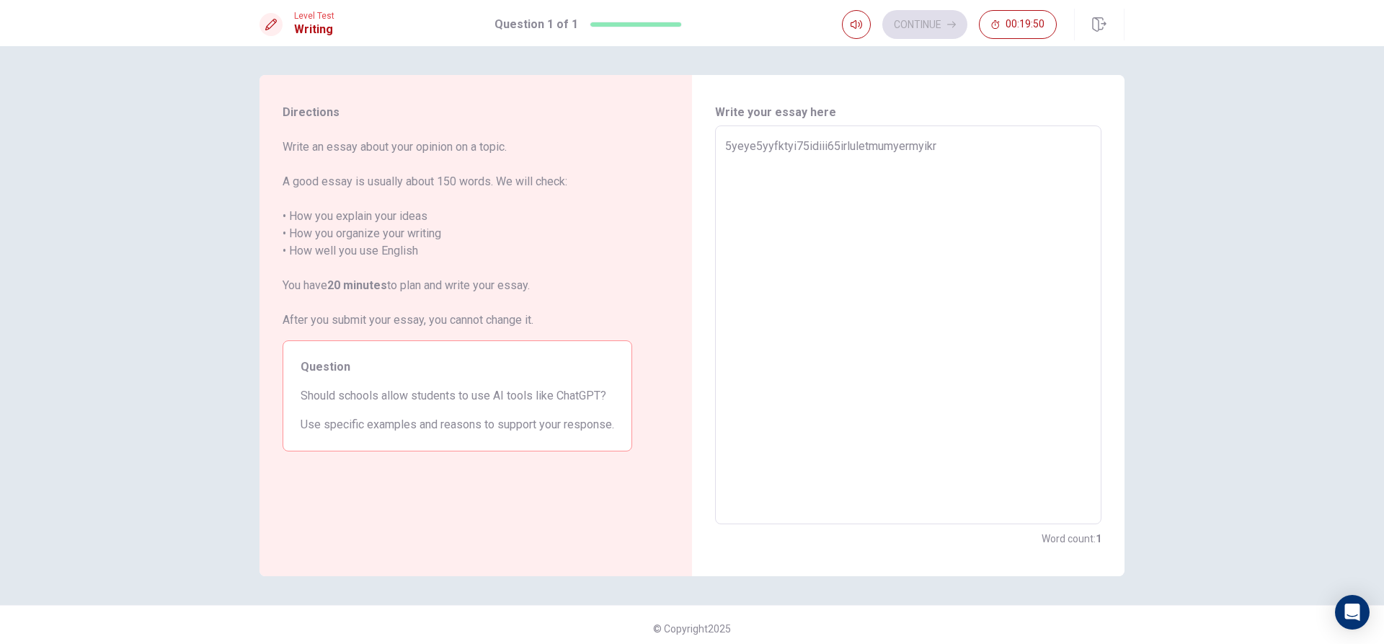
type textarea "x"
type textarea "5yeye5yyfktyi75idiii65irluletmumyermyikrkrkr"
type textarea "x"
type textarea "5yeye5yyfktyi75idiii65irluletmumyermyikrkrkrkr"
type textarea "x"
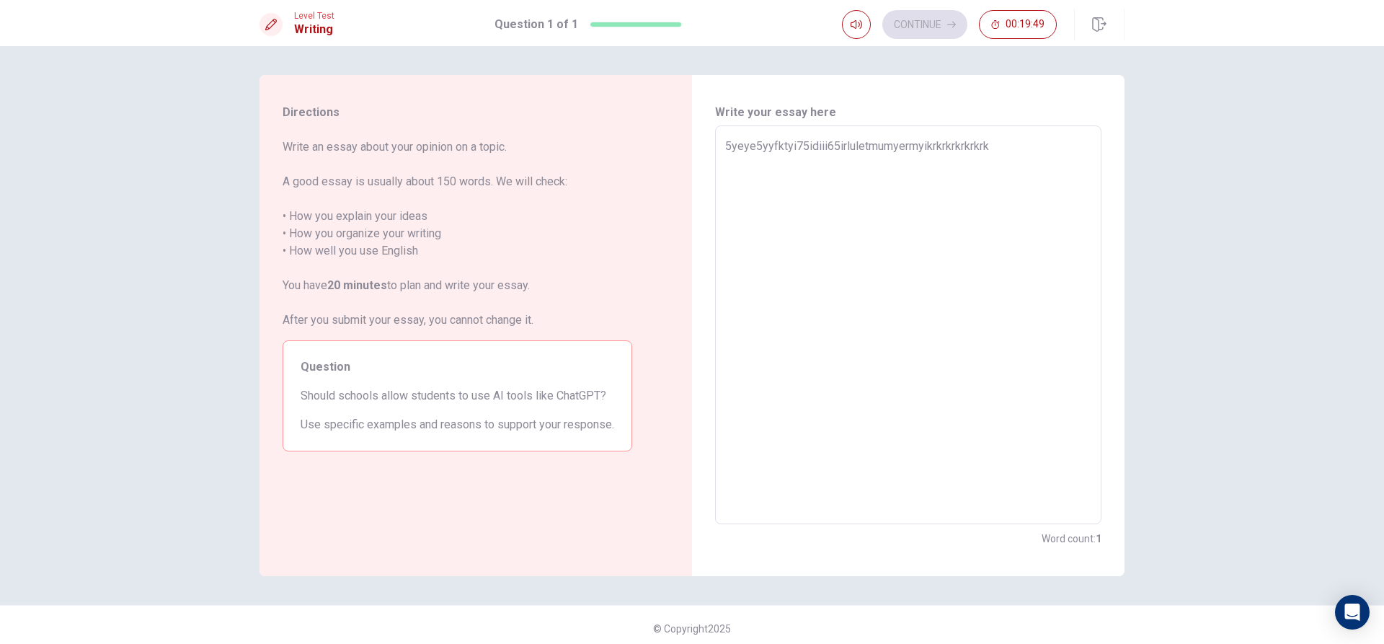
type textarea "5yeye5yyfktyi75idiii65irluletmumyermyikrkrkrkrkrkrkr"
type textarea "x"
type textarea "5yeye5yyfktyi75idiii65irluletmumyermyikrkrkrkrkrkrkrkr"
type textarea "x"
type textarea "5yeye5yyfktyi75idiii65irluletmumyermyikrkrkrkrkrkrkrkrkr"
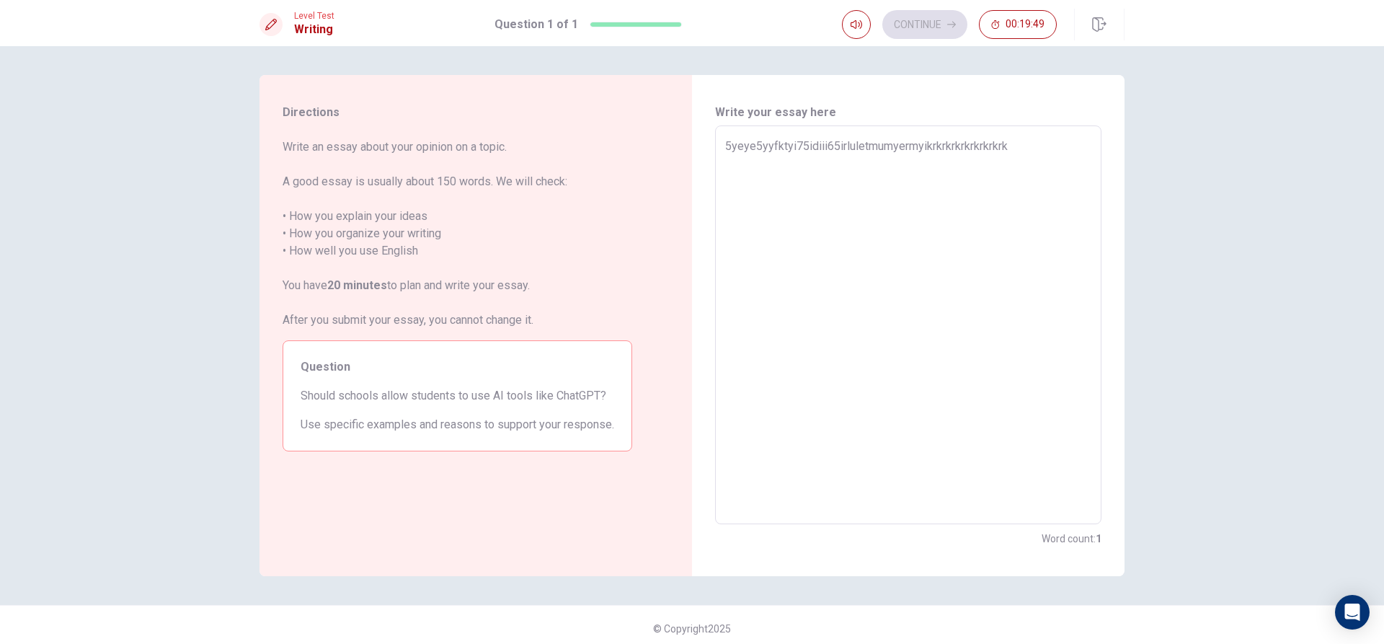
type textarea "x"
type textarea "5yeye5yyfktyi75idiii65irluletmumyermyikrkrkrkrkrkrkrkrkrkrkr"
type textarea "x"
type textarea "5yeye5yyfktyi75idiii65irluletmumyermyikrkrkrkrkrkrkrkrkrkrkrkr"
type textarea "x"
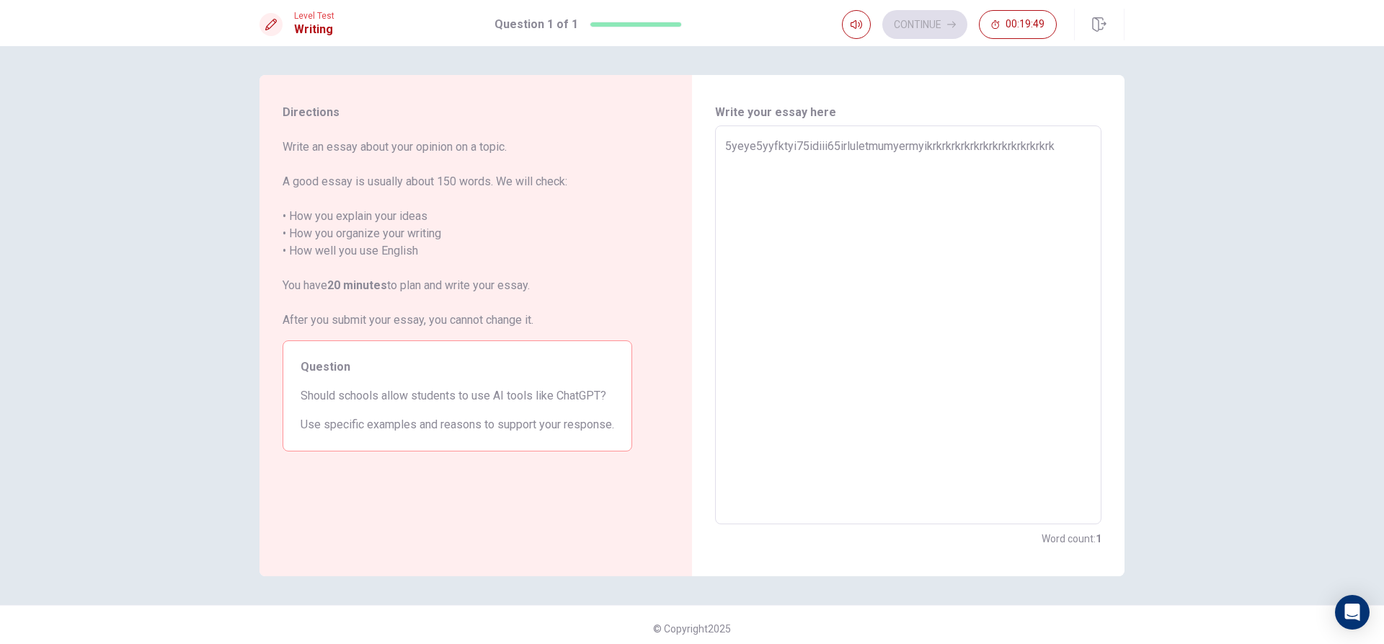
type textarea "5yeye5yyfktyi75idiii65irluletmumyermyikrkrkrkrkrkrkrkrkrkrkrkrkrkr"
type textarea "x"
type textarea "5yeye5yyfktyi75idiii65irluletmumyermyikrkrkrkrkrkrkrkrkrkrkrkrkrkrkr"
type textarea "x"
type textarea "5yeye5yyfktyi75idiii65irluletmumyermyikrkrkrkrkrkrkrkrkrkrkrkrkrkrkrkr"
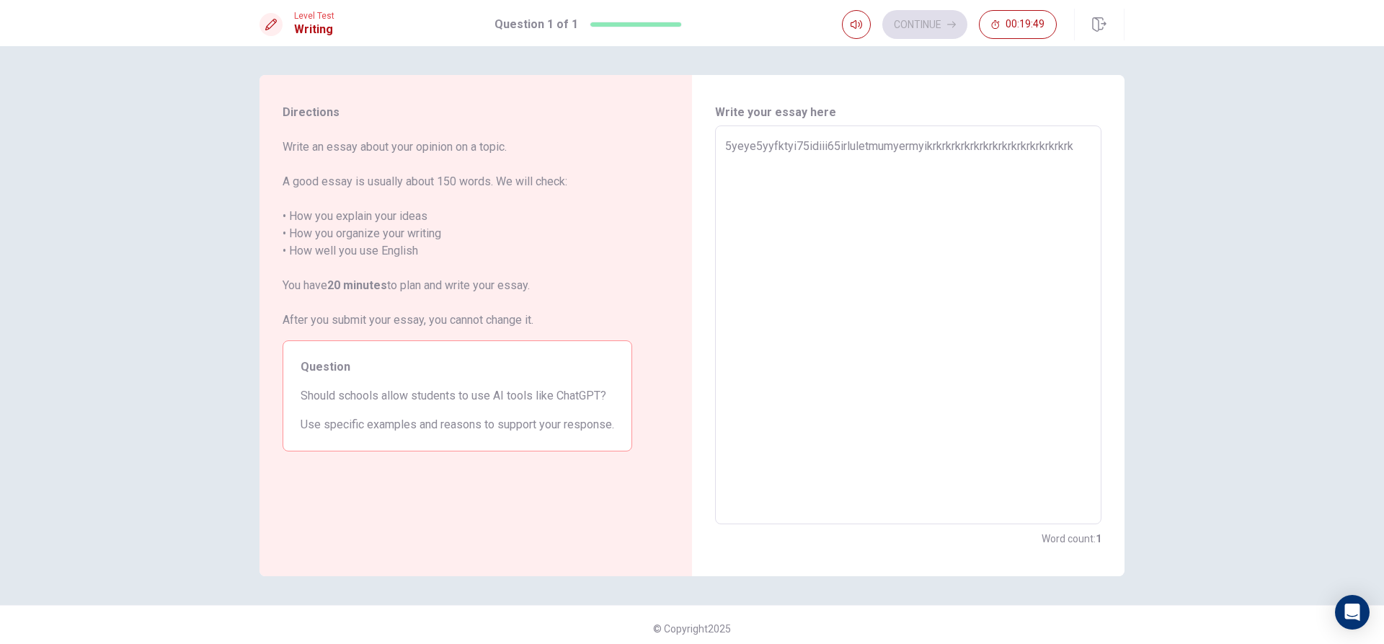
type textarea "x"
type textarea "5yeye5yyfktyi75idiii65irluletmumyermyikrkrkrkrkrkrkrkrkrkrkrkrkrkrkrkrkr"
type textarea "x"
type textarea "5yeye5yyfktyi75idiii65irluletmumyermyikrkrkrkrkrkrkrkrkrkrkrkrkrkrkrkrkrkrkr"
type textarea "x"
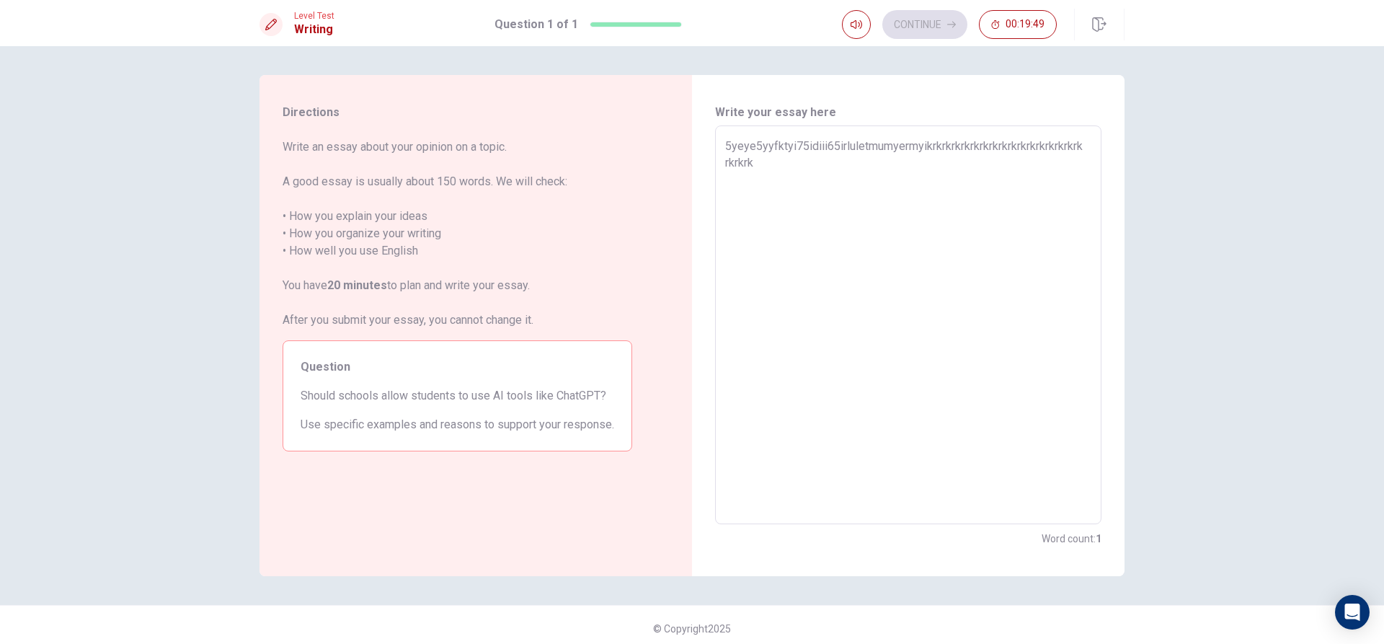
type textarea "5yeye5yyfktyi75idiii65irluletmumyermyikrkrkrkrkrkrkrkrkrkrkrkrkrkrkrkrkrkrkrkr"
type textarea "x"
type textarea "5yeye5yyfktyi75idiii65irluletmumyermyikrkrkrkrkrkrkrkrkrkrkrkrkrkrkrkrkrkrkrkrk…"
type textarea "x"
type textarea "5yeye5yyfktyi75idiii65irluletmumyermyikrkrkrkrkrkrkrkrkrkrkrkrkrkrkrkrkrkrkrkrk…"
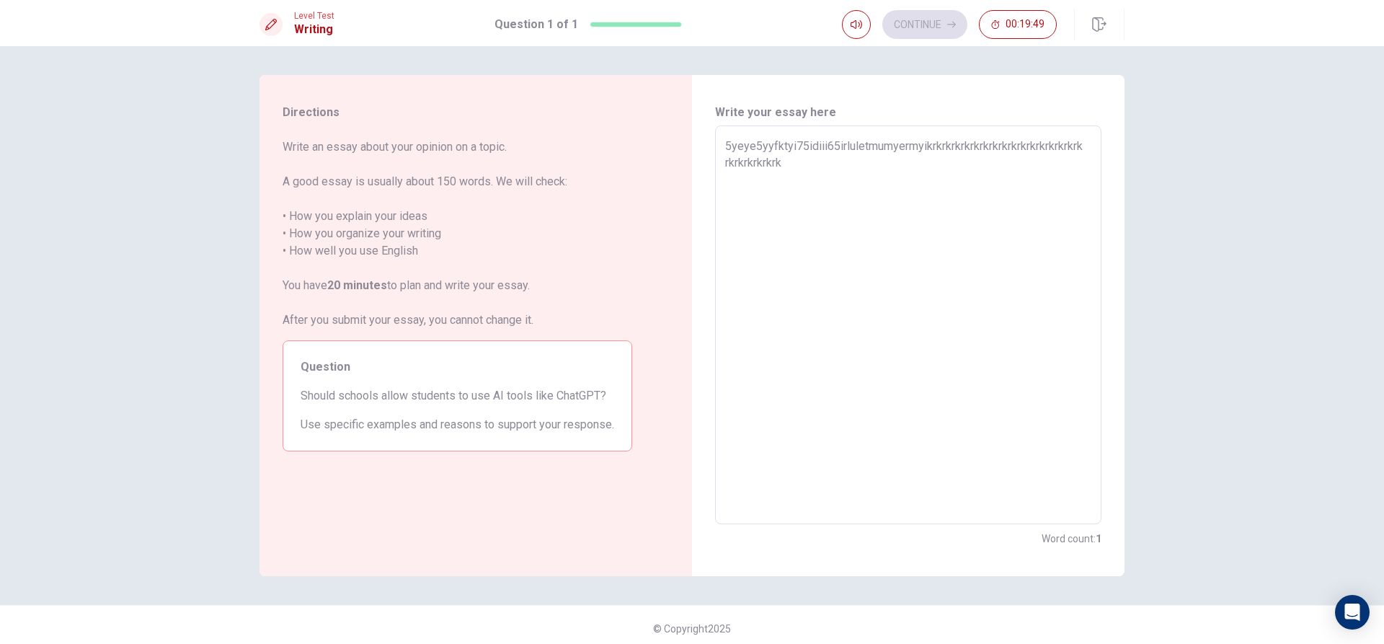
type textarea "x"
type textarea "5yeye5yyfktyi75idiii65irluletmumyermyikrkrkrkrkrkrkrkrkrkrkrkrkrkrkrkrkrkrkrkrk…"
type textarea "x"
type textarea "5yeye5yyfktyi75idiii65irluletmumyermyikrkrkrkrkrkrkrkrkrkrkrkrkrkrkrkrkrkrkrkrk…"
type textarea "x"
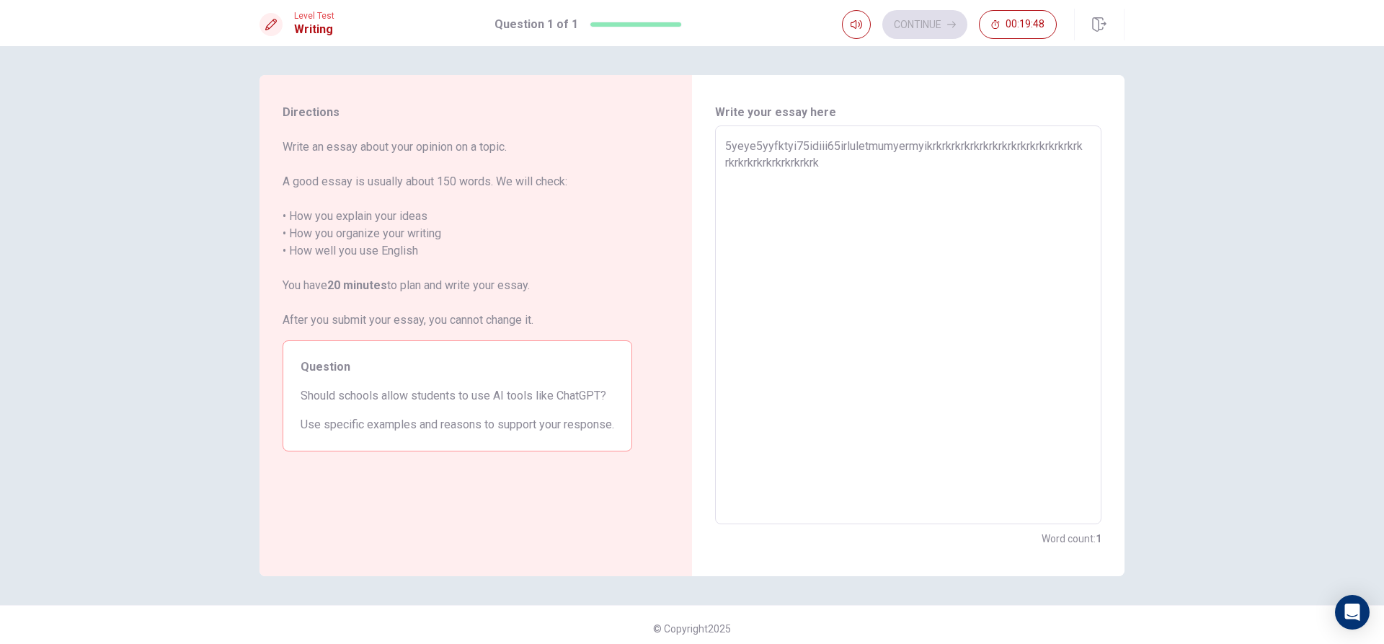
type textarea "5yeye5yyfktyi75idiii65irluletmumyermyikrkrkrkrkrkrkrkrkrkrkrkrkrkrkrkrkrkrkrkrk…"
type textarea "x"
type textarea "5yeye5yyfktyi75idiii65irluletmumyermyikrkrkrkrkrkrkrkrkrkrkrkrkrkrkrkrkrkrkrkrk…"
type textarea "x"
type textarea "5yeye5yyfktyi75idiii65irluletmumyermyikrkrkrkrkrkrkrkrkrkrkrkrkrkrkrkrkrkrkrkrk…"
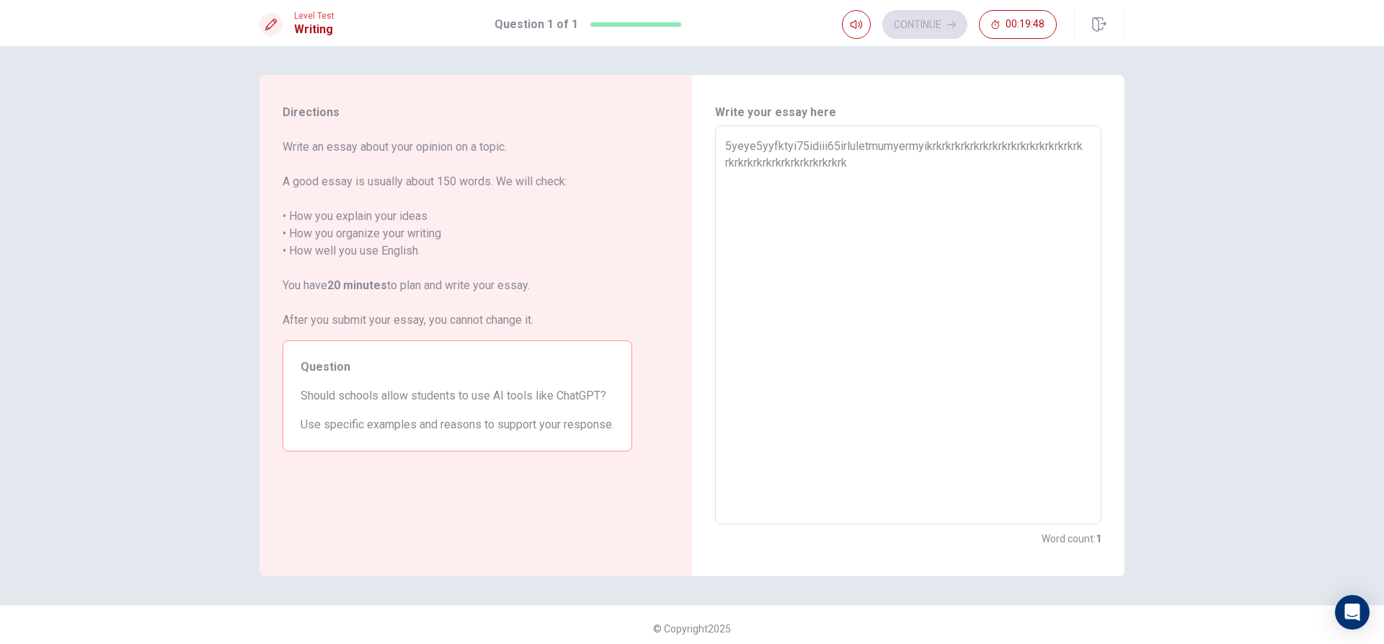
type textarea "x"
type textarea "5yeye5yyfktyi75idiii65irluletmumyermyikrkrkrkrkrkrkrkrkrkrkrkrkrkrkrkrkrkrkrkrk…"
type textarea "x"
type textarea "5yeye5yyfktyi75idiii65irluletmumyermyikrkrkrkrkrkrkrkrkrkrkrkrkrkrkrkrkrkrkrkrk…"
type textarea "x"
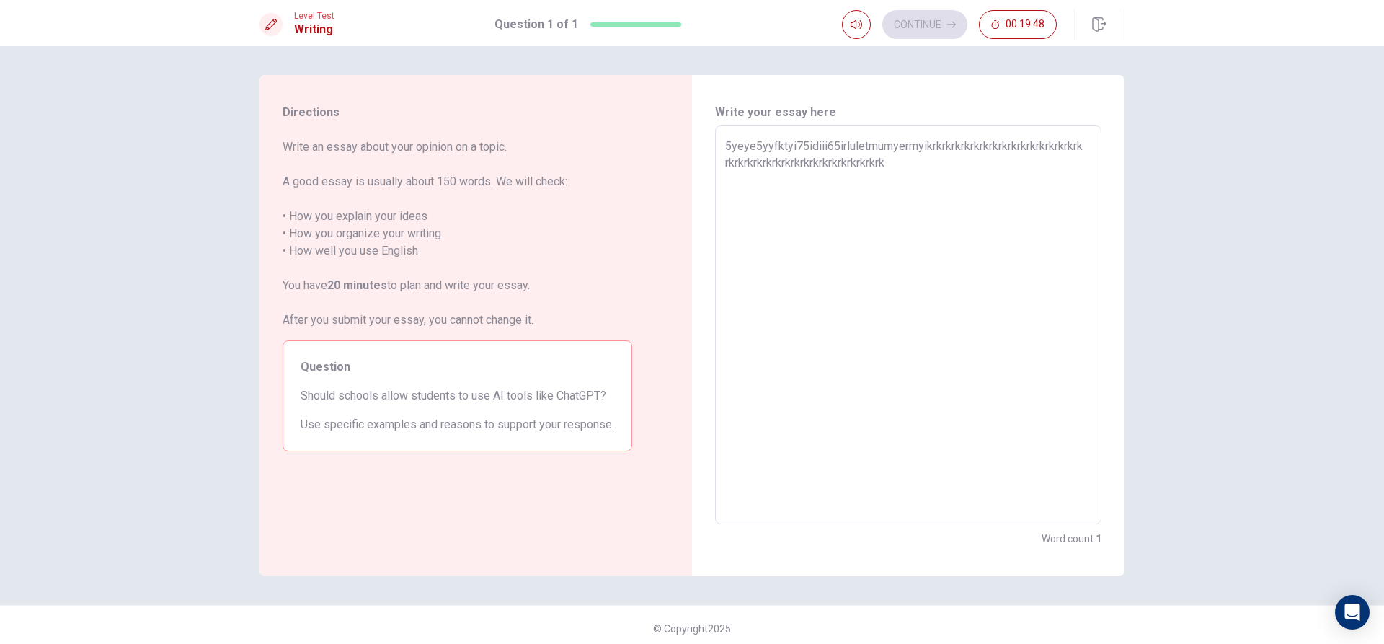
type textarea "5yeye5yyfktyi75idiii65irluletmumyermyikrkrkrkrkrkrkrkrkrkrkrkrkrkrkrkrkrkrkrkrk…"
type textarea "x"
type textarea "5yeye5yyfktyi75idiii65irluletmumyermyikrkrkrkrkrkrkrkrkrkrkrkrkrkrkrkrkrkrkrkrk…"
type textarea "x"
type textarea "5yeye5yyfktyi75idiii65irluletmumyermyikrkrkrkrkrkrkrkrkrkrkrkrkrkrkrkrkrkrkrkrk…"
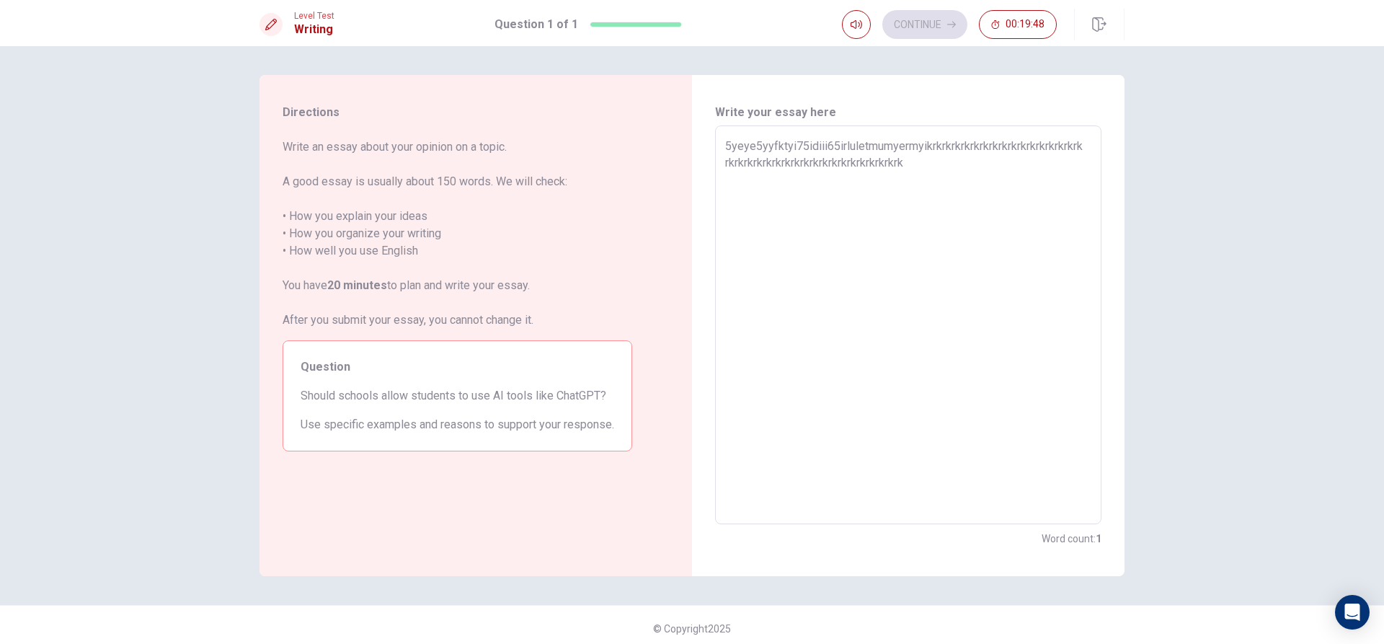
type textarea "x"
type textarea "5yeye5yyfktyi75idiii65irluletmumyermyikrkrkrkrkrkrkrkrkrkrkrkrkrkrkrkrkrkrkrkrk…"
type textarea "x"
type textarea "5yeye5yyfktyi75idiii65irluletmumyermyikrkrkrkrkrkrkrkrkrkrkrkrkrkrkrkrkrkrkrkrk…"
type textarea "x"
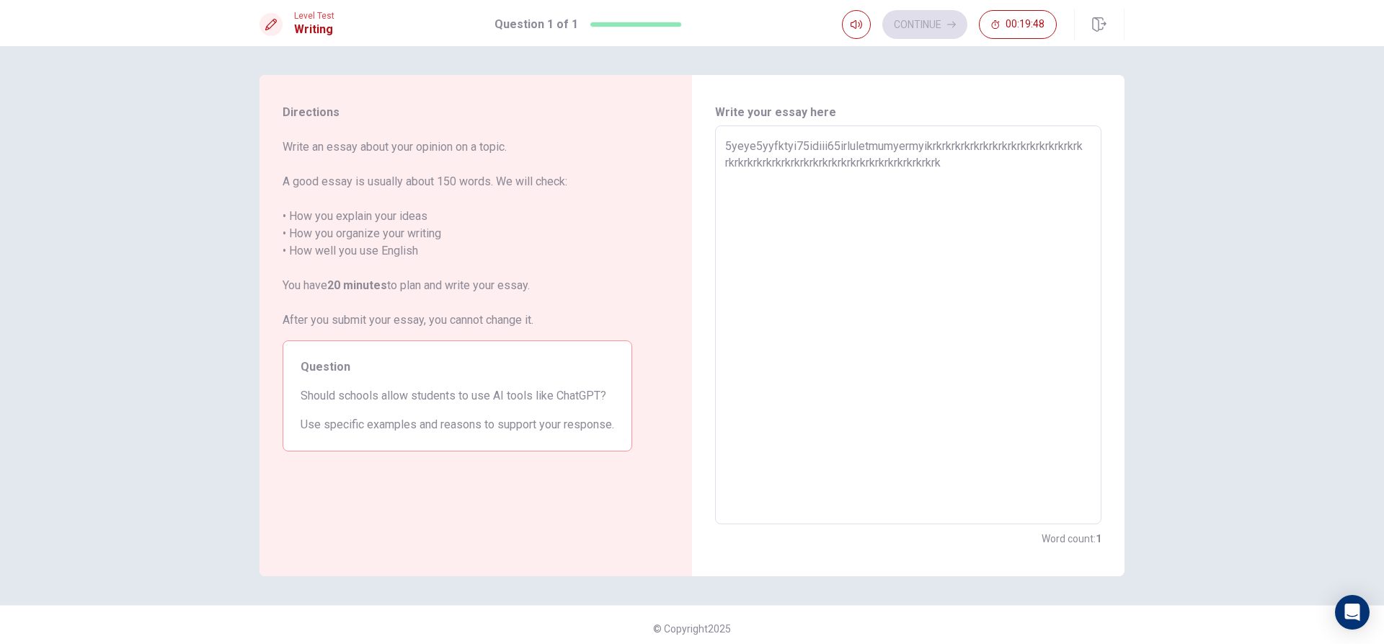
type textarea "5yeye5yyfktyi75idiii65irluletmumyermyikrkrkrkrkrkrkrkrkrkrkrkrkrkrkrkrkrkrkrkrk…"
type textarea "x"
type textarea "5yeye5yyfktyi75idiii65irluletmumyermyikrkrkrkrkrkrkrkrkrkrkrkrkrkrkrkrkrkrkrkrk…"
type textarea "x"
type textarea "5yeye5yyfktyi75idiii65irluletmumyermyikrkrkrkrkrkrkrkrkrkrkrkrkrkrkrkrkrkrkrkrk…"
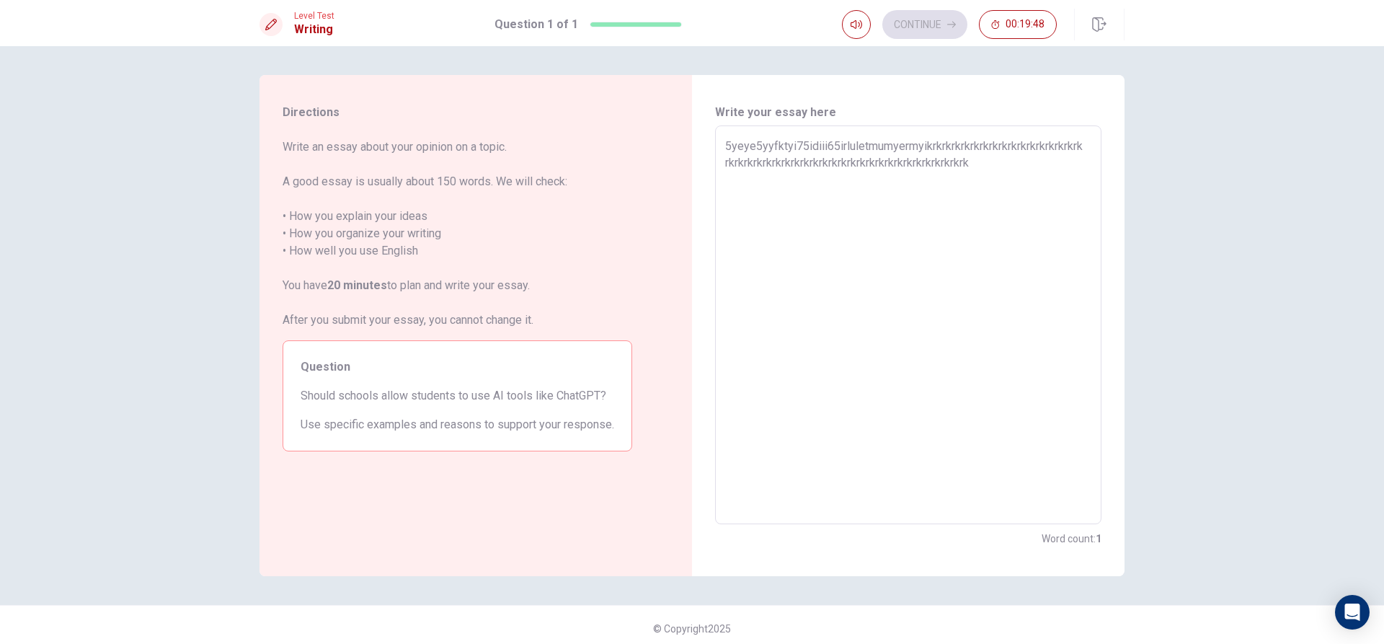
type textarea "x"
type textarea "5yeye5yyfktyi75idiii65irluletmumyermyikrkrkrkrkrkrkrkrkrkrkrkrkrkrkrkrkrkrkrkrk…"
type textarea "x"
type textarea "5yeye5yyfktyi75idiii65irluletmumyermyikrkrkrkrkrkrkrkrkrkrkrkrkrkrkrkrkrkrkrkrk…"
type textarea "x"
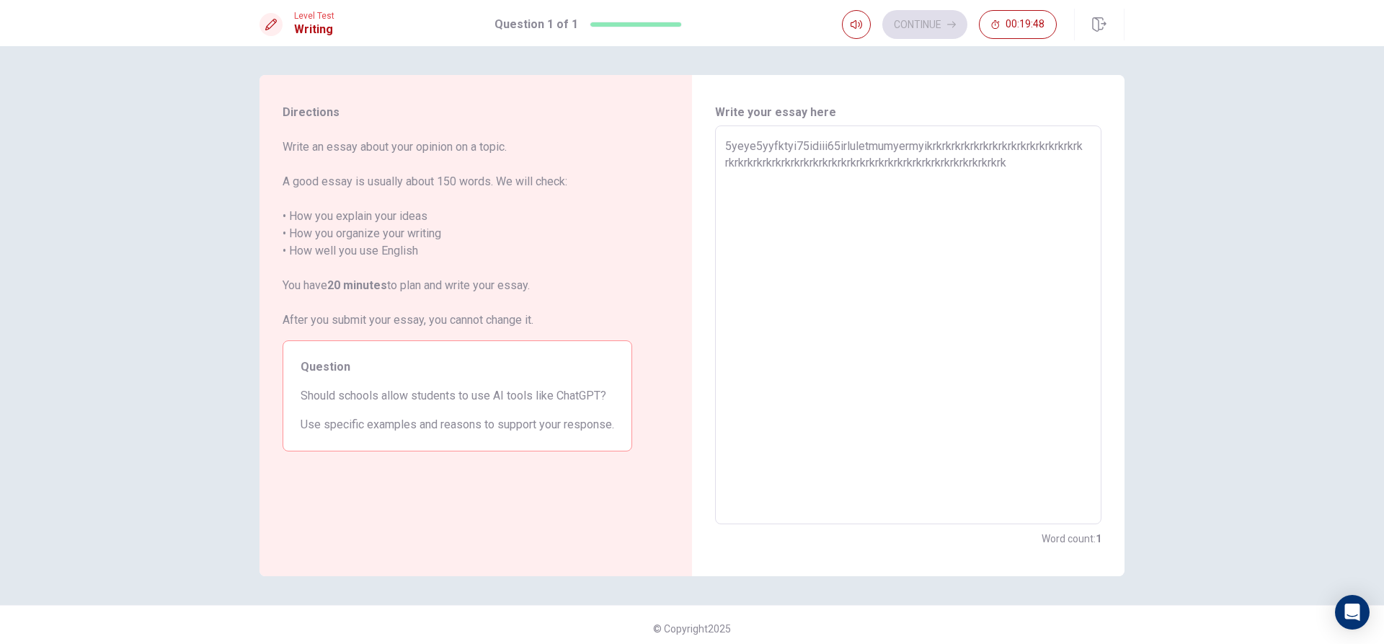
type textarea "5yeye5yyfktyi75idiii65irluletmumyermyikrkrkrkrkrkrkrkrkrkrkrkrkrkrkrkrkrkrkrkrk…"
type textarea "x"
type textarea "5yeye5yyfktyi75idiii65irluletmumyermyikrkrkrkrkrkrkrkrkrkrkrkrkrkrkrkrkrkrkrkrk…"
type textarea "x"
type textarea "5yeye5yyfktyi75idiii65irluletmumyermyikrkrkrkrkrkrkrkrkrkrkrkrkrkrkrkrkrkrkrkrk…"
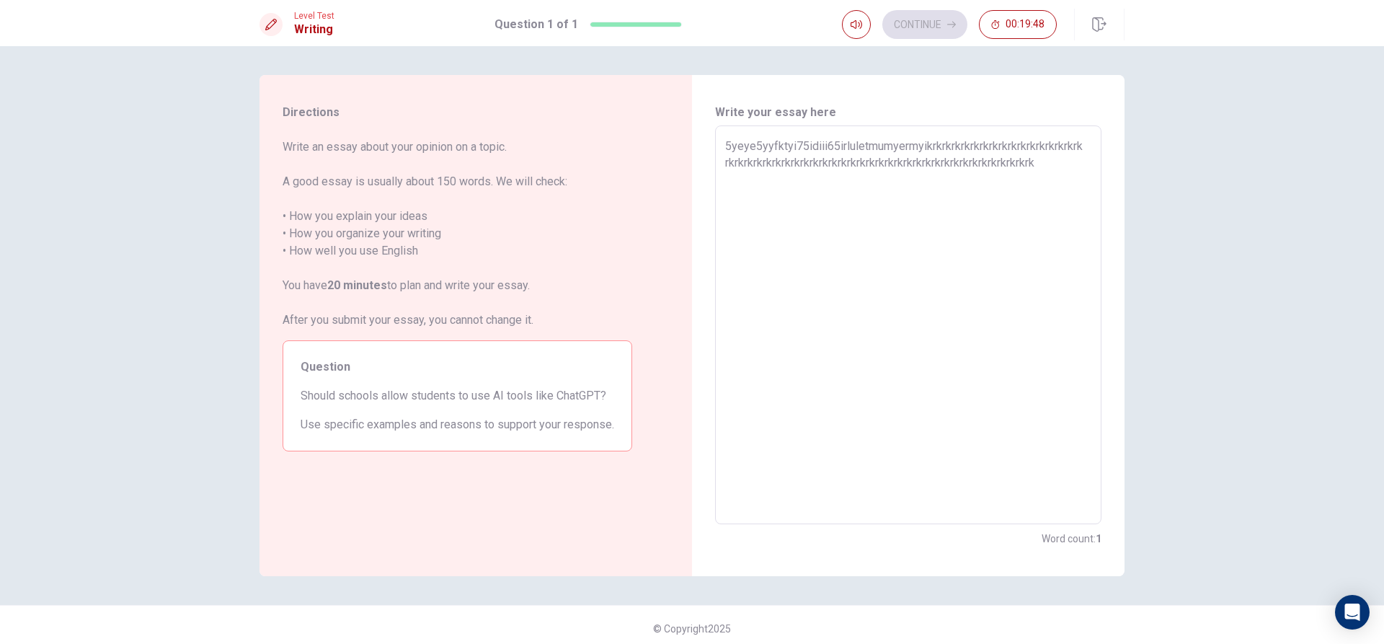
type textarea "x"
type textarea "5yeye5yyfktyi75idiii65irluletmumyermyikrkrkrkrkrkrkrkrkrkrkrkrkrkrkrkrkrkrkrkrk…"
type textarea "x"
type textarea "5yeye5yyfktyi75idiii65irluletmumyermyikrkrkrkrkrkrkrkrkrkrkrkrkrkrkrkrkrkrkrkrk…"
type textarea "x"
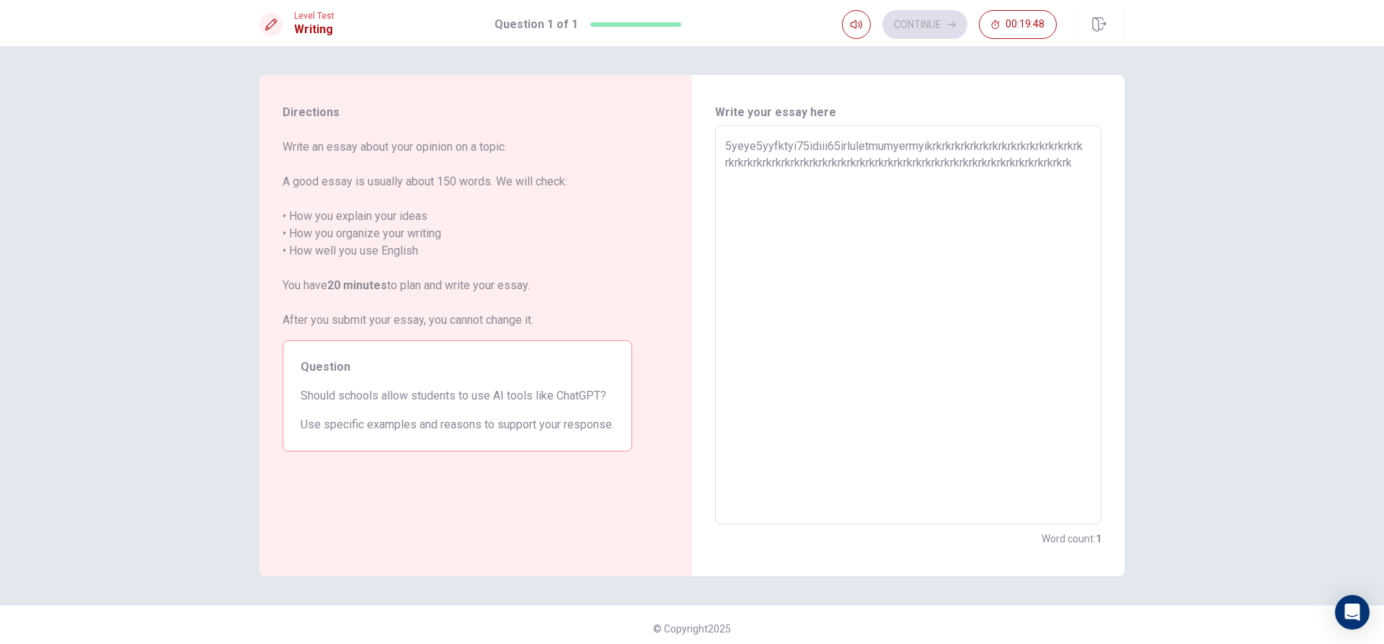
type textarea "5yeye5yyfktyi75idiii65irluletmumyermyikrkrkrkrkrkrkrkrkrkrkrkrkrkrkrkrkrkrkrkrk…"
type textarea "x"
type textarea "5yeye5yyfktyi75idiii65irluletmumyermyikrkrkrkrkrkrkrkrkrkrkrkrkrkrkrkrkrkrkrkrk…"
type textarea "x"
type textarea "5yeye5yyfktyi75idiii65irluletmumyermyikrkrkrkrkrkrkrkrkrkrkrkrkrkrkrkrkrkrkrkrk…"
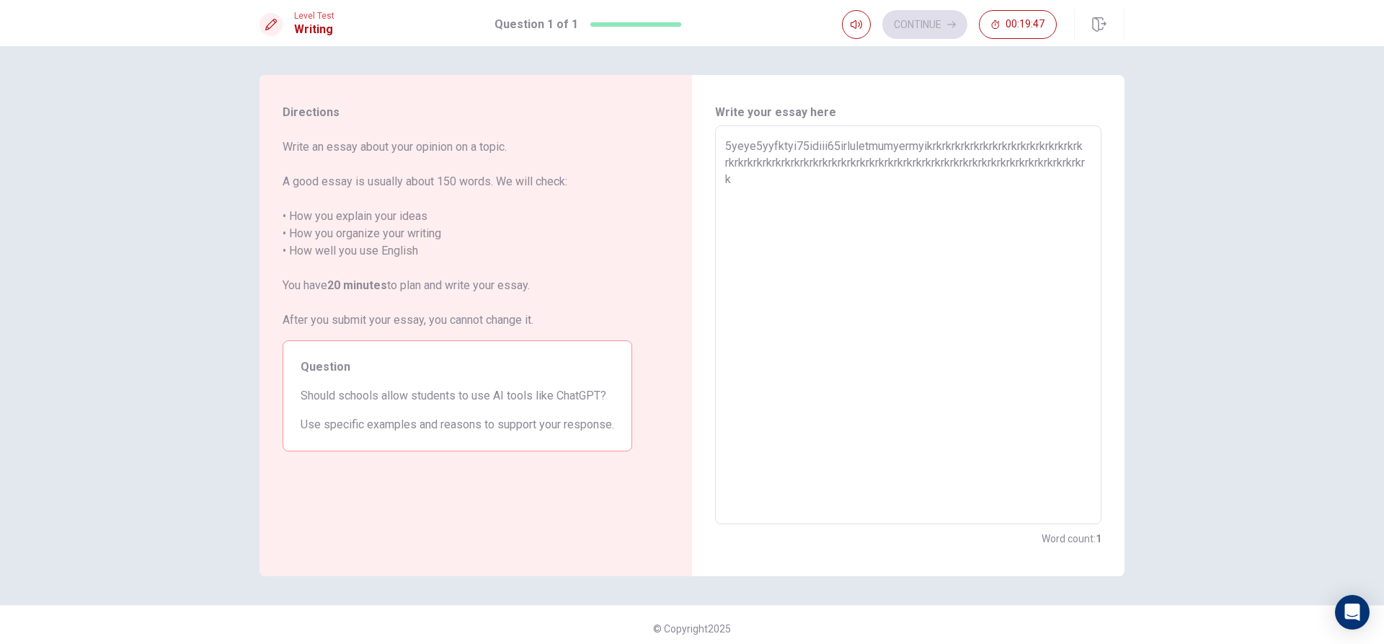
type textarea "x"
type textarea "5yeye5yyfktyi75idiii65irluletmumyermyikrkrkrkrkrkrkrkrkrkrkrkrkrkrkrkrkrkrkrkrk…"
type textarea "x"
type textarea "5yeye5yyfktyi75idiii65irluletmumyermyikrkrkrkrkrkrkrkrkrkrkrkrkrkrkrkrkrkrkrkrk…"
type textarea "x"
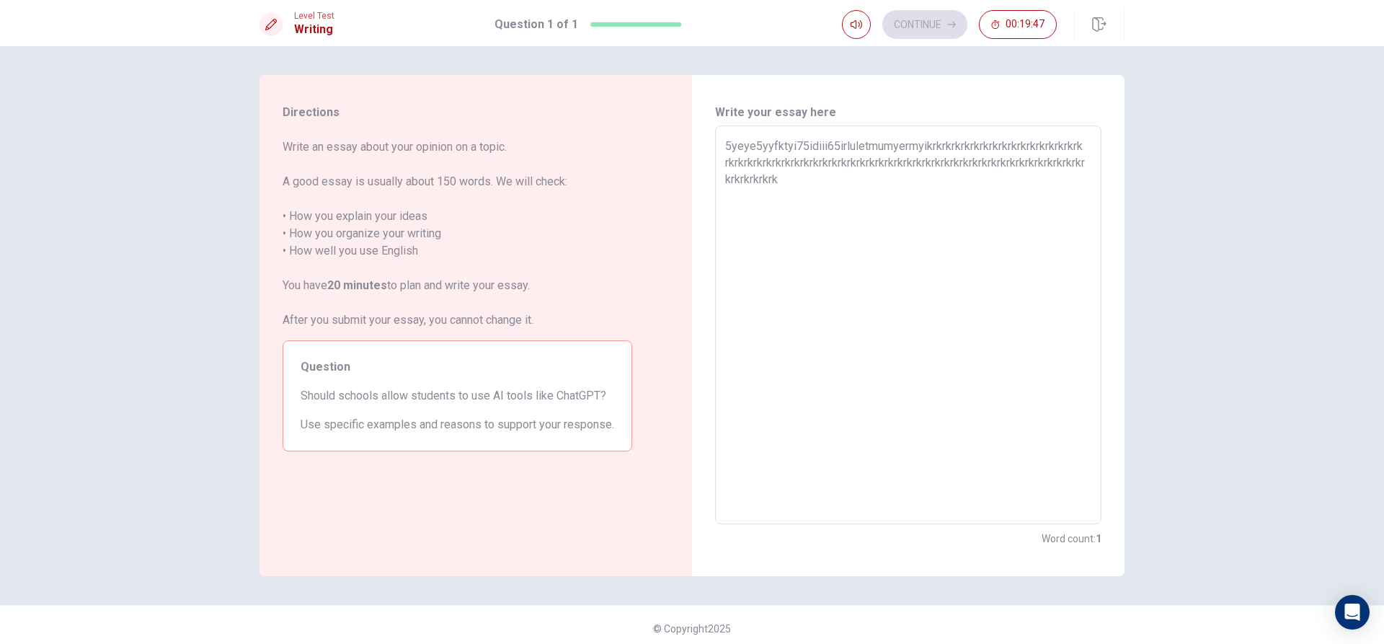
type textarea "5yeye5yyfktyi75idiii65irluletmumyermyikrkrkrkrkrkrkrkrkrkrkrkrkrkrkrkrkrkrkrkrk…"
type textarea "x"
type textarea "5yeye5yyfktyi75idiii65irluletmumyermyikrkrkrkrkrkrkrkrkrkrkrkrkrkrkrkrkrkrkrkrk…"
type textarea "x"
type textarea "5yeye5yyfktyi75idiii65irluletmumyermyikrkrkrkrkrkrkrkrkrkrkrkrkrkrkrkrkrkrkrkrk…"
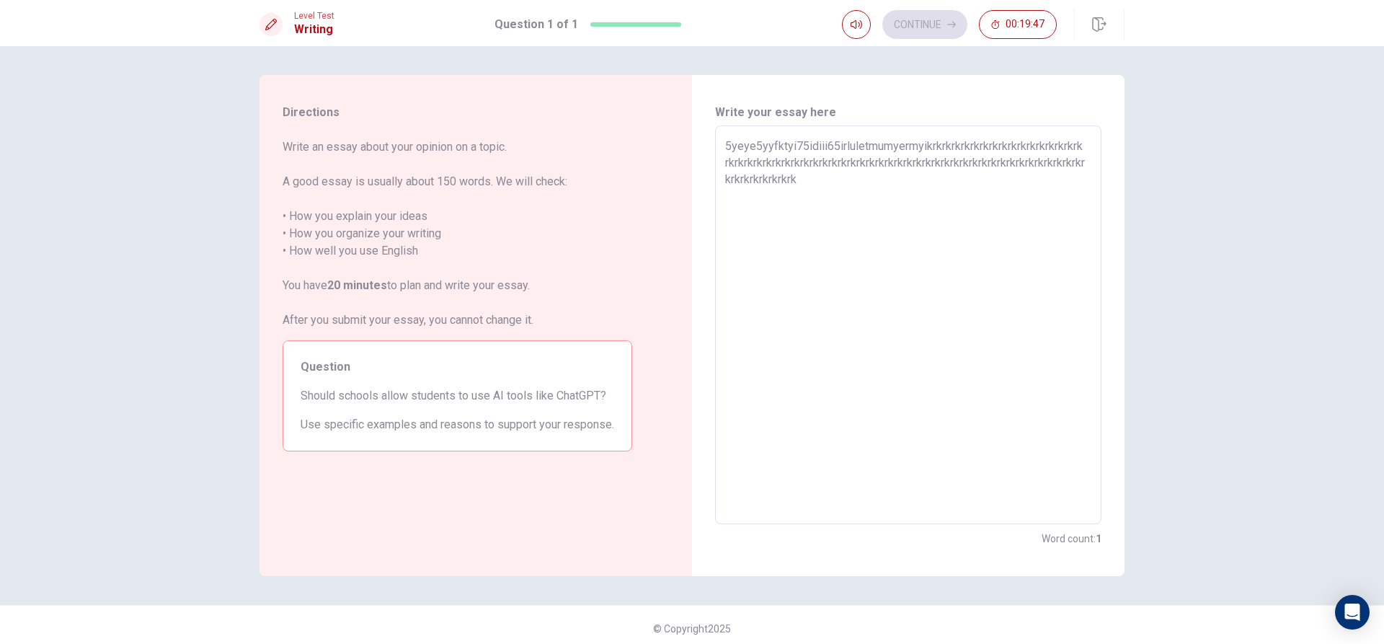
type textarea "x"
type textarea "5yeye5yyfktyi75idiii65irluletmumyermyikrkrkrkrkrkrkrkrkrkrkrkrkrkrkrkrkrkrkrkrk…"
type textarea "x"
type textarea "5yeye5yyfktyi75idiii65irluletmumyermyikrkrkrkrkrkrkrkrkrkrkrkrkrkrkrkrkrkrkrkrk…"
type textarea "x"
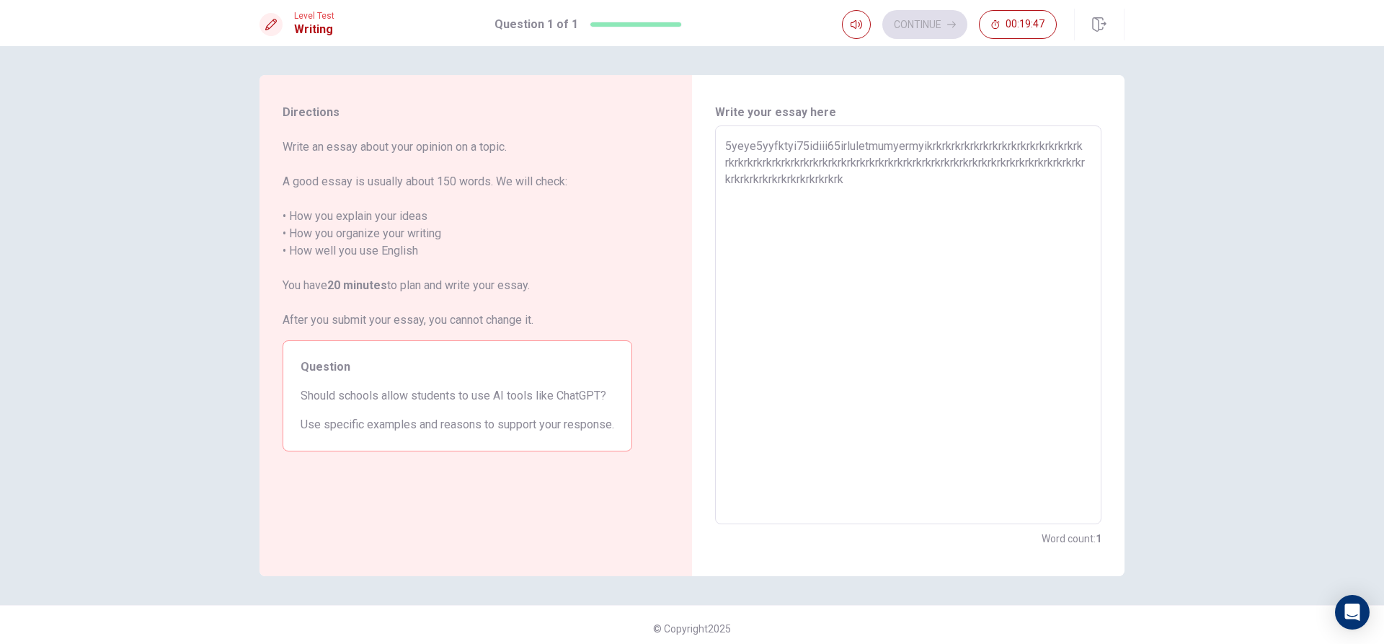
type textarea "5yeye5yyfktyi75idiii65irluletmumyermyikrkrkrkrkrkrkrkrkrkrkrkrkrkrkrkrkrkrkrkrk…"
type textarea "x"
type textarea "5yeye5yyfktyi75idiii65irluletmumyermyikrkrkrkrkrkrkrkrkrkrkrkrkrkrkrkrkrkrkrkrk…"
type textarea "x"
type textarea "5yeye5yyfktyi75idiii65irluletmumyermyikrkrkrkrkrkrkrkrkrkrkrkrkrkrkrkrkrkrkrkrk…"
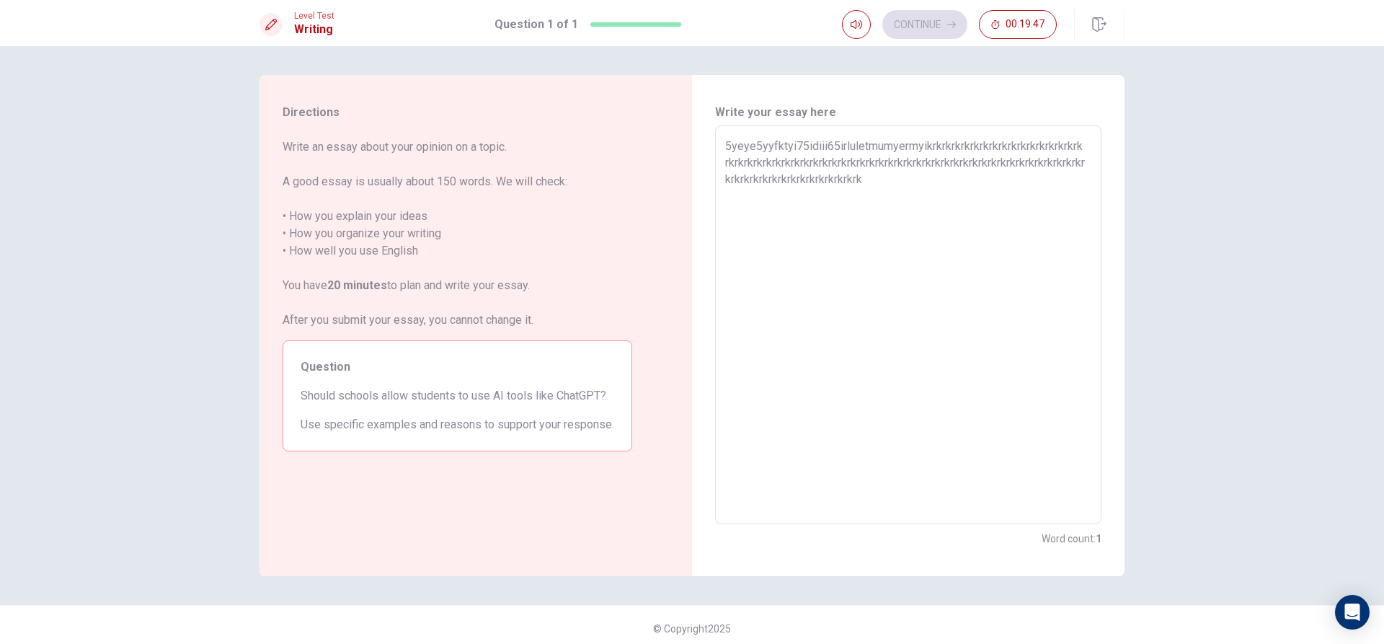
type textarea "x"
type textarea "5yeye5yyfktyi75idiii65irluletmumyermyikrkrkrkrkrkrkrkrkrkrkrkrkrkrkrkrkrkrkrkrk…"
type textarea "x"
type textarea "5yeye5yyfktyi75idiii65irluletmumyermyikrkrkrkrkrkrkrkrkrkrkrkrkrkrkrkrkrkrkrkrk…"
type textarea "x"
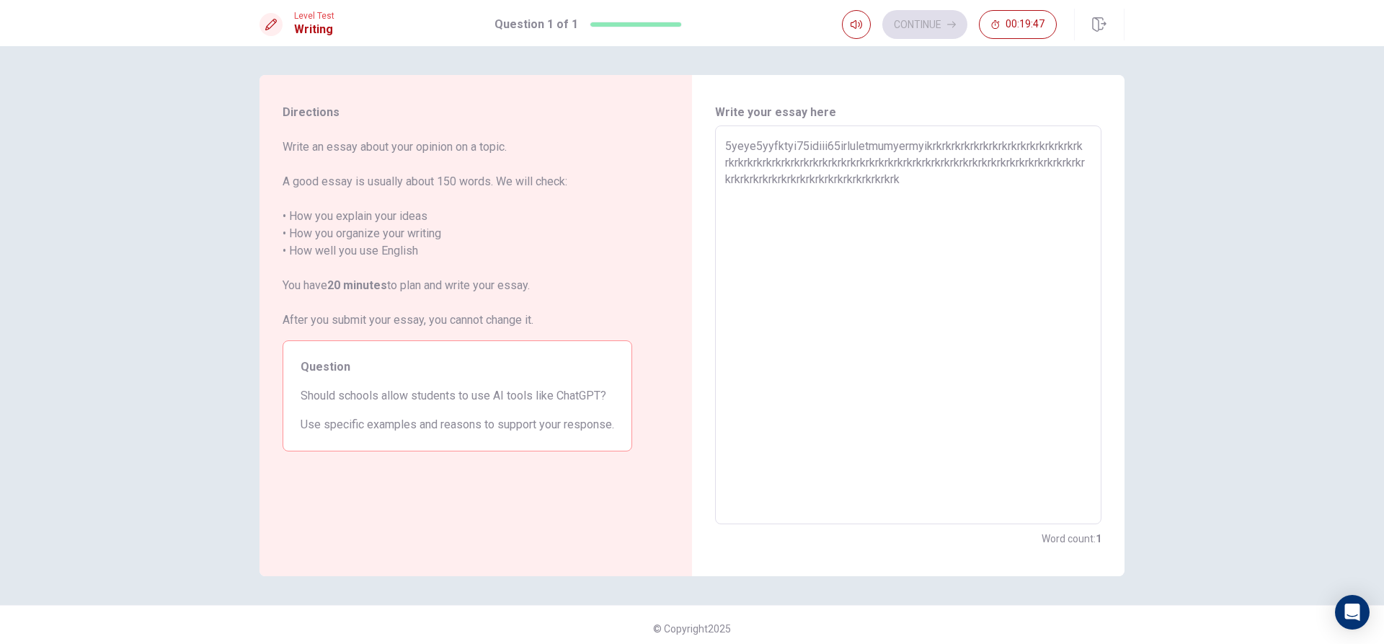
type textarea "5yeye5yyfktyi75idiii65irluletmumyermyikrkrkrkrkrkrkrkrkrkrkrkrkrkrkrkrkrkrkrkrk…"
type textarea "x"
type textarea "5yeye5yyfktyi75idiii65irluletmumyermyikrkrkrkrkrkrkrkrkrkrkrkrkrkrkrkrkrkrkrkrk…"
type textarea "x"
type textarea "5yeye5yyfktyi75idiii65irluletmumyermyikrkrkrkrkrkrkrkrkrkrkrkrkrkrkrkrkrkrkrkrk…"
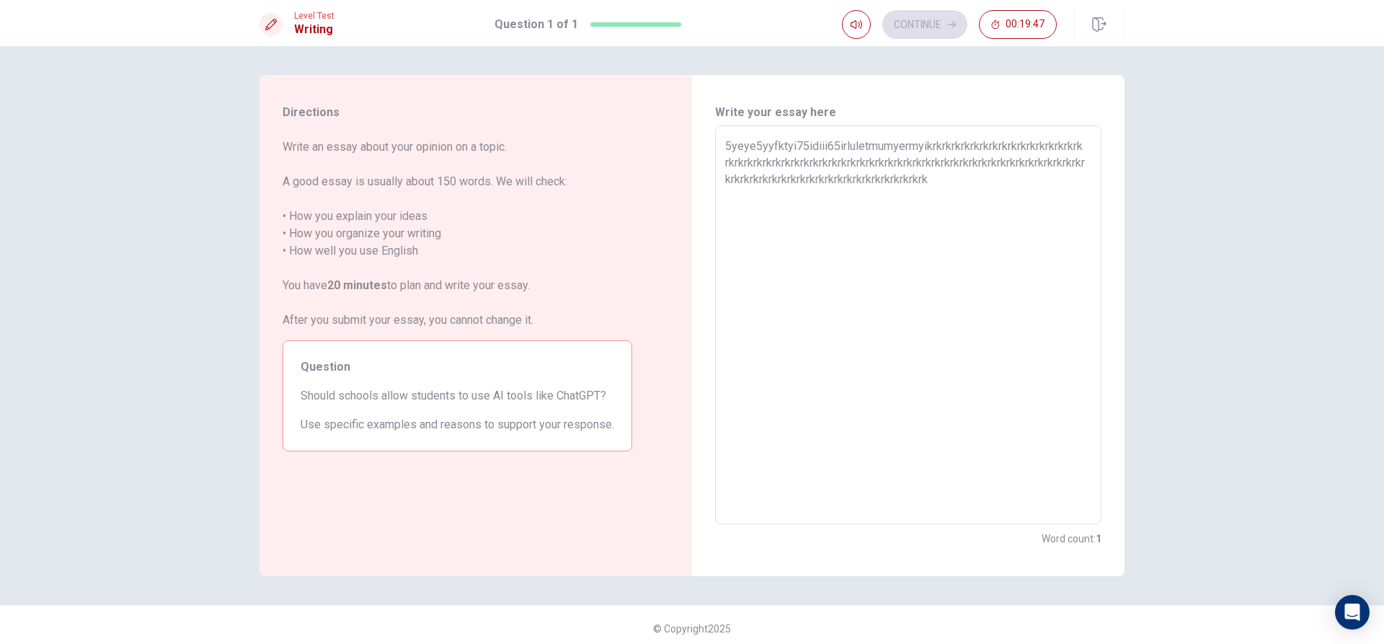
type textarea "x"
type textarea "5yeye5yyfktyi75idiii65irluletmumyermyikrkrkrkrkrkrkrkrkrkrkrkrkrkrkrkrkrkrkrkrk…"
type textarea "x"
type textarea "5yeye5yyfktyi75idiii65irluletmumyermyikrkrkrkrkrkrkrkrkrkrkrkrkrkrkrkrkrkrkrkrk…"
type textarea "x"
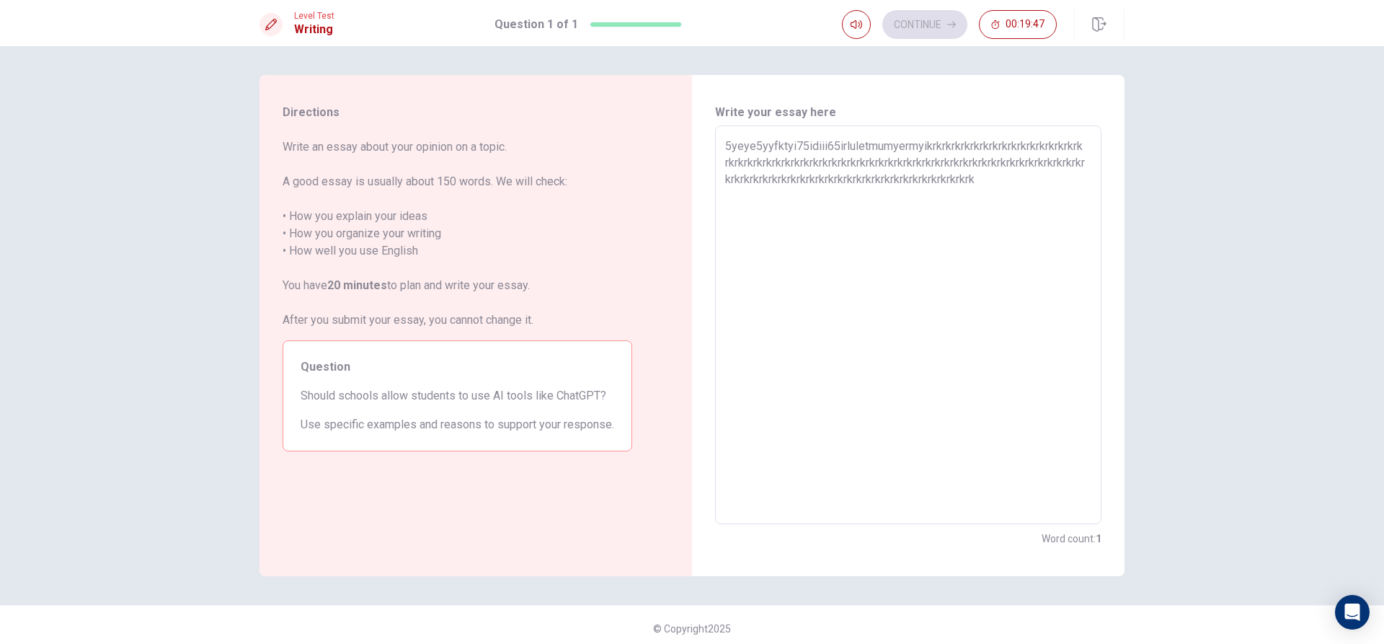
type textarea "5yeye5yyfktyi75idiii65irluletmumyermyikrkrkrkrkrkrkrkrkrkrkrkrkrkrkrkrkrkrkrkrk…"
type textarea "x"
type textarea "5yeye5yyfktyi75idiii65irluletmumyermyikrkrkrkrkrkrkrkrkrkrkrkrkrkrkrkrkrkrkrkrk…"
type textarea "x"
type textarea "5yeye5yyfktyi75idiii65irluletmumyermyikrkrkrkrkrkrkrkrkrkrkrkrkrkrkrkrkrkrkrkrk…"
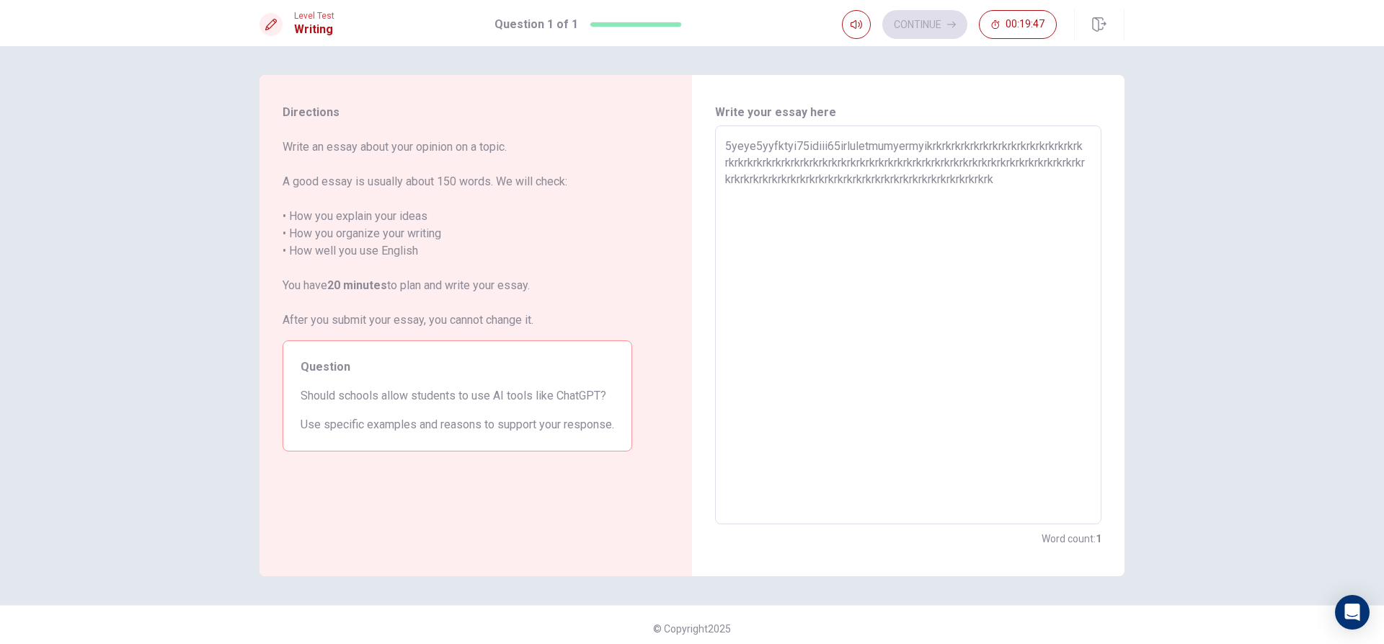
type textarea "x"
type textarea "5yeye5yyfktyi75idiii65irluletmumyermyikrkrkrkrkrkrkrkrkrkrkrkrkrkrkrkrkrkrkrkrk…"
type textarea "x"
type textarea "5yeye5yyfktyi75idiii65irluletmumyermyikrkrkrkrkrkrkrkrkrkrkrkrkrkrkrkrkrkrkrkrk…"
type textarea "x"
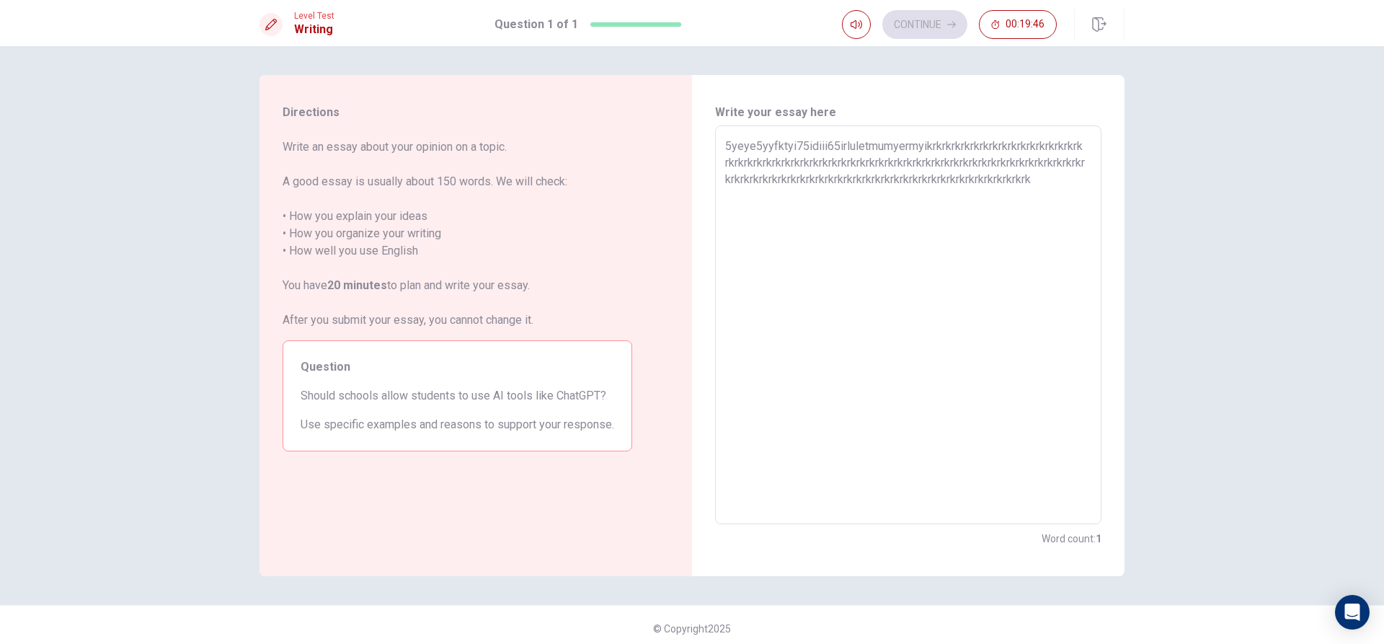
type textarea "5yeye5yyfktyi75idiii65irluletmumyermyikrkrkrkrkrkrkrkrkrkrkrkrkrkrkrkrkrkrkrkrk…"
type textarea "x"
type textarea "5yeye5yyfktyi75idiii65irluletmumyermyikrkrkrkrkrkrkrkrkrkrkrkrkrkrkrkrkrkrkrkrk…"
type textarea "x"
type textarea "5yeye5yyfktyi75idiii65irluletmumyermyikrkrkrkrkrkrkrkrkrkrkrkrkrkrkrkrkrkrkrkrk…"
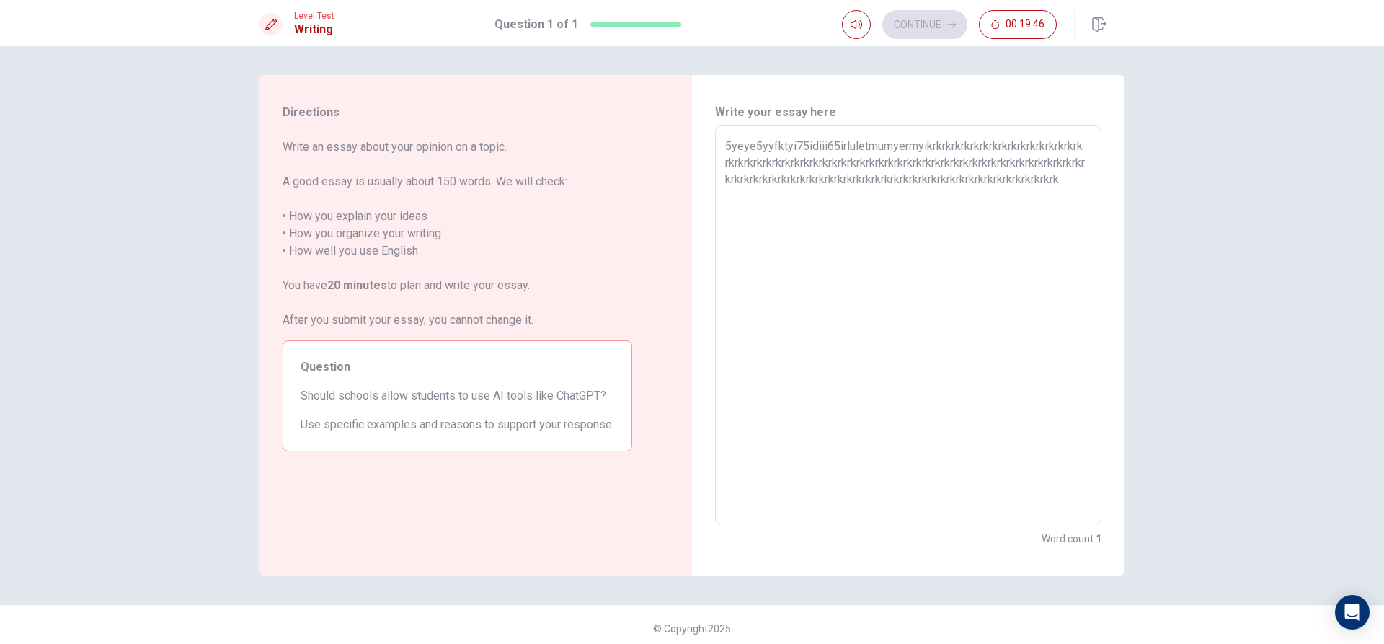
type textarea "x"
type textarea "5yeye5yyfktyi75idiii65irluletmumyermyikrkrkrkrkrkrkrkrkrkrkrkrkrkrkrkrkrkrkrkrk…"
type textarea "x"
type textarea "5yeye5yyfktyi75idiii65irluletmumyermyikrkrkrkrkrkrkrkrkrkrkrkrkrkrkrkrkrkrkrkrk…"
type textarea "x"
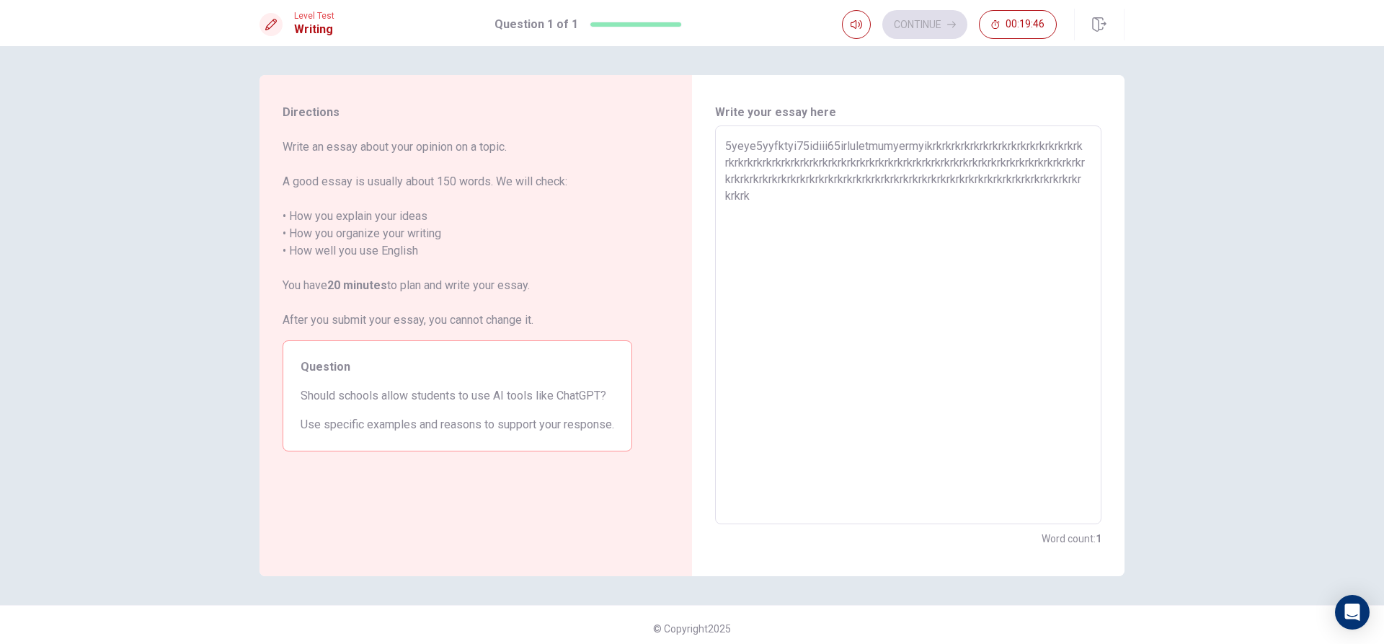
type textarea "5yeye5yyfktyi75idiii65irluletmumyermyikrkrkrkrkrkrkrkrkrkrkrkrkrkrkrkrkrkrkrkrk…"
type textarea "x"
type textarea "5yeye5yyfktyi75idiii65irluletmumyermyikrkrkrkrkrkrkrkrkrkrkrkrkrkrkrkrkrkrkrkrk…"
type textarea "x"
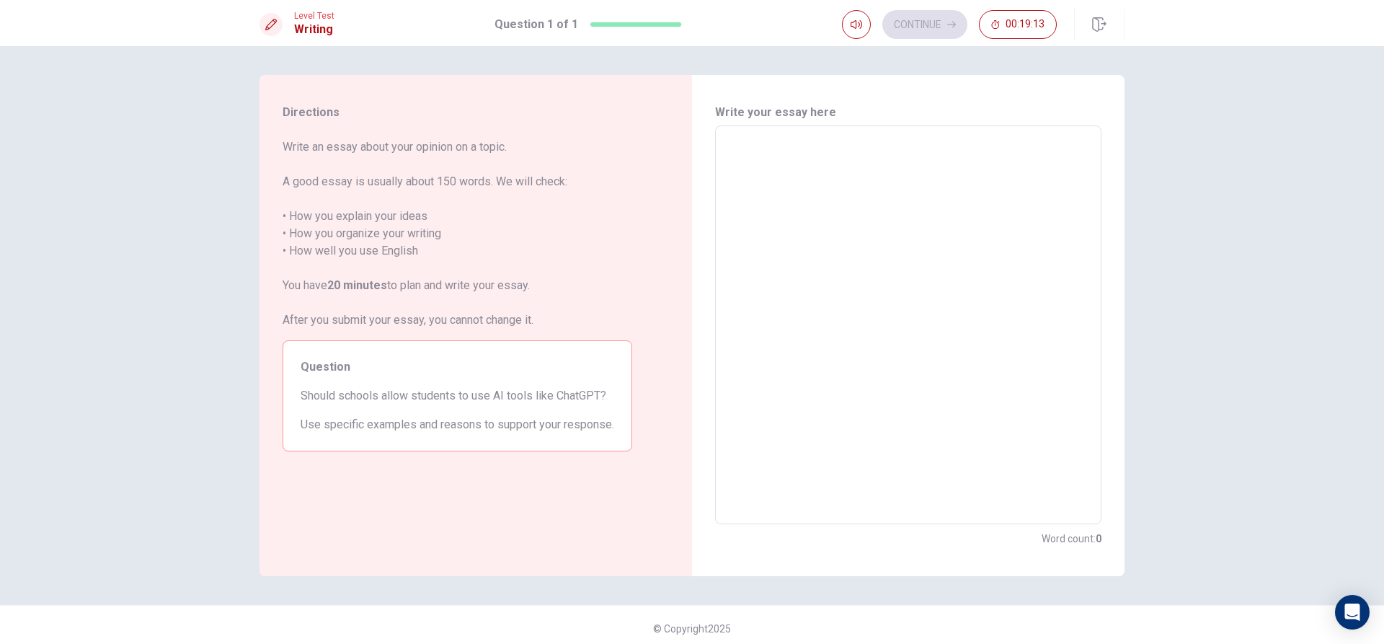
click at [800, 193] on textarea at bounding box center [908, 325] width 366 height 375
click at [777, 257] on textarea at bounding box center [908, 325] width 366 height 375
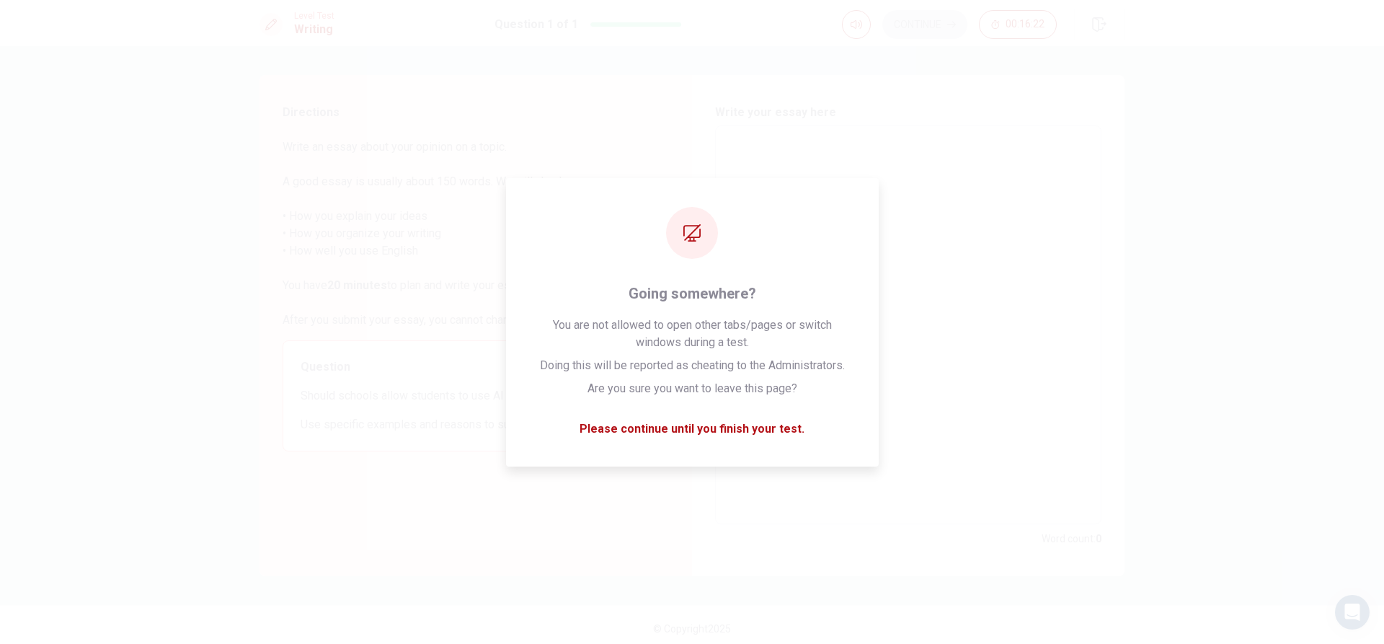
drag, startPoint x: 1014, startPoint y: 511, endPoint x: 1004, endPoint y: 517, distance: 11.4
click at [1006, 516] on div "x ​" at bounding box center [908, 324] width 387 height 399
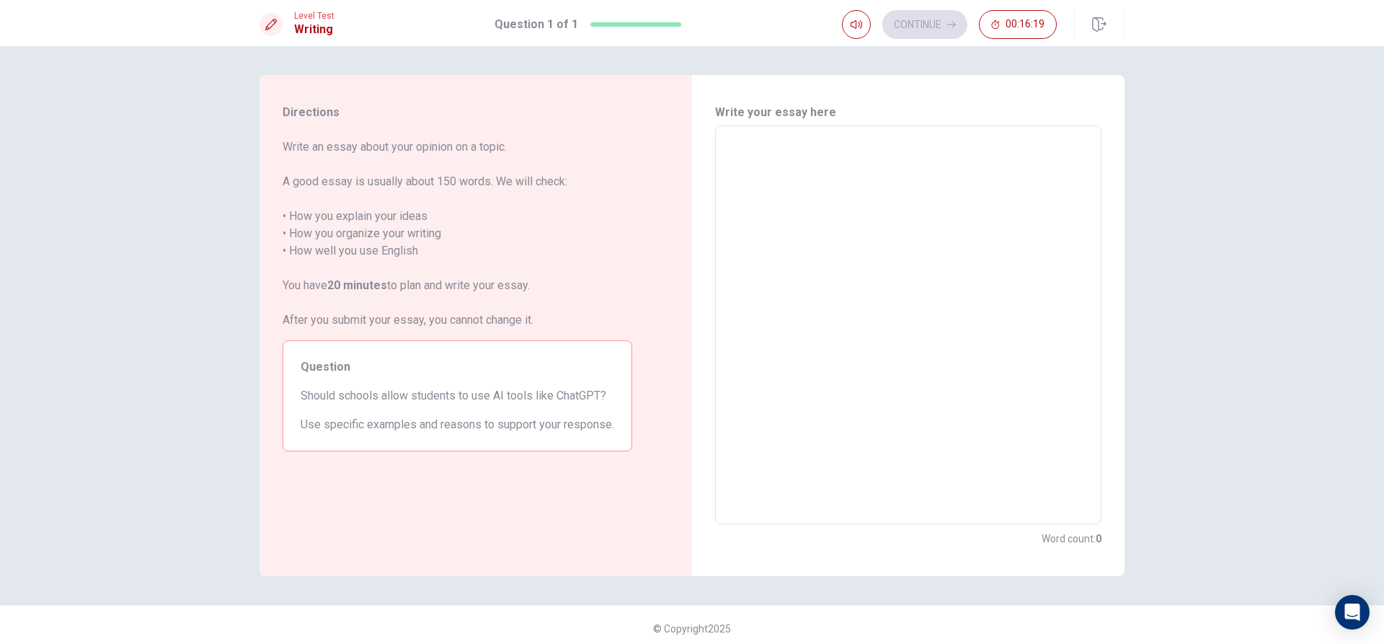
drag, startPoint x: 759, startPoint y: 182, endPoint x: 752, endPoint y: 194, distance: 13.2
click at [760, 193] on textarea at bounding box center [908, 325] width 366 height 375
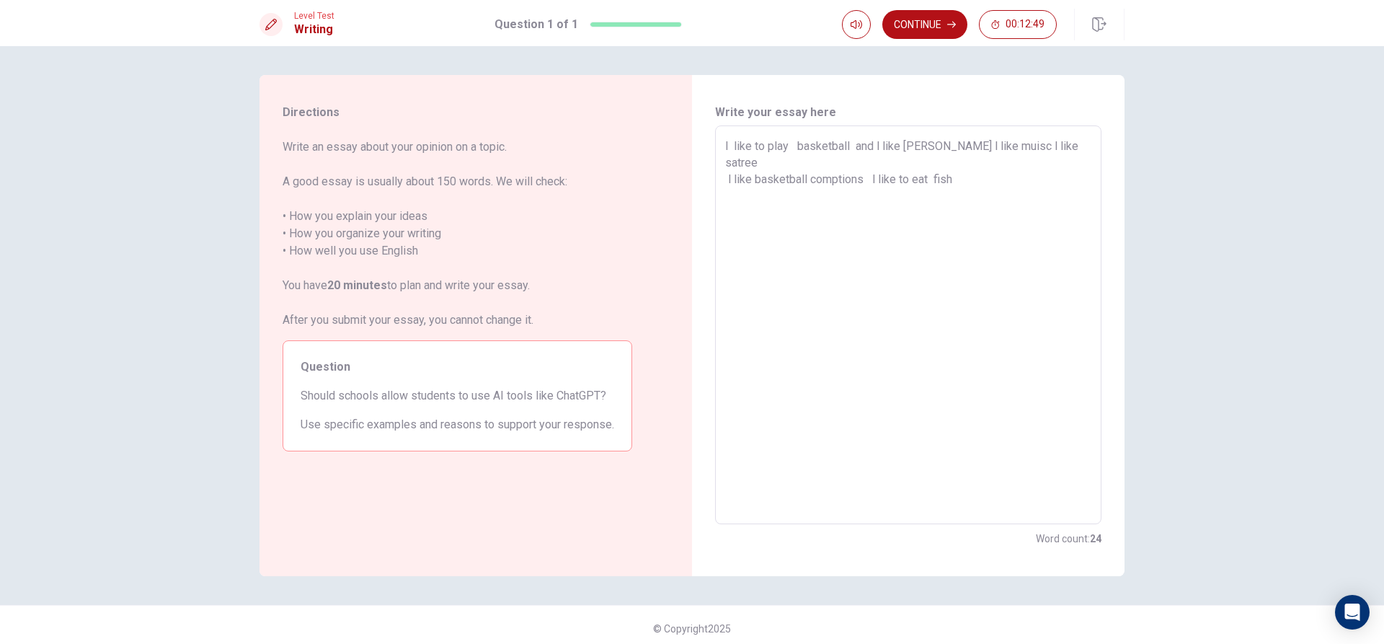
click at [715, 149] on div "l like to play basketball and l like [PERSON_NAME] l like muisc l like satree l…" at bounding box center [908, 324] width 387 height 399
click at [719, 141] on div "l like to play basketball and l like [PERSON_NAME] l like muisc l like satree l…" at bounding box center [908, 324] width 387 height 399
drag, startPoint x: 729, startPoint y: 143, endPoint x: 710, endPoint y: 142, distance: 19.5
click at [710, 142] on div "Write your essay here l like to play basketball and l like tostudy l like muisc…" at bounding box center [908, 325] width 433 height 501
click at [718, 143] on div "l like to play basketball and l like [PERSON_NAME] l like muisc l like satree l…" at bounding box center [908, 324] width 387 height 399
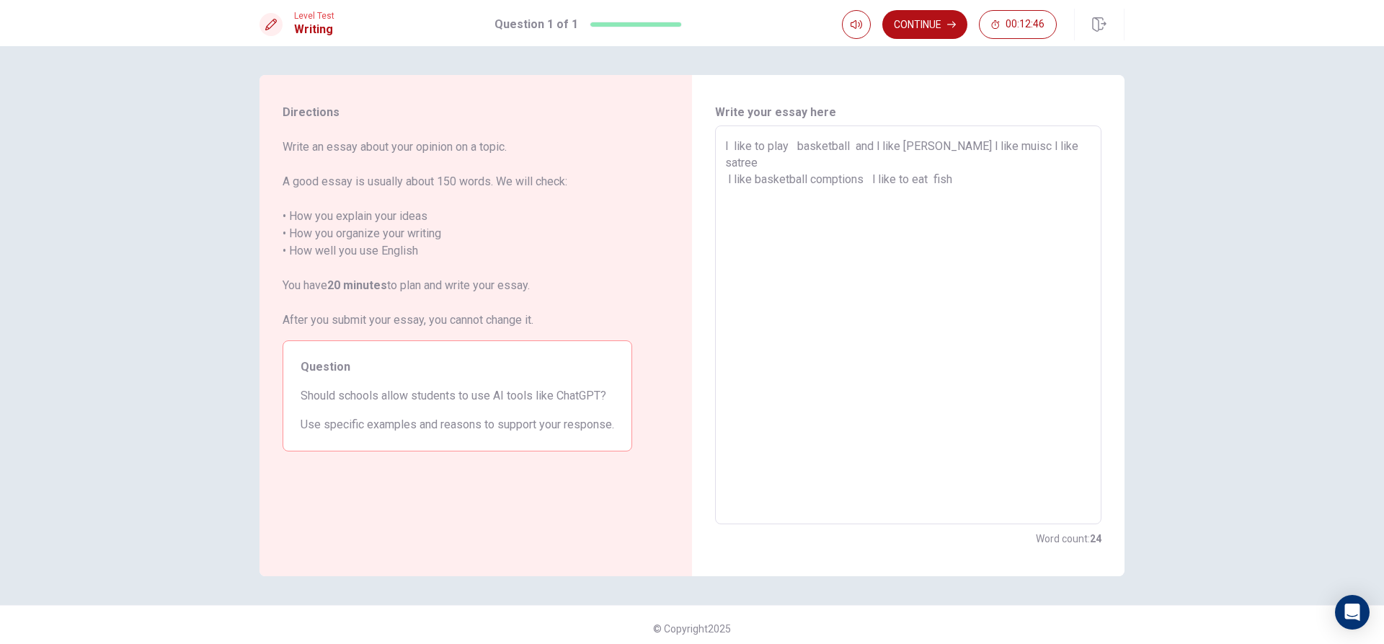
click at [720, 148] on div "l like to play basketball and l like [PERSON_NAME] l like muisc l like satree l…" at bounding box center [908, 324] width 387 height 399
drag, startPoint x: 733, startPoint y: 207, endPoint x: 730, endPoint y: 198, distance: 9.4
click at [733, 201] on textarea "l like to play basketball and l like [PERSON_NAME] l like muisc l like satree l…" at bounding box center [908, 325] width 366 height 375
click at [715, 145] on div "l like to play basketball and l like [PERSON_NAME] l like muisc l like satree l…" at bounding box center [908, 324] width 387 height 399
click at [717, 146] on div "l like to play basketball and l like [PERSON_NAME] l like muisc l like satree l…" at bounding box center [908, 324] width 387 height 399
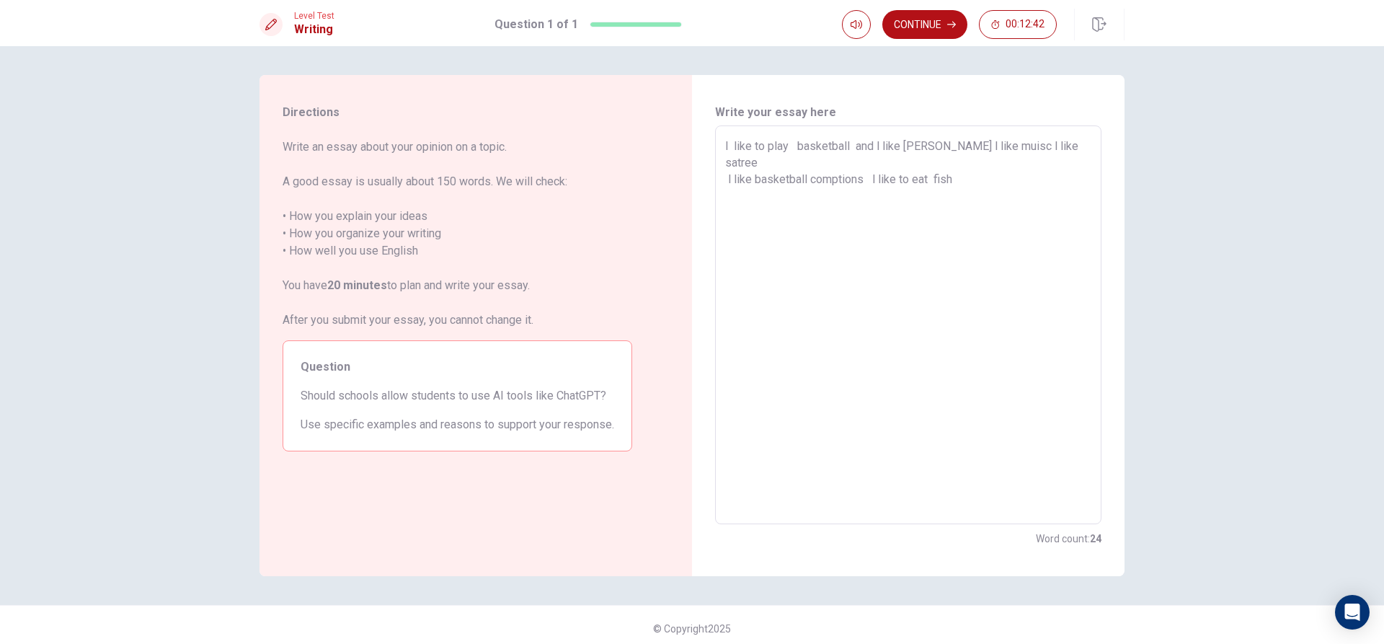
click at [717, 151] on div "l like to play basketball and l like [PERSON_NAME] l like muisc l like satree l…" at bounding box center [908, 324] width 387 height 399
click at [717, 148] on div "l like to play basketball and l like [PERSON_NAME] l like muisc l like satree l…" at bounding box center [908, 324] width 387 height 399
drag, startPoint x: 734, startPoint y: 159, endPoint x: 870, endPoint y: 227, distance: 152.5
click at [870, 227] on textarea "l like to play basketball and l like [PERSON_NAME] l like muisc l like satree l…" at bounding box center [908, 325] width 366 height 375
click at [868, 236] on textarea "l like to play basketball and l like [PERSON_NAME] l like muisc l like satree l…" at bounding box center [908, 325] width 366 height 375
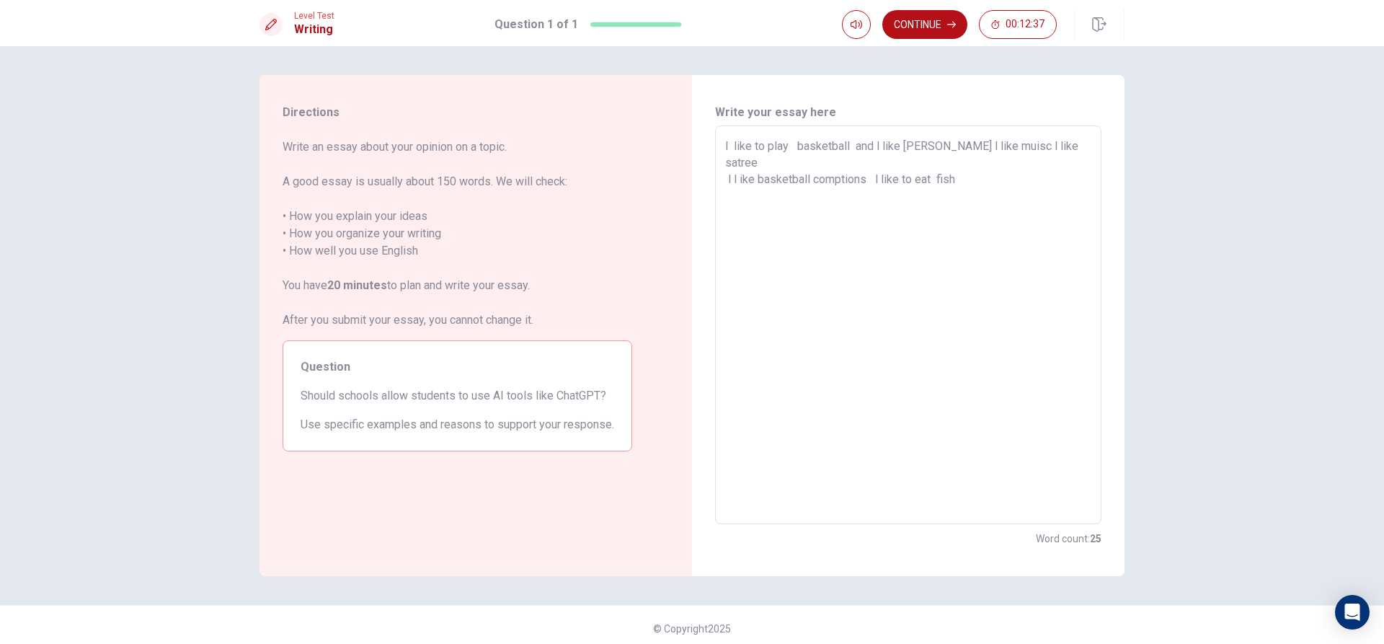
click at [720, 140] on div "l like to play basketball and l like [PERSON_NAME] l like muisc l like satree l…" at bounding box center [908, 324] width 387 height 399
click at [720, 146] on div "l like to play basketball and l like [PERSON_NAME] l like muisc l like satree l…" at bounding box center [908, 324] width 387 height 399
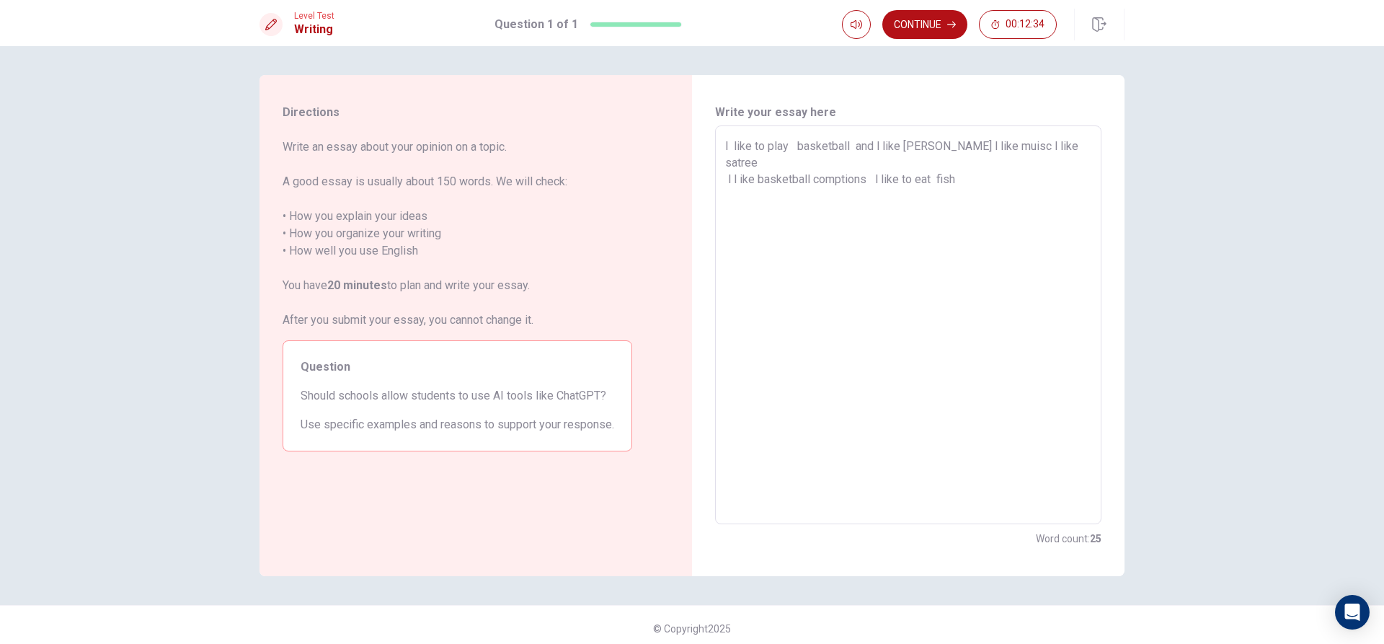
click at [726, 145] on textarea "l like to play basketball and l like [PERSON_NAME] l like muisc l like satree l…" at bounding box center [908, 325] width 366 height 375
click at [968, 185] on textarea "hello my name is aomsin l am13 years 169cm l like to play basketball and l like…" at bounding box center [908, 325] width 366 height 375
click at [935, 30] on button "Continue" at bounding box center [925, 24] width 85 height 29
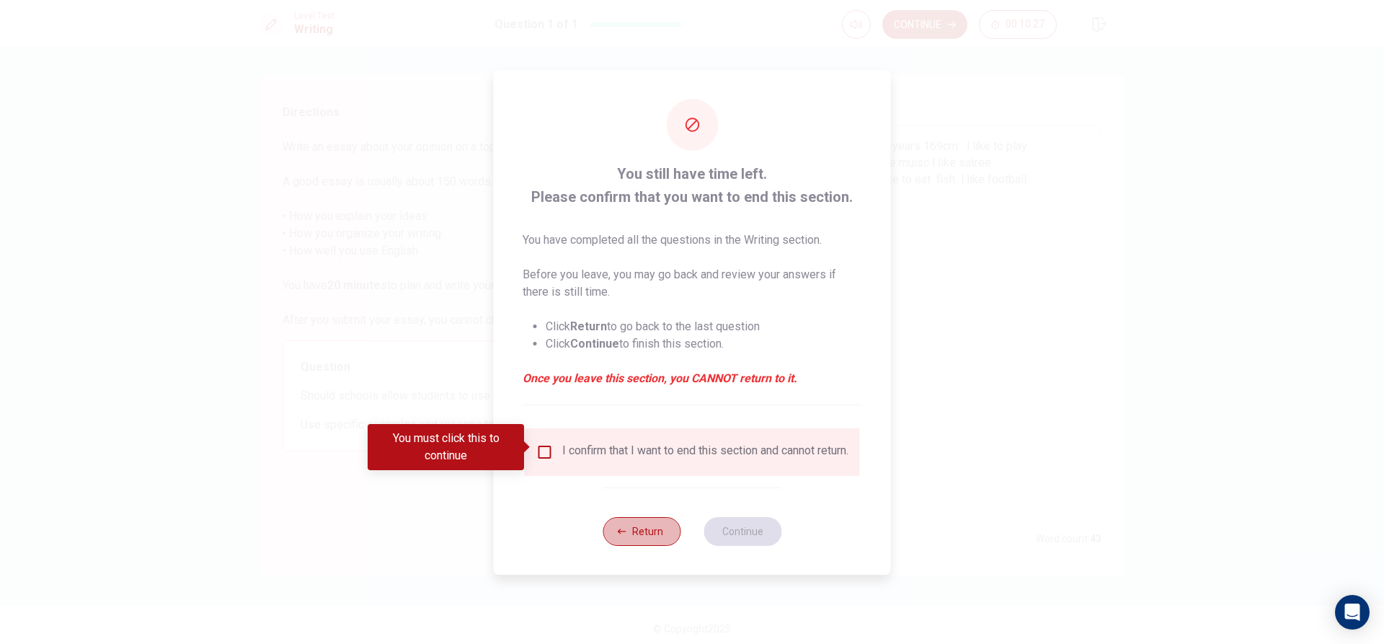
click at [671, 529] on button "Return" at bounding box center [642, 531] width 78 height 29
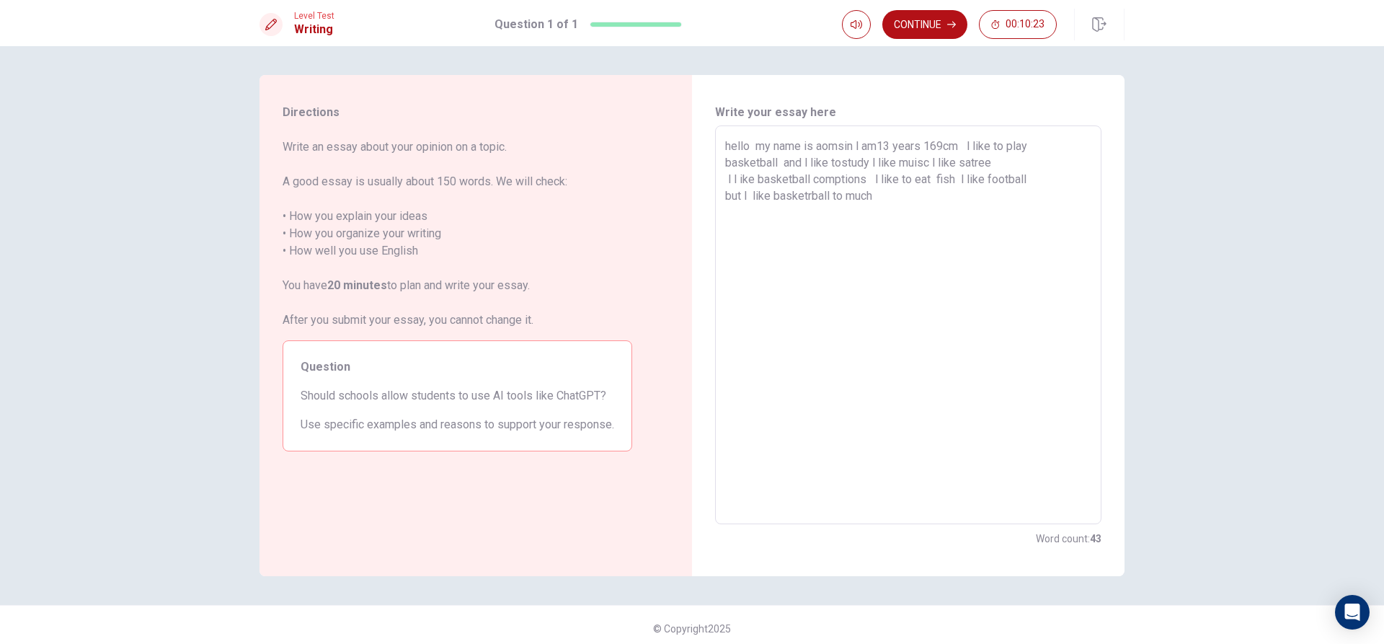
click at [914, 213] on textarea "hello my name is aomsin l am13 years 169cm l like to play basketball and l like…" at bounding box center [908, 325] width 366 height 375
click at [901, 213] on textarea "hello my name is aomsin l am13 years 169cm l like to play basketball and l like…" at bounding box center [908, 325] width 366 height 375
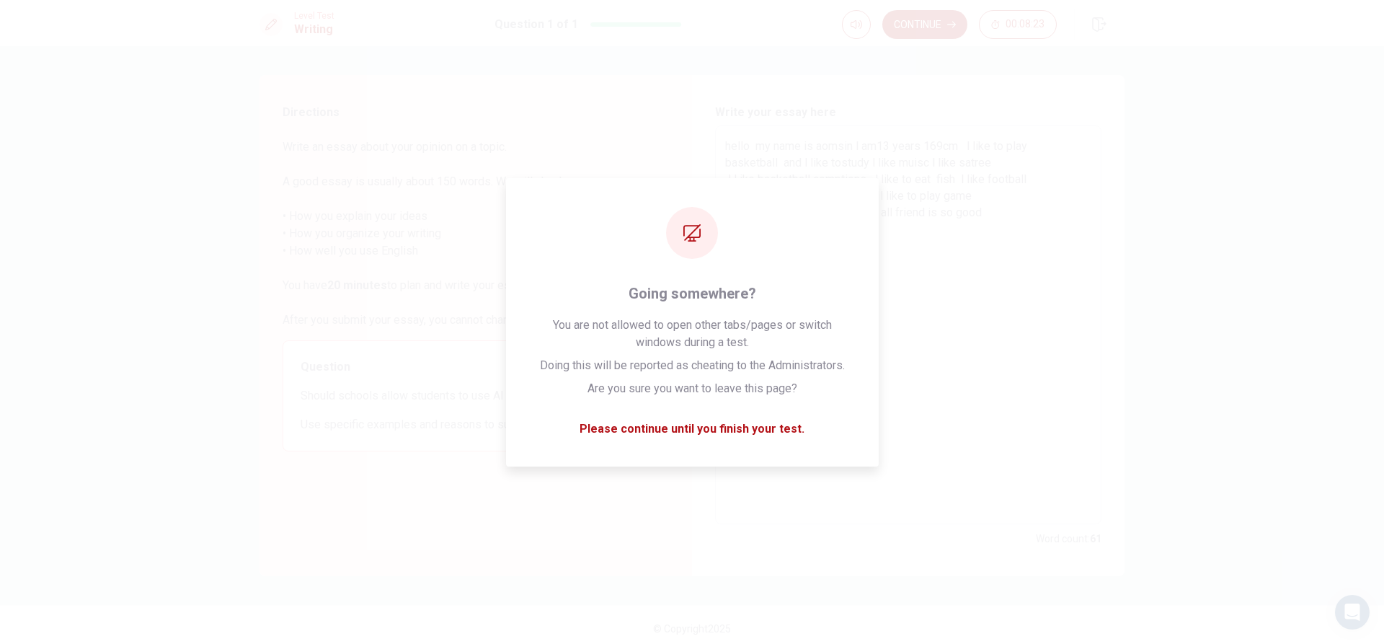
drag, startPoint x: 1028, startPoint y: 84, endPoint x: 938, endPoint y: 13, distance: 114.4
click at [1027, 84] on div "Write your essay here hello my name is aomsin l am13 years 169cm l like to play…" at bounding box center [908, 325] width 433 height 501
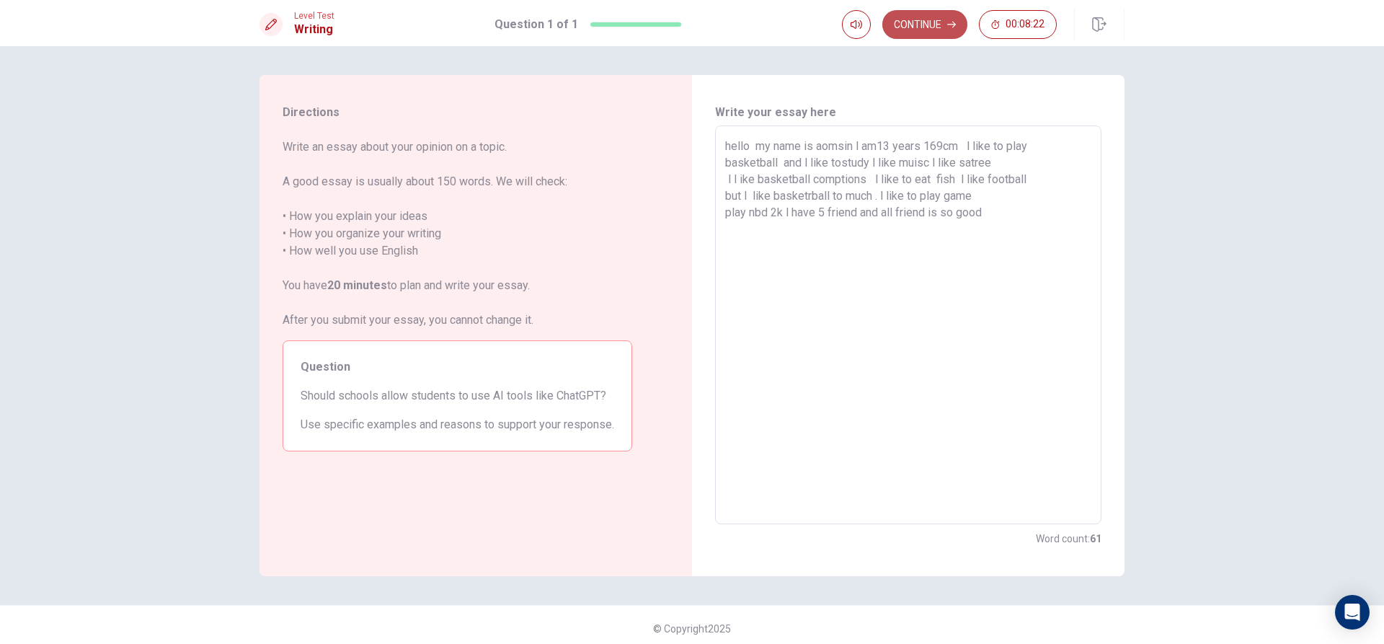
click at [948, 25] on button "Continue" at bounding box center [925, 24] width 85 height 29
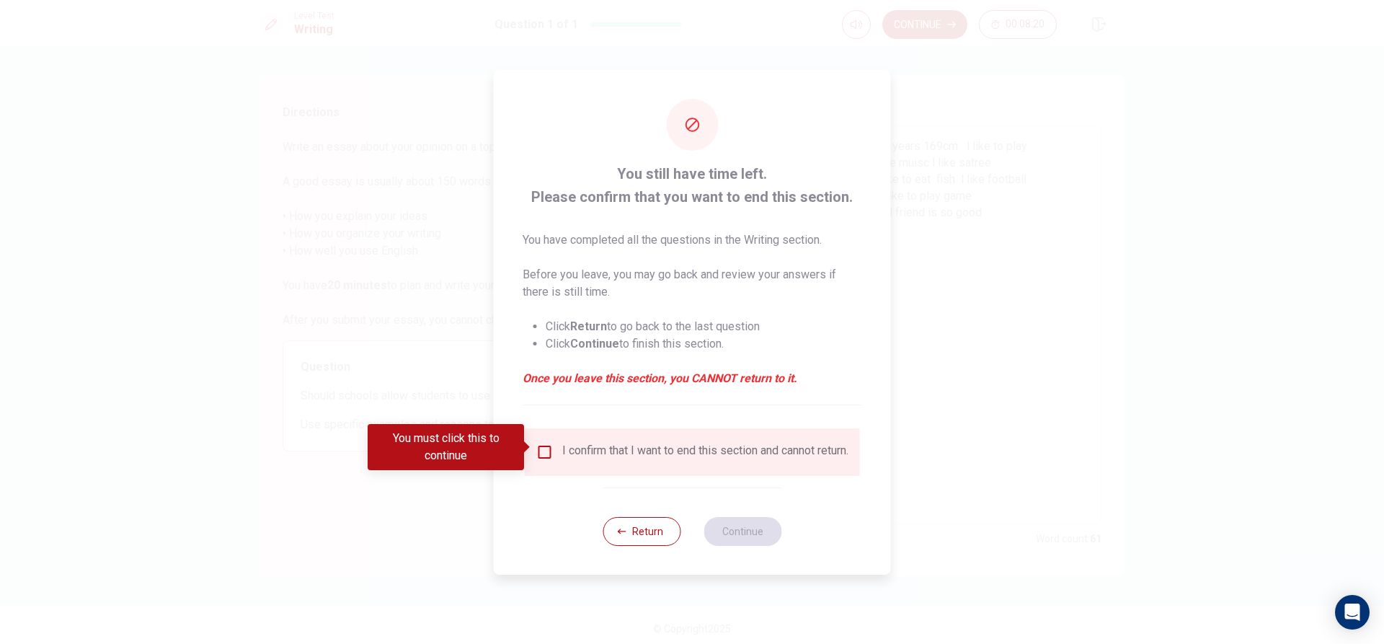
click at [562, 456] on div "I confirm that I want to end this section and cannot return." at bounding box center [705, 451] width 286 height 17
click at [546, 453] on input "You must click this to continue" at bounding box center [544, 451] width 17 height 17
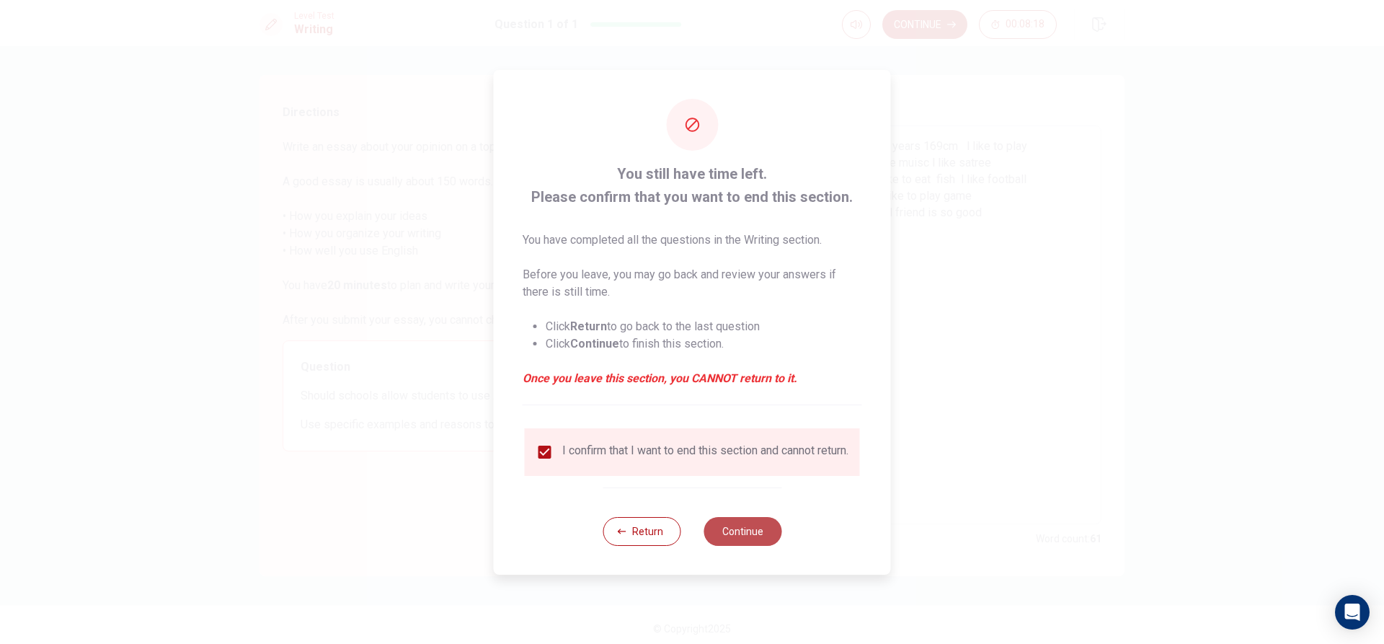
click at [756, 544] on button "Continue" at bounding box center [743, 531] width 78 height 29
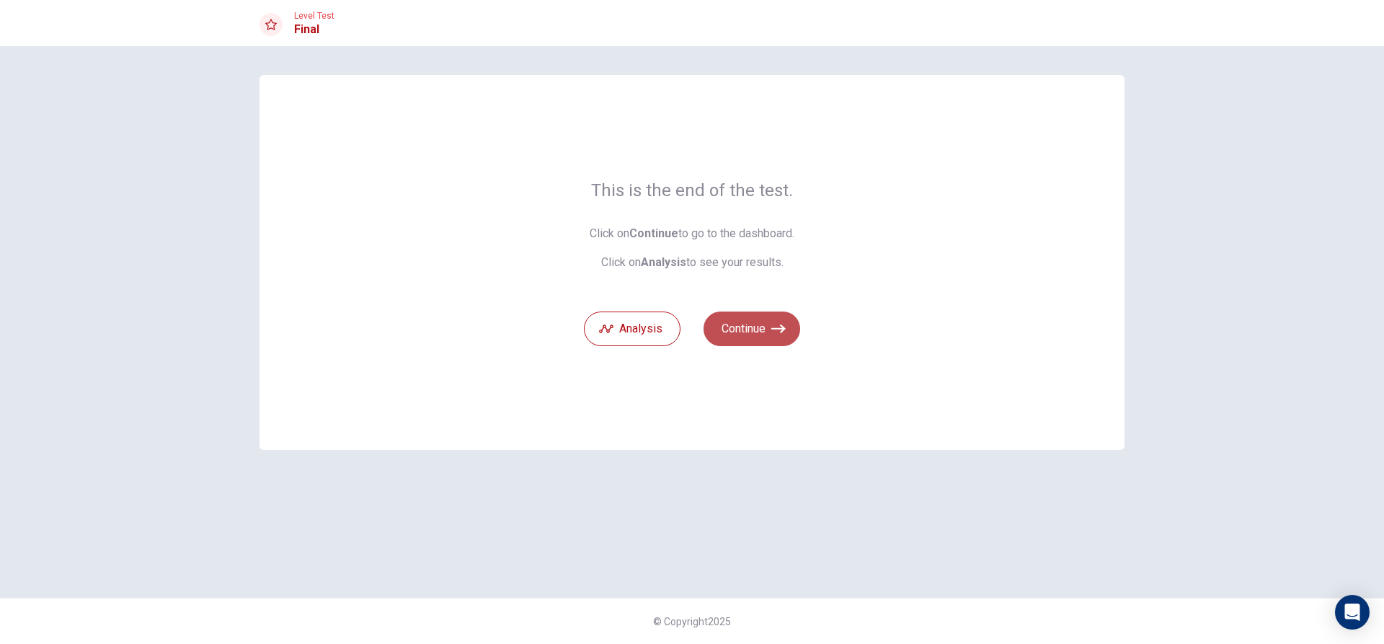
click at [740, 337] on button "Continue" at bounding box center [752, 329] width 97 height 35
